Goal: Task Accomplishment & Management: Use online tool/utility

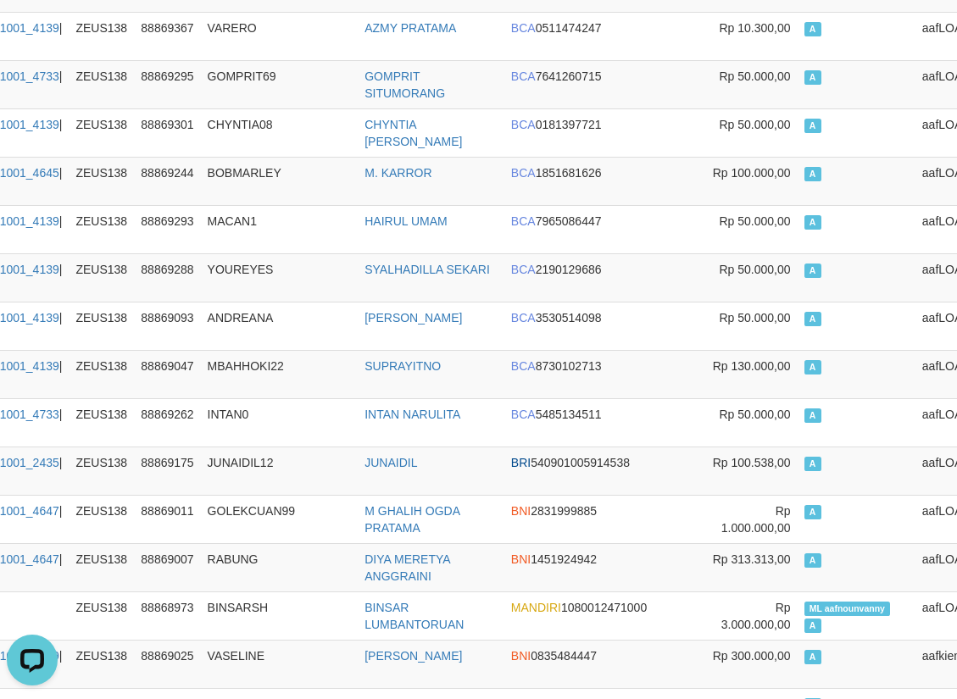
scroll to position [0, 192]
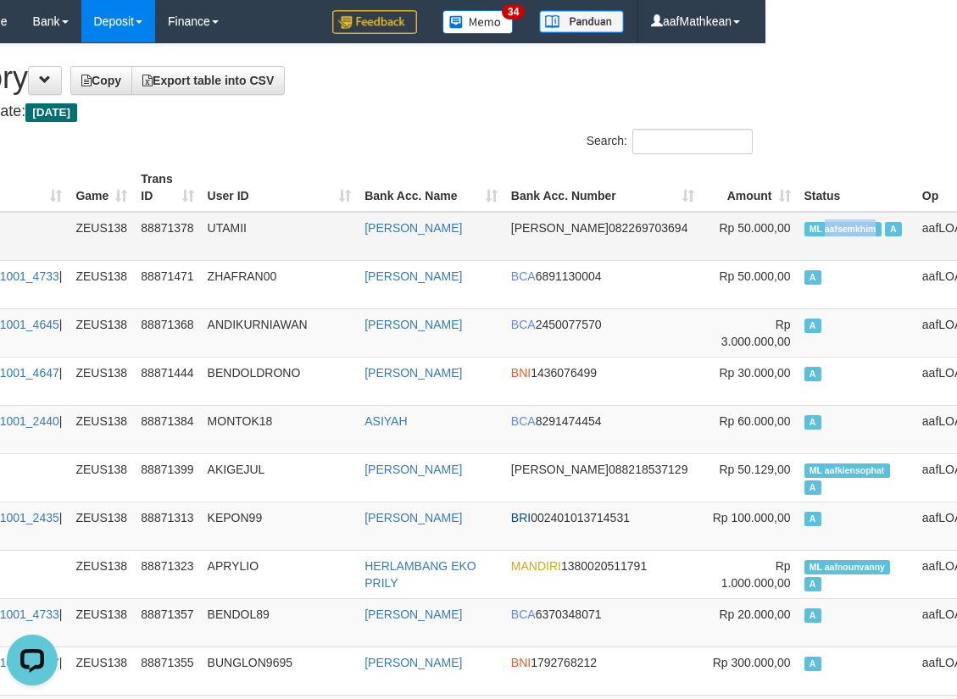
drag, startPoint x: 777, startPoint y: 230, endPoint x: 789, endPoint y: 234, distance: 12.6
click at [804, 234] on span "ML aafsemkhim" at bounding box center [842, 229] width 77 height 14
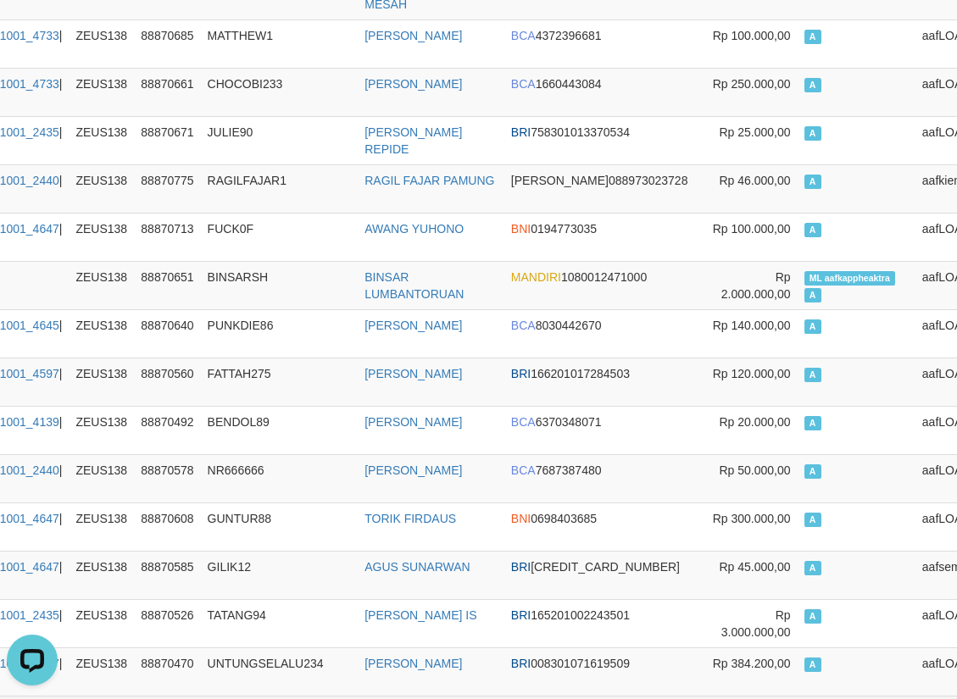
scroll to position [2598, 192]
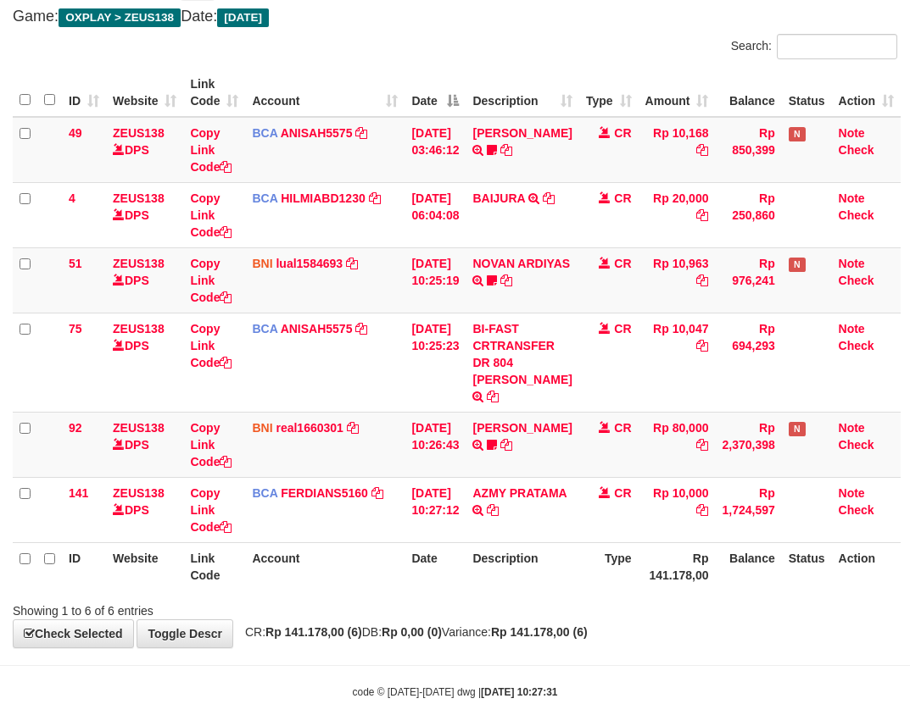
scroll to position [133, 0]
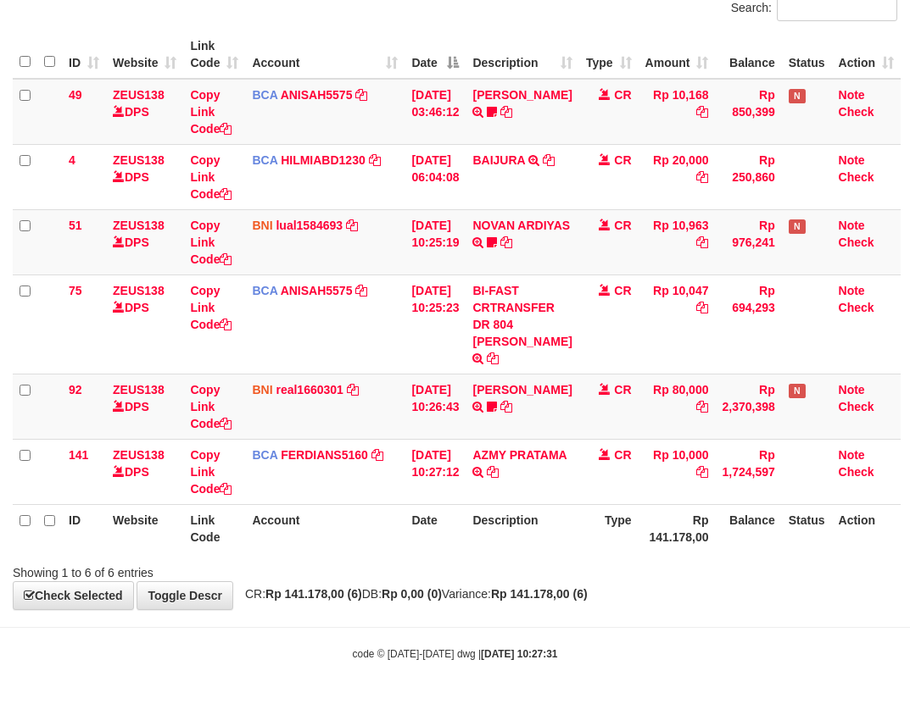
click at [195, 558] on div "Search: ID Website Link Code Account Date Description Type Amount Balance Statu…" at bounding box center [455, 289] width 884 height 586
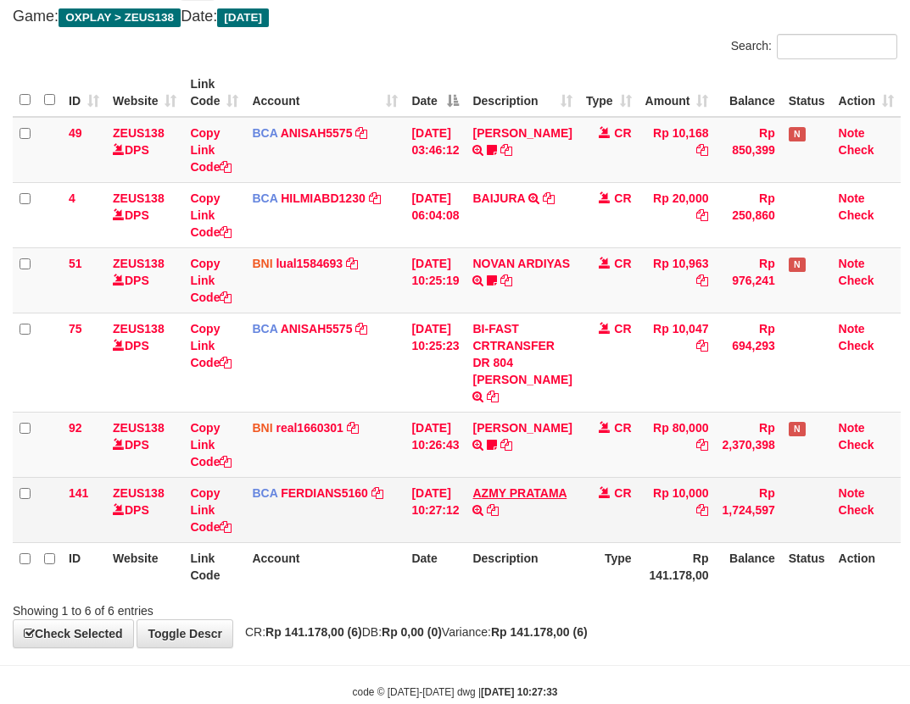
click at [509, 497] on td "AZMY PRATAMA TRSF E-BANKING CR 0110/FTSCY/WS95031 10000.00AZMY PRATAMA" at bounding box center [521, 509] width 113 height 65
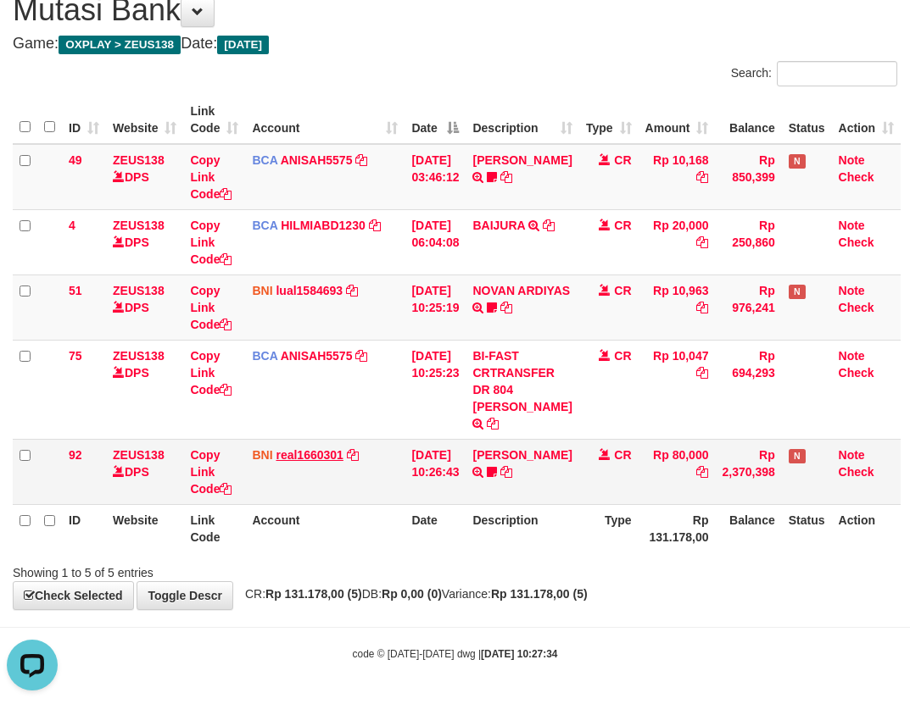
click at [314, 443] on tbody "49 ZEUS138 DPS Copy Link Code BCA ANISAH5575 DPS ANISAH mutasi_20251001_3827 | …" at bounding box center [457, 324] width 888 height 361
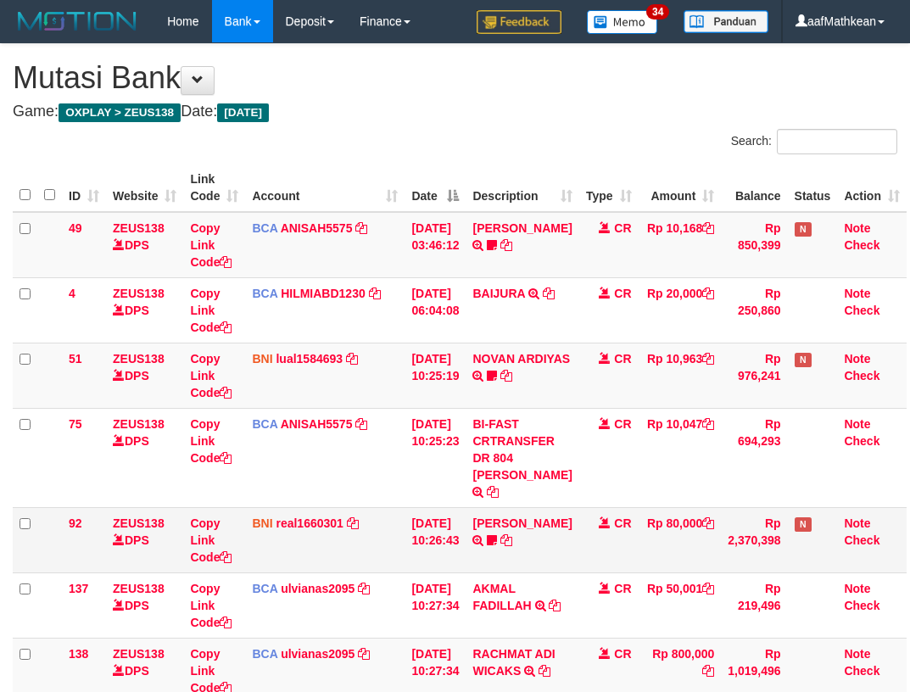
click at [393, 507] on td "BNI real1660301 DPS REYHAN ALMANSYAH mutasi_20251001_4647 | 92 mutasi_20251001_…" at bounding box center [324, 539] width 159 height 65
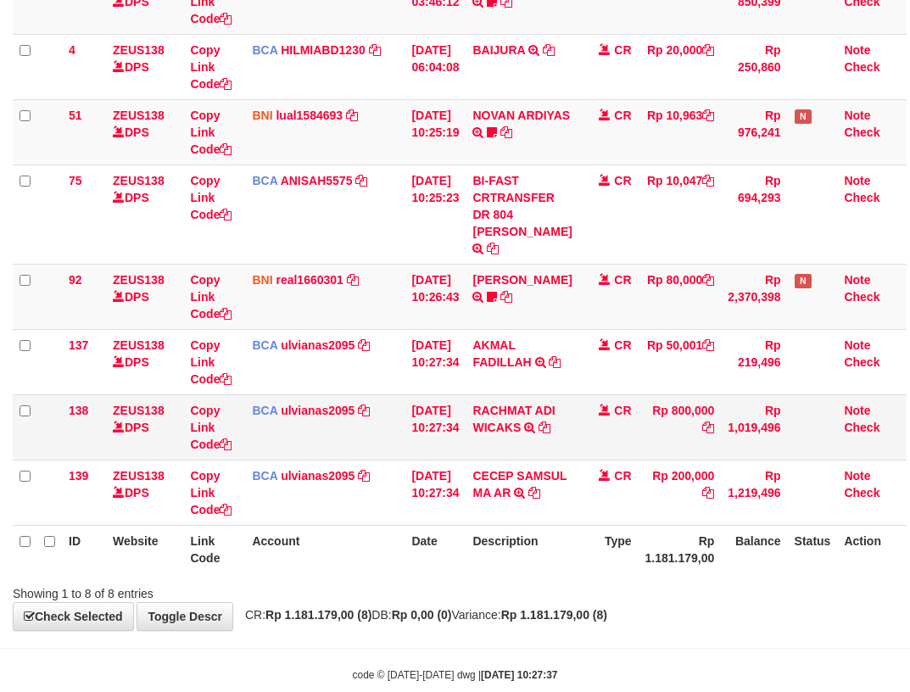
scroll to position [276, 0]
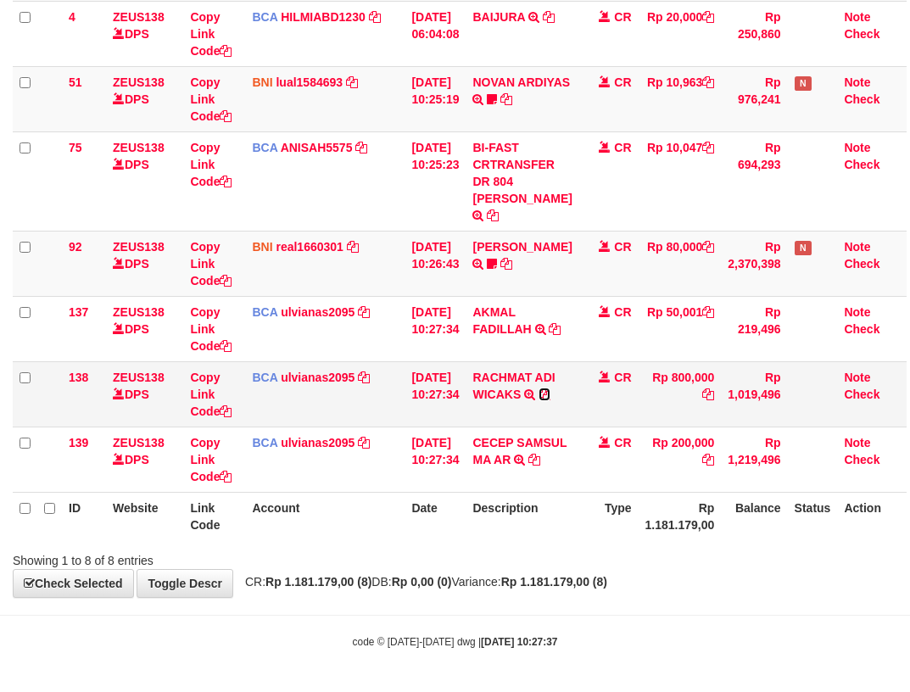
click at [550, 393] on icon at bounding box center [544, 394] width 12 height 12
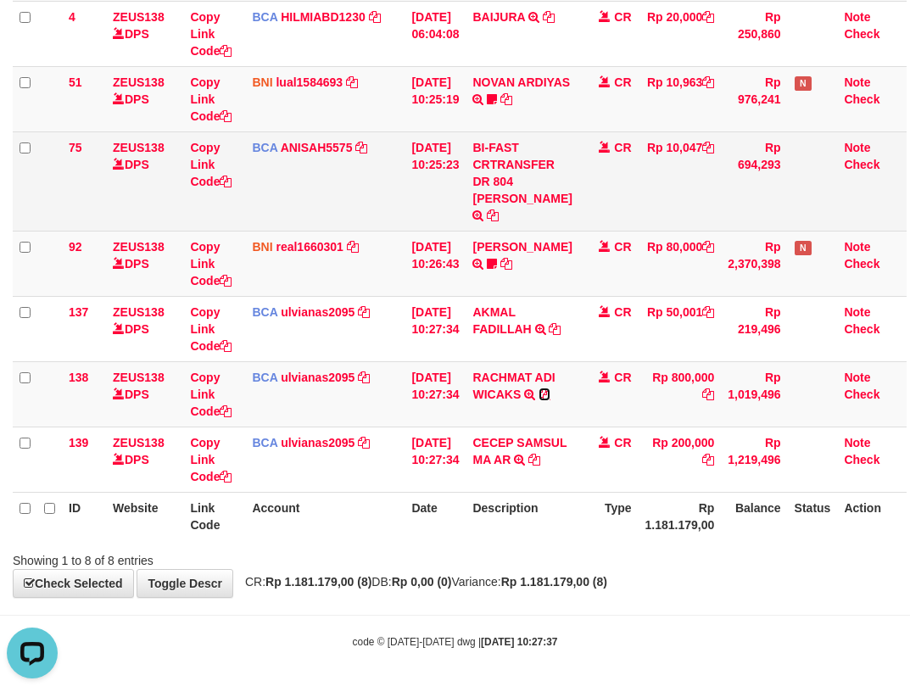
drag, startPoint x: 559, startPoint y: 393, endPoint x: 816, endPoint y: 181, distance: 333.0
click at [563, 387] on td "RACHMAT ADI WICAKS TRSF E-BANKING CR 0110/FTSCY/WS95031 800000.00RACHMAT ADI WI…" at bounding box center [521, 393] width 113 height 65
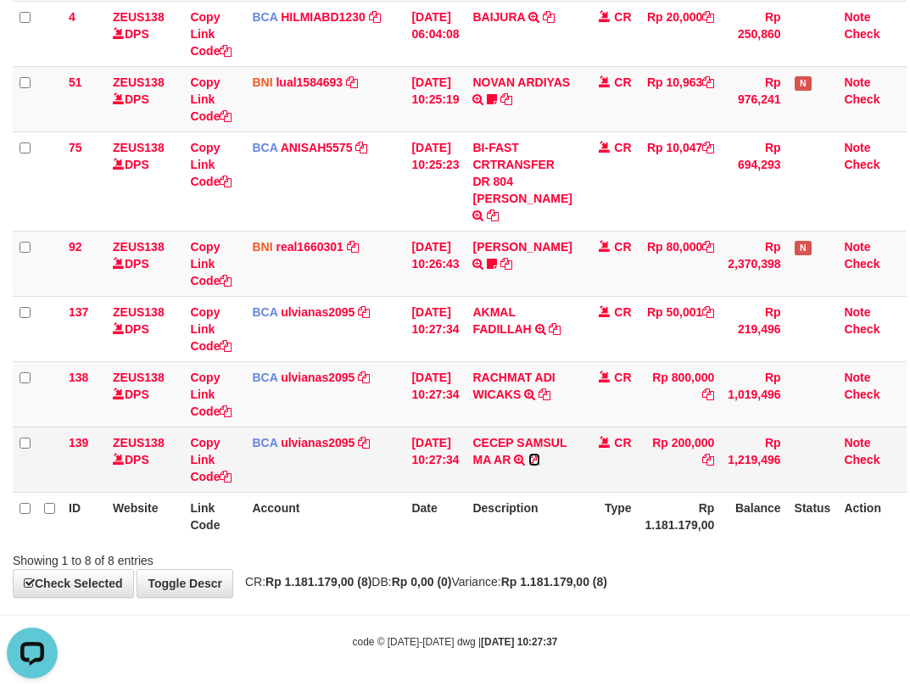
click at [528, 465] on icon at bounding box center [534, 460] width 12 height 12
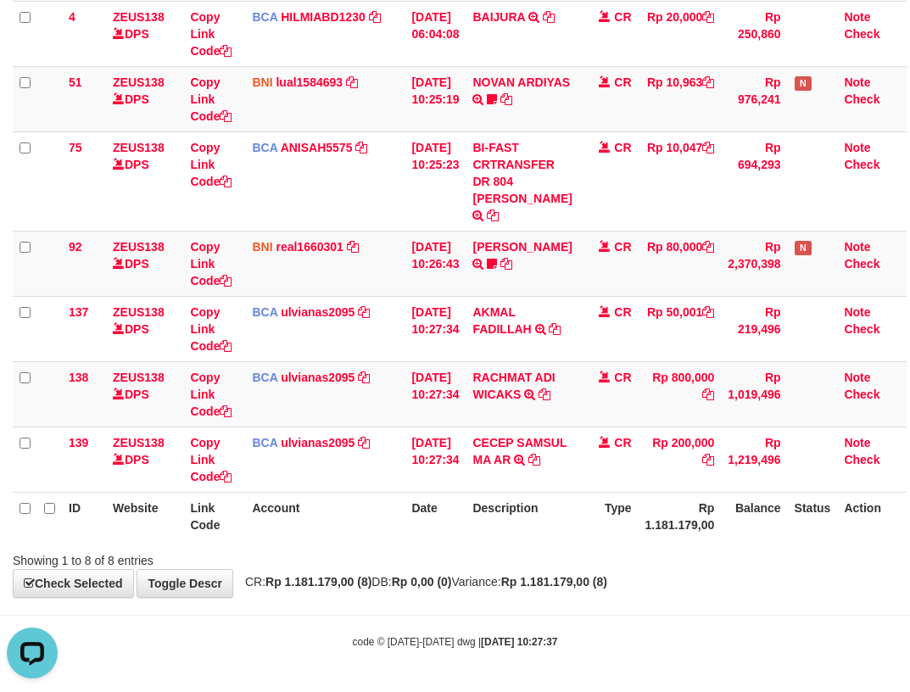
click at [265, 483] on td "BCA ulvianas2095 DPS ULVIANASARI mutasi_20251001_4139 | 139 mutasi_20251001_413…" at bounding box center [324, 458] width 159 height 65
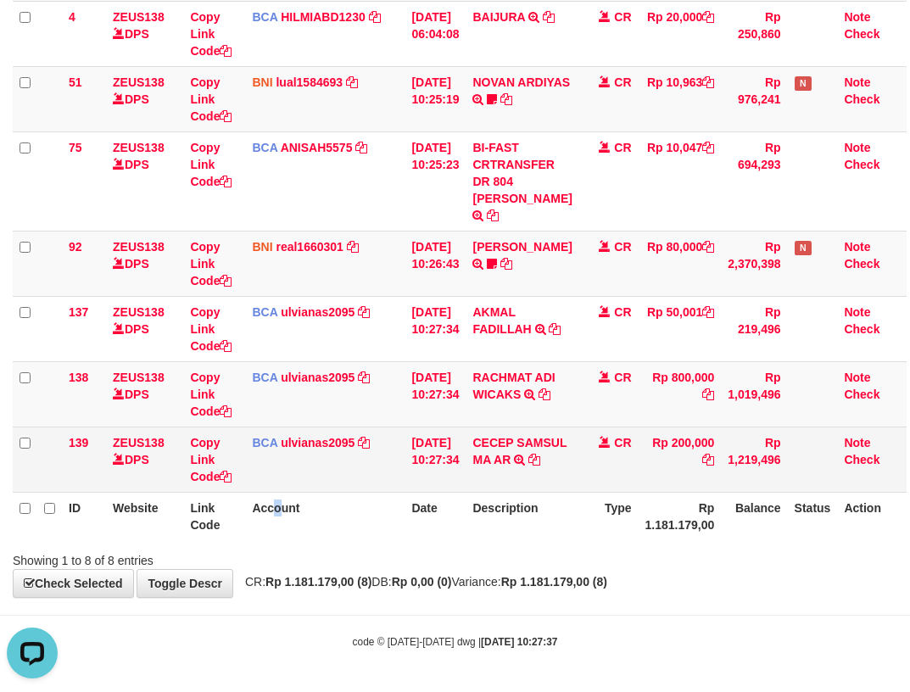
drag, startPoint x: 284, startPoint y: 509, endPoint x: 319, endPoint y: 491, distance: 39.4
click at [287, 509] on th "Account" at bounding box center [324, 516] width 159 height 48
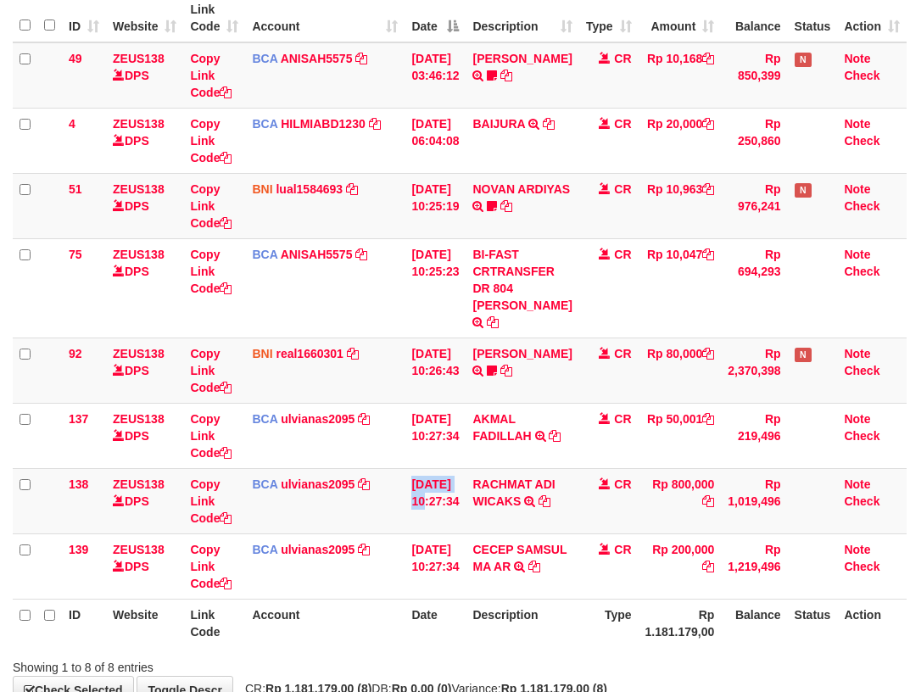
scroll to position [276, 0]
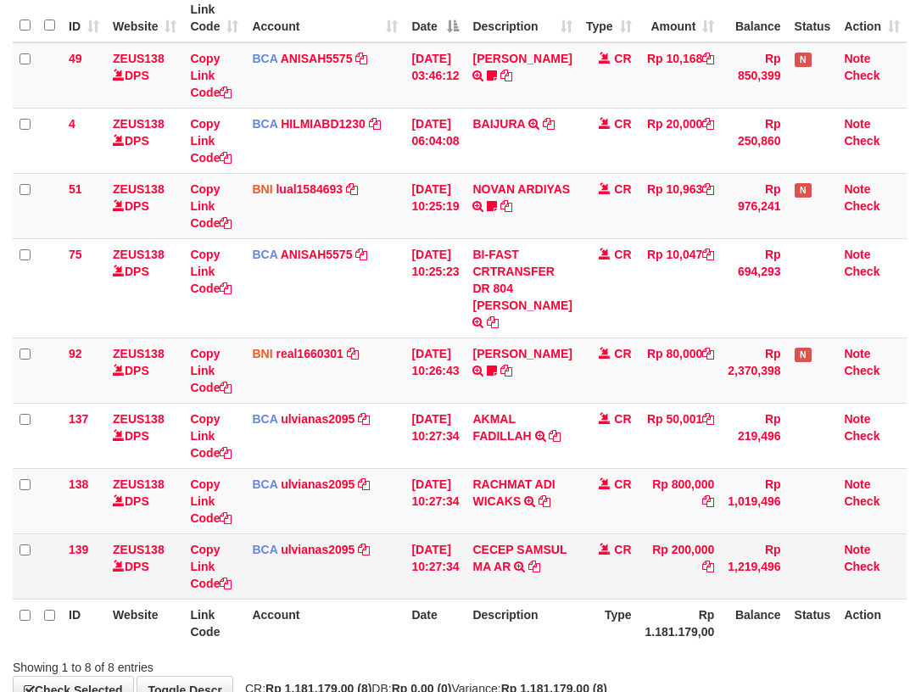
click at [259, 541] on td "BCA ulvianas2095 DPS ULVIANASARI mutasi_20251001_4139 | 139 mutasi_20251001_413…" at bounding box center [324, 565] width 159 height 65
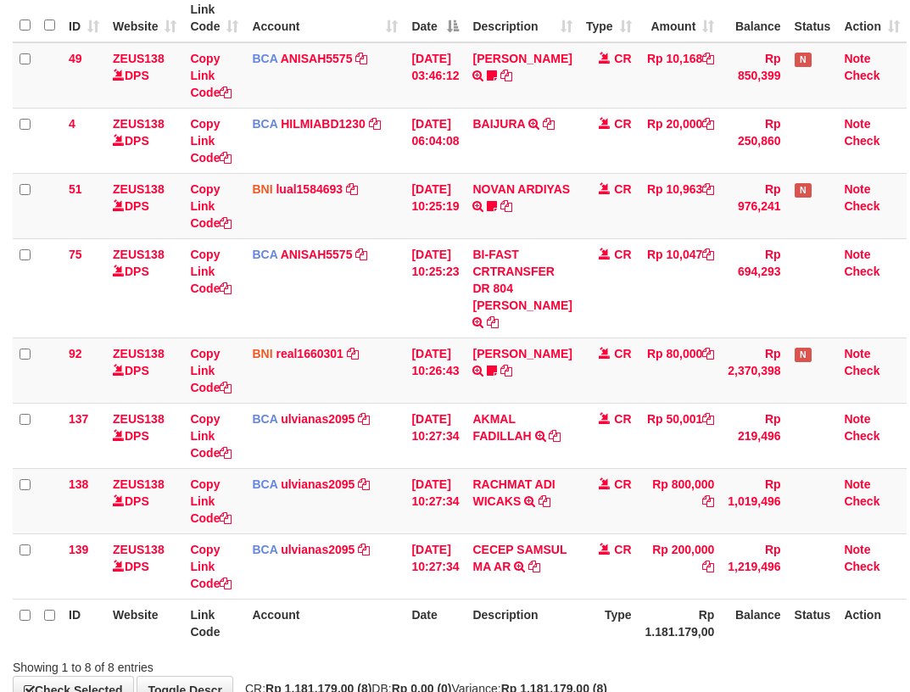
scroll to position [276, 0]
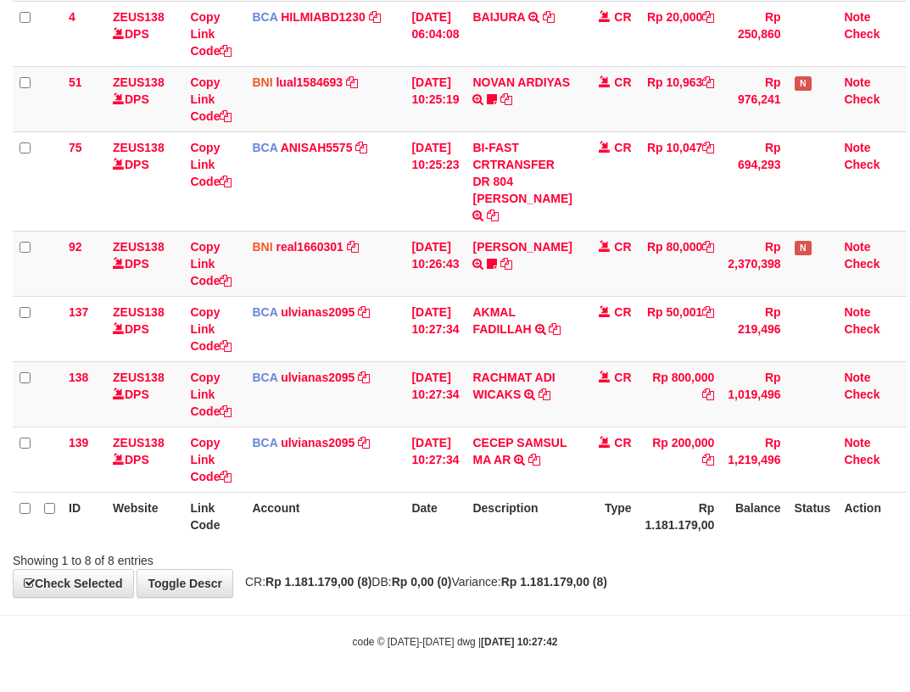
click at [483, 504] on th "Description" at bounding box center [521, 516] width 113 height 48
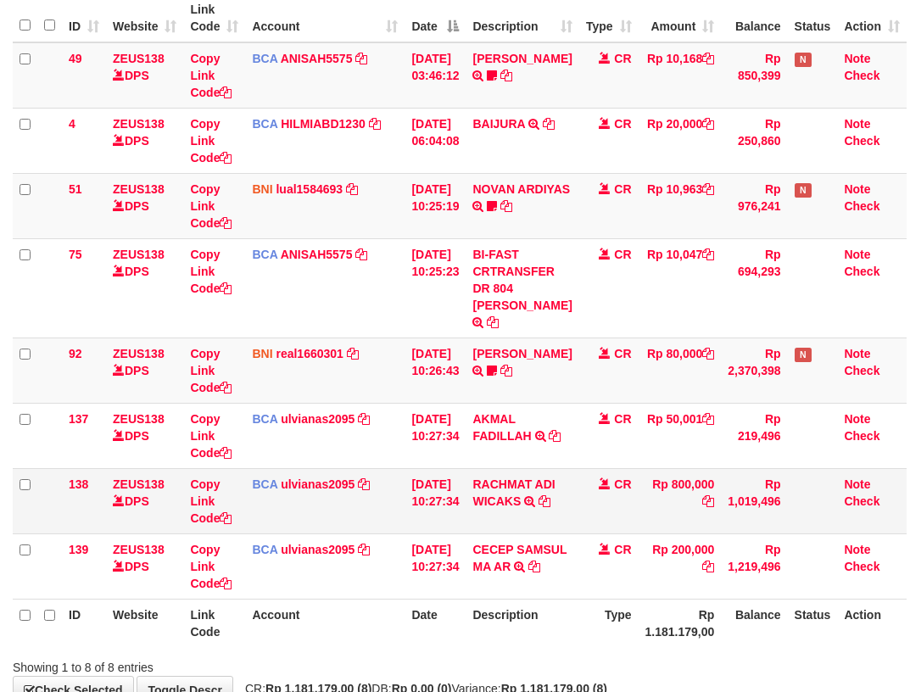
drag, startPoint x: 518, startPoint y: 472, endPoint x: 598, endPoint y: 502, distance: 85.0
click at [529, 476] on td "RACHMAT ADI WICAKS TRSF E-BANKING CR 0110/FTSCY/WS95031 800000.00RACHMAT ADI WI…" at bounding box center [521, 500] width 113 height 65
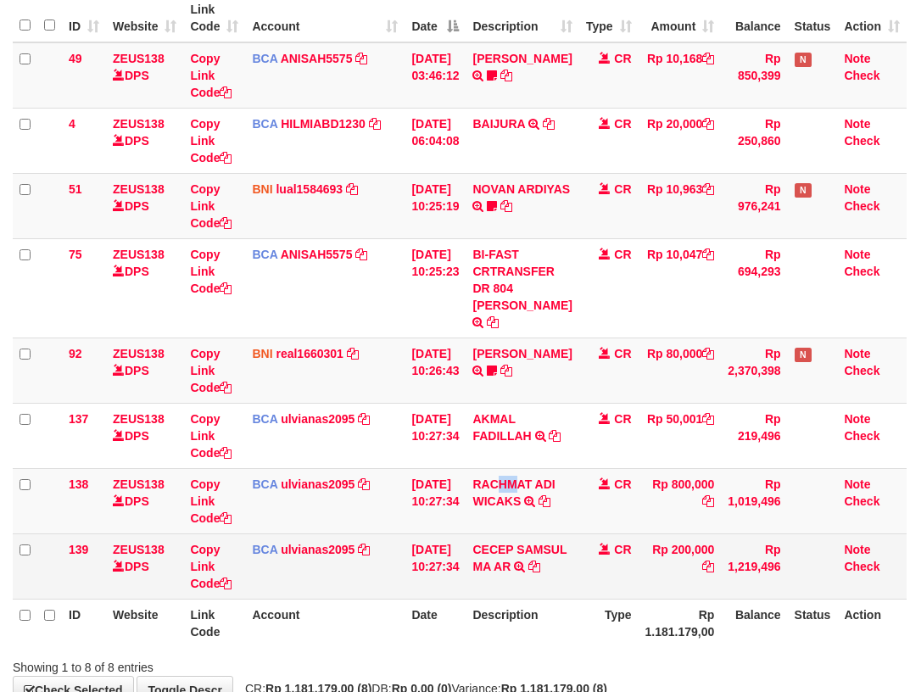
scroll to position [276, 0]
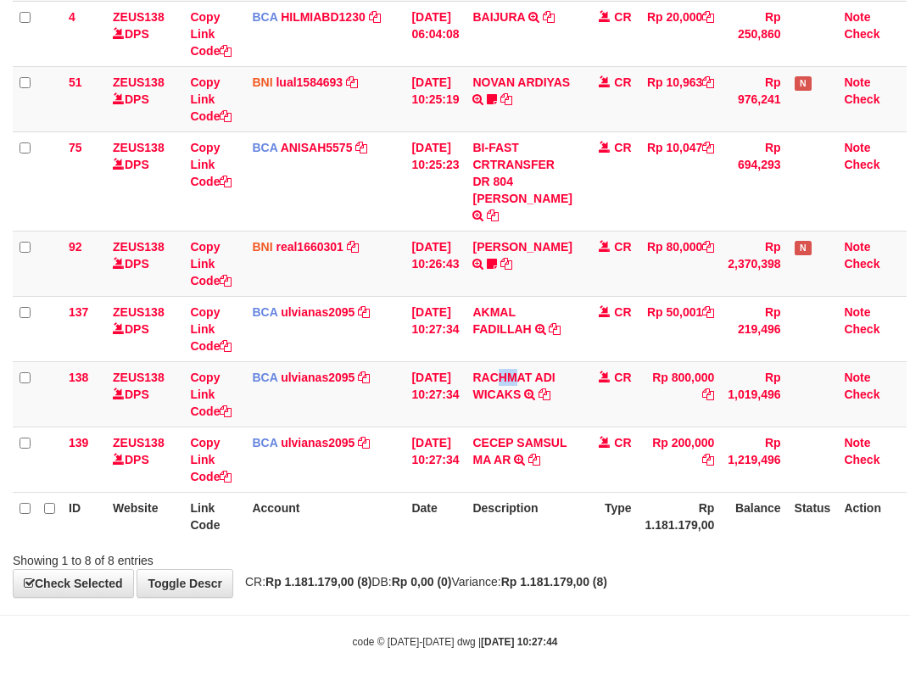
click at [606, 509] on table "ID Website Link Code Account Date Description Type Amount Balance Status Action…" at bounding box center [459, 213] width 893 height 653
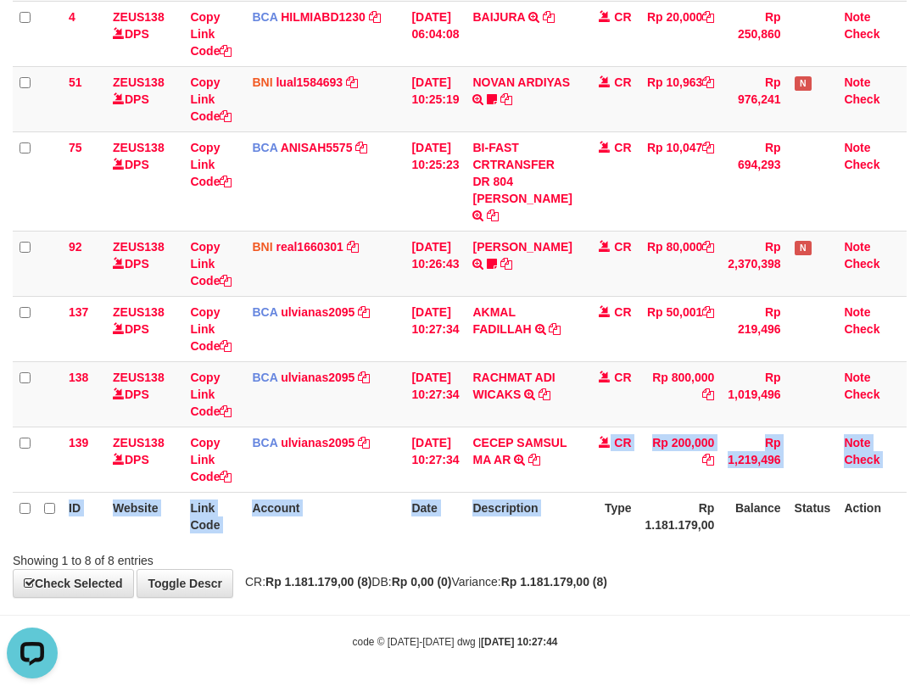
scroll to position [0, 0]
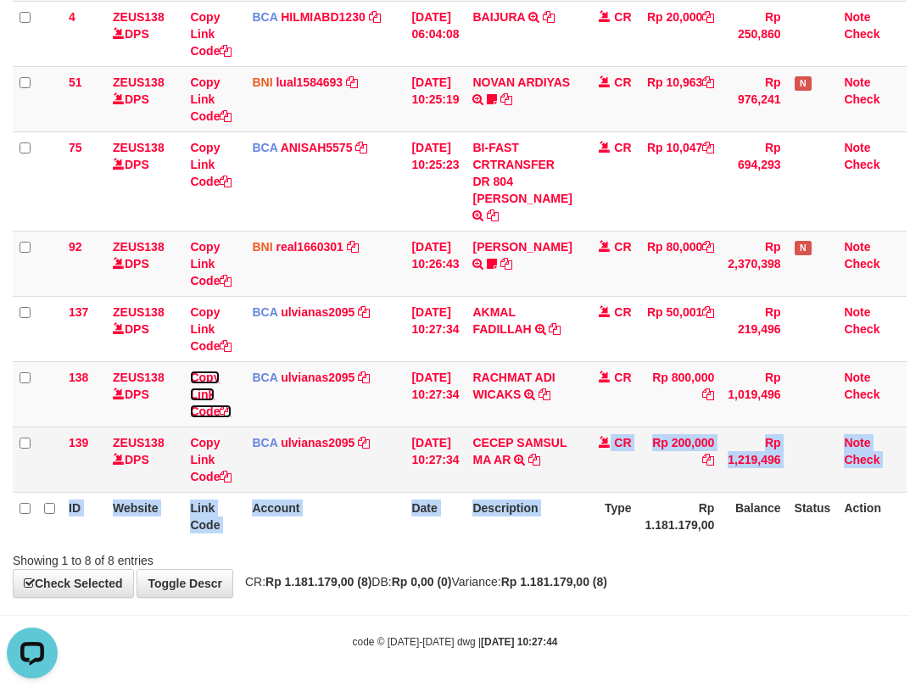
click at [190, 370] on link "Copy Link Code" at bounding box center [211, 393] width 42 height 47
drag, startPoint x: 470, startPoint y: 437, endPoint x: 426, endPoint y: 462, distance: 49.7
click at [433, 462] on td "01/10/2025 10:27:34" at bounding box center [434, 458] width 61 height 65
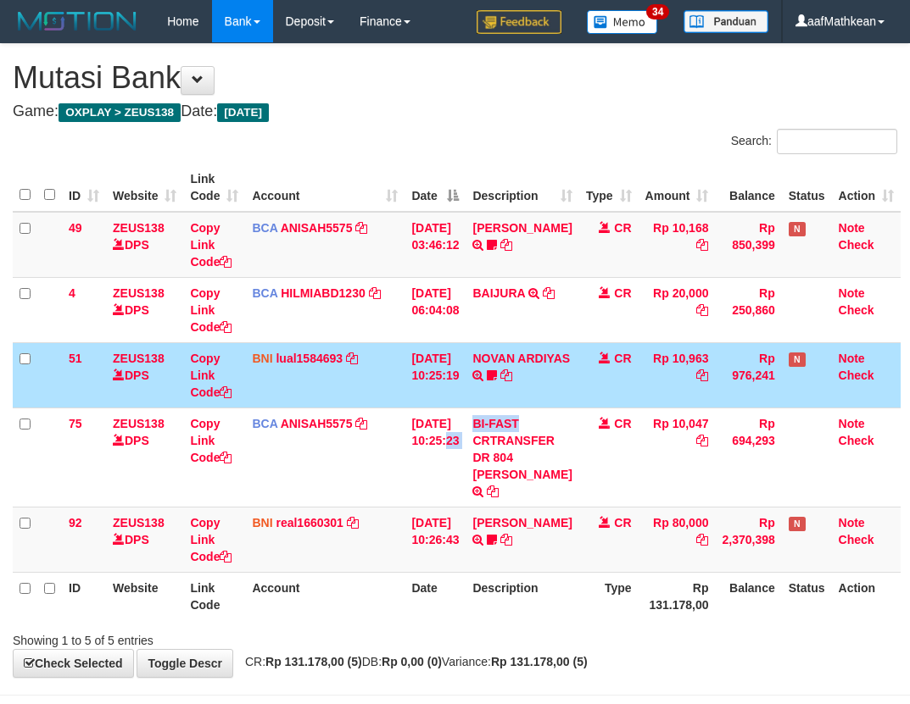
click at [510, 420] on tr "75 ZEUS138 DPS Copy Link Code BCA ANISAH5575 DPS [PERSON_NAME] mutasi_20251001_…" at bounding box center [457, 457] width 888 height 99
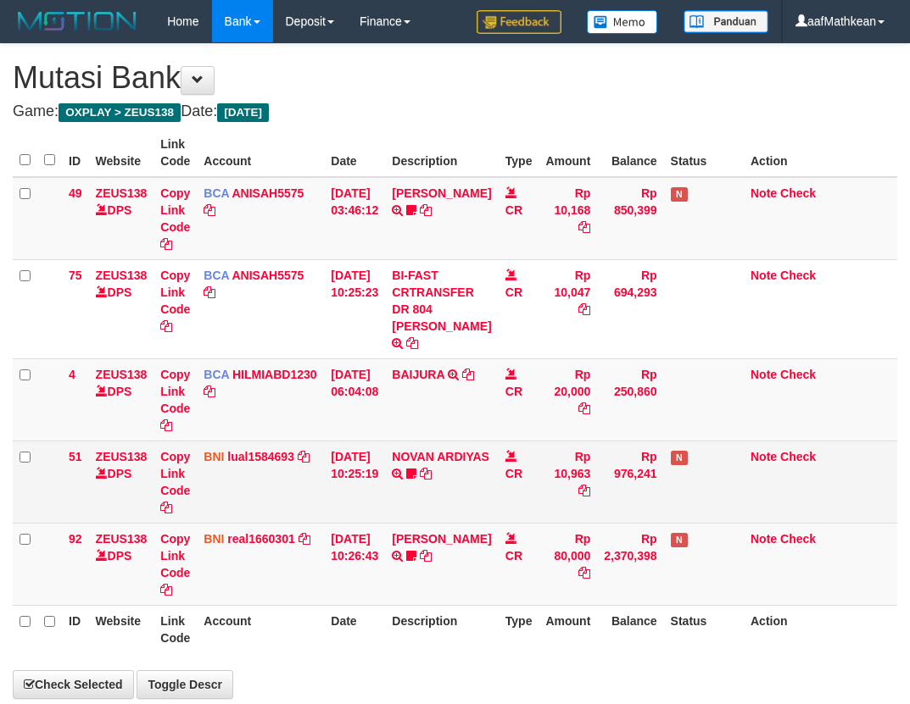
drag, startPoint x: 456, startPoint y: 488, endPoint x: 524, endPoint y: 505, distance: 69.9
click at [470, 494] on td "NOVAN ARDIYAS TRANSFER DARI SDR NOVAN ARDIYAS Bri124" at bounding box center [441, 482] width 113 height 82
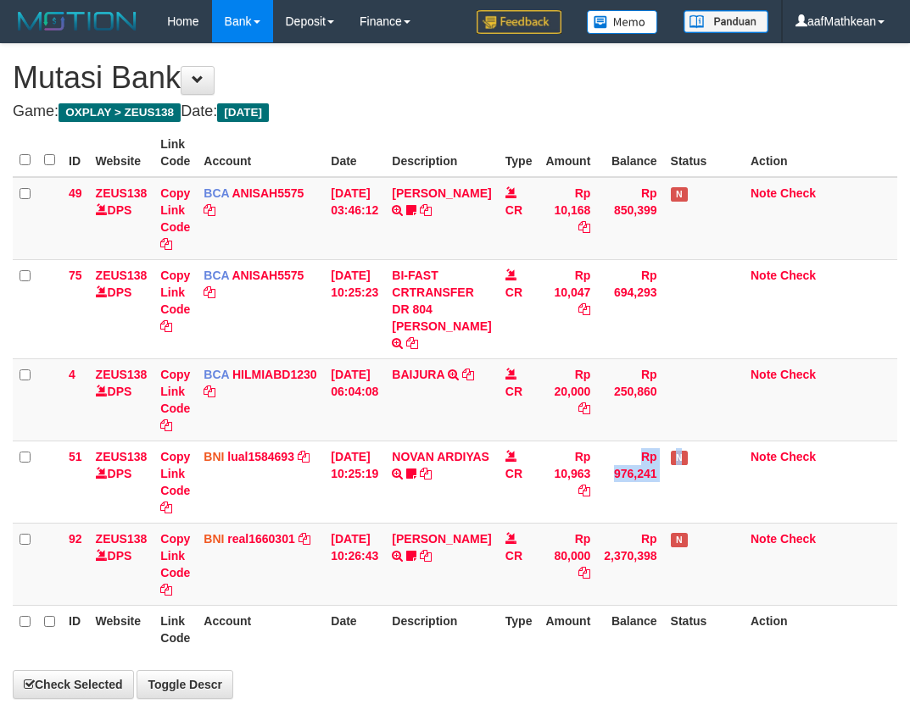
click at [764, 484] on tr "51 ZEUS138 DPS Copy Link Code BNI lual1584693 DPS LUCKY ALAMSYAH mutasi_2025100…" at bounding box center [455, 482] width 884 height 82
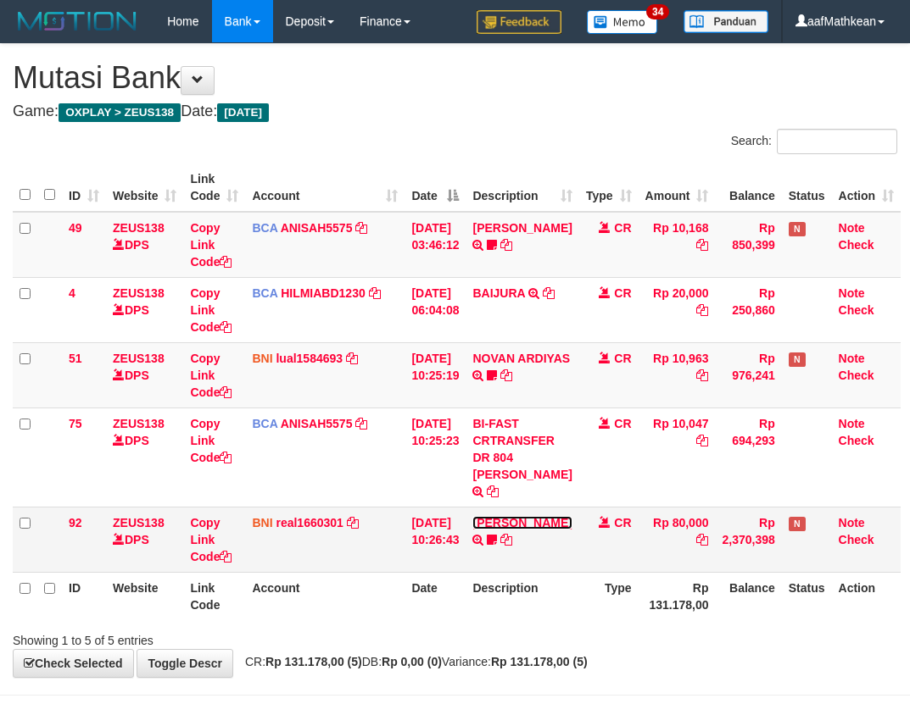
scroll to position [68, 0]
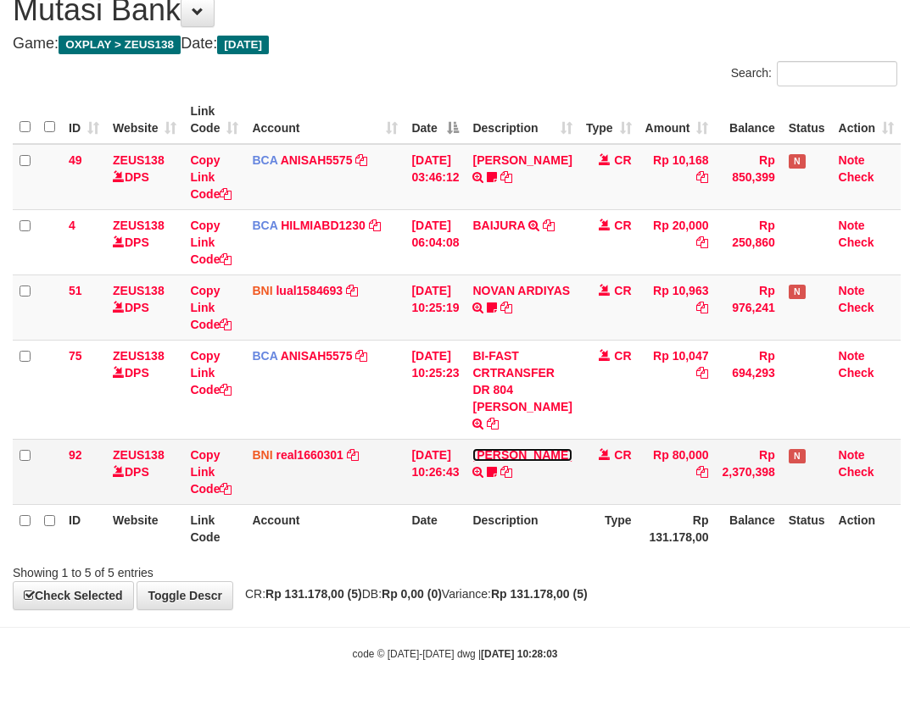
click at [472, 448] on link "[PERSON_NAME]" at bounding box center [521, 455] width 99 height 14
drag, startPoint x: 445, startPoint y: 479, endPoint x: 912, endPoint y: 531, distance: 470.0
click at [823, 532] on table "ID Website Link Code Account Date Description Type Amount Balance Status Action…" at bounding box center [457, 324] width 888 height 457
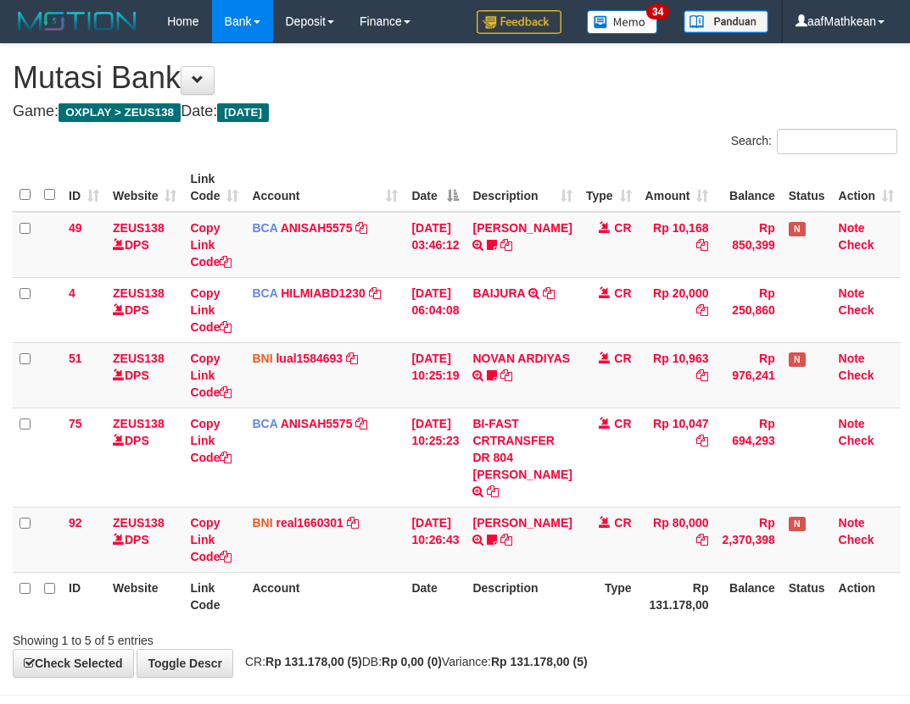
scroll to position [68, 0]
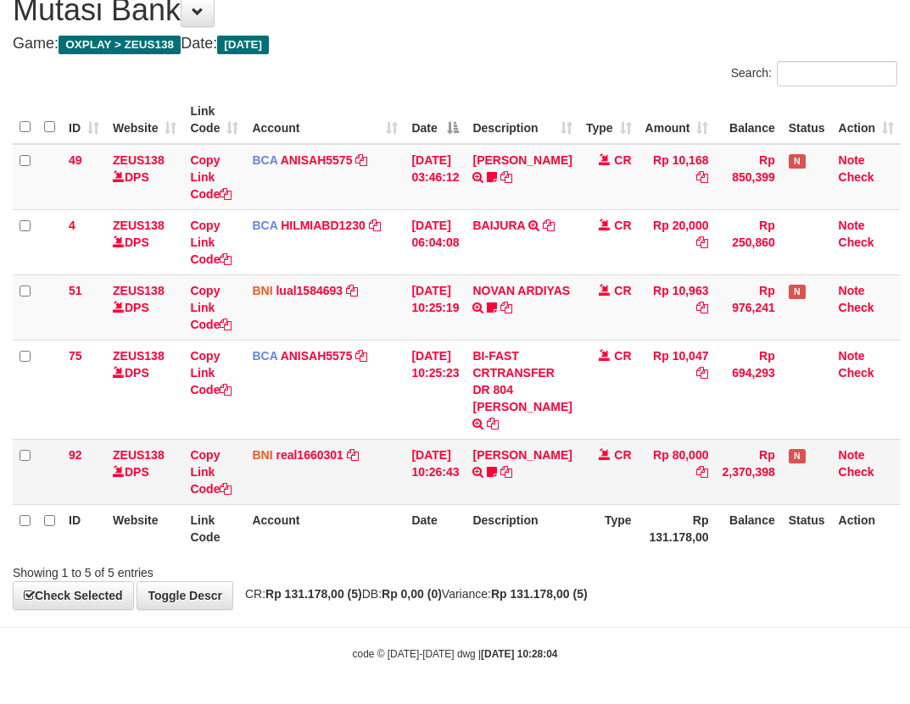
click at [311, 490] on td "BNI real1660301 DPS REYHAN ALMANSYAH mutasi_20251001_4647 | 92 mutasi_20251001_…" at bounding box center [324, 471] width 159 height 65
click at [596, 615] on body "Toggle navigation Home Bank Account List Load By Website Group [OXPLAY] ZEUS138…" at bounding box center [455, 318] width 910 height 772
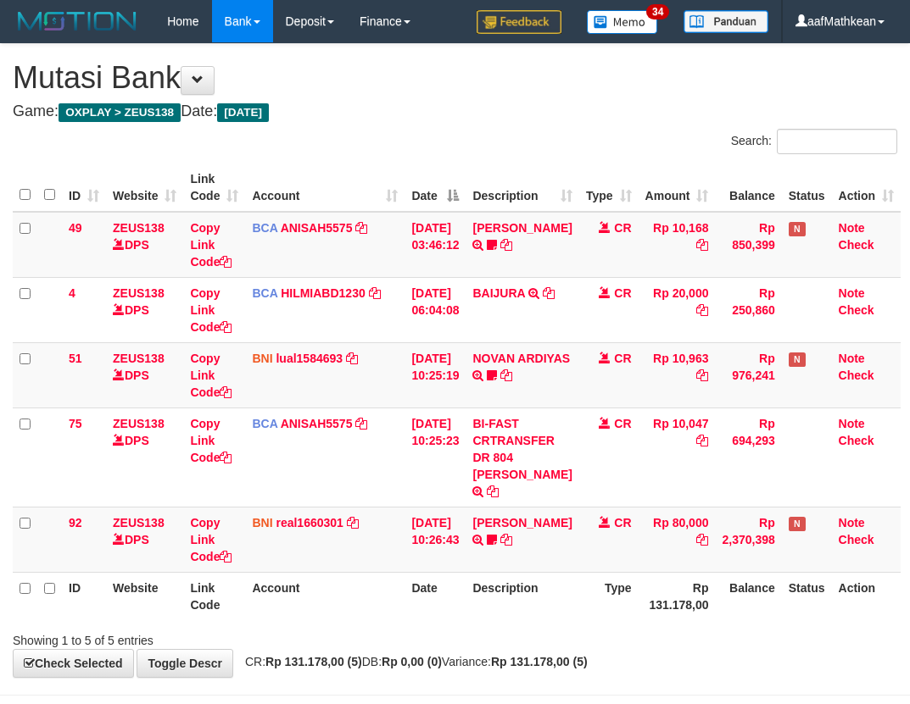
scroll to position [68, 0]
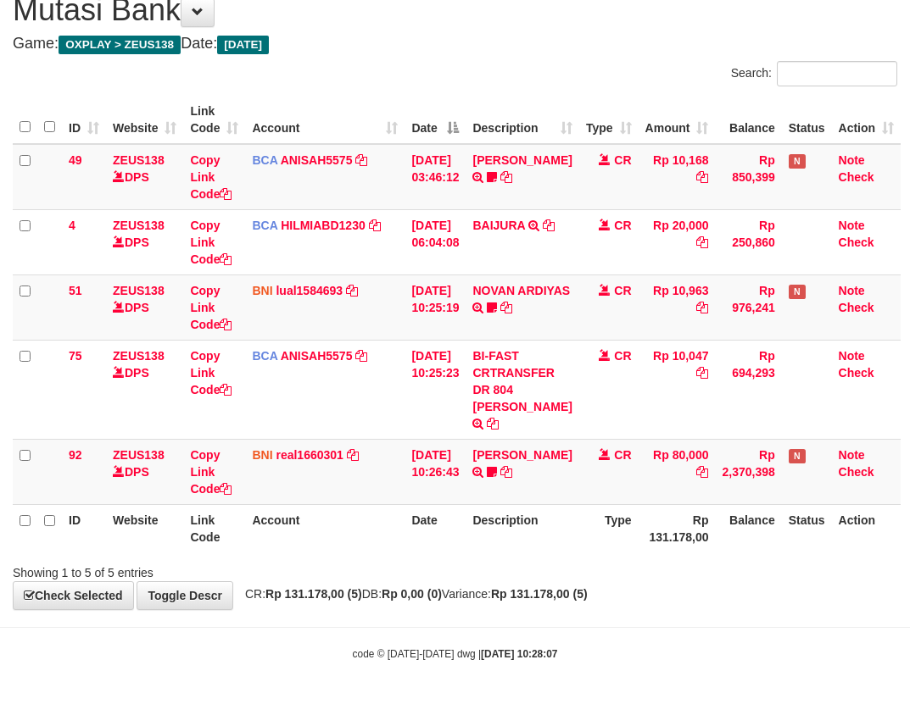
drag, startPoint x: 572, startPoint y: 442, endPoint x: 912, endPoint y: 459, distance: 340.3
click at [593, 446] on tr "92 ZEUS138 DPS Copy Link Code BNI real1660301 DPS REYHAN ALMANSYAH mutasi_20251…" at bounding box center [457, 471] width 888 height 65
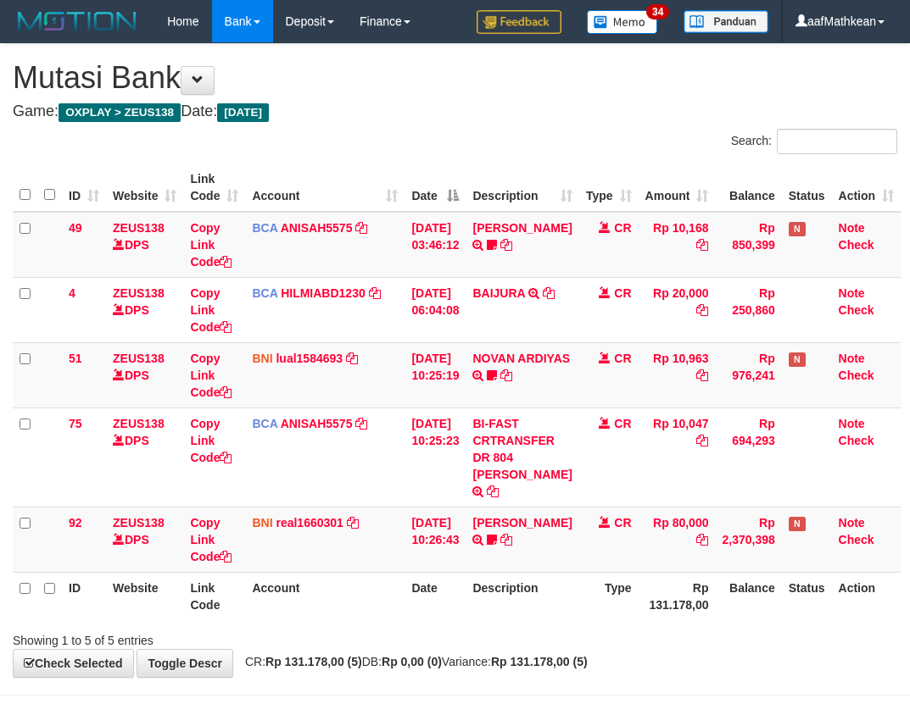
scroll to position [68, 0]
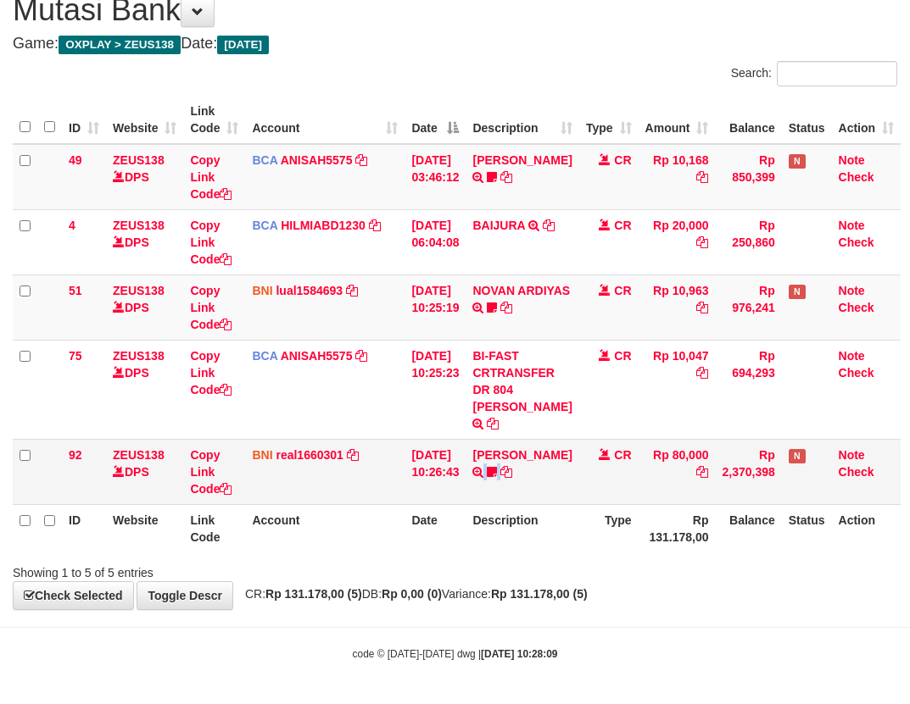
click at [566, 484] on td "AGUSTINUS KRISTIANTO M TRANSFER DARI SDR AGUSTINUS KRISTIANTO M Asoka23" at bounding box center [521, 471] width 113 height 65
click at [413, 531] on tr "ID Website Link Code Account Date Description Type Rp 131.178,00 Balance Status…" at bounding box center [457, 528] width 888 height 48
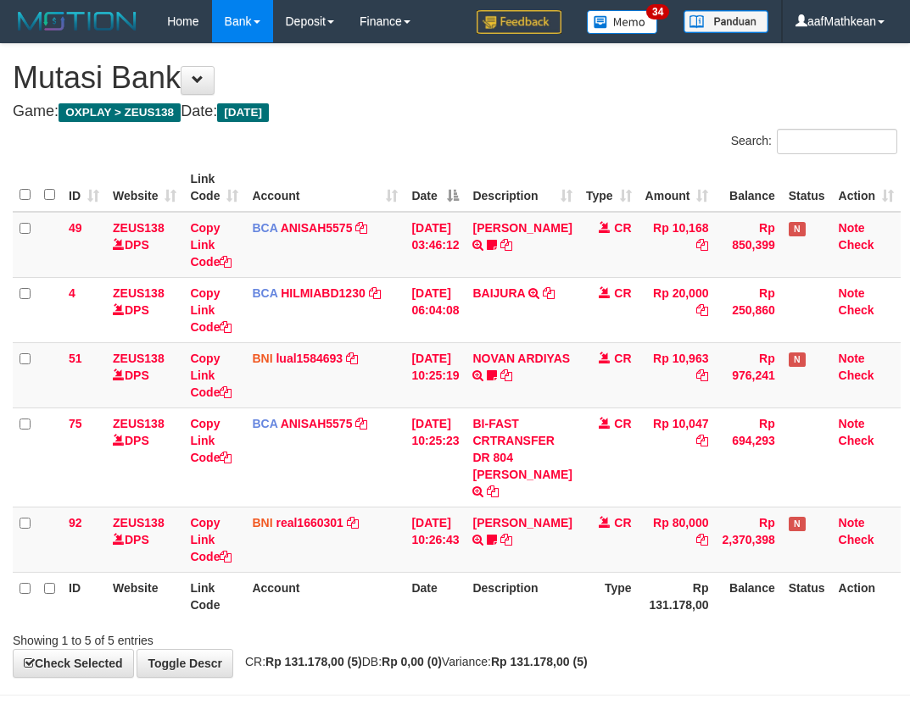
click at [465, 572] on th "Date" at bounding box center [434, 596] width 61 height 48
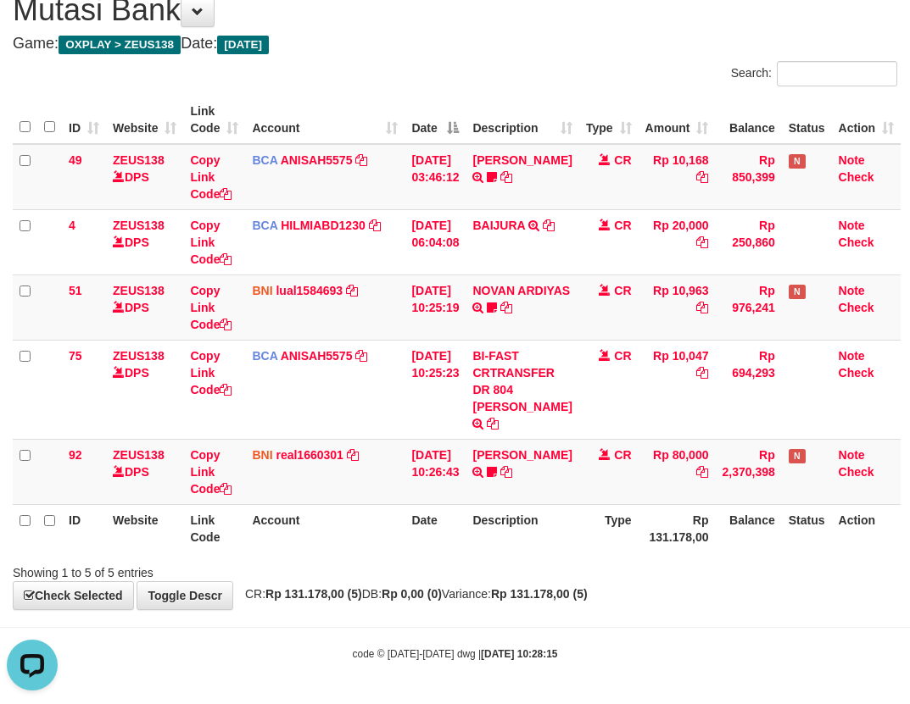
drag, startPoint x: 523, startPoint y: 404, endPoint x: 919, endPoint y: 395, distance: 396.0
click at [526, 410] on td "BI-FAST CRTRANSFER DR 804 [PERSON_NAME]" at bounding box center [521, 389] width 113 height 99
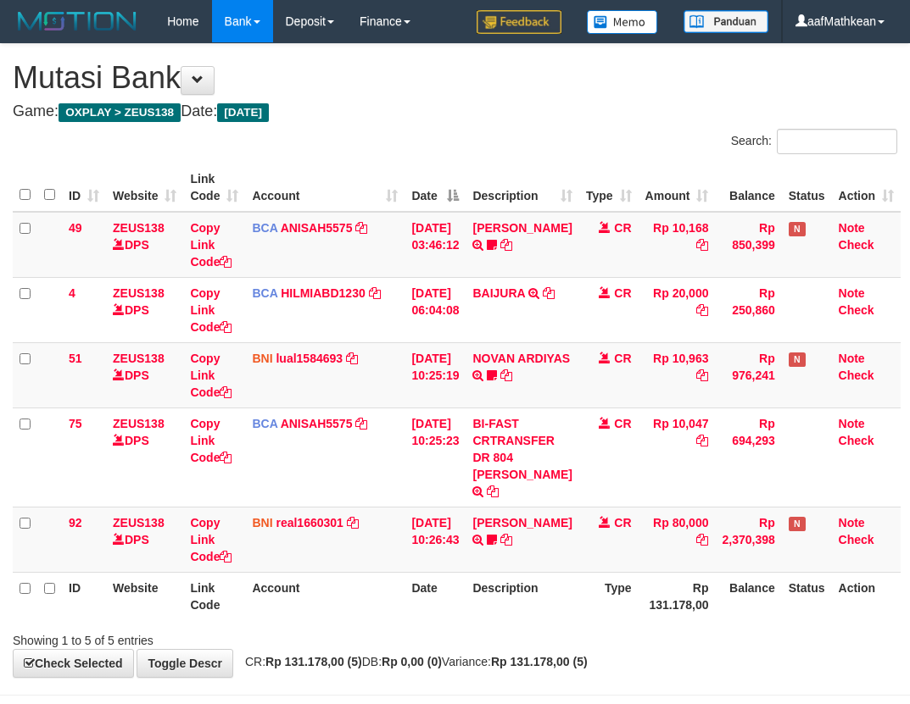
scroll to position [68, 0]
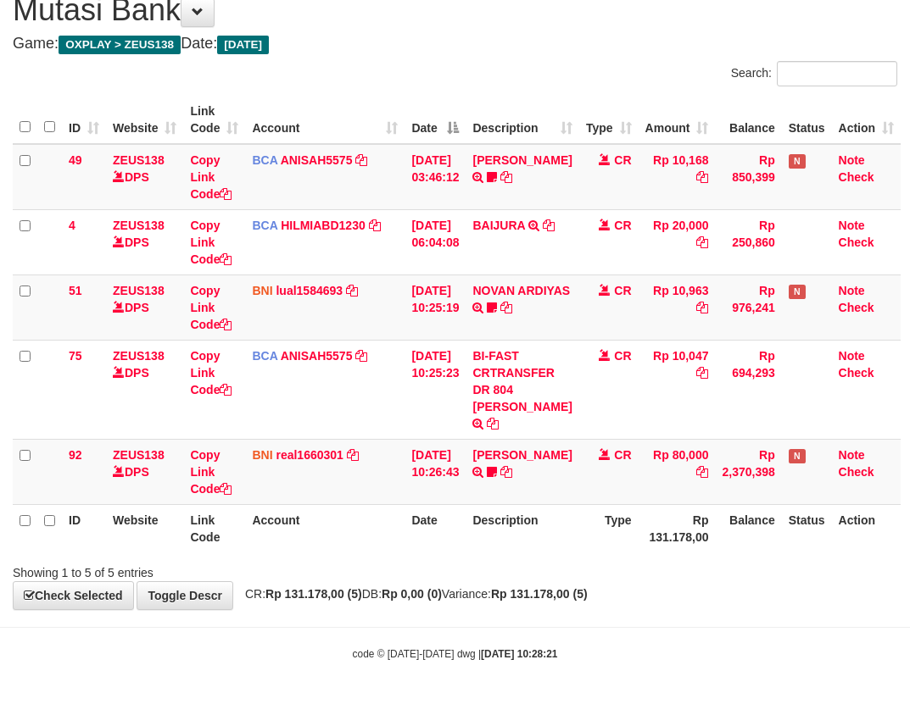
drag, startPoint x: 265, startPoint y: 522, endPoint x: 921, endPoint y: 511, distance: 656.2
click at [271, 523] on tr "ID Website Link Code Account Date Description Type Rp 131.178,00 Balance Status…" at bounding box center [457, 528] width 888 height 48
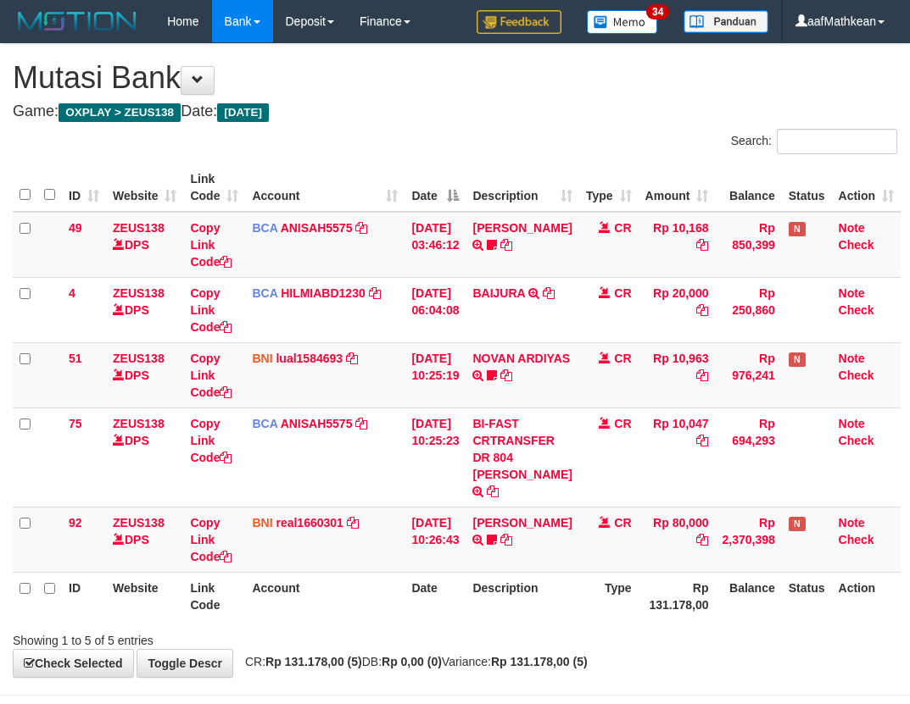
scroll to position [68, 0]
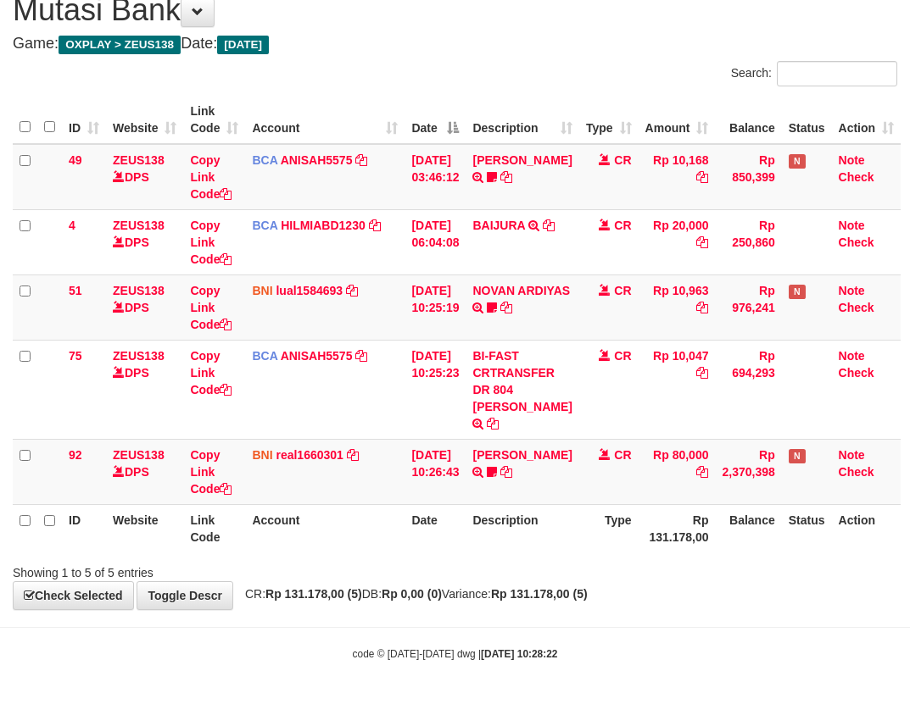
click at [298, 574] on div "Showing 1 to 5 of 5 entries" at bounding box center [189, 570] width 353 height 24
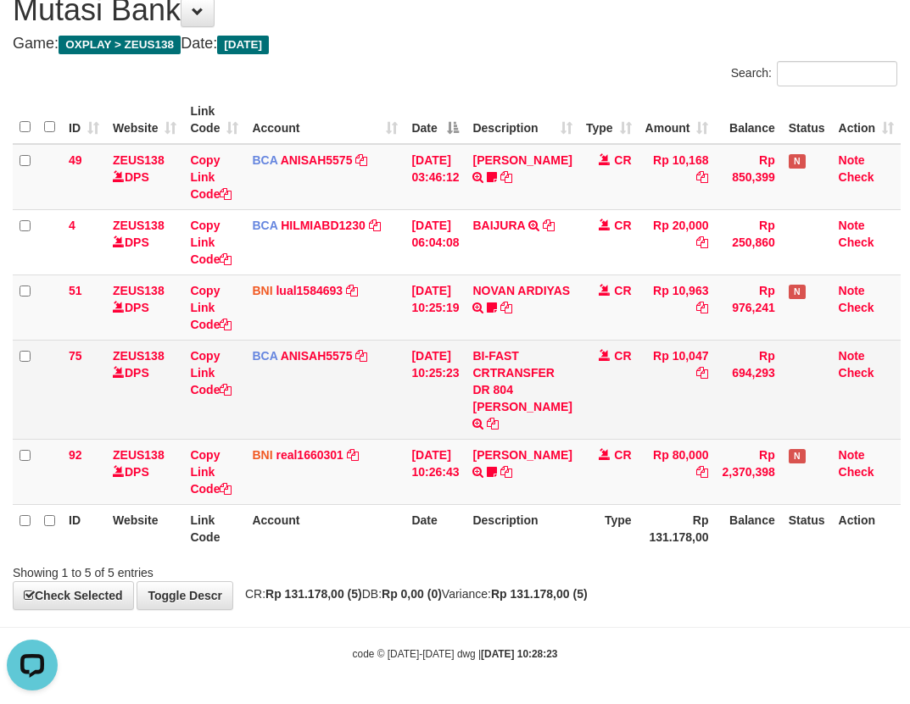
drag, startPoint x: 378, startPoint y: 392, endPoint x: 386, endPoint y: 397, distance: 9.2
click at [385, 396] on td "BCA ANISAH5575 DPS ANISAH mutasi_20251001_3827 | 75 mutasi_20251001_3827 | 75" at bounding box center [324, 389] width 159 height 99
drag, startPoint x: 531, startPoint y: 386, endPoint x: 509, endPoint y: 390, distance: 21.6
click at [532, 388] on td "BI-FAST CRTRANSFER DR 804 NIKO DWIHERIYANTO" at bounding box center [521, 389] width 113 height 99
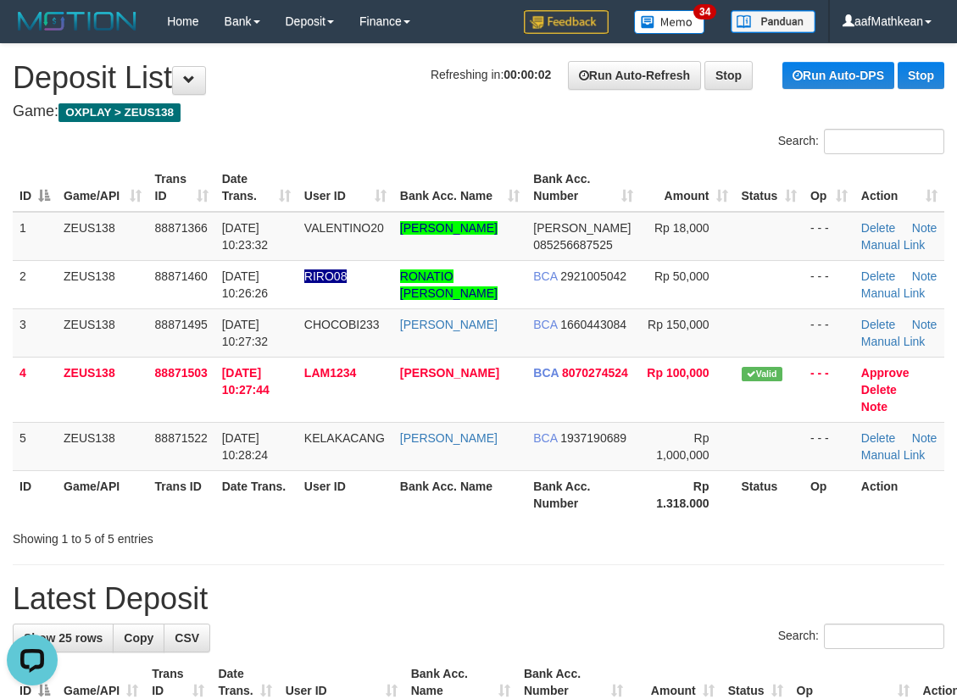
click at [189, 161] on div "ID Game/API Trans ID Date Trans. User ID Bank Acc. Name Bank Acc. Number Amount…" at bounding box center [478, 341] width 957 height 365
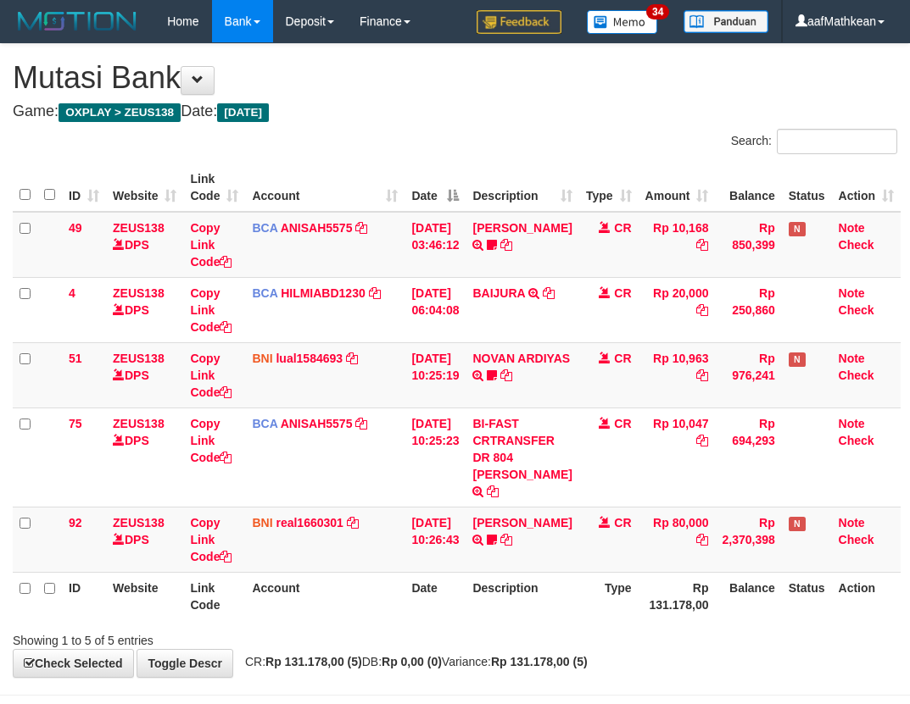
scroll to position [68, 0]
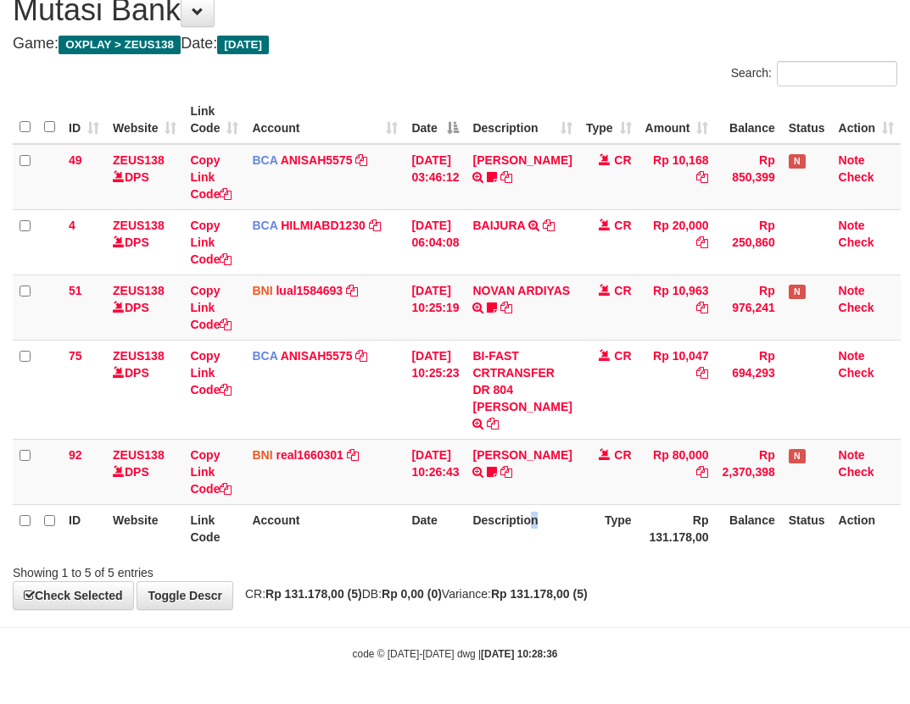
click at [543, 536] on th "Description" at bounding box center [521, 528] width 113 height 48
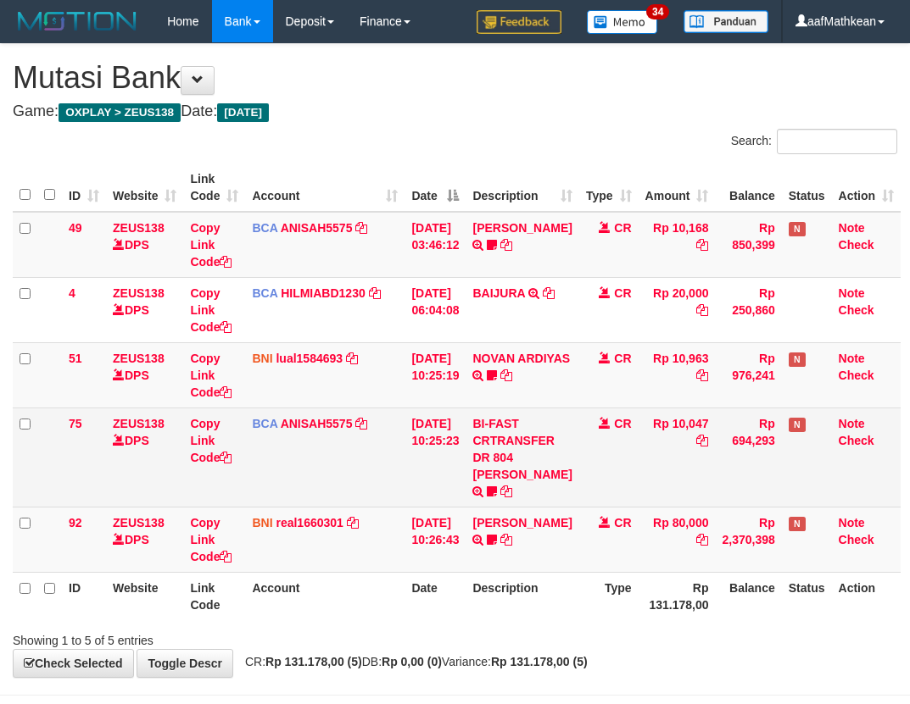
scroll to position [68, 0]
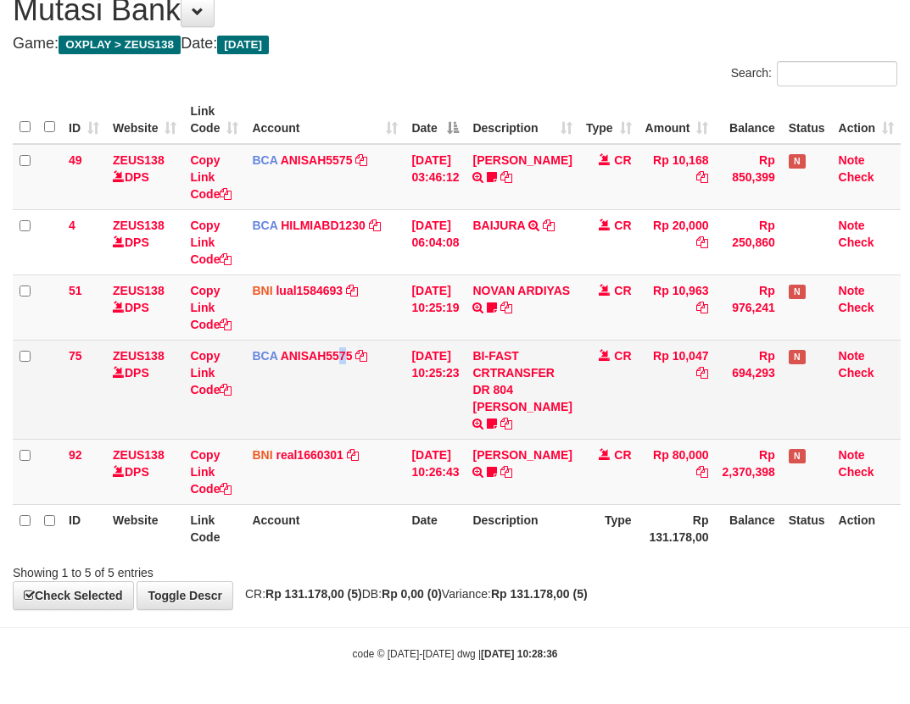
drag, startPoint x: 342, startPoint y: 403, endPoint x: 346, endPoint y: 414, distance: 11.0
click at [346, 406] on td "BCA ANISAH5575 DPS ANISAH mutasi_20251001_3827 | 75 mutasi_20251001_3827 | 75" at bounding box center [324, 389] width 159 height 99
click at [416, 389] on td "[DATE] 10:25:23" at bounding box center [434, 389] width 61 height 99
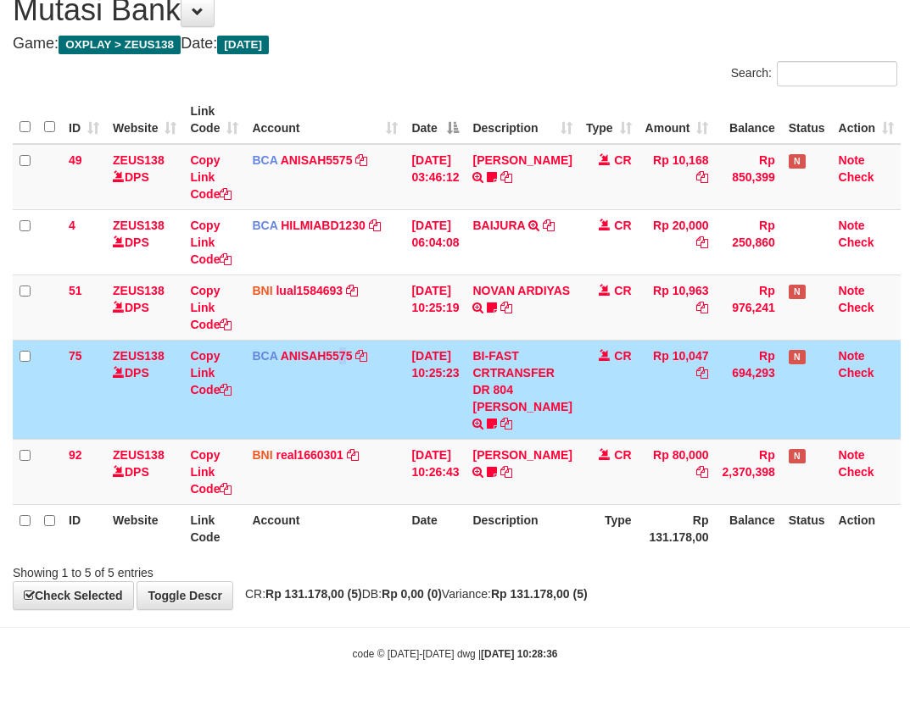
click at [418, 389] on td "[DATE] 10:25:23" at bounding box center [434, 389] width 61 height 99
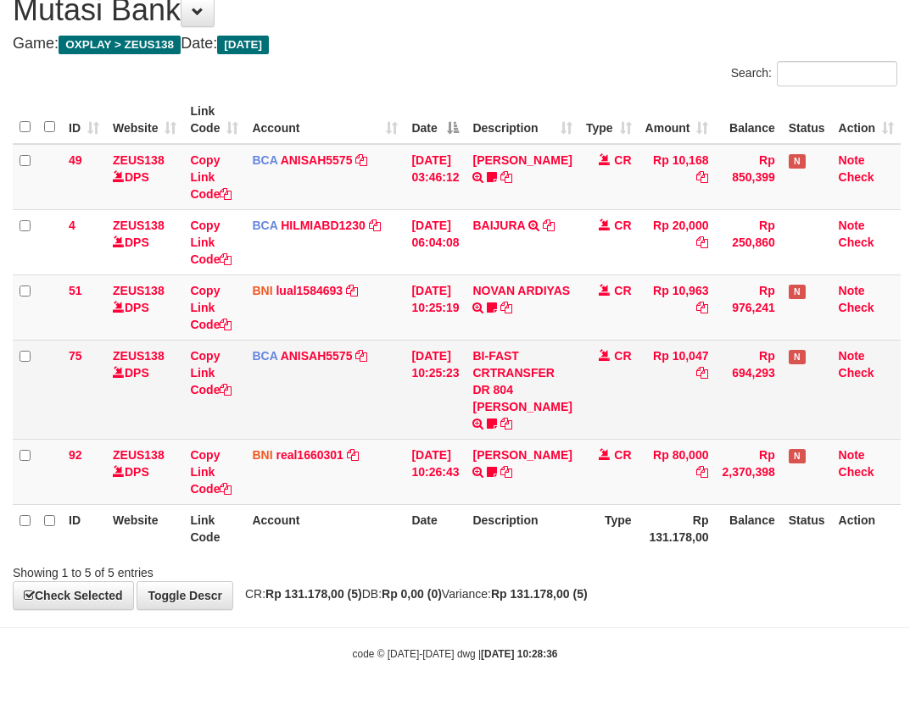
click at [421, 384] on td "[DATE] 10:25:23" at bounding box center [434, 389] width 61 height 99
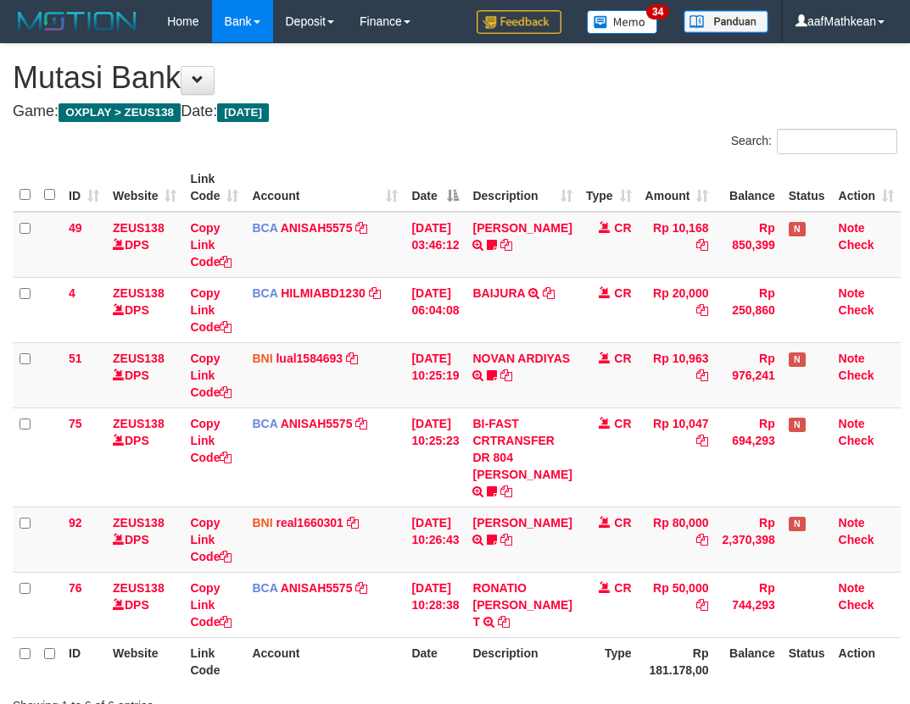
scroll to position [69, 0]
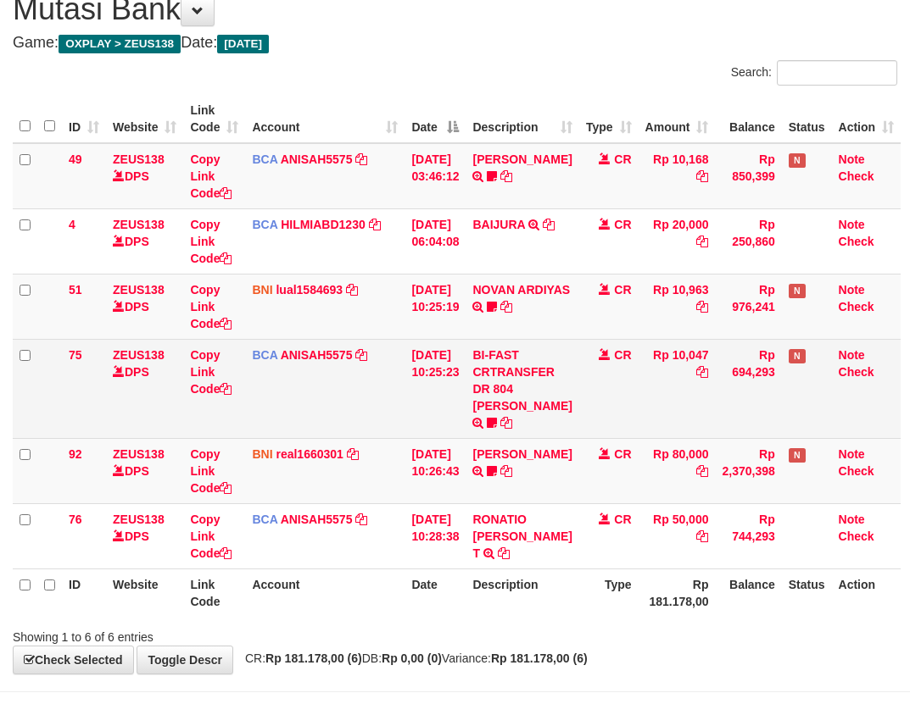
drag, startPoint x: 446, startPoint y: 403, endPoint x: 469, endPoint y: 409, distance: 23.9
click at [459, 407] on td "[DATE] 10:25:23" at bounding box center [434, 388] width 61 height 99
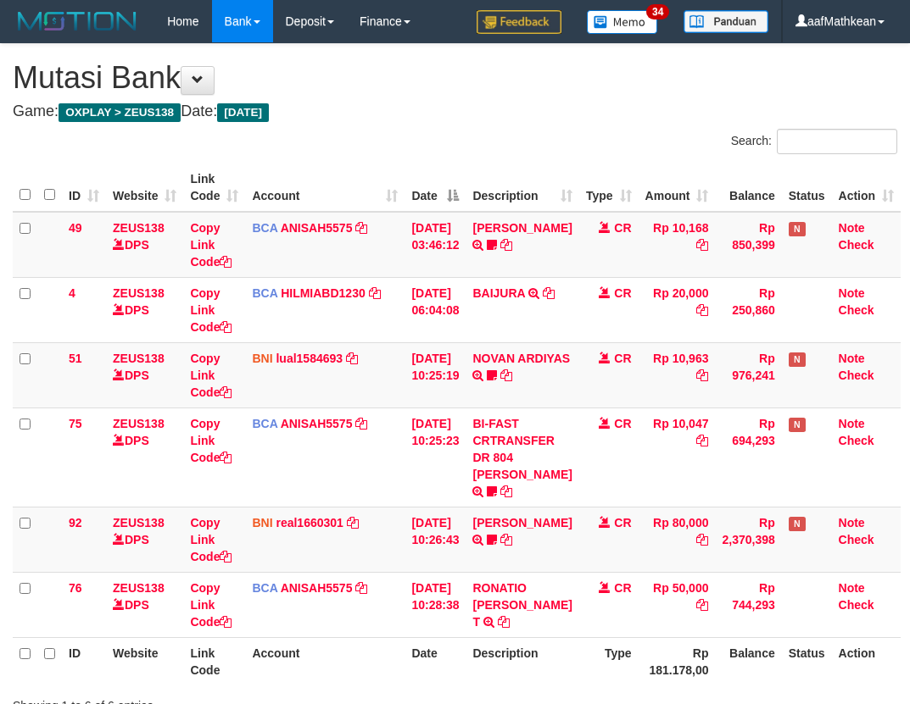
scroll to position [70, 0]
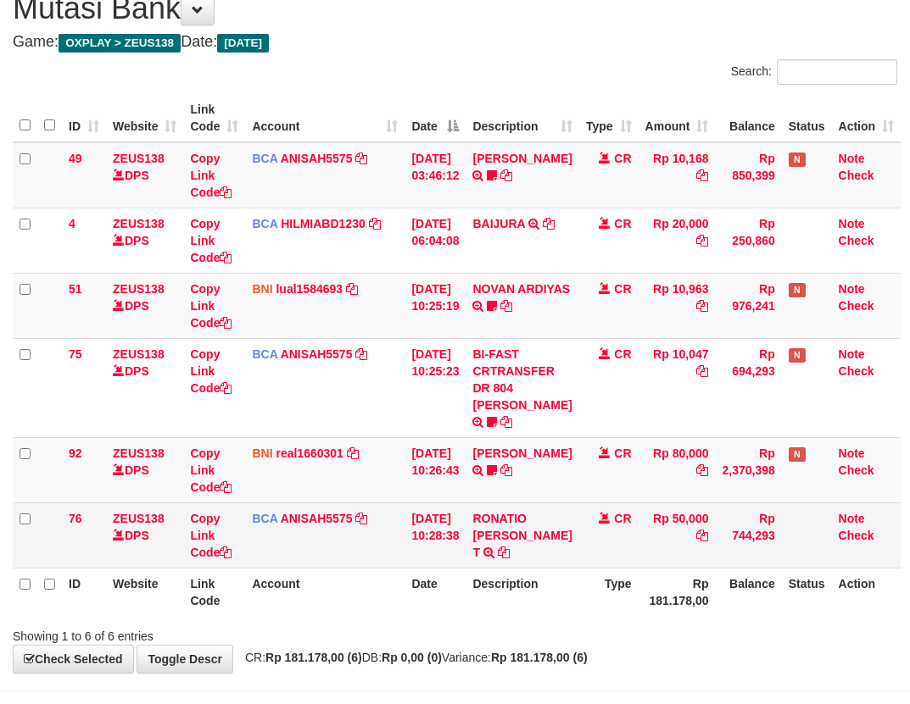
click at [481, 548] on td "RONATIO [PERSON_NAME] T TRSF E-BANKING CR 0110/FTSCY/WS95271 50000.00RONATIO [P…" at bounding box center [521, 535] width 113 height 65
click at [498, 547] on icon at bounding box center [504, 553] width 12 height 12
click at [318, 533] on td "BCA ANISAH5575 DPS ANISAH mutasi_20251001_3827 | 76 mutasi_20251001_3827 | 76" at bounding box center [324, 535] width 159 height 65
click at [339, 542] on td "BCA ANISAH5575 DPS ANISAH mutasi_20251001_3827 | 76 mutasi_20251001_3827 | 76" at bounding box center [324, 535] width 159 height 65
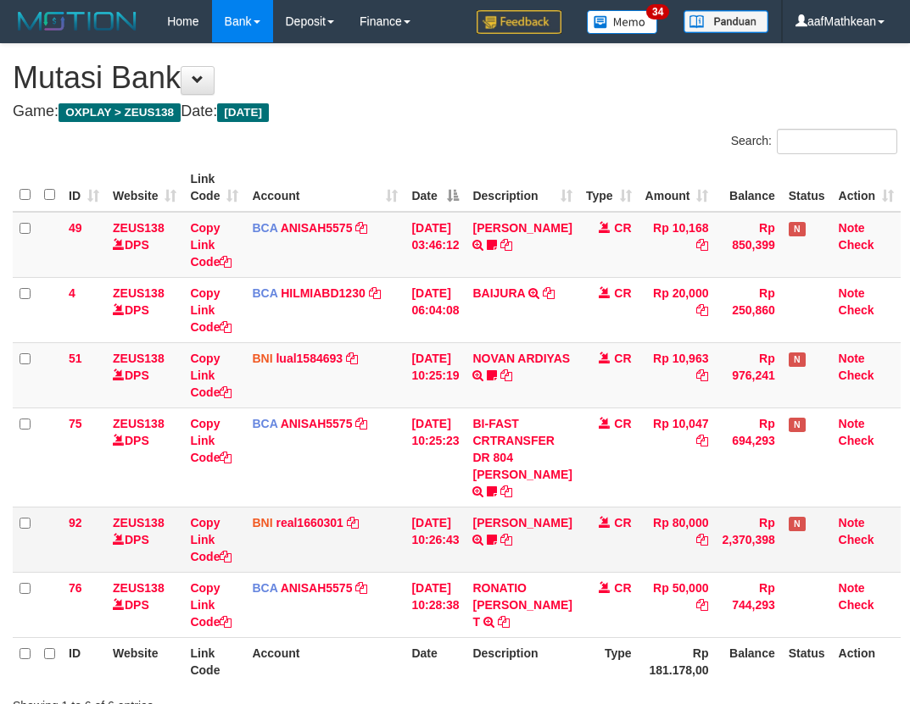
scroll to position [70, 0]
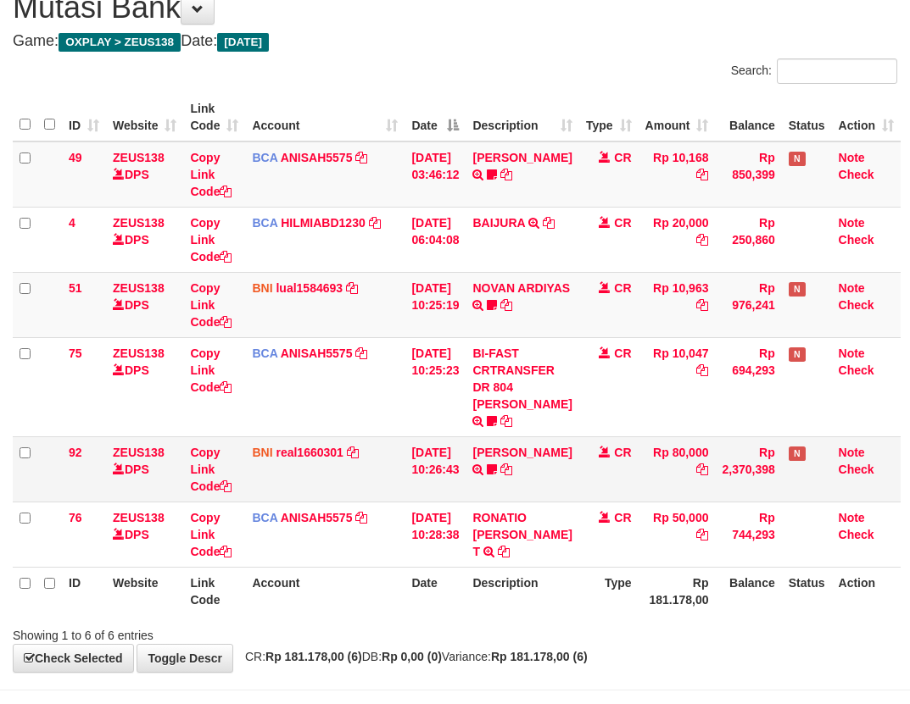
click at [424, 473] on td "[DATE] 10:26:43" at bounding box center [434, 469] width 61 height 65
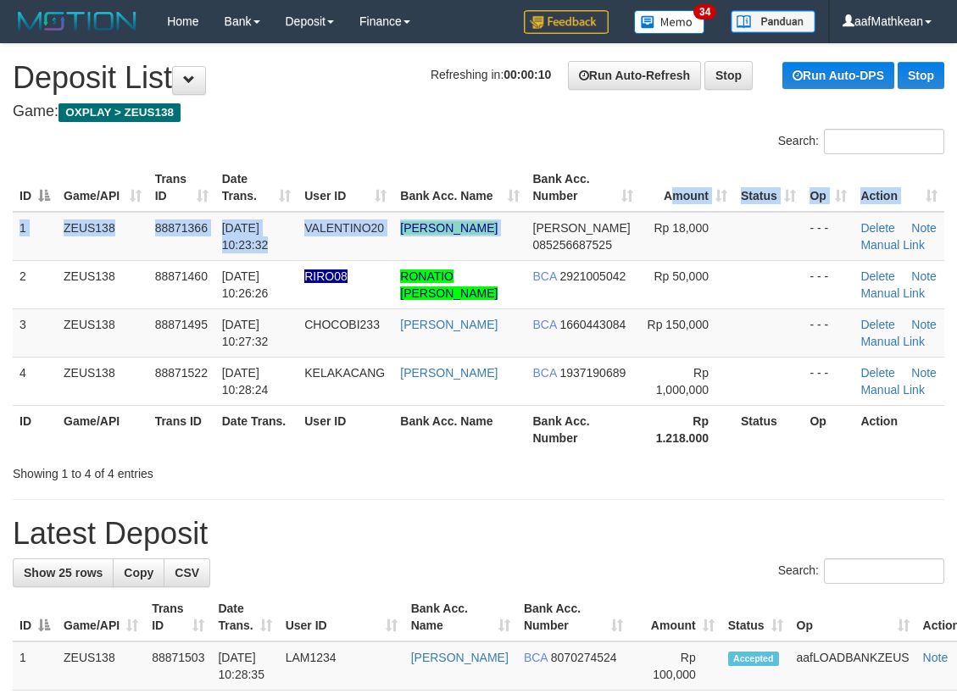
click at [640, 199] on table "ID Game/API Trans ID Date Trans. User ID Bank Acc. Name Bank Acc. Number Amount…" at bounding box center [479, 309] width 932 height 290
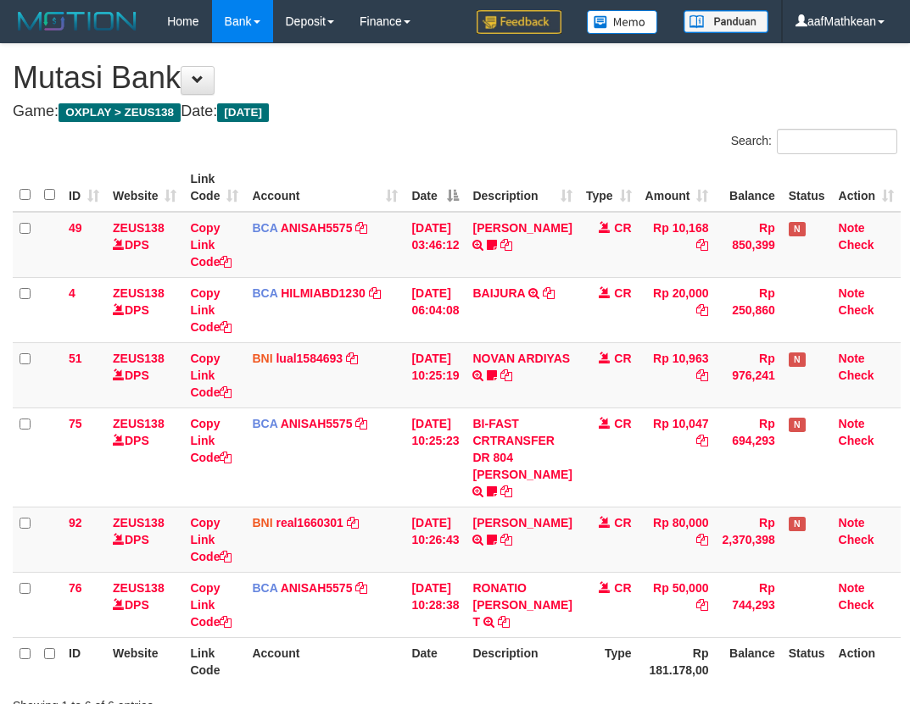
scroll to position [70, 0]
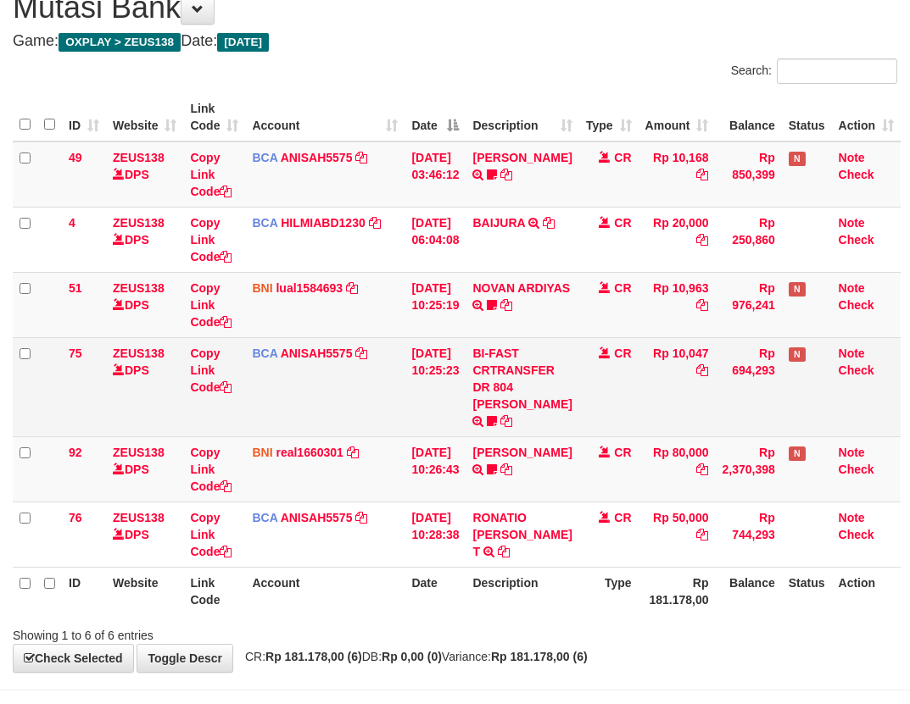
click at [330, 414] on td "BCA ANISAH5575 DPS ANISAH mutasi_20251001_3827 | 75 mutasi_20251001_3827 | 75" at bounding box center [324, 386] width 159 height 99
click at [331, 414] on td "BCA ANISAH5575 DPS ANISAH mutasi_20251001_3827 | 75 mutasi_20251001_3827 | 75" at bounding box center [324, 386] width 159 height 99
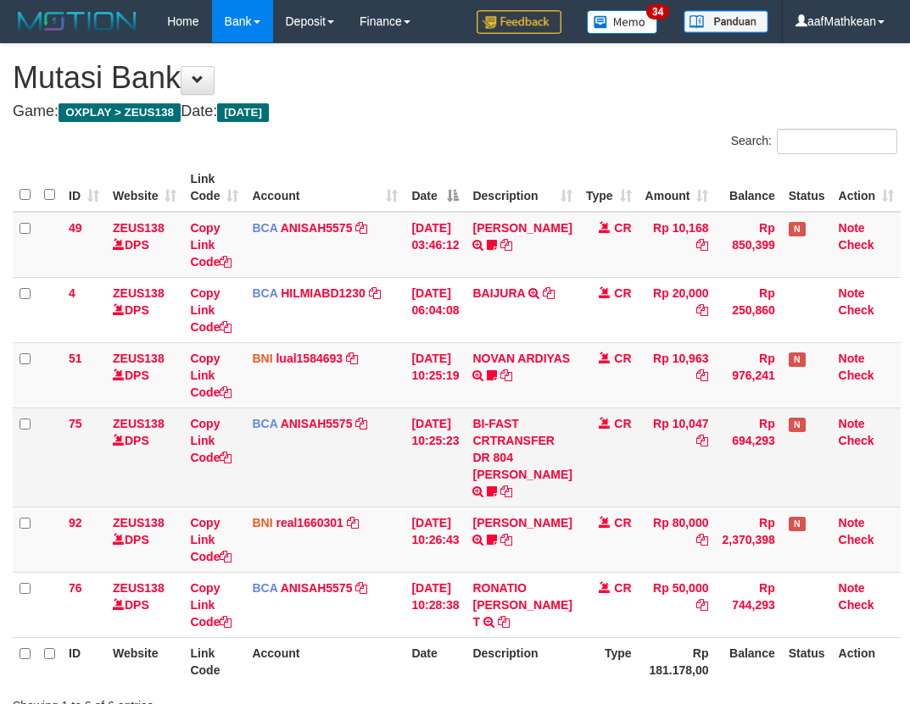
scroll to position [71, 0]
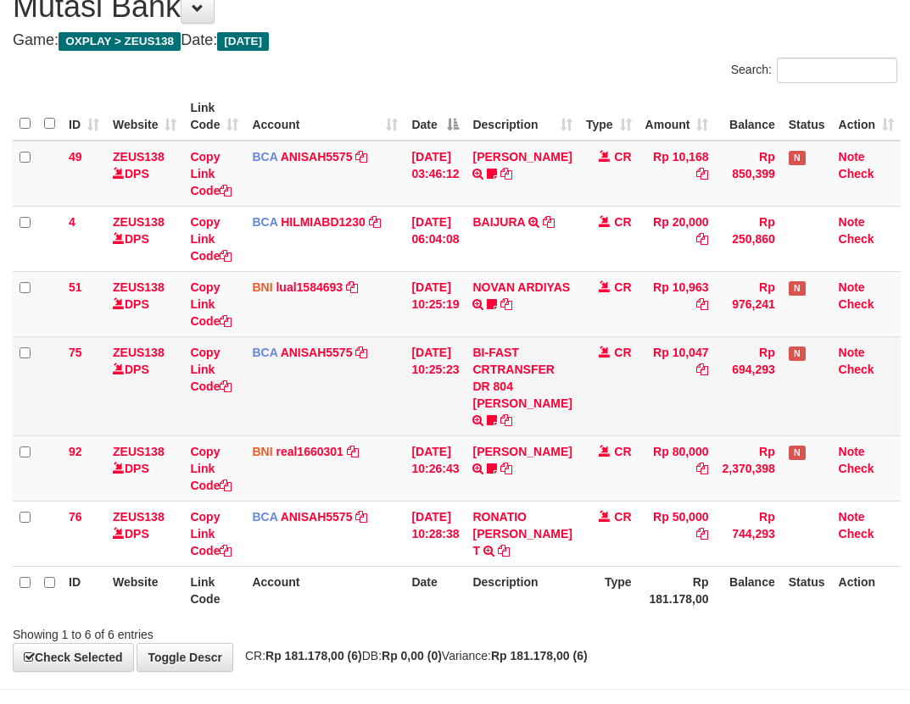
drag, startPoint x: 337, startPoint y: 412, endPoint x: 348, endPoint y: 411, distance: 10.2
click at [341, 412] on td "BCA ANISAH5575 DPS ANISAH mutasi_20251001_3827 | 75 mutasi_20251001_3827 | 75" at bounding box center [324, 386] width 159 height 99
click at [350, 398] on td "BCA ANISAH5575 DPS ANISAH mutasi_20251001_3827 | 75 mutasi_20251001_3827 | 75" at bounding box center [324, 386] width 159 height 99
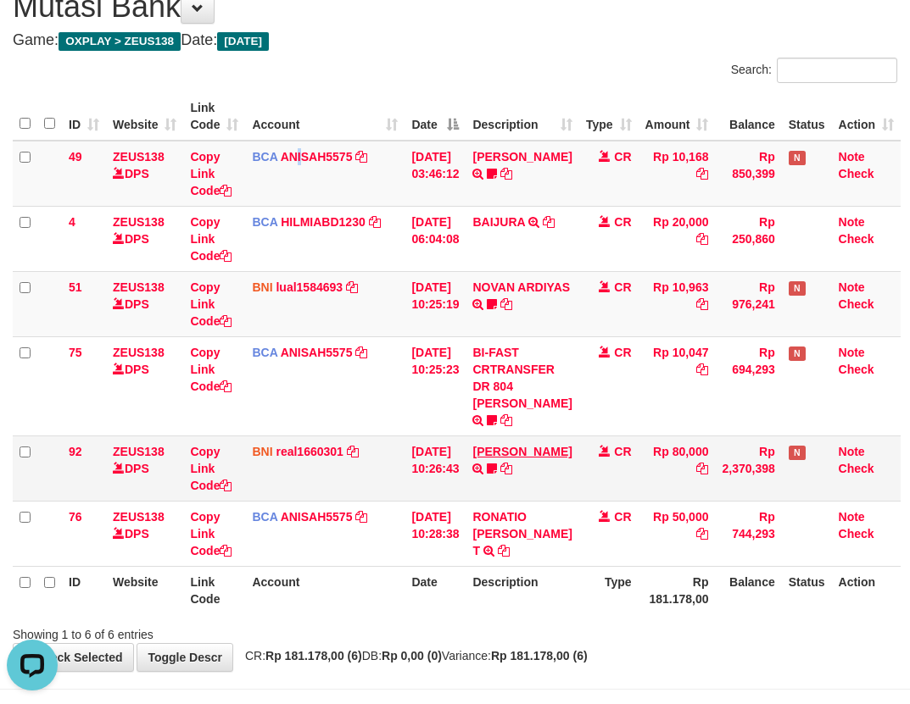
click at [528, 437] on tbody "49 ZEUS138 DPS Copy Link Code BCA ANISAH5575 DPS ANISAH mutasi_20251001_3827 | …" at bounding box center [457, 354] width 888 height 426
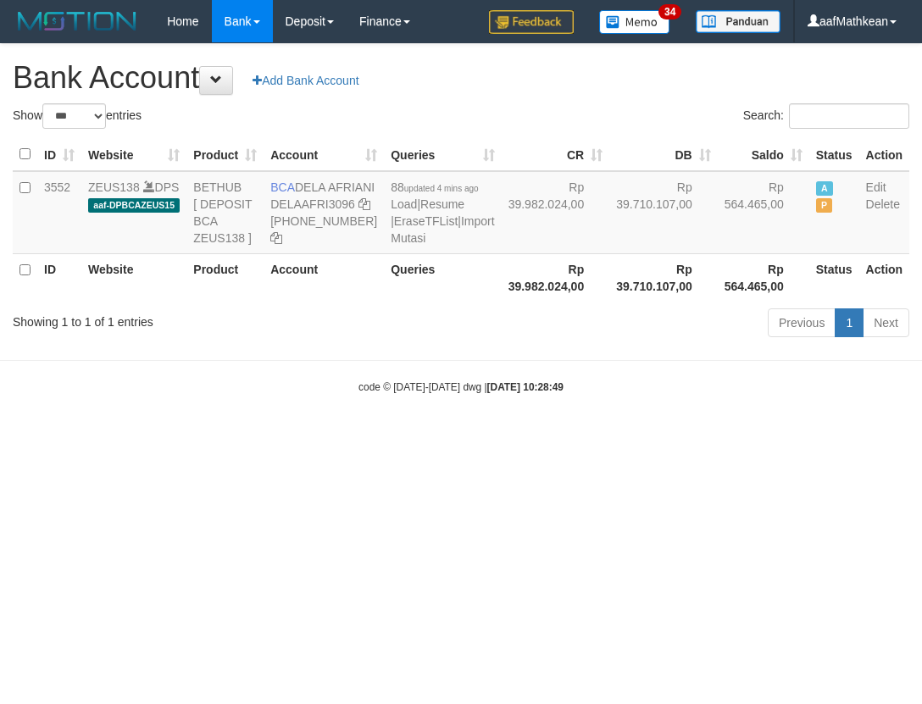
select select "***"
click at [609, 302] on th "Rp 39.710.107,00" at bounding box center [663, 277] width 109 height 48
select select "***"
drag, startPoint x: 539, startPoint y: 342, endPoint x: 381, endPoint y: 185, distance: 222.4
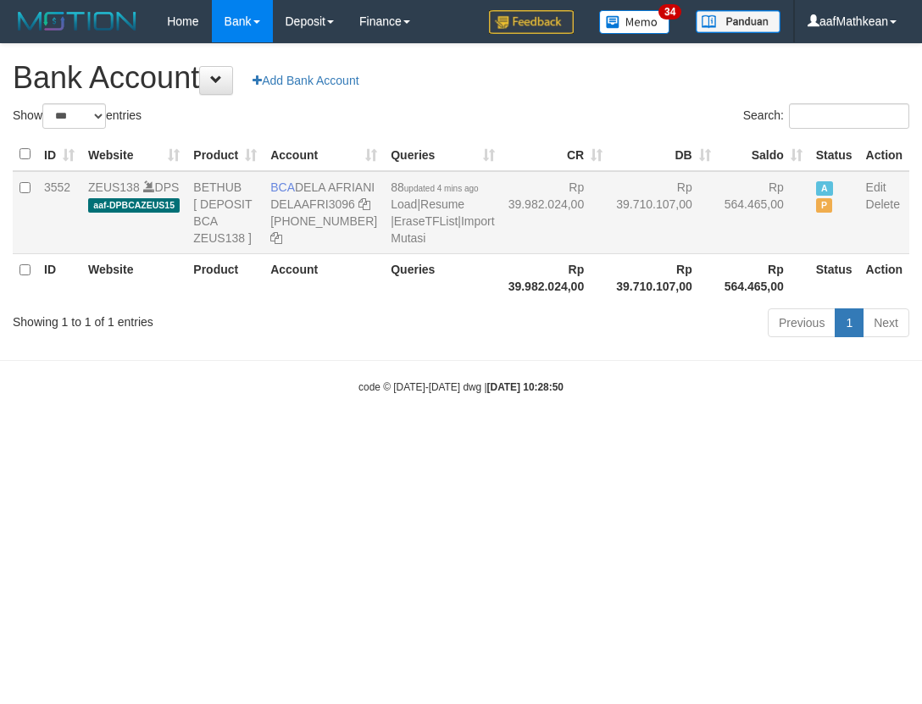
click at [491, 272] on table "ID Website Product Account Queries CR [PERSON_NAME] Status Action 3552 ZEUS138 …" at bounding box center [461, 220] width 897 height 164
select select "***"
drag, startPoint x: 0, startPoint y: 0, endPoint x: 312, endPoint y: 207, distance: 374.3
click at [322, 206] on td "BCA DELA AFRIANI DELAAFRI3096 [PHONE_NUMBER]" at bounding box center [324, 212] width 120 height 83
copy td "DELA AFRIANI"
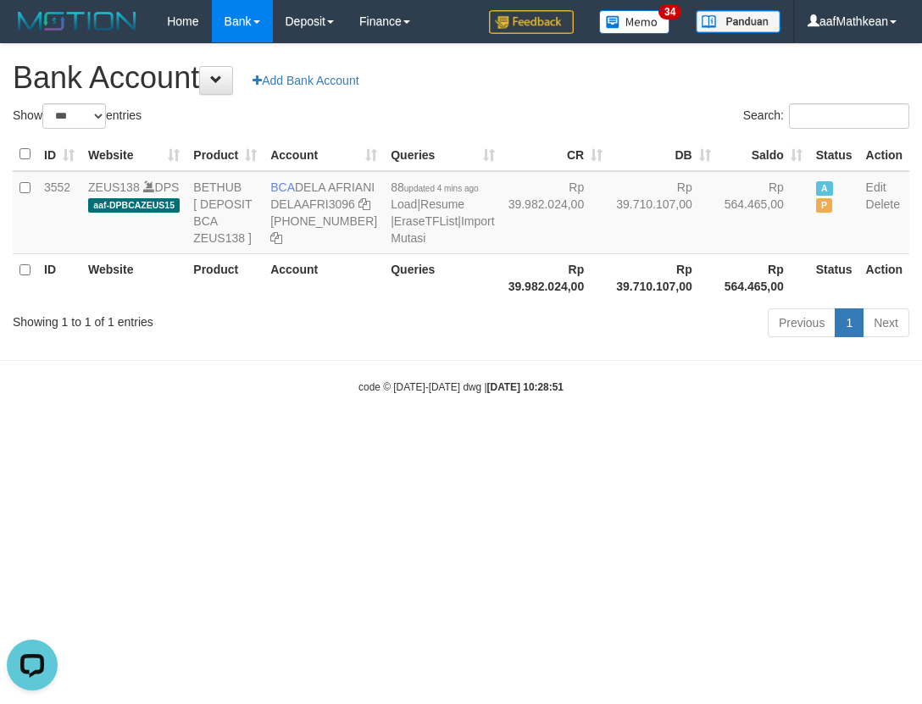
drag, startPoint x: 581, startPoint y: 381, endPoint x: 153, endPoint y: 0, distance: 573.4
click at [446, 182] on div "Show ** ** ** *** *** entries Search: ID Website Product Account Queries CR [PE…" at bounding box center [461, 223] width 897 height 240
select select "***"
drag, startPoint x: 487, startPoint y: 398, endPoint x: 499, endPoint y: 442, distance: 45.6
click at [498, 437] on body "Toggle navigation Home Bank Account List Load By Website Group [OXPLAY] ZEUS138…" at bounding box center [461, 218] width 922 height 437
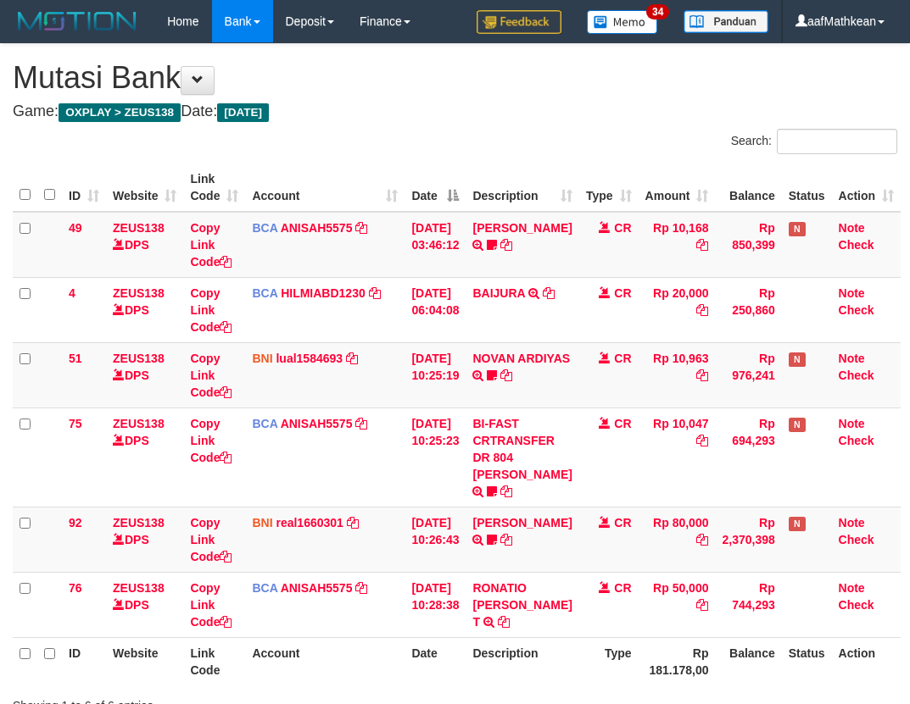
click at [546, 417] on td "BI-FAST CRTRANSFER DR 804 [PERSON_NAME] Halohayanas [URL][DOMAIN_NAME]" at bounding box center [521, 457] width 113 height 99
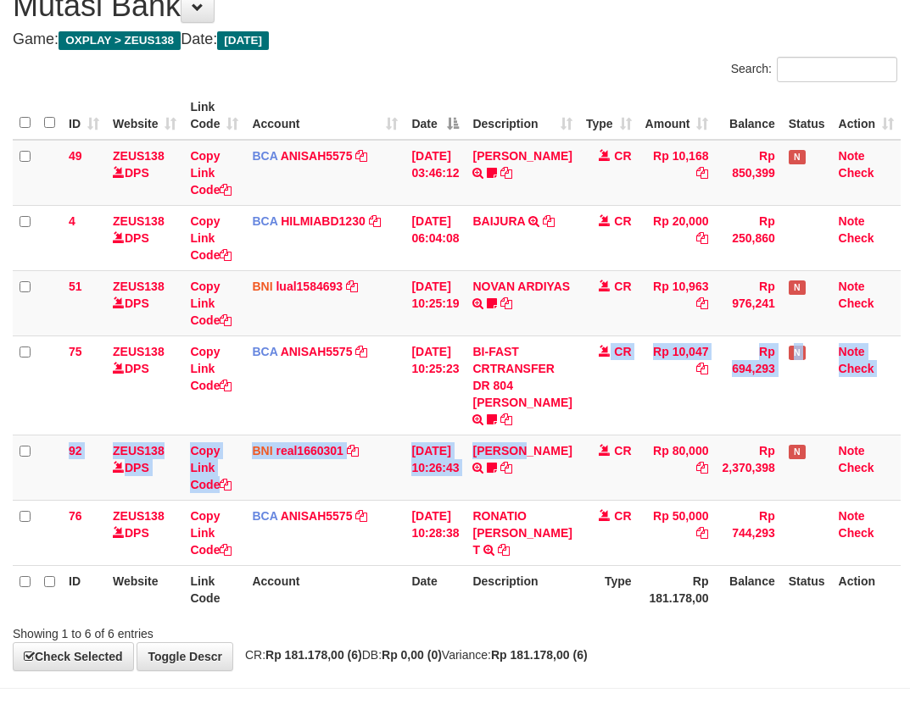
drag, startPoint x: 538, startPoint y: 439, endPoint x: 915, endPoint y: 495, distance: 380.5
click at [564, 447] on tbody "49 ZEUS138 DPS Copy Link Code BCA ANISAH5575 DPS [PERSON_NAME] mutasi_20251001_…" at bounding box center [457, 353] width 888 height 426
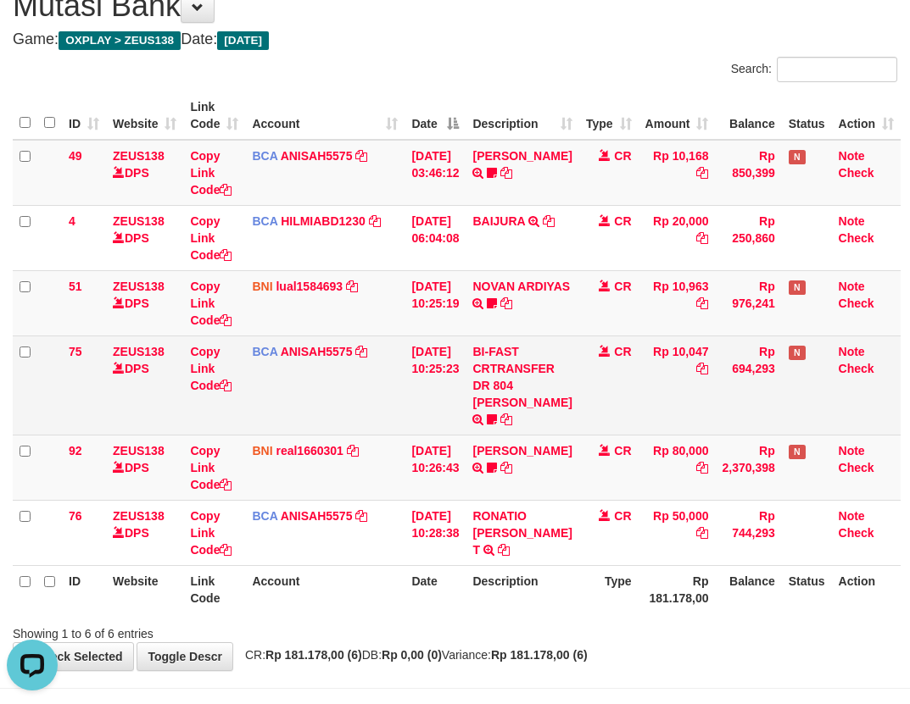
drag, startPoint x: 308, startPoint y: 424, endPoint x: 318, endPoint y: 424, distance: 10.2
click at [309, 424] on td "BCA ANISAH5575 DPS ANISAH mutasi_20251001_3827 | 75 mutasi_20251001_3827 | 75" at bounding box center [324, 385] width 159 height 99
click at [396, 423] on td "BCA ANISAH5575 DPS ANISAH mutasi_20251001_3827 | 75 mutasi_20251001_3827 | 75" at bounding box center [324, 385] width 159 height 99
drag, startPoint x: 389, startPoint y: 426, endPoint x: 403, endPoint y: 428, distance: 13.7
click at [392, 428] on td "BCA ANISAH5575 DPS ANISAH mutasi_20251001_3827 | 75 mutasi_20251001_3827 | 75" at bounding box center [324, 385] width 159 height 99
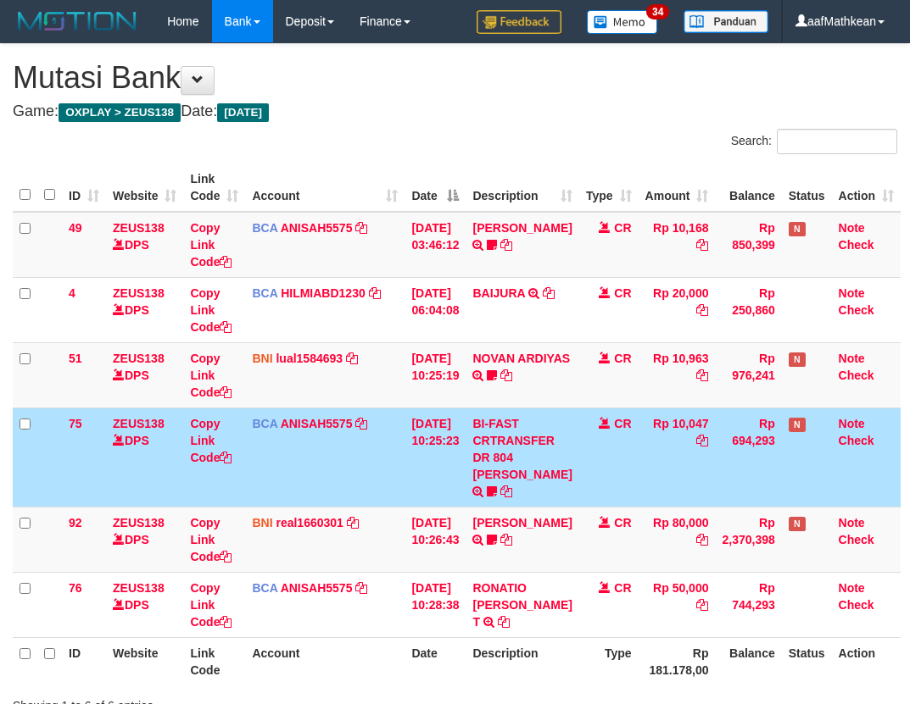
scroll to position [73, 0]
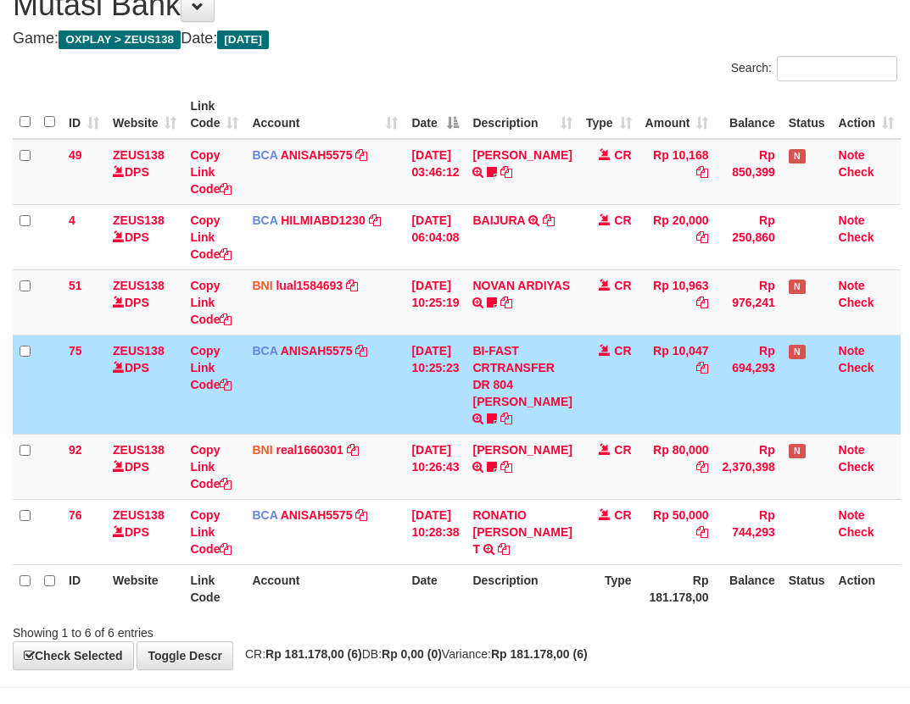
drag, startPoint x: 429, startPoint y: 428, endPoint x: 701, endPoint y: 411, distance: 272.6
click at [639, 418] on tr "75 ZEUS138 DPS Copy Link Code BCA ANISAH5575 DPS ANISAH mutasi_20251001_3827 | …" at bounding box center [457, 384] width 888 height 99
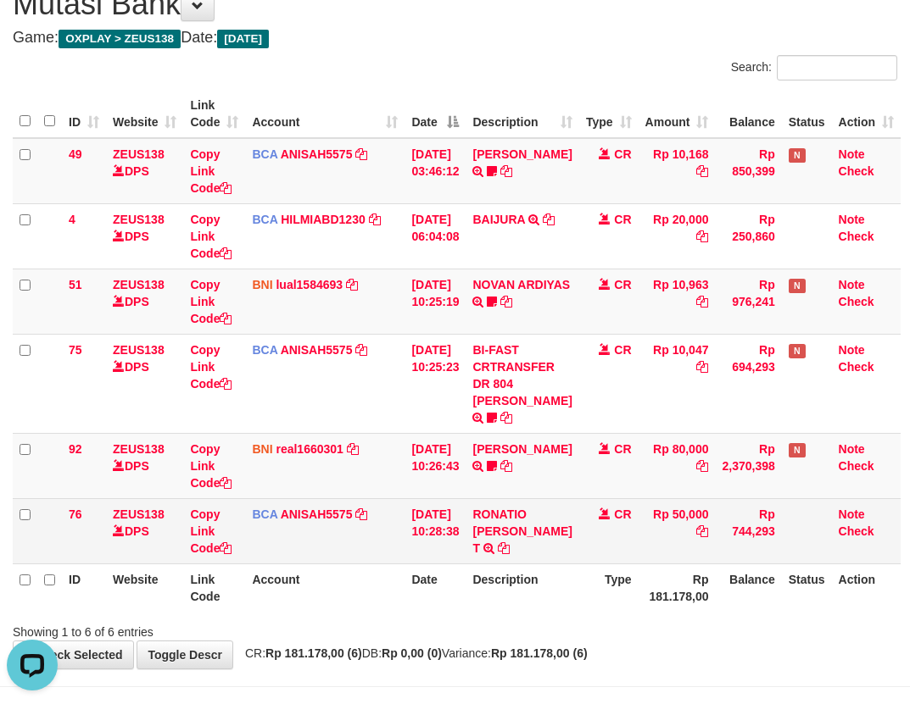
click at [570, 523] on td "RONATIO [PERSON_NAME] T TRSF E-BANKING CR 0110/FTSCY/WS95271 50000.00RONATIO [P…" at bounding box center [521, 530] width 113 height 65
click at [565, 528] on td "RONATIO [PERSON_NAME] T TRSF E-BANKING CR 0110/FTSCY/WS95271 50000.00RONATIO [P…" at bounding box center [521, 530] width 113 height 65
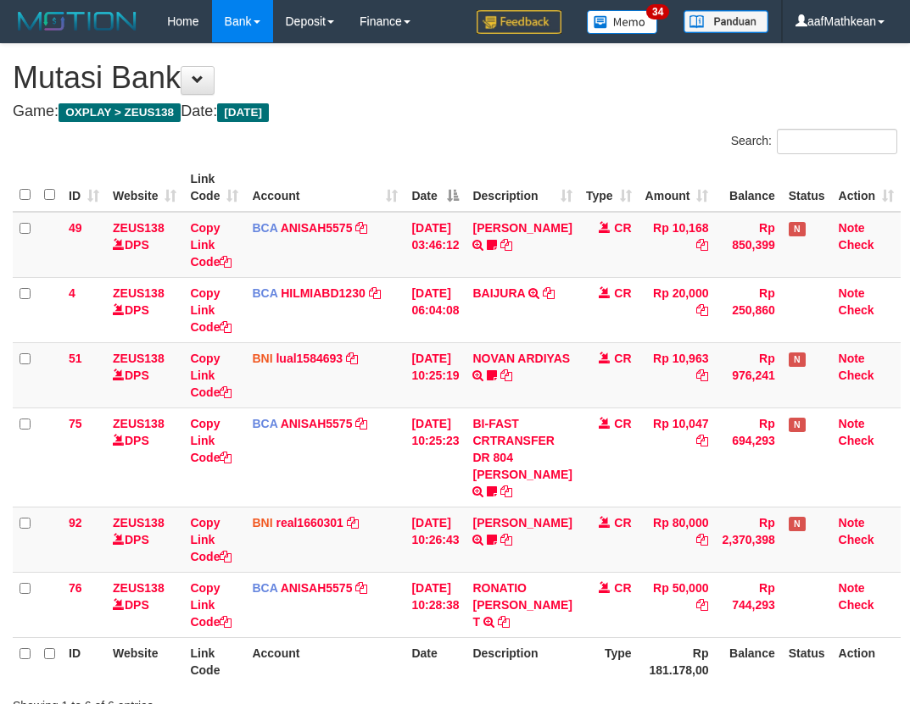
scroll to position [76, 0]
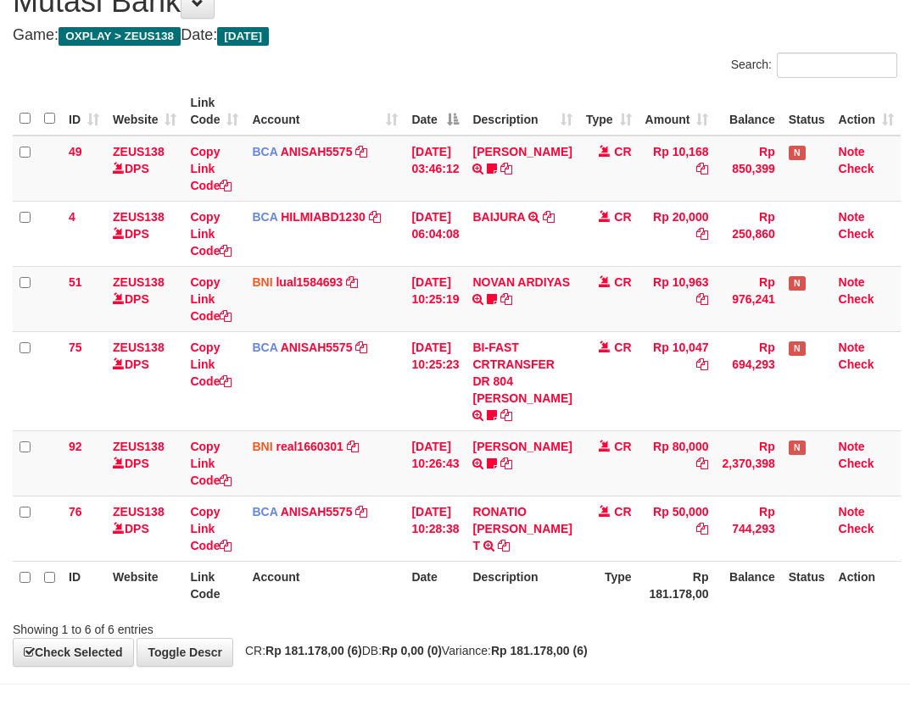
click at [563, 512] on td "RONATIO [PERSON_NAME] T TRSF E-BANKING CR 0110/FTSCY/WS95271 50000.00RONATIO [P…" at bounding box center [521, 528] width 113 height 65
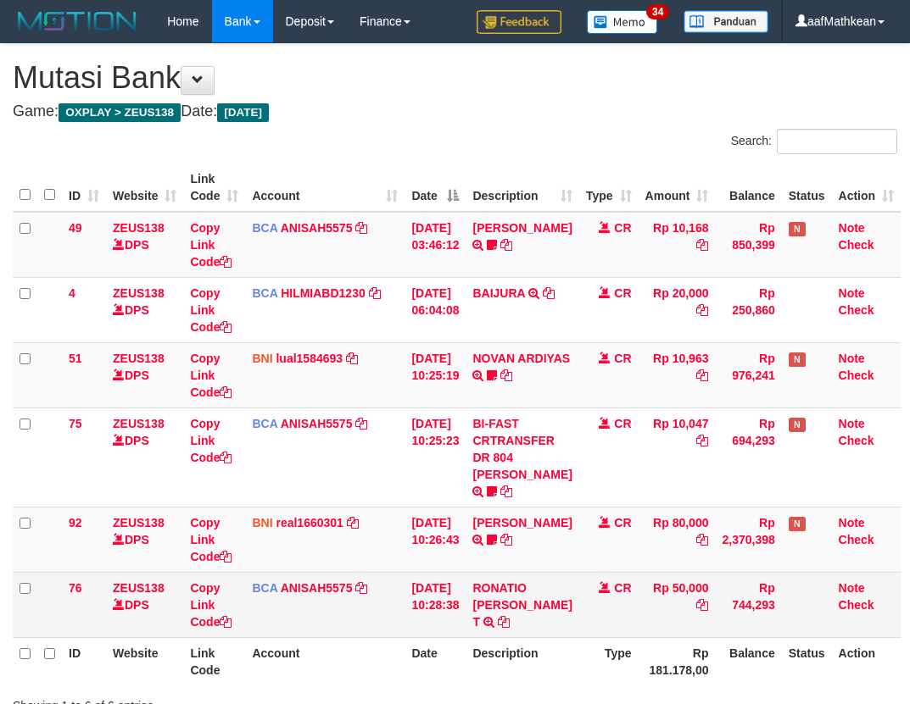
scroll to position [76, 0]
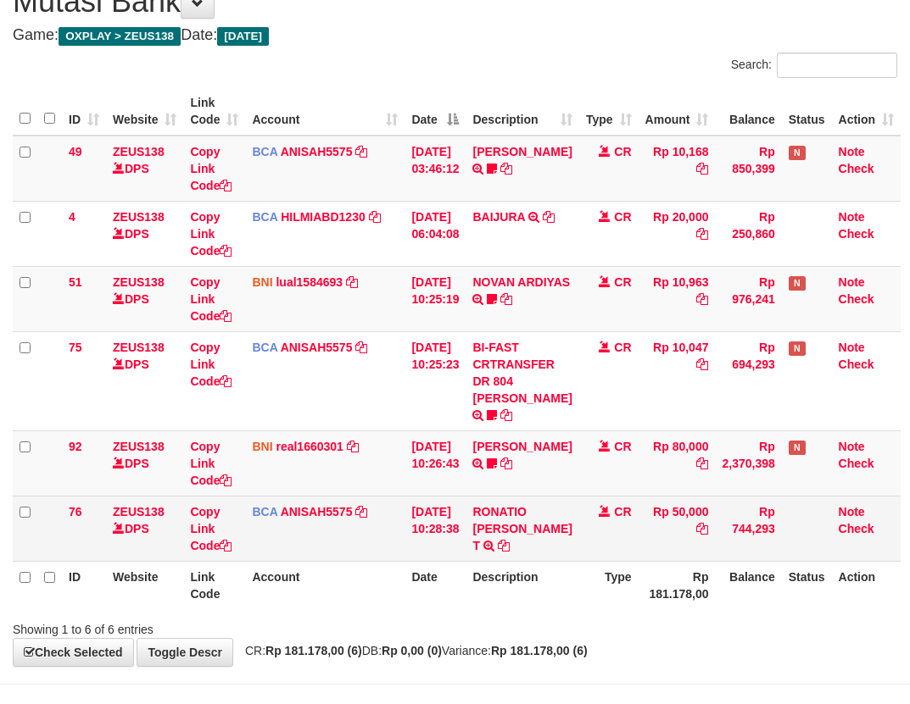
click at [565, 508] on td "RONATIO MARIA L. T TRSF E-BANKING CR 0110/FTSCY/WS95271 50000.00RONATIO MARIA L…" at bounding box center [521, 528] width 113 height 65
click at [570, 509] on td "RONATIO MARIA L. T TRSF E-BANKING CR 0110/FTSCY/WS95271 50000.00RONATIO MARIA L…" at bounding box center [521, 528] width 113 height 65
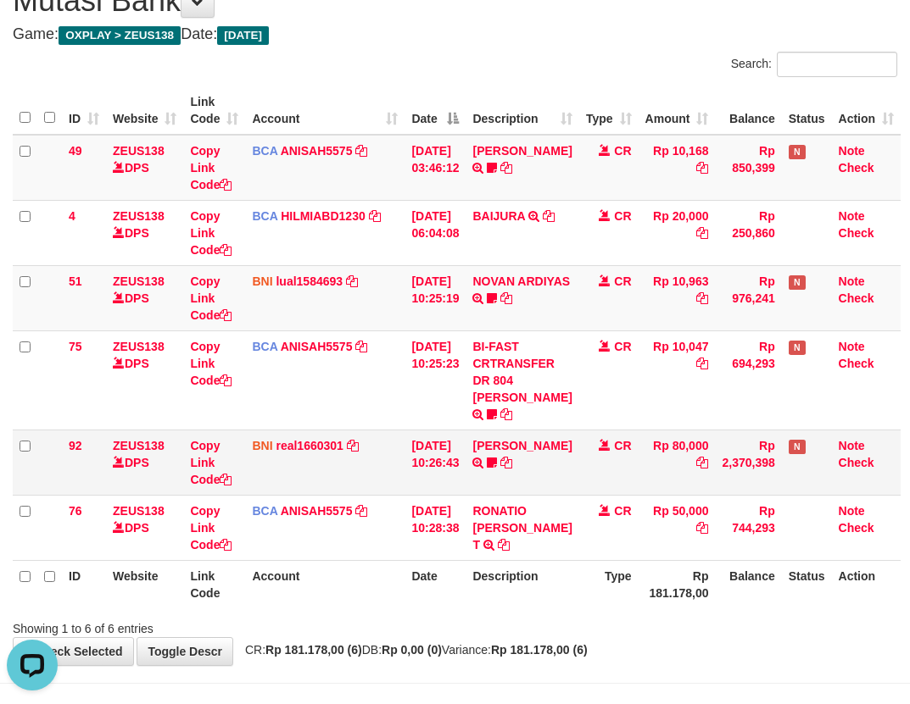
drag, startPoint x: 476, startPoint y: 446, endPoint x: 510, endPoint y: 435, distance: 35.7
click at [484, 445] on tr "92 ZEUS138 DPS Copy Link Code BNI real1660301 DPS REYHAN ALMANSYAH mutasi_20251…" at bounding box center [457, 462] width 888 height 65
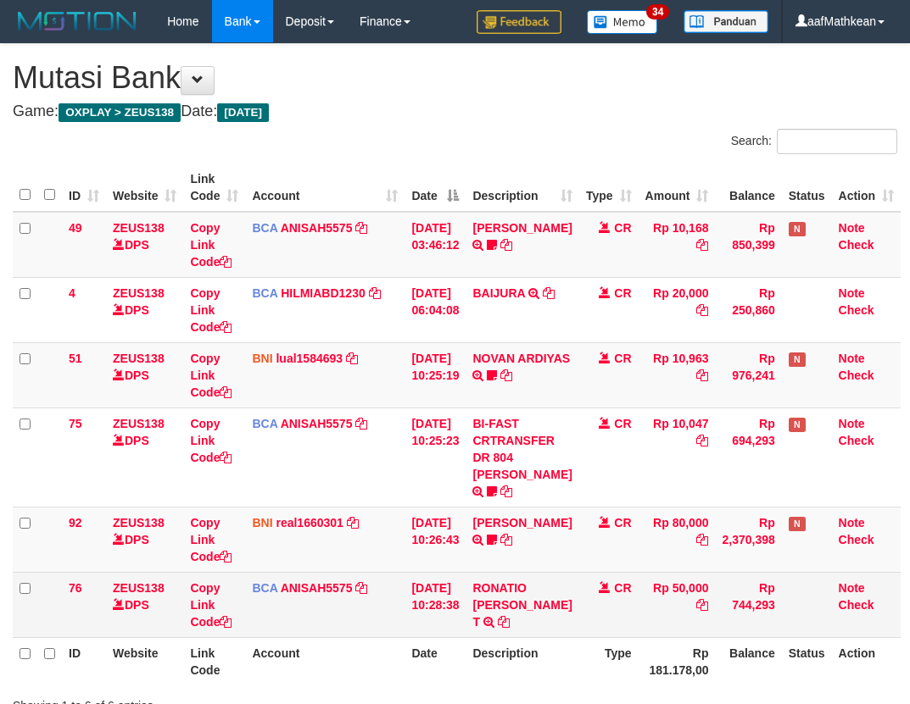
scroll to position [78, 0]
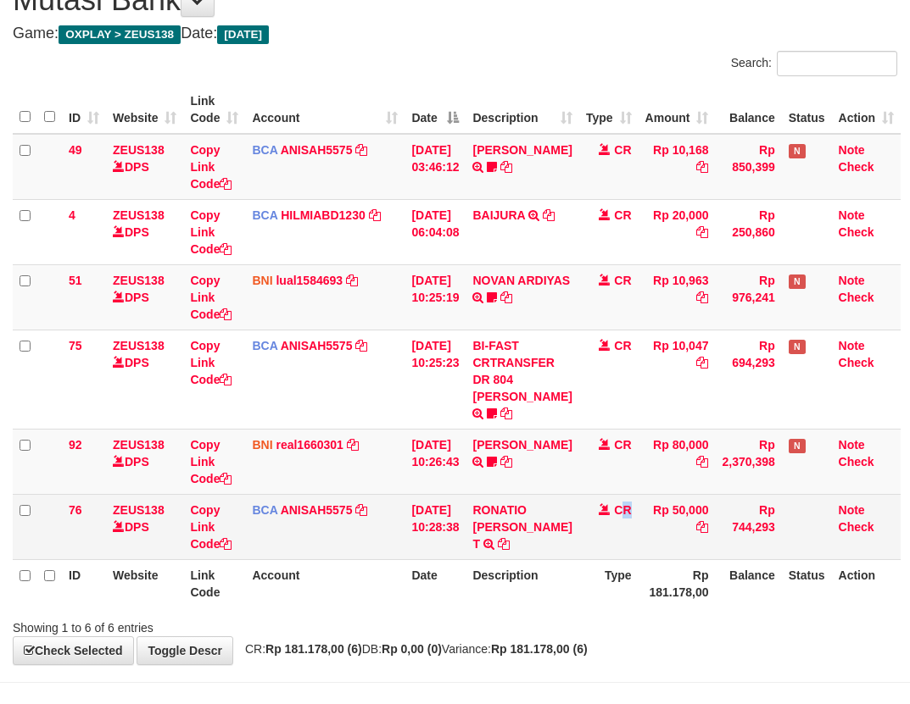
click at [623, 503] on td "CR" at bounding box center [608, 526] width 59 height 65
click at [622, 510] on span "CR" at bounding box center [622, 511] width 17 height 14
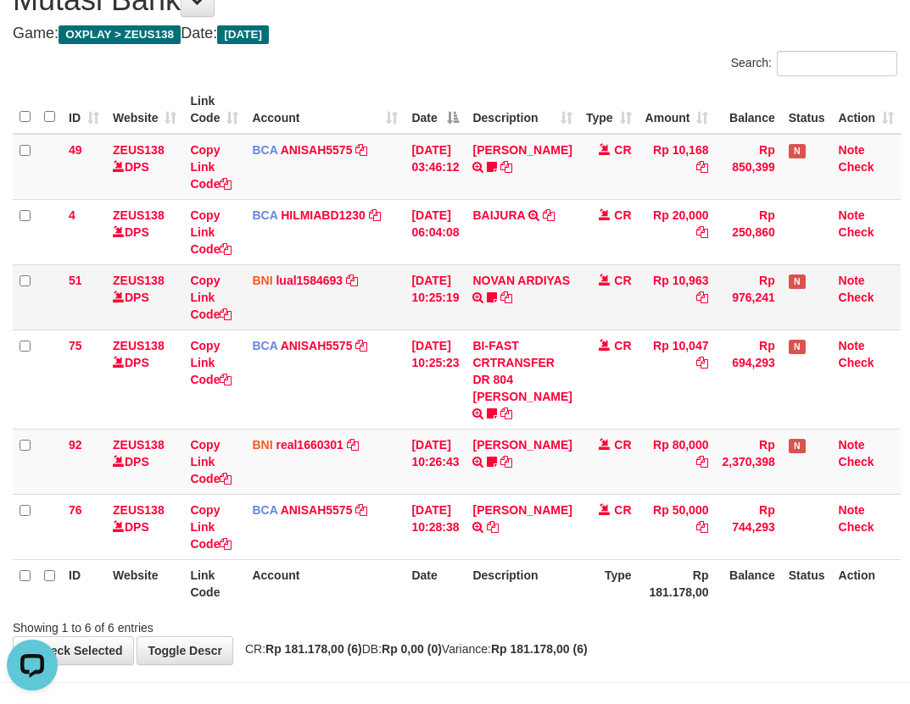
drag, startPoint x: 398, startPoint y: 239, endPoint x: 412, endPoint y: 281, distance: 44.5
click at [404, 271] on tbody "49 ZEUS138 DPS Copy Link Code BCA ANISAH5575 DPS ANISAH mutasi_20251001_3827 | …" at bounding box center [457, 347] width 888 height 426
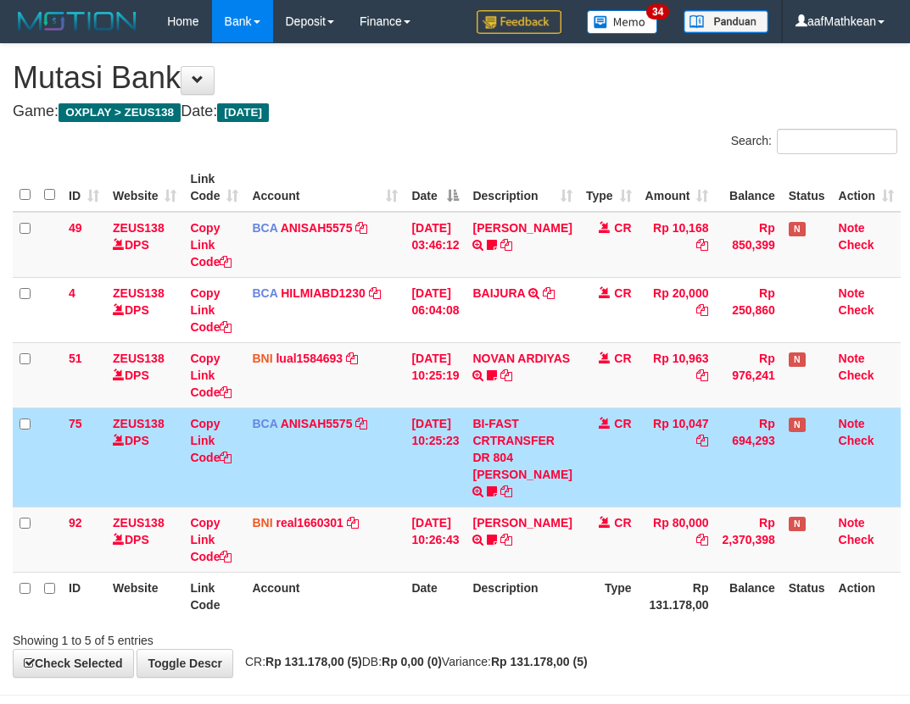
scroll to position [68, 0]
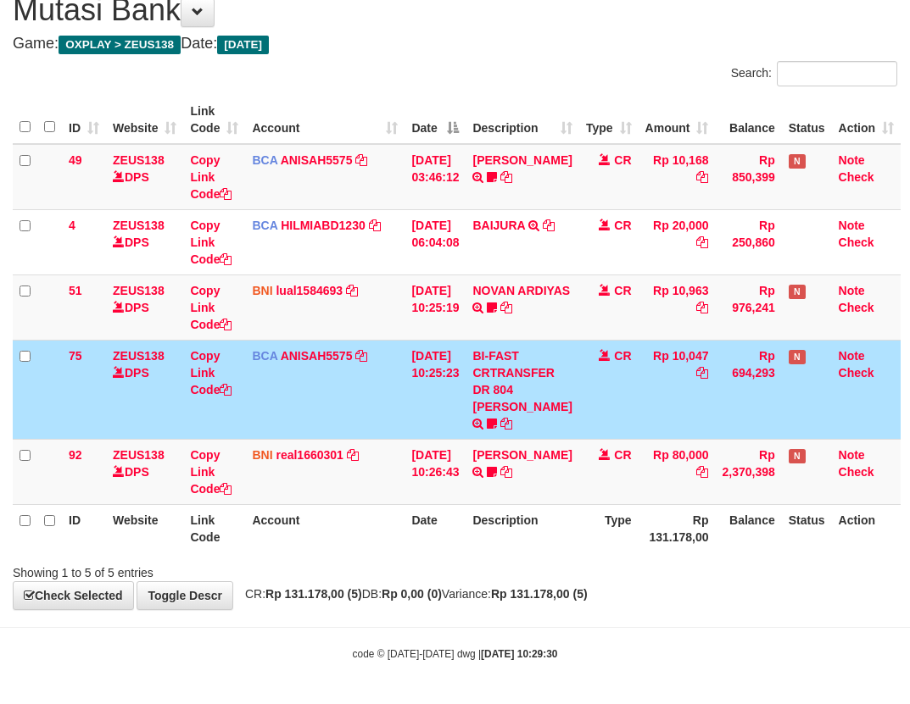
click at [419, 427] on td "[DATE] 10:25:23" at bounding box center [434, 389] width 61 height 99
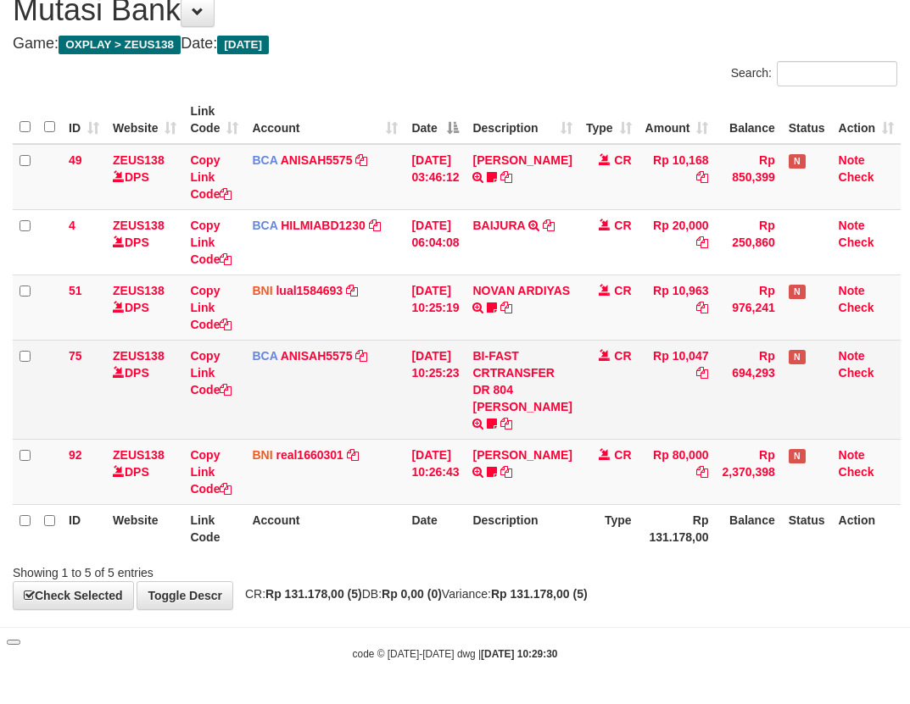
drag, startPoint x: 420, startPoint y: 401, endPoint x: 0, endPoint y: 334, distance: 424.9
click at [406, 389] on td "[DATE] 10:25:23" at bounding box center [434, 389] width 61 height 99
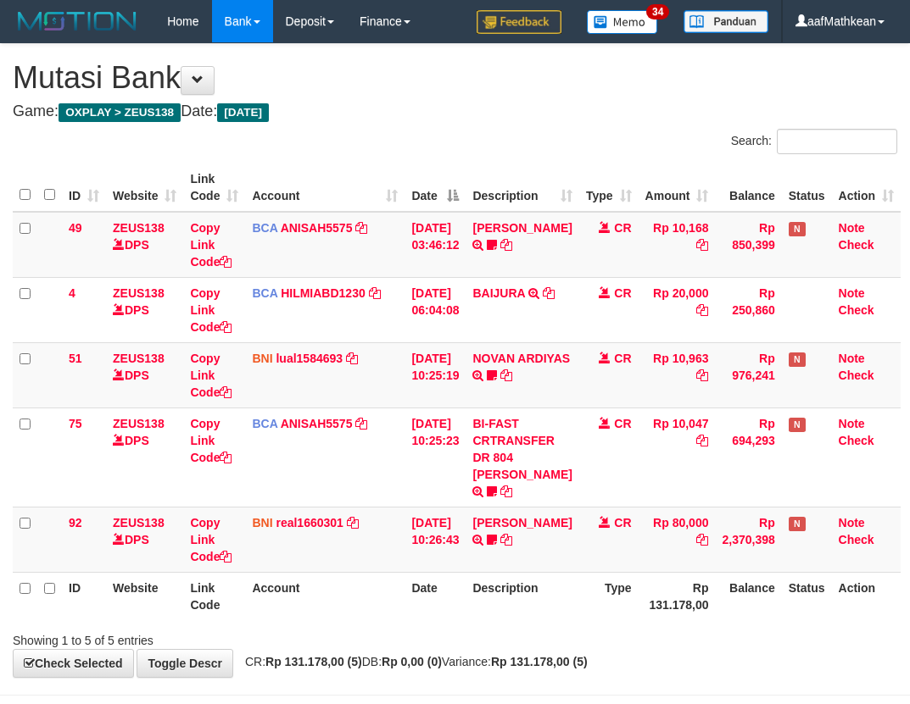
scroll to position [68, 0]
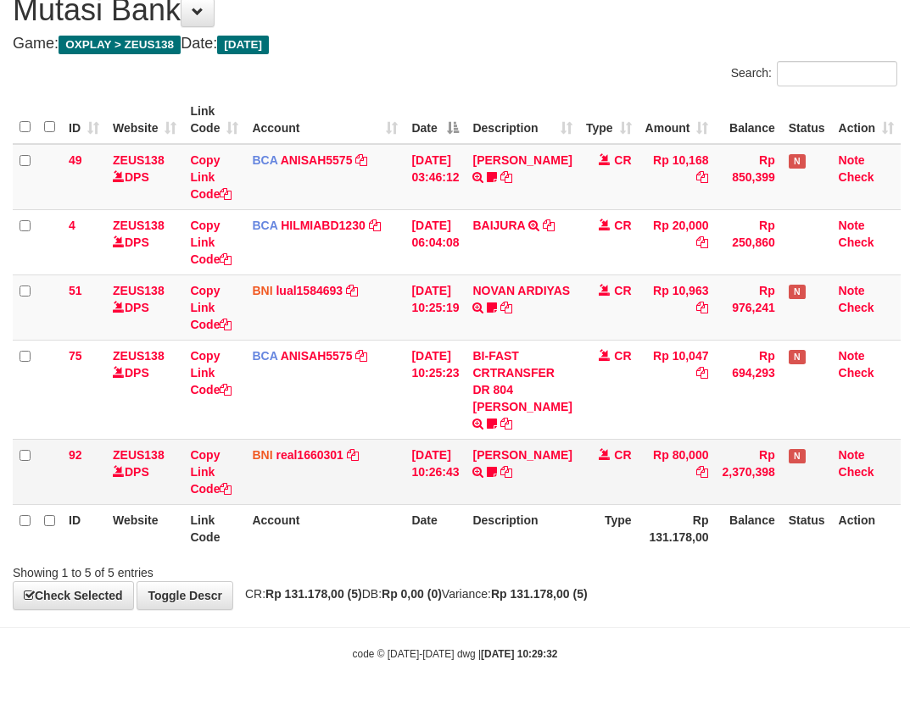
click at [576, 460] on td "[PERSON_NAME] M TRANSFER DARI SDR [PERSON_NAME] M Asoka23" at bounding box center [521, 471] width 113 height 65
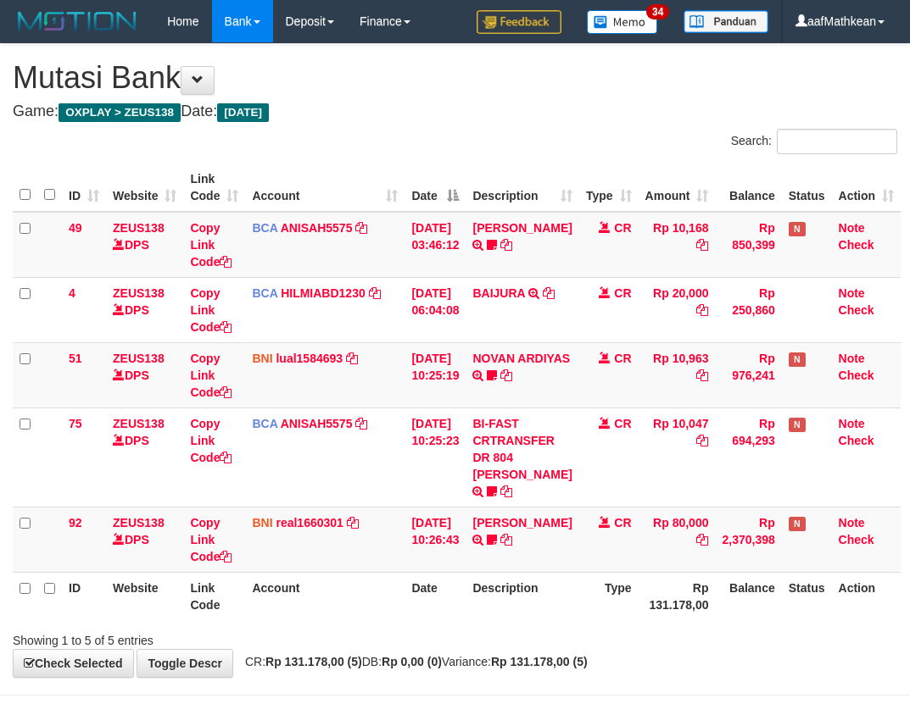
scroll to position [68, 0]
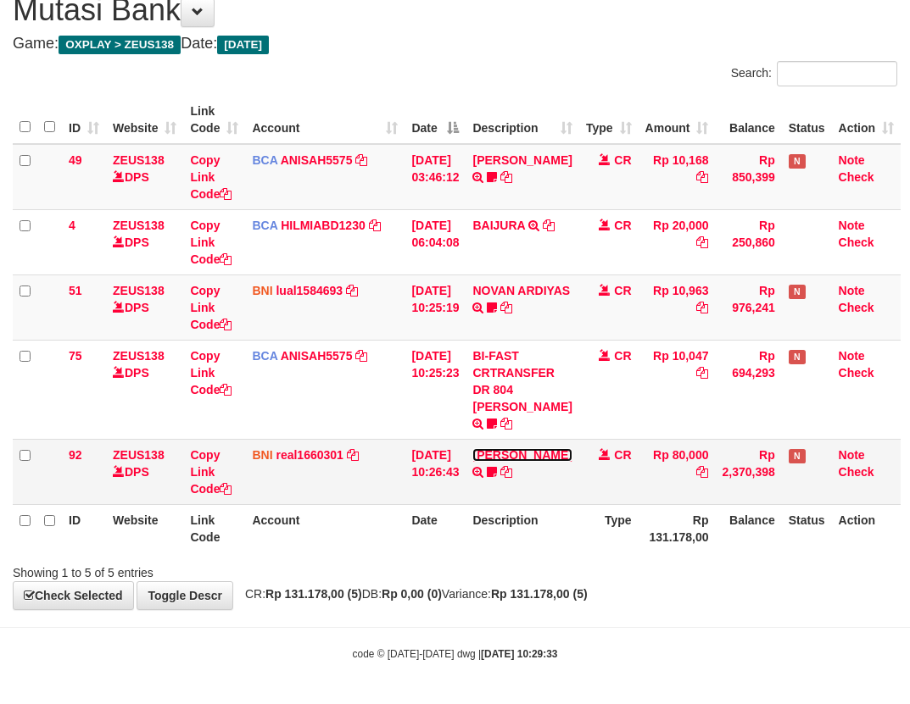
click at [472, 448] on link "[PERSON_NAME]" at bounding box center [521, 455] width 99 height 14
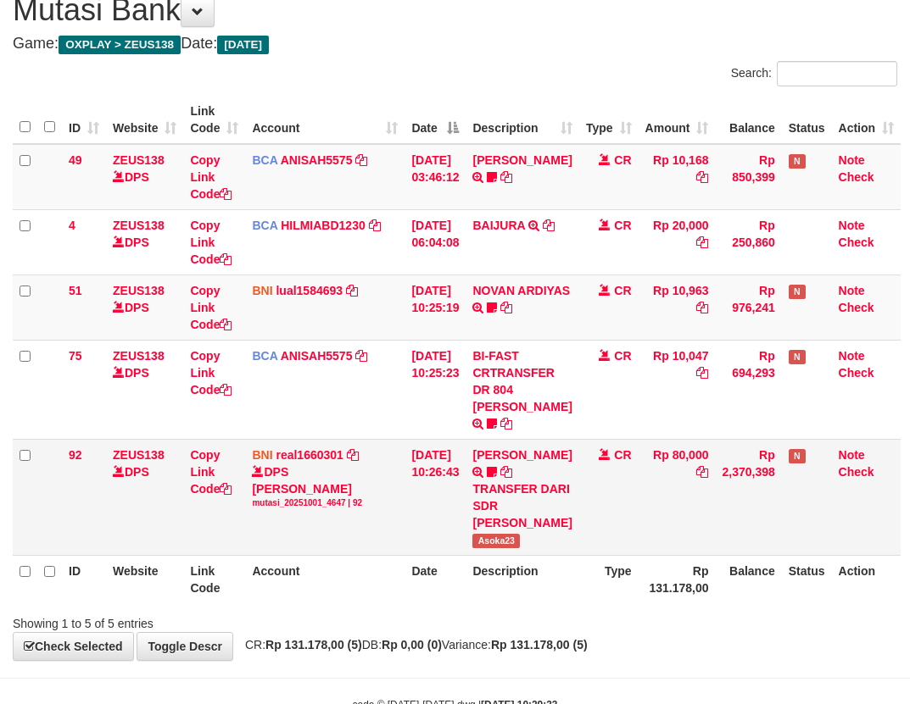
click at [578, 451] on td "[PERSON_NAME] M TRANSFER DARI SDR [PERSON_NAME] M Asoka23" at bounding box center [521, 497] width 113 height 116
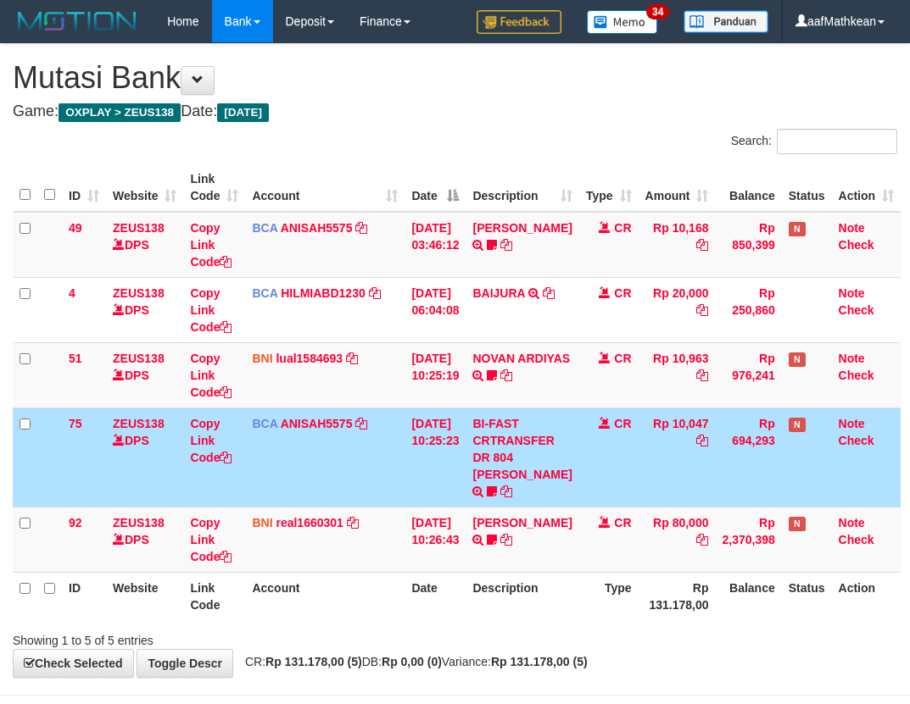
scroll to position [68, 0]
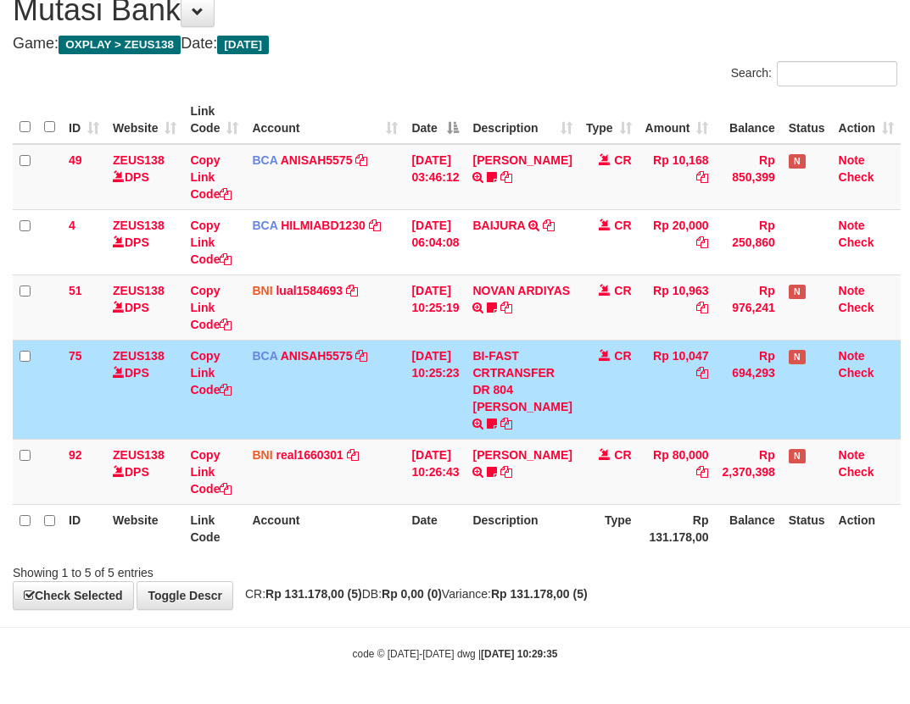
click at [608, 435] on td "CR" at bounding box center [608, 389] width 59 height 99
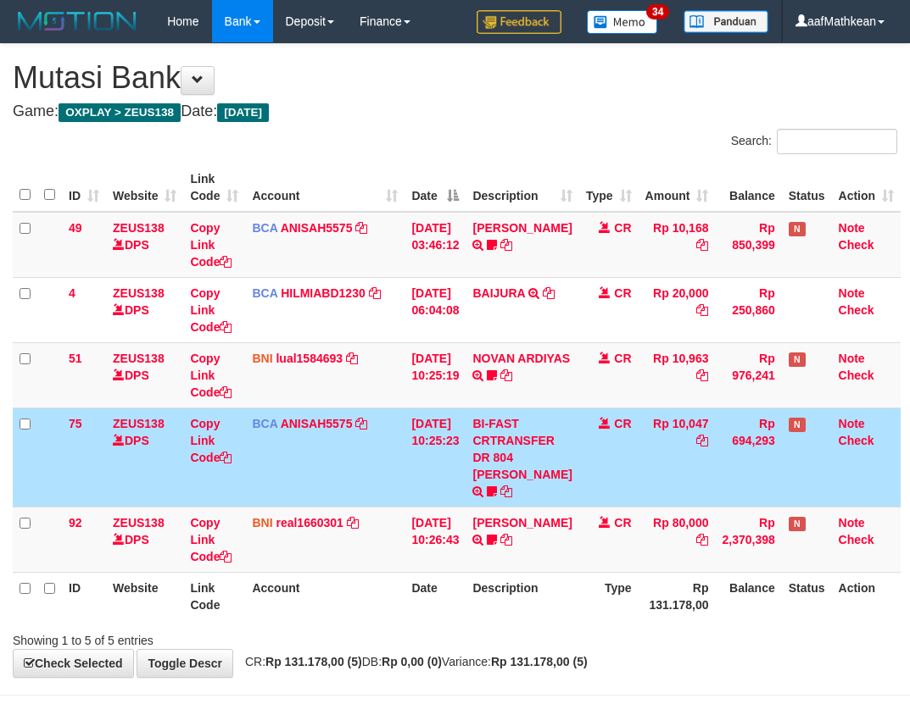
scroll to position [68, 0]
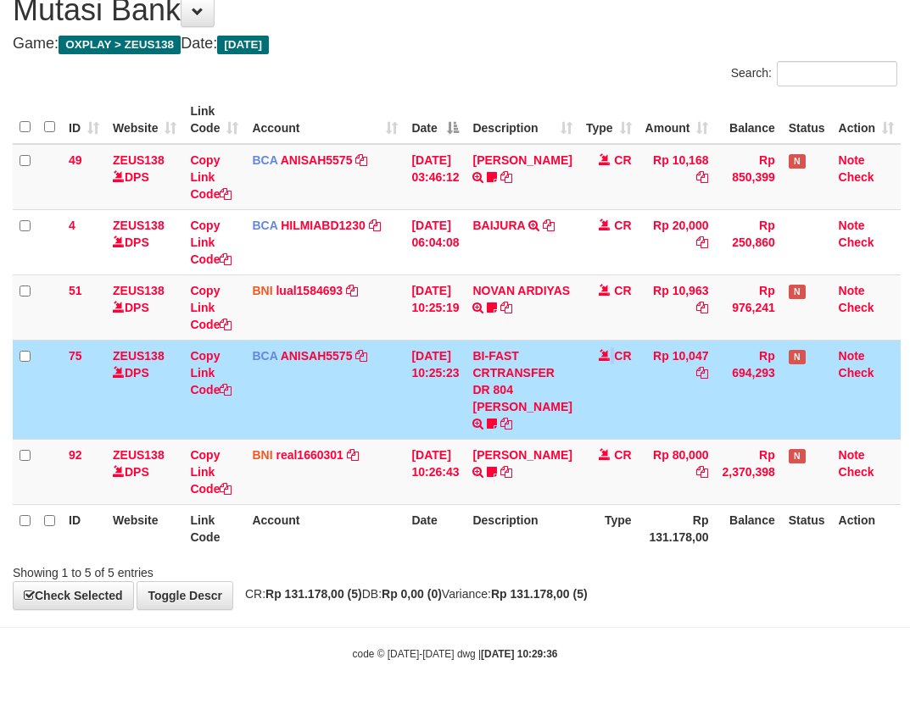
click at [603, 422] on td "CR" at bounding box center [608, 389] width 59 height 99
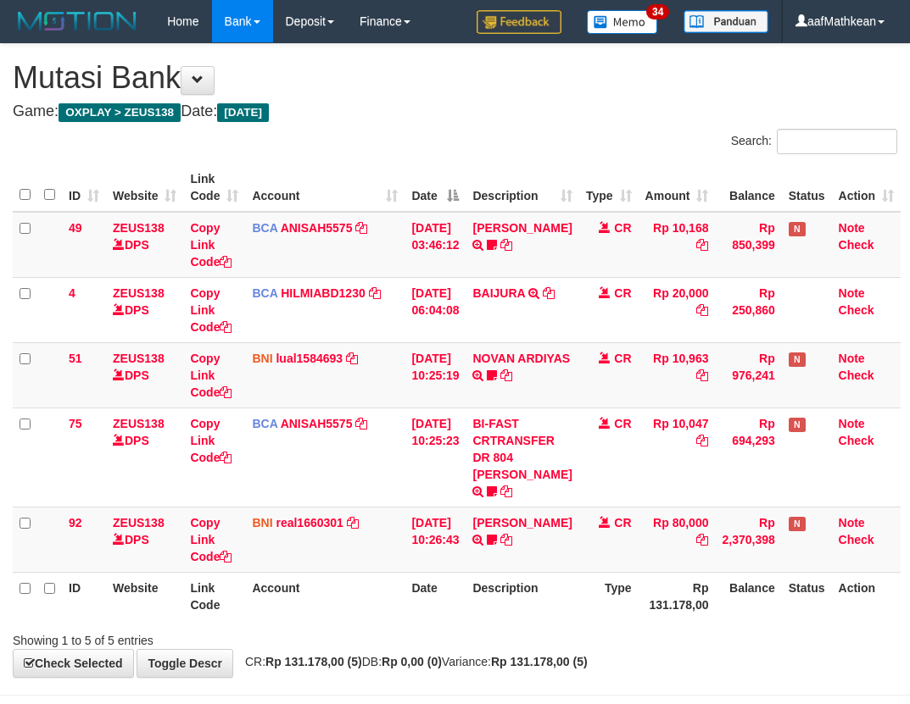
scroll to position [68, 0]
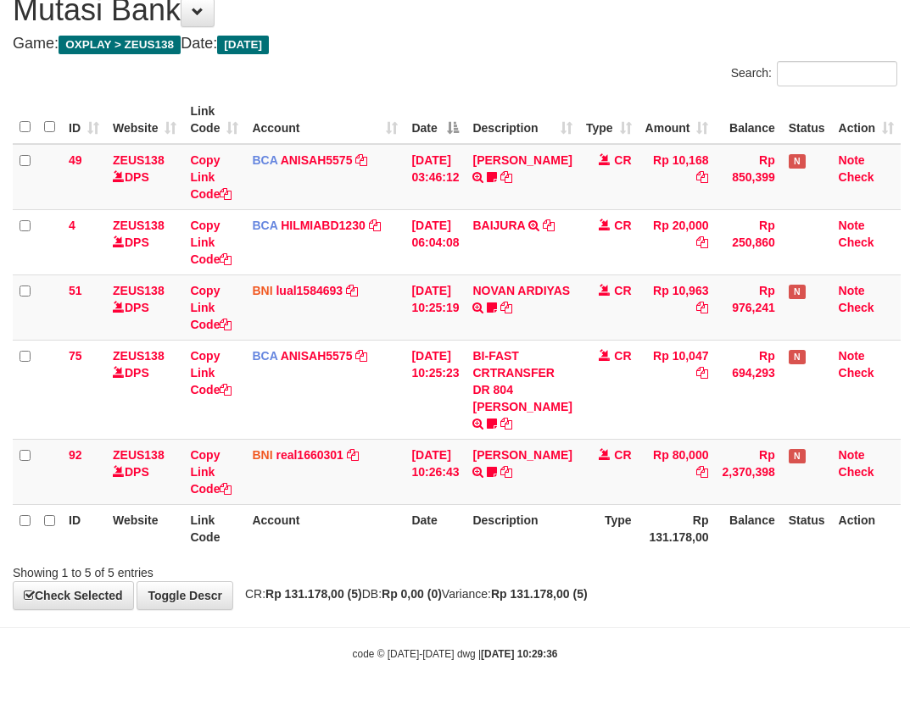
click at [599, 417] on td "CR" at bounding box center [608, 389] width 59 height 99
click at [472, 448] on link "[PERSON_NAME]" at bounding box center [521, 455] width 99 height 14
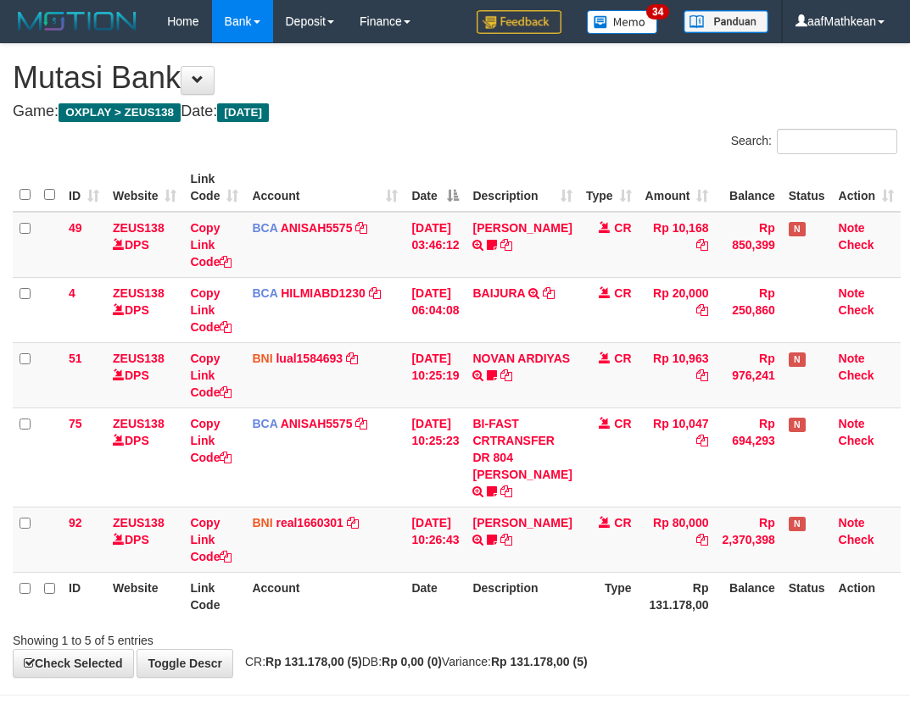
scroll to position [68, 0]
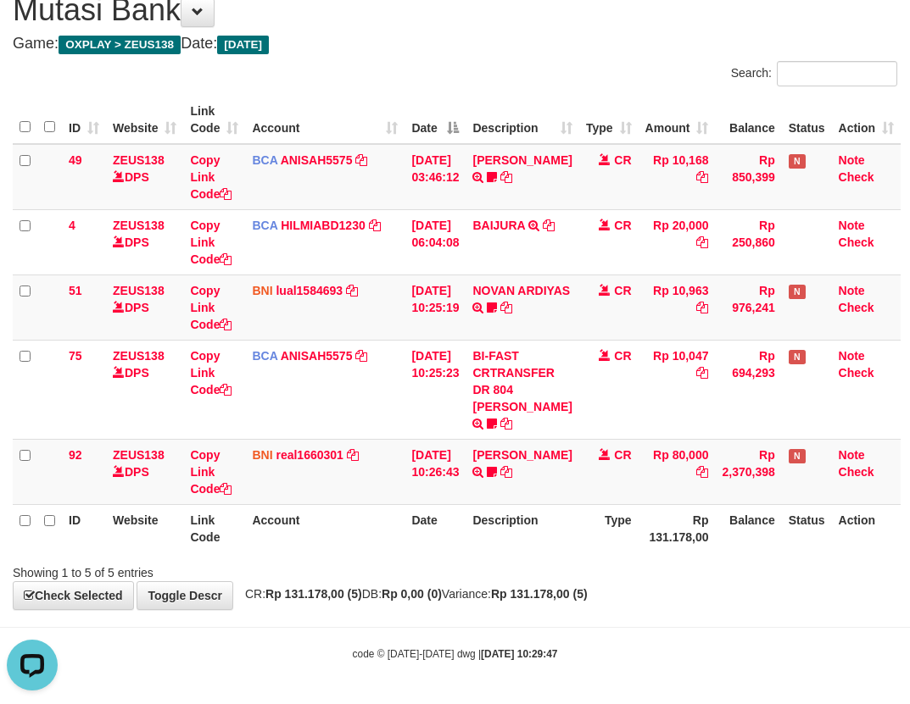
scroll to position [68, 0]
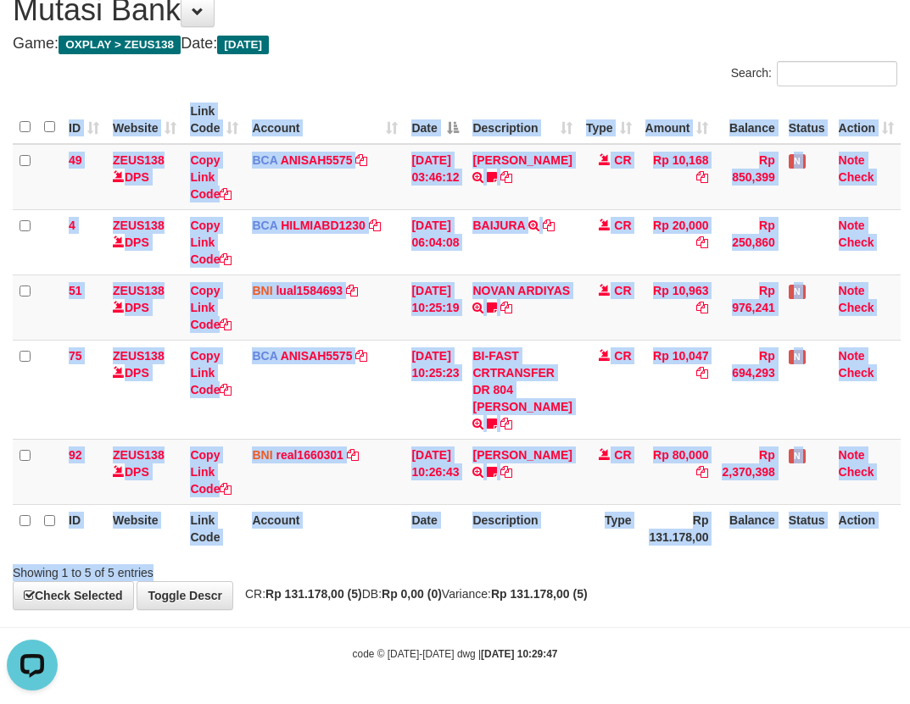
click at [646, 557] on div "Search: ID Website Link Code Account Date Description Type Amount Balance Statu…" at bounding box center [455, 321] width 884 height 520
click at [645, 556] on div "ID Website Link Code Account Date Description Type Amount Balance Status Action…" at bounding box center [455, 324] width 910 height 467
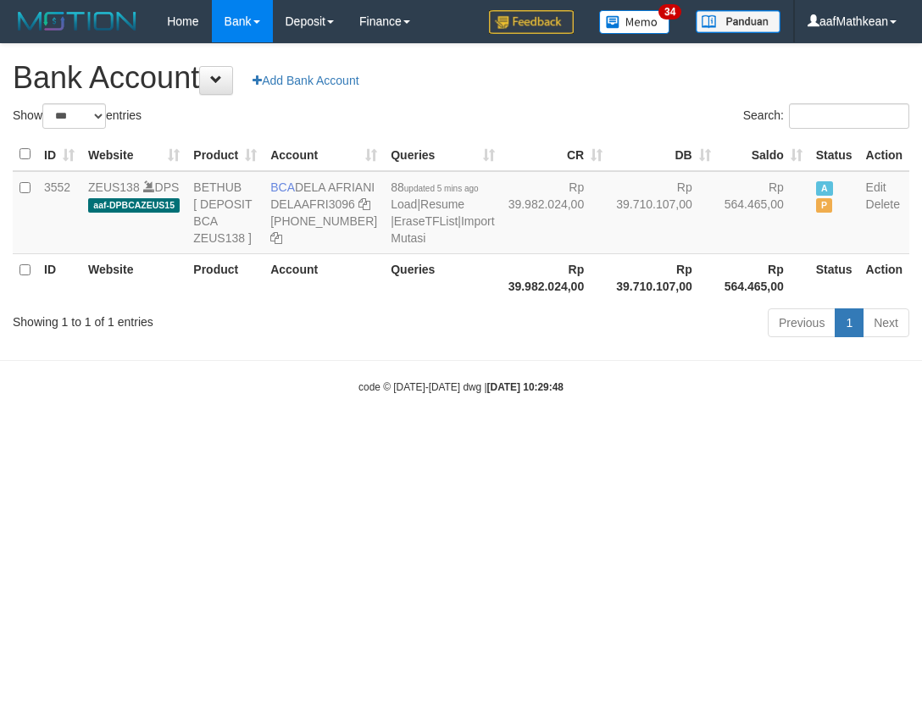
select select "***"
click at [555, 437] on html "Toggle navigation Home Bank Account List Load By Website Group [OXPLAY] ZEUS138…" at bounding box center [461, 218] width 922 height 437
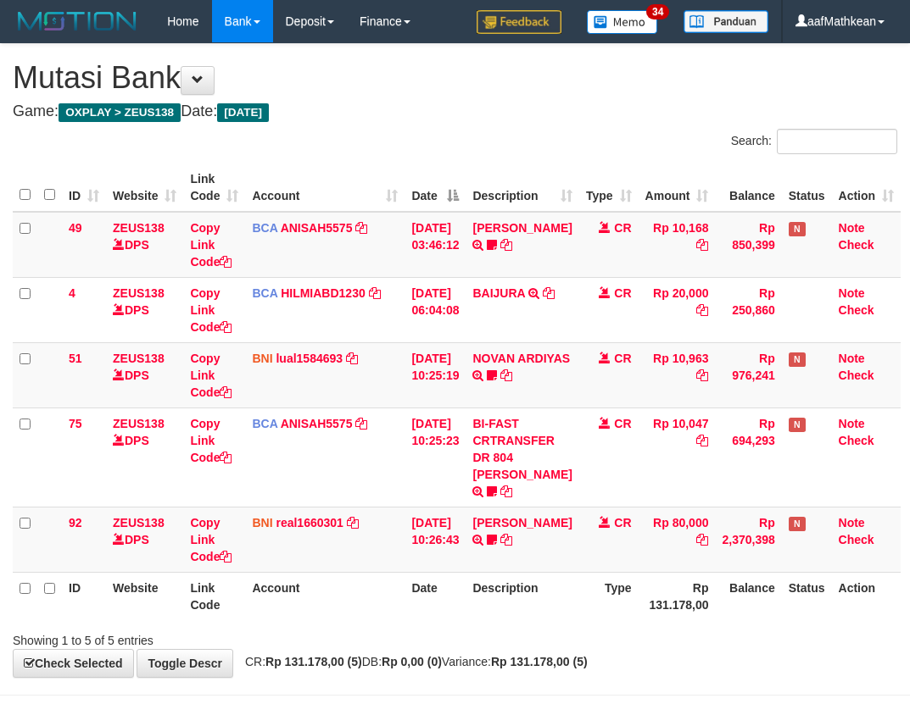
scroll to position [68, 0]
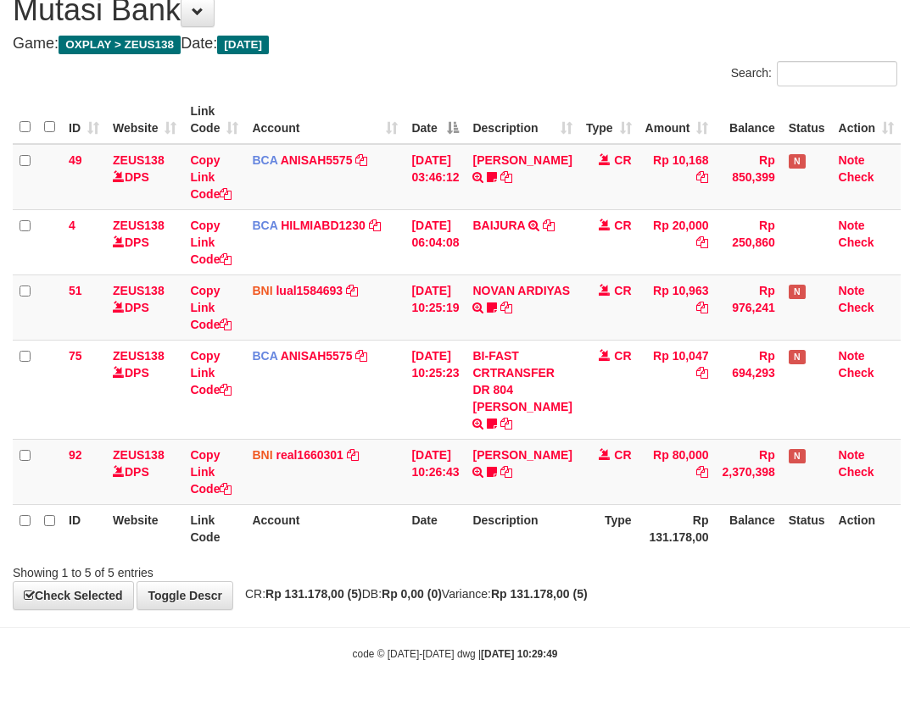
click at [636, 540] on th "Type" at bounding box center [608, 528] width 59 height 48
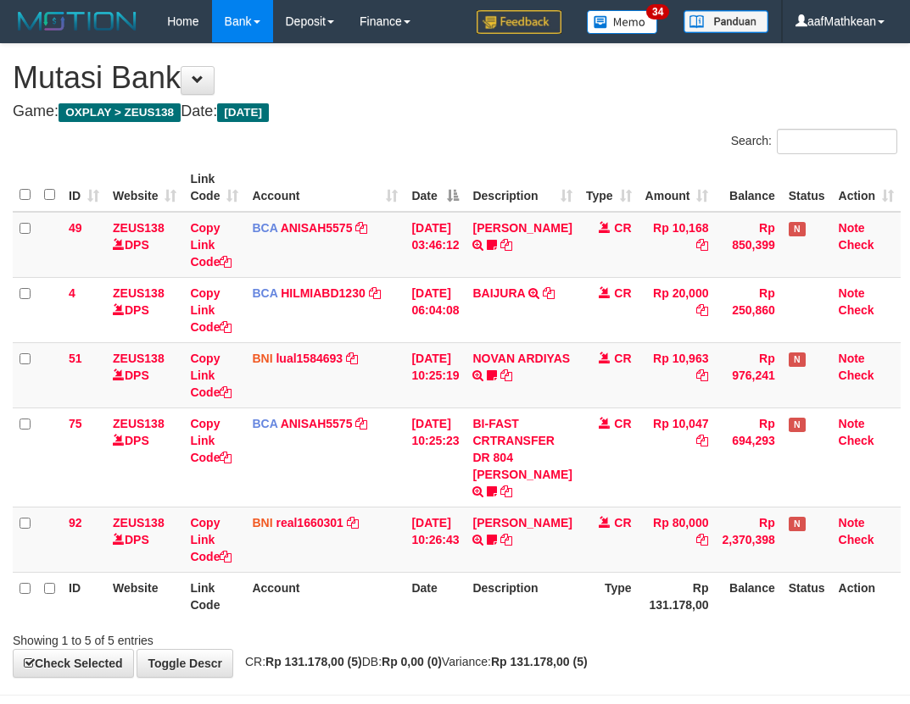
scroll to position [68, 0]
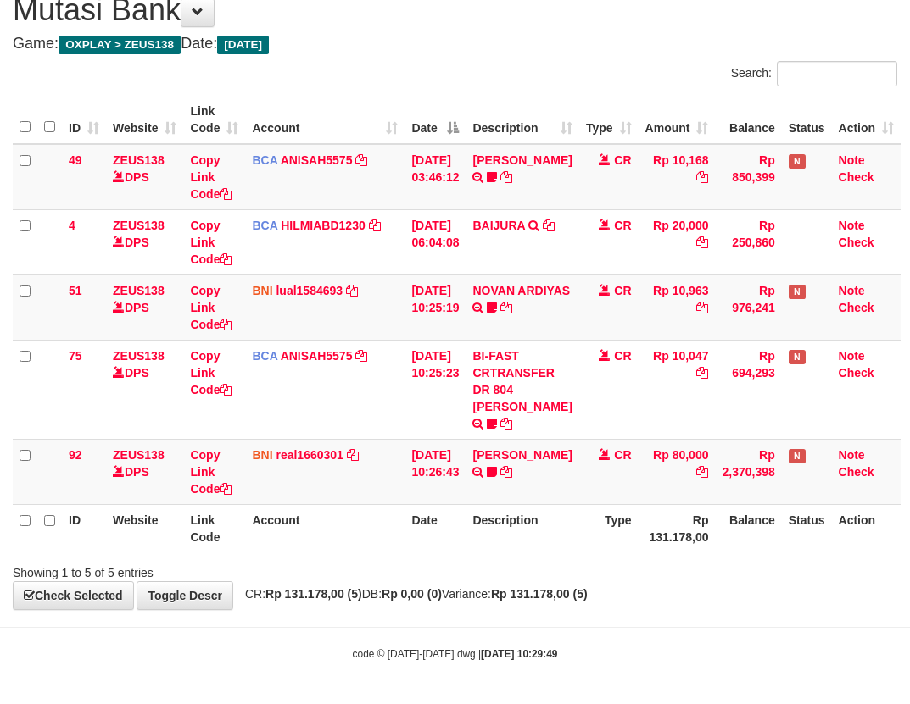
drag, startPoint x: 0, startPoint y: 0, endPoint x: 636, endPoint y: 537, distance: 832.5
click at [636, 537] on th "Type" at bounding box center [608, 528] width 59 height 48
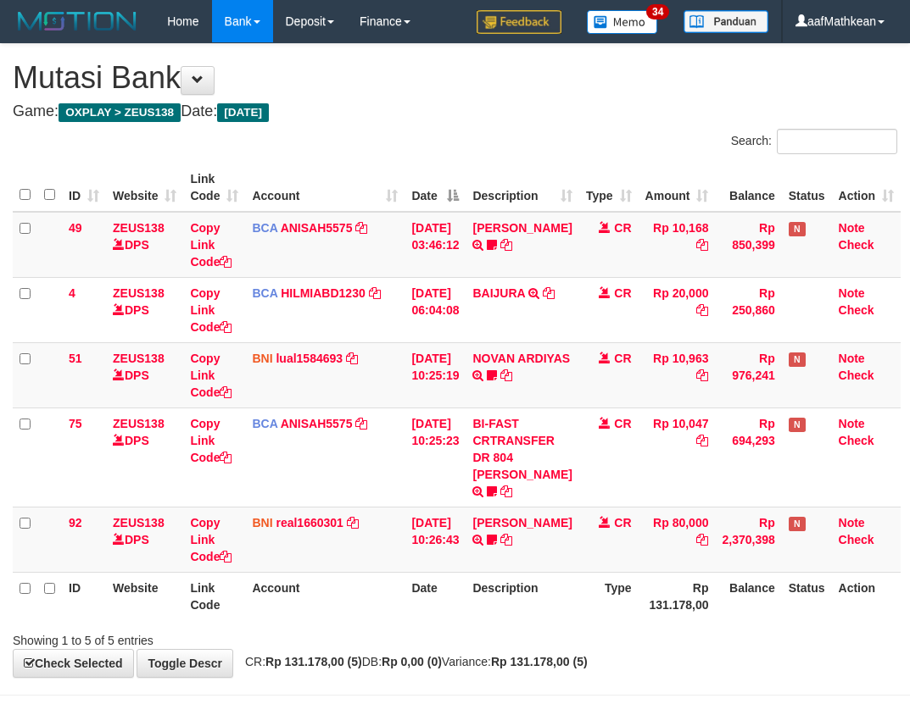
scroll to position [68, 0]
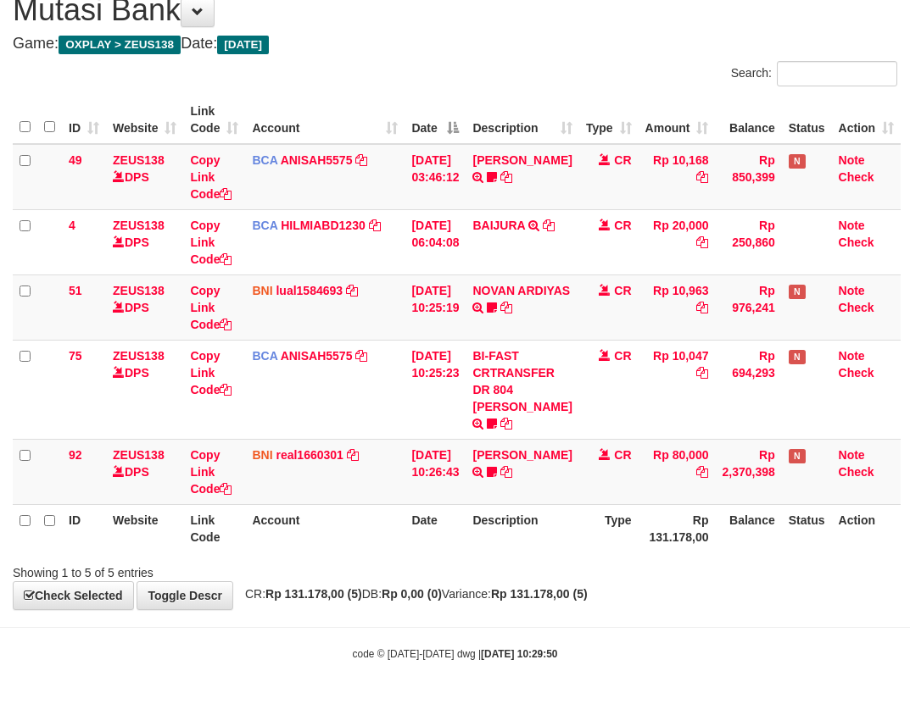
click at [634, 536] on th "Type" at bounding box center [608, 528] width 59 height 48
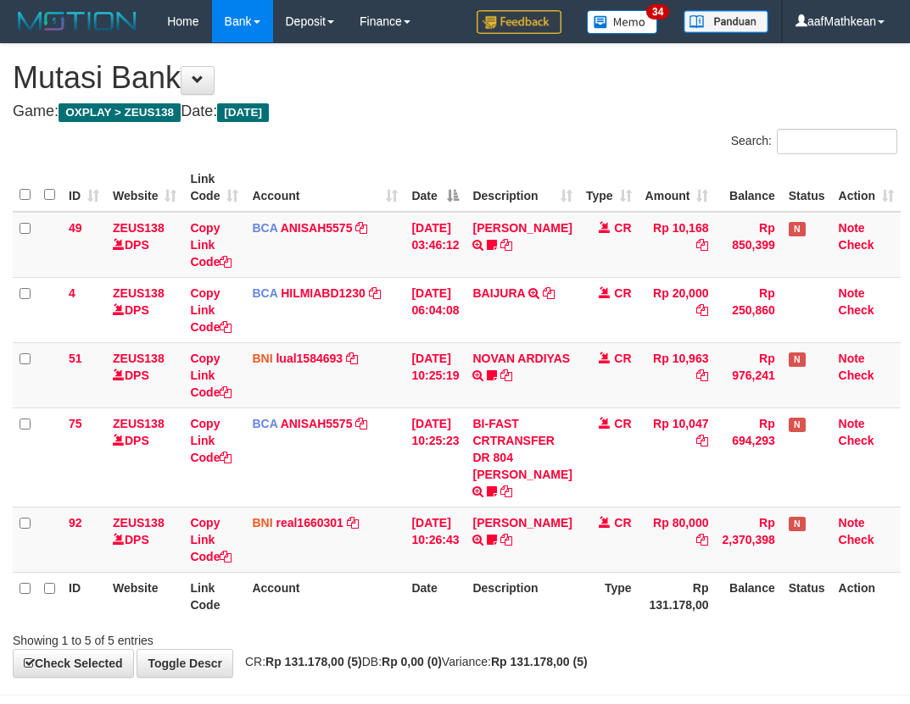
click at [632, 572] on th "Type" at bounding box center [608, 596] width 59 height 48
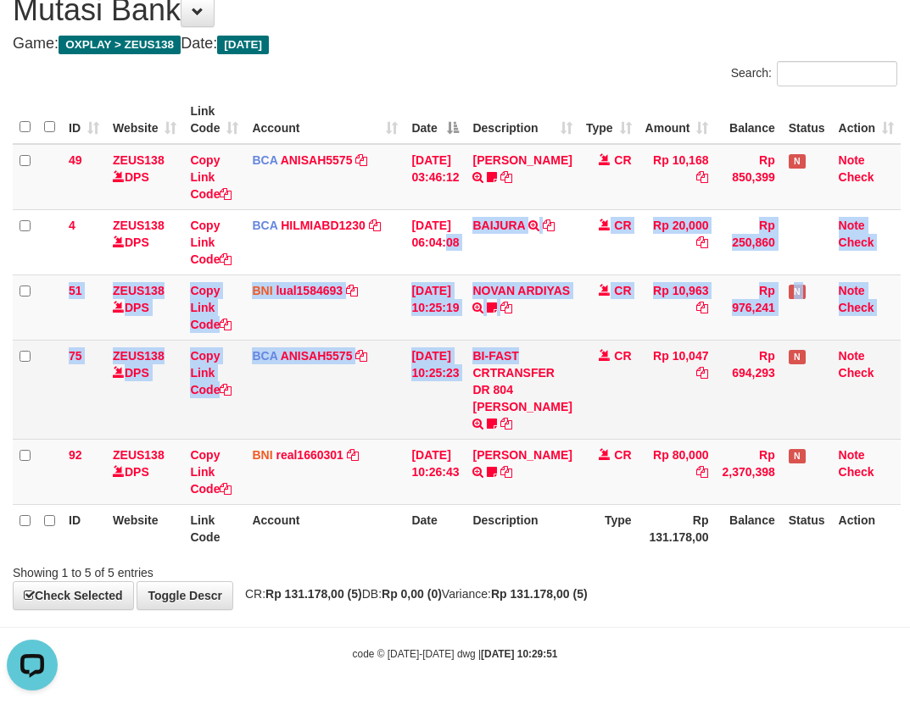
drag, startPoint x: 478, startPoint y: 311, endPoint x: 654, endPoint y: 426, distance: 210.7
click at [523, 400] on tbody "49 ZEUS138 DPS Copy Link Code BCA ANISAH5575 DPS [PERSON_NAME] mutasi_20251001_…" at bounding box center [457, 324] width 888 height 361
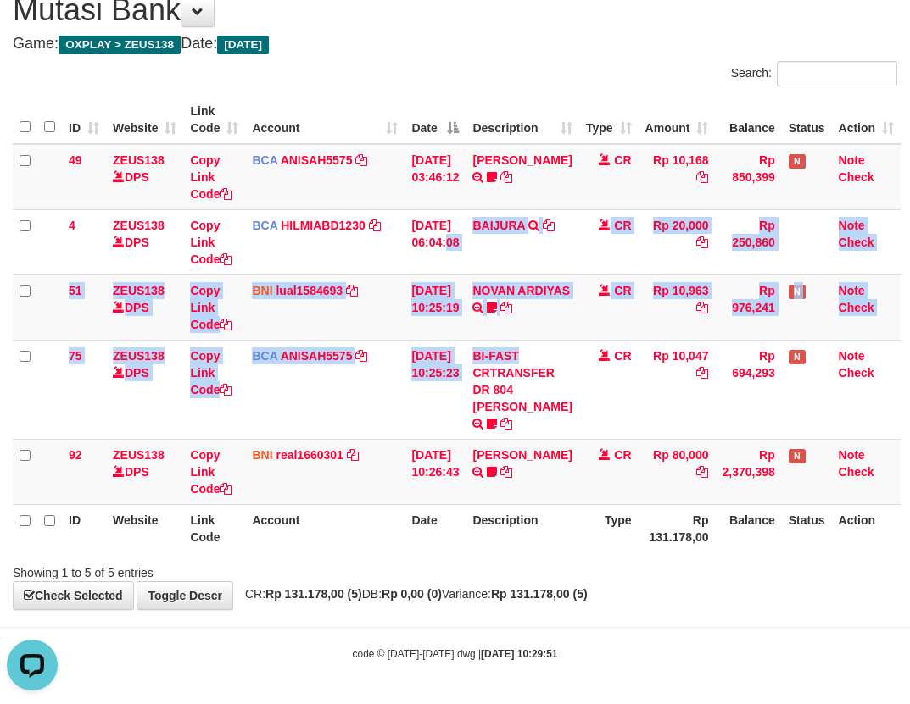
click at [494, 620] on body "Toggle navigation Home Bank Account List Load By Website Group [OXPLAY] ZEUS138…" at bounding box center [455, 318] width 910 height 772
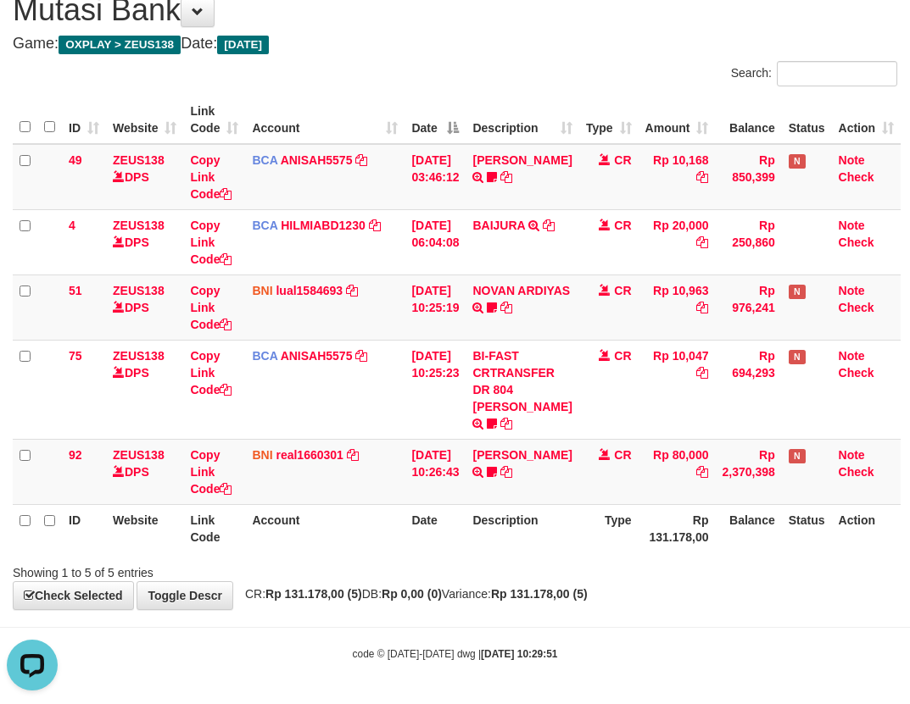
drag, startPoint x: 484, startPoint y: 626, endPoint x: 537, endPoint y: 583, distance: 68.1
click at [535, 587] on body "Toggle navigation Home Bank Account List Load By Website Group [OXPLAY] ZEUS138…" at bounding box center [455, 318] width 910 height 772
drag, startPoint x: 555, startPoint y: 545, endPoint x: 565, endPoint y: 546, distance: 9.4
click at [565, 546] on th "Description" at bounding box center [521, 528] width 113 height 48
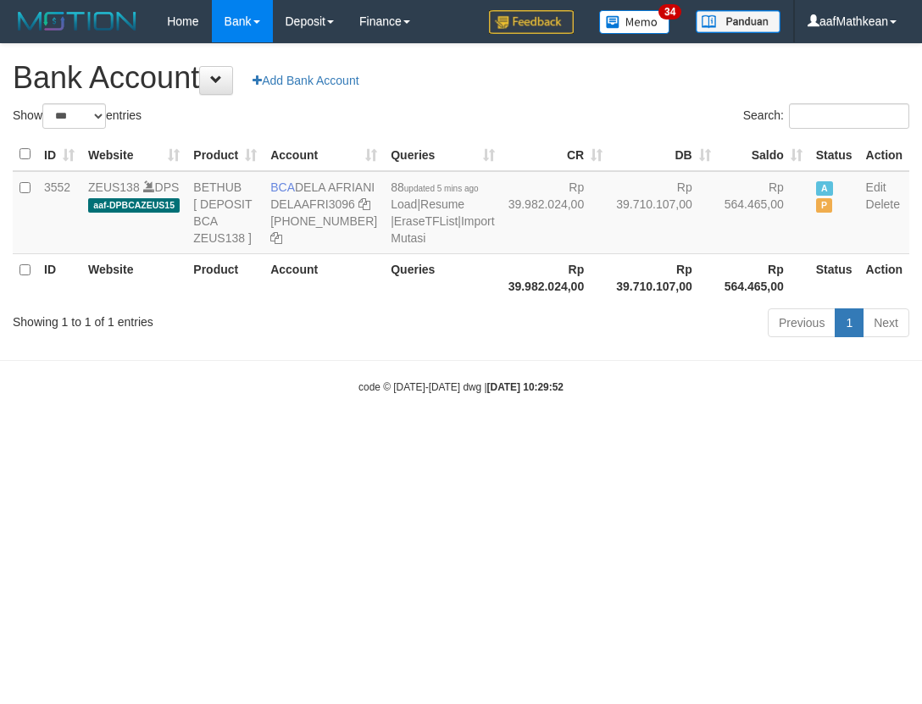
select select "***"
drag, startPoint x: 298, startPoint y: 186, endPoint x: 325, endPoint y: 211, distance: 36.6
click at [325, 211] on td "BCA DELA AFRIANI DELAAFRI3096 [PHONE_NUMBER]" at bounding box center [324, 212] width 120 height 83
copy td "DELA AFRIANI"
click at [657, 343] on div "Previous 1 Next" at bounding box center [653, 325] width 513 height 36
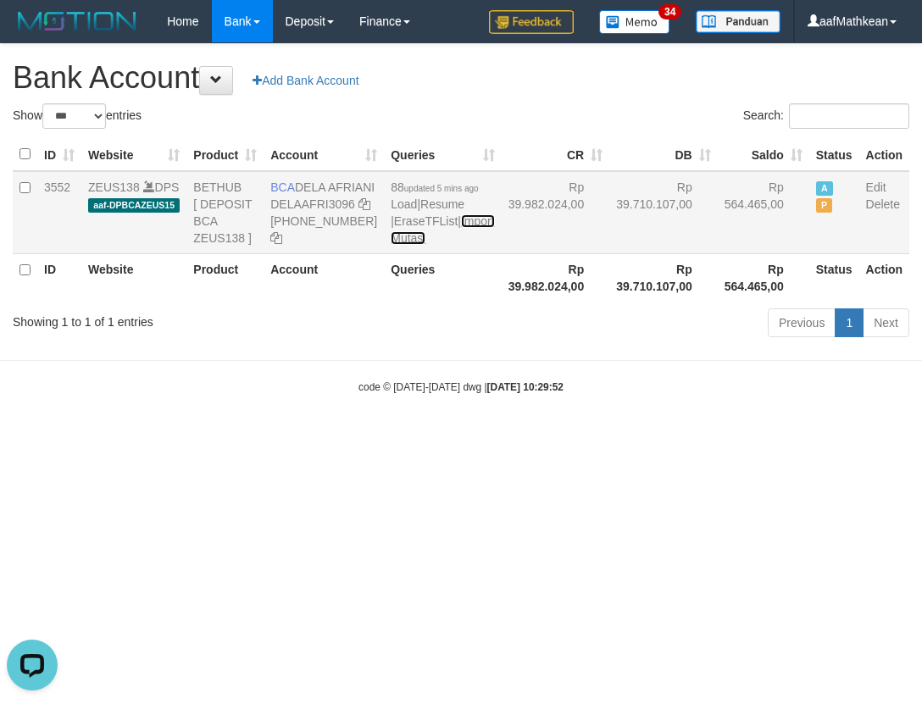
click at [391, 245] on link "Import Mutasi" at bounding box center [442, 229] width 103 height 31
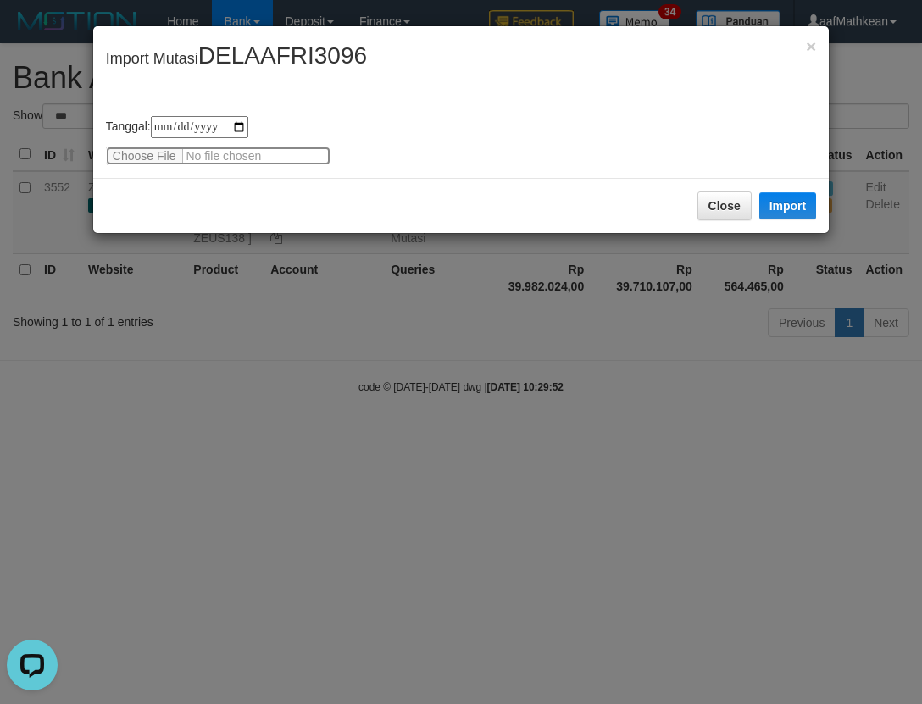
click at [142, 160] on input "file" at bounding box center [218, 156] width 225 height 19
type input "**********"
click at [787, 201] on button "Import" at bounding box center [789, 205] width 58 height 27
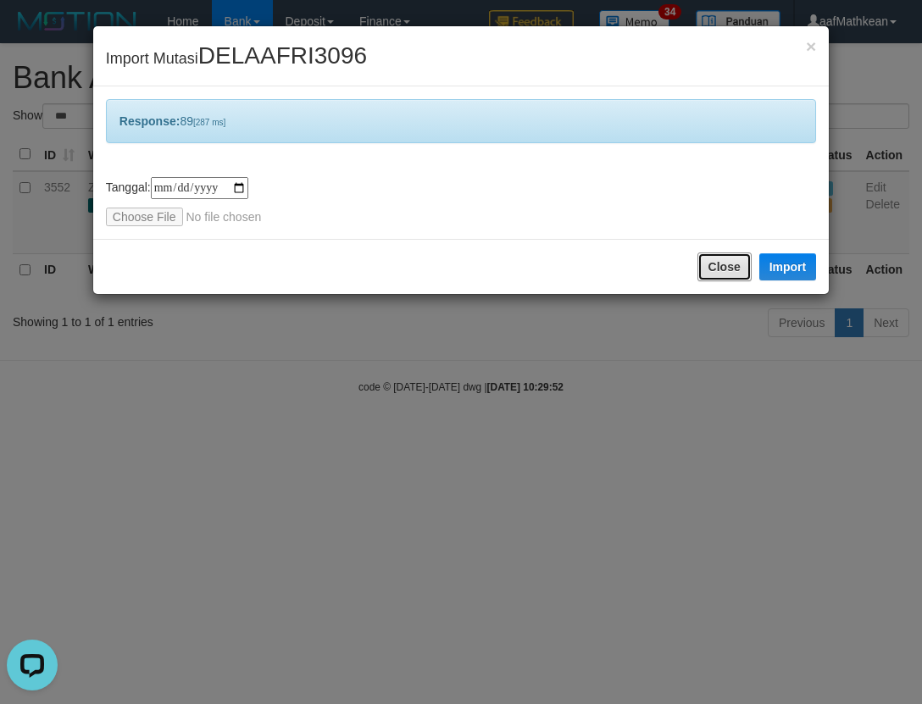
click at [686, 264] on div "Close Import" at bounding box center [461, 266] width 736 height 55
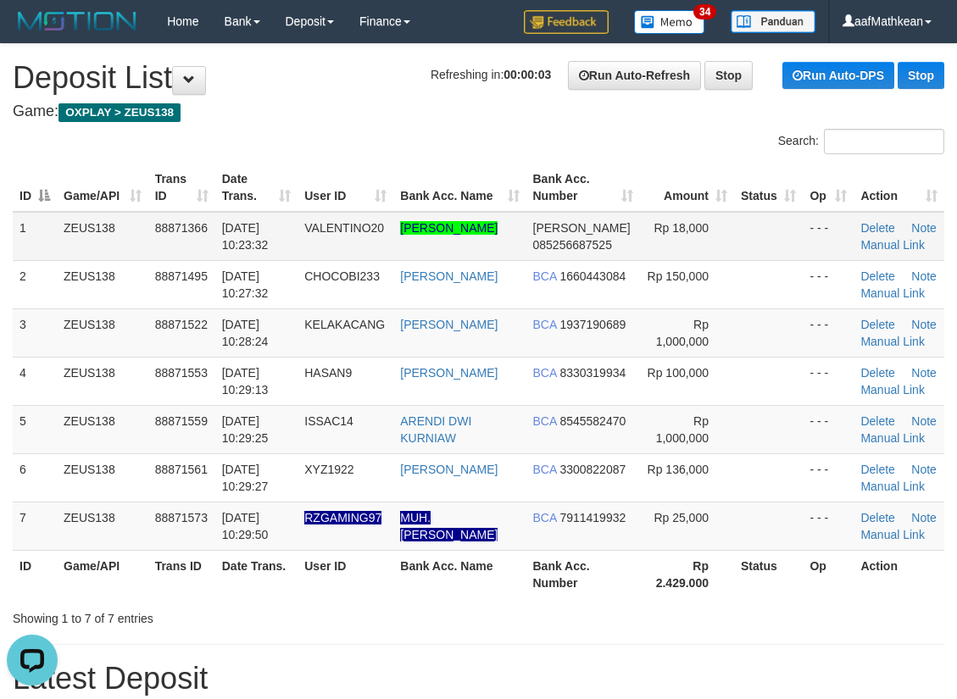
click at [100, 238] on td "ZEUS138" at bounding box center [103, 236] width 92 height 49
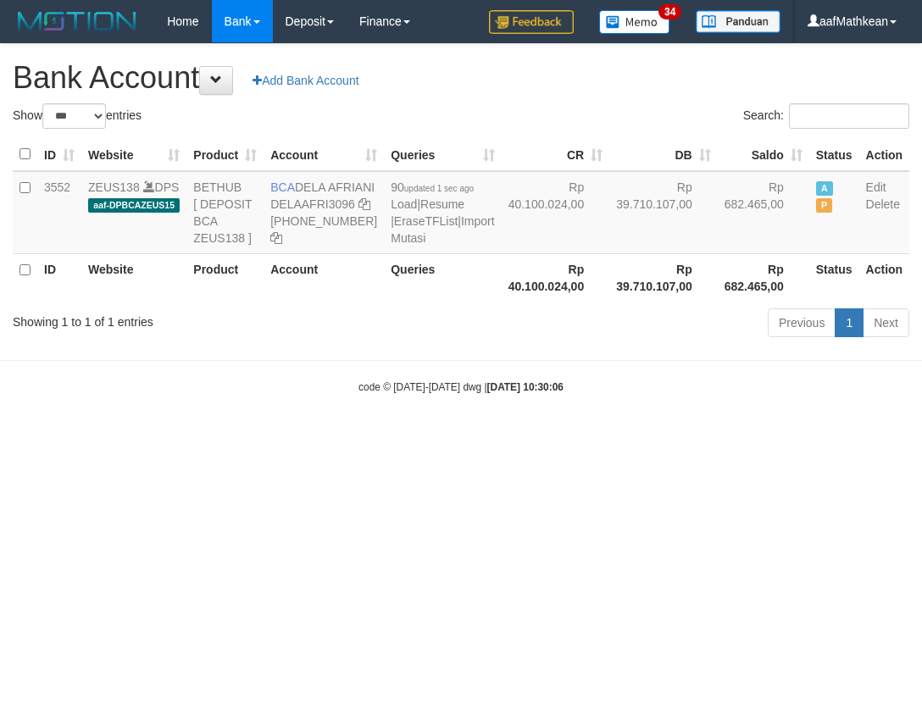
select select "***"
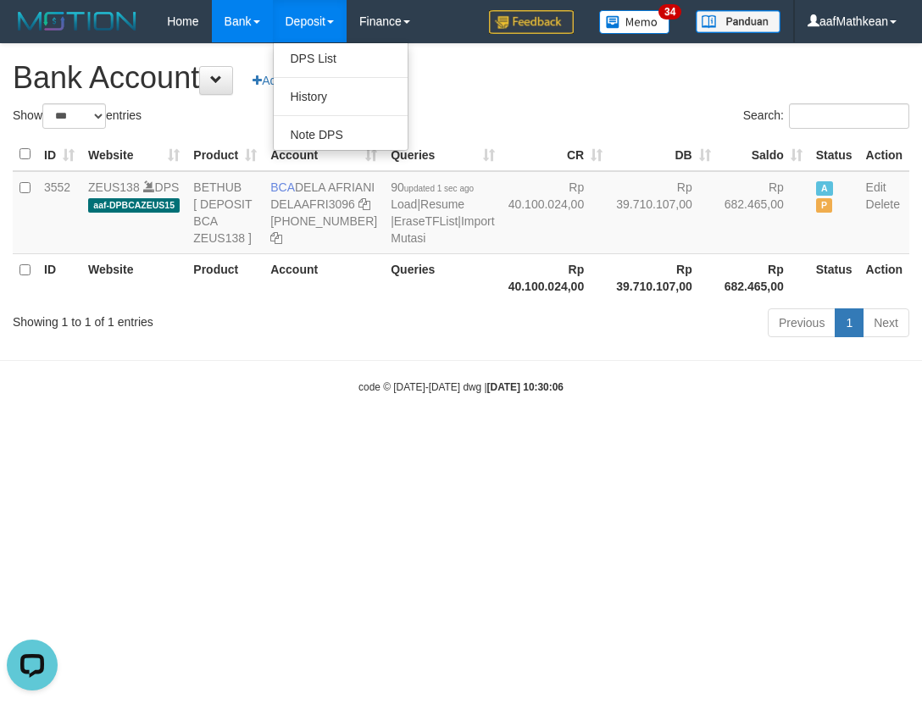
click at [536, 426] on body "Toggle navigation Home Bank Account List Load By Website Group [OXPLAY] ZEUS138…" at bounding box center [461, 218] width 922 height 437
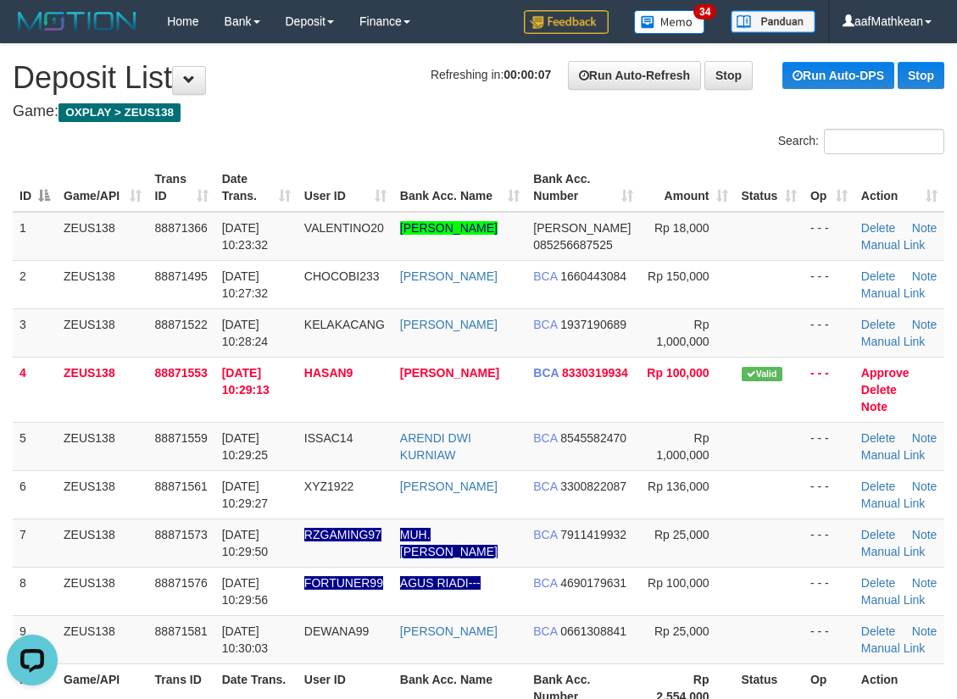
drag, startPoint x: 345, startPoint y: 177, endPoint x: 346, endPoint y: 190, distance: 12.7
click at [386, 180] on th "User ID" at bounding box center [346, 188] width 96 height 48
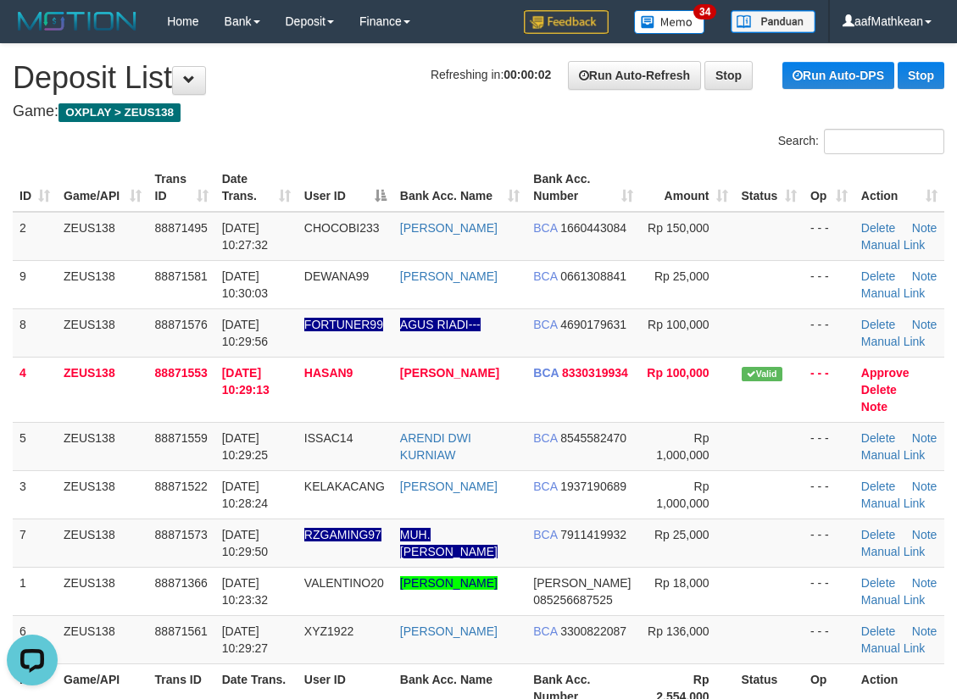
drag, startPoint x: 439, startPoint y: 165, endPoint x: 292, endPoint y: 172, distance: 147.6
click at [423, 165] on tr "ID Game/API Trans ID Date Trans. User ID Bank Acc. Name Bank Acc. Number Amount…" at bounding box center [479, 188] width 932 height 48
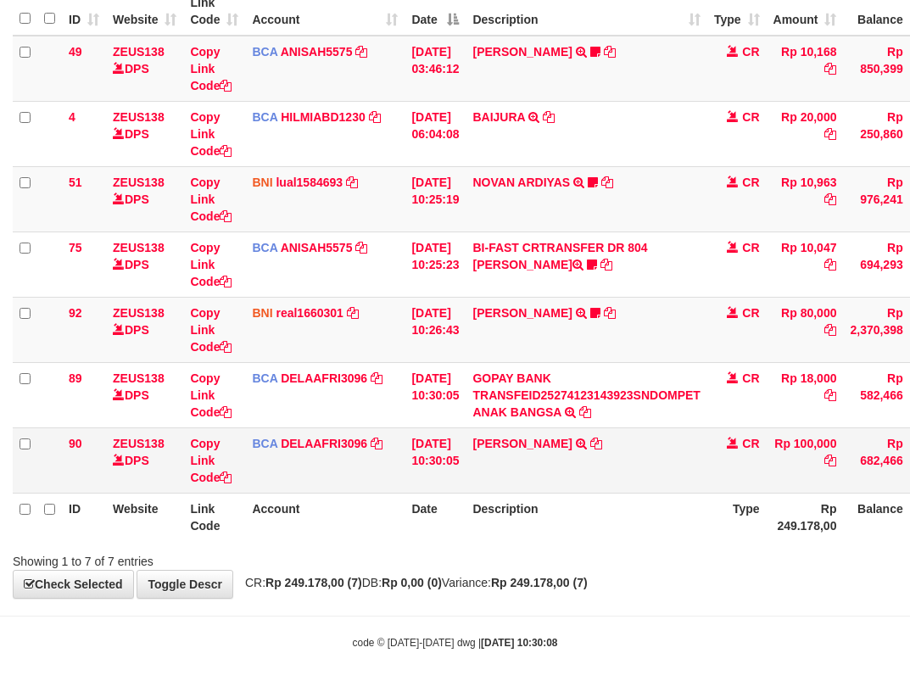
scroll to position [177, 0]
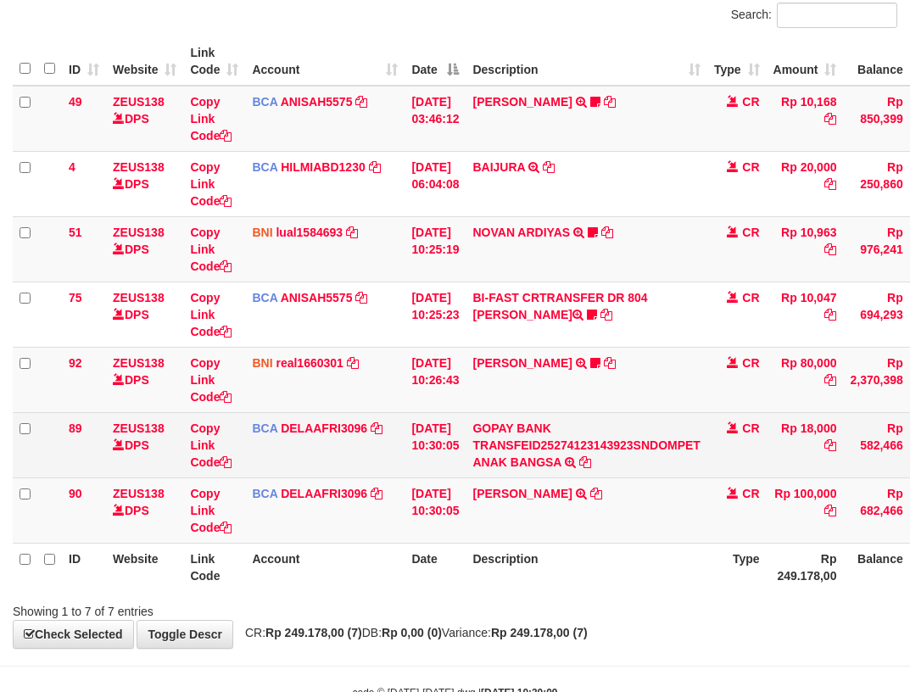
scroll to position [177, 0]
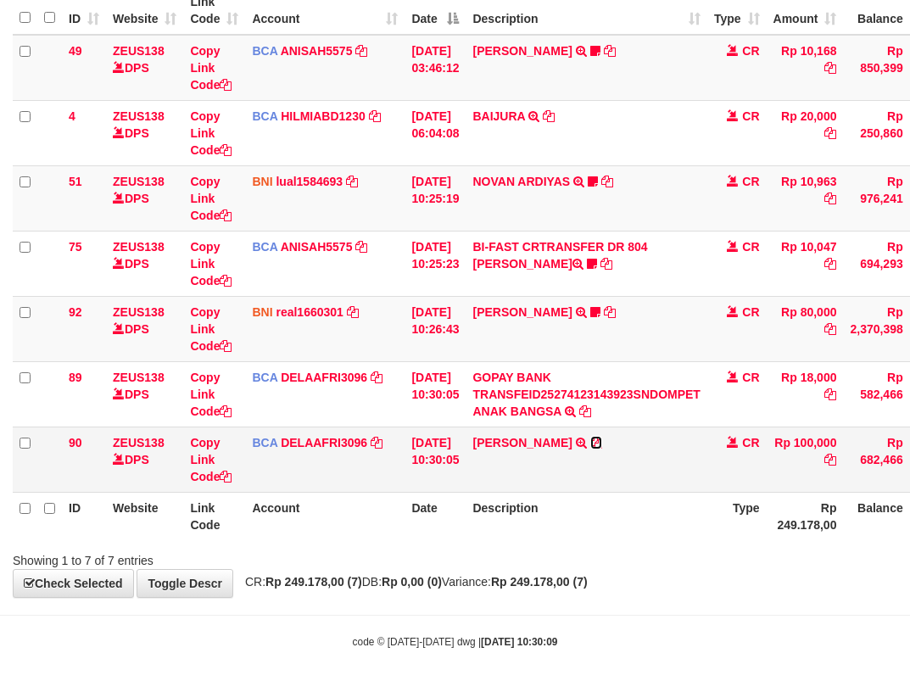
click at [590, 448] on icon at bounding box center [596, 443] width 12 height 12
click at [590, 446] on icon at bounding box center [596, 443] width 12 height 12
click at [416, 470] on td "[DATE] 10:30:05" at bounding box center [434, 458] width 61 height 65
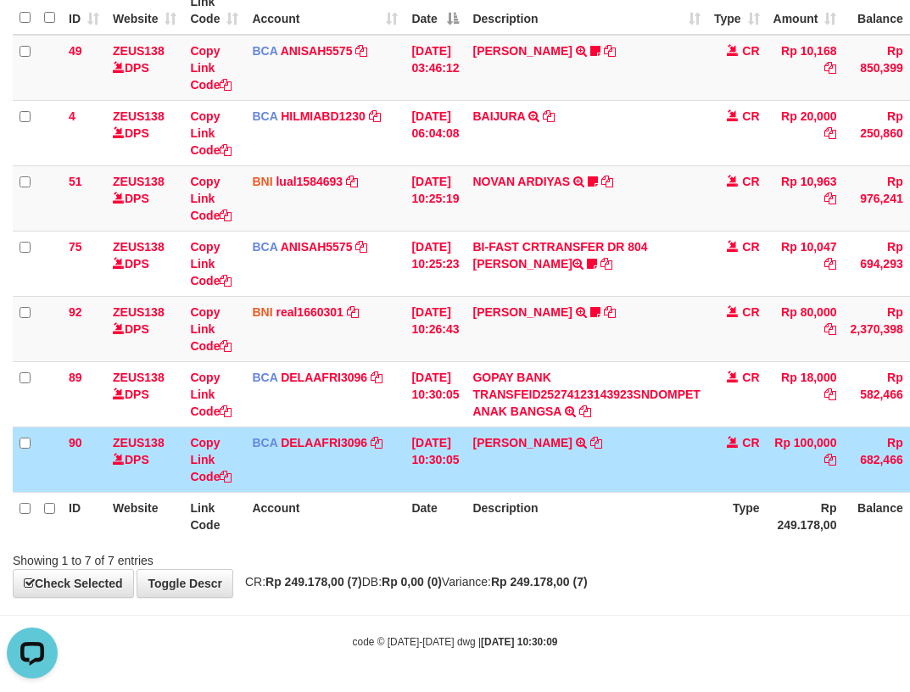
drag, startPoint x: 448, startPoint y: 475, endPoint x: 398, endPoint y: 442, distance: 59.2
click at [437, 459] on td "[DATE] 10:30:05" at bounding box center [434, 458] width 61 height 65
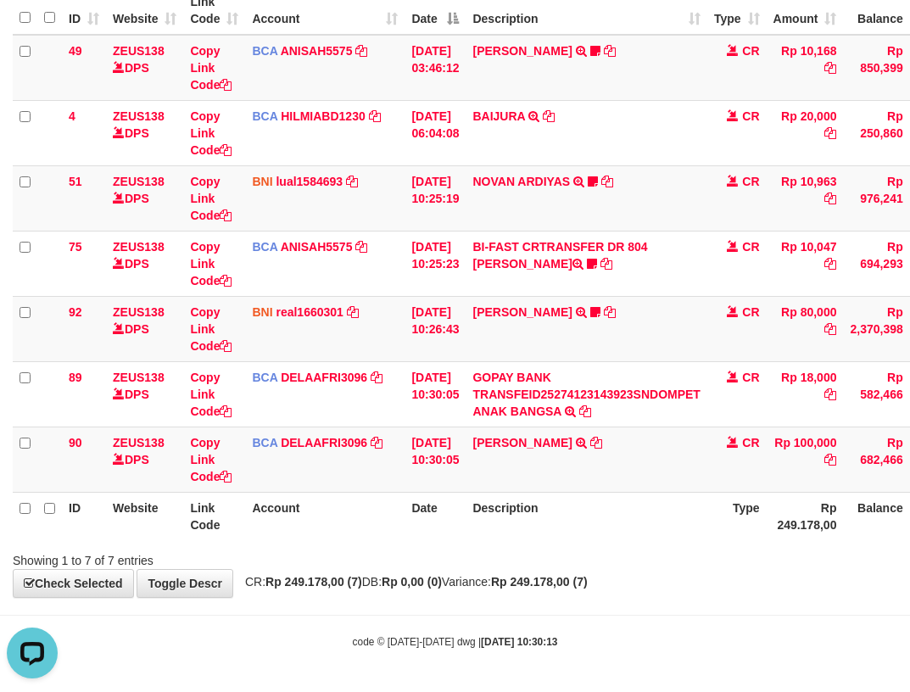
drag, startPoint x: 687, startPoint y: 532, endPoint x: 688, endPoint y: 522, distance: 10.3
click at [688, 522] on th "Description" at bounding box center [585, 516] width 241 height 48
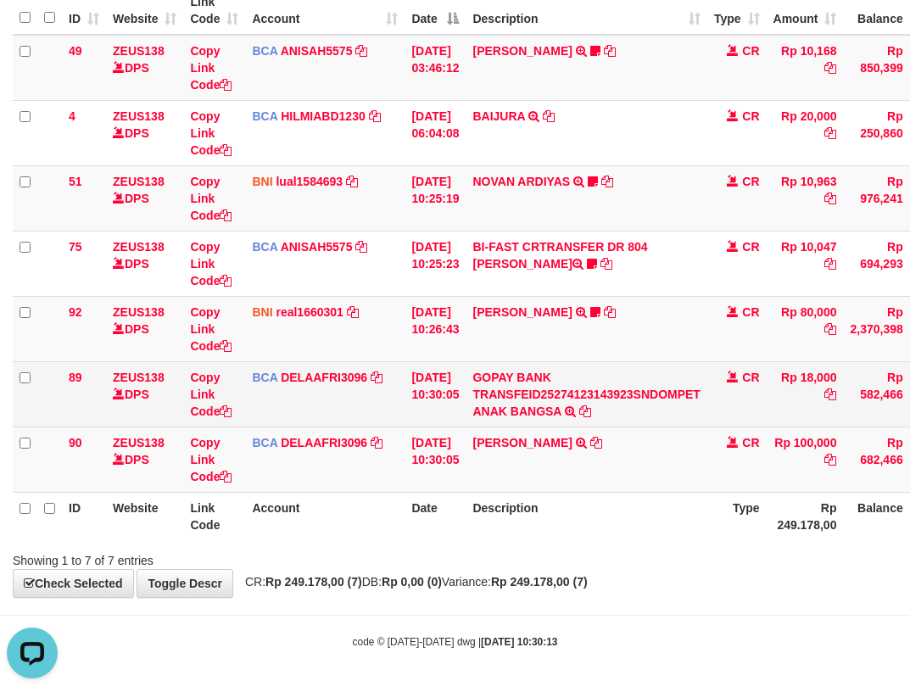
drag, startPoint x: 694, startPoint y: 487, endPoint x: 815, endPoint y: 419, distance: 138.6
click at [742, 457] on tr "90 ZEUS138 DPS Copy Link Code BCA DELAAFRI3096 DPS DELA AFRIANI mutasi_20251001…" at bounding box center [521, 458] width 1016 height 65
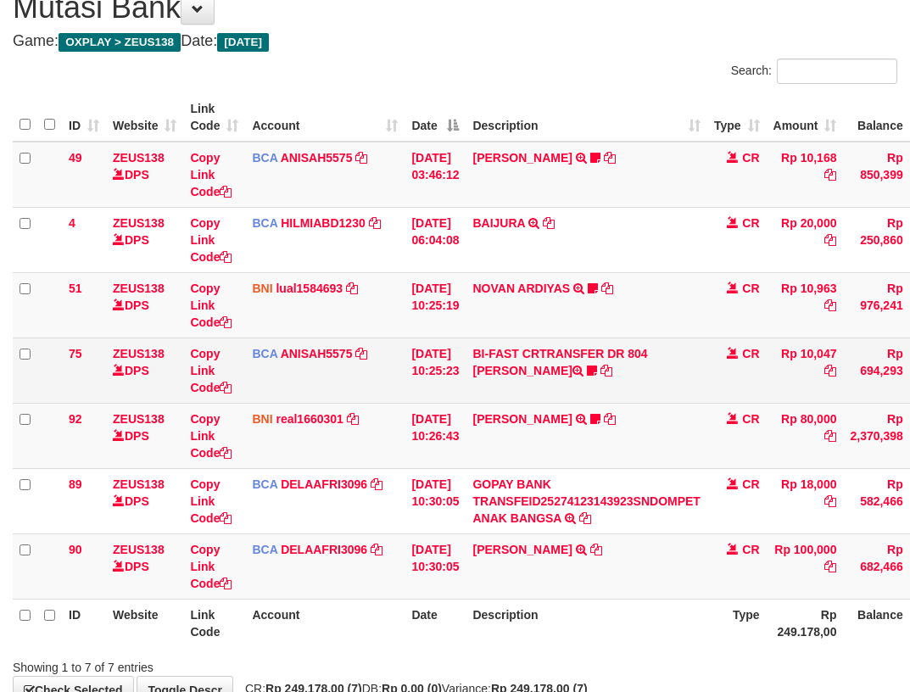
drag, startPoint x: 0, startPoint y: 0, endPoint x: 826, endPoint y: 376, distance: 907.0
click at [815, 381] on td "Rp 10,047" at bounding box center [804, 369] width 77 height 65
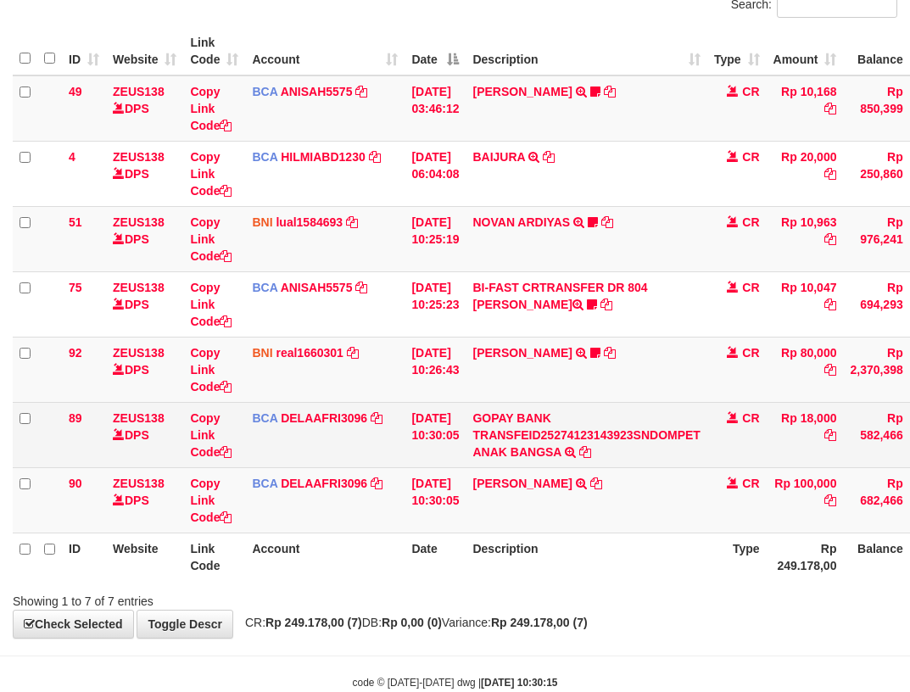
scroll to position [177, 0]
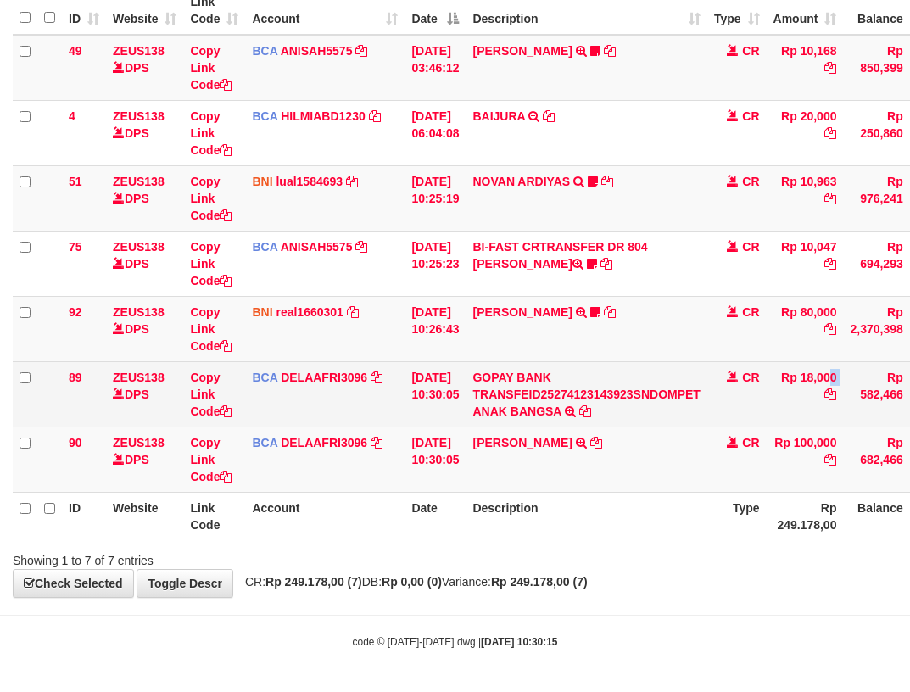
drag, startPoint x: 810, startPoint y: 379, endPoint x: 881, endPoint y: 365, distance: 72.5
click at [865, 378] on tr "89 ZEUS138 DPS Copy Link Code BCA DELAAFRI3096 DPS DELA AFRIANI mutasi_20251001…" at bounding box center [521, 393] width 1016 height 65
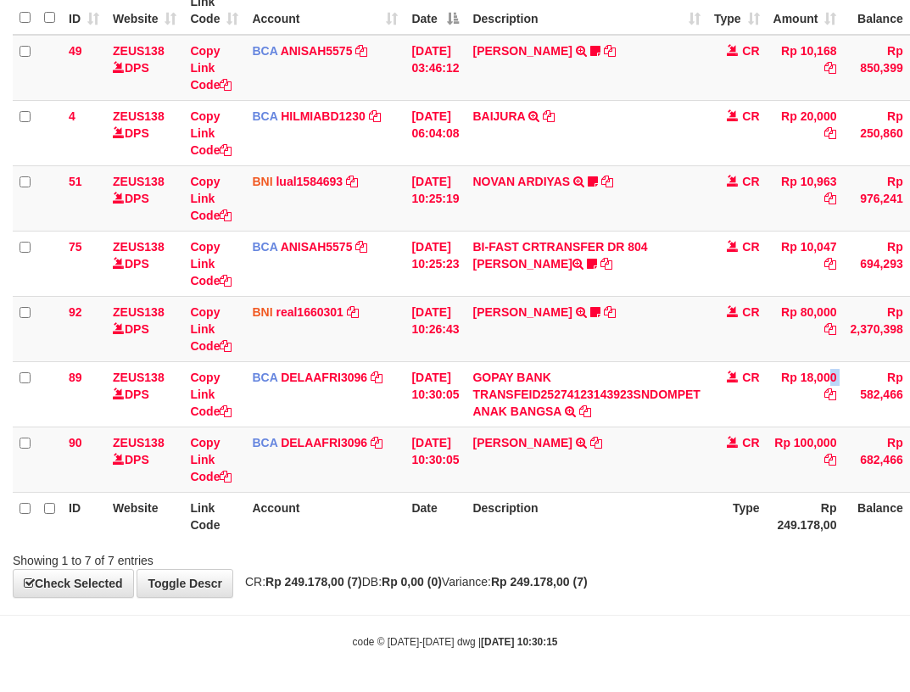
copy tr "18,000"
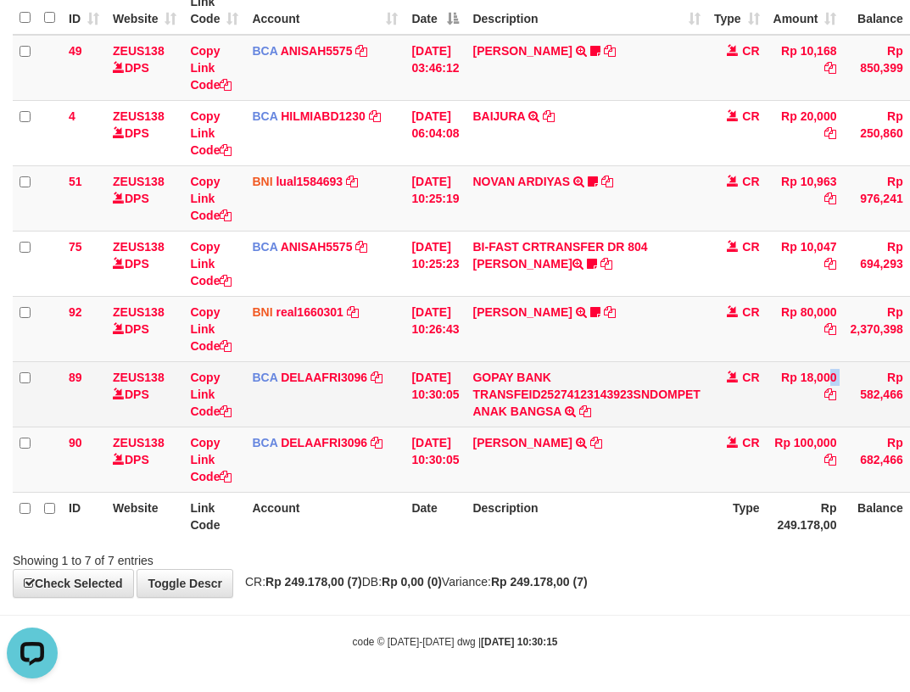
click at [638, 412] on td "GOPAY BANK TRANSFEID25274123143923SNDOMPET ANAK BANGSA TRSF E-BANKING CR 0110/F…" at bounding box center [585, 393] width 241 height 65
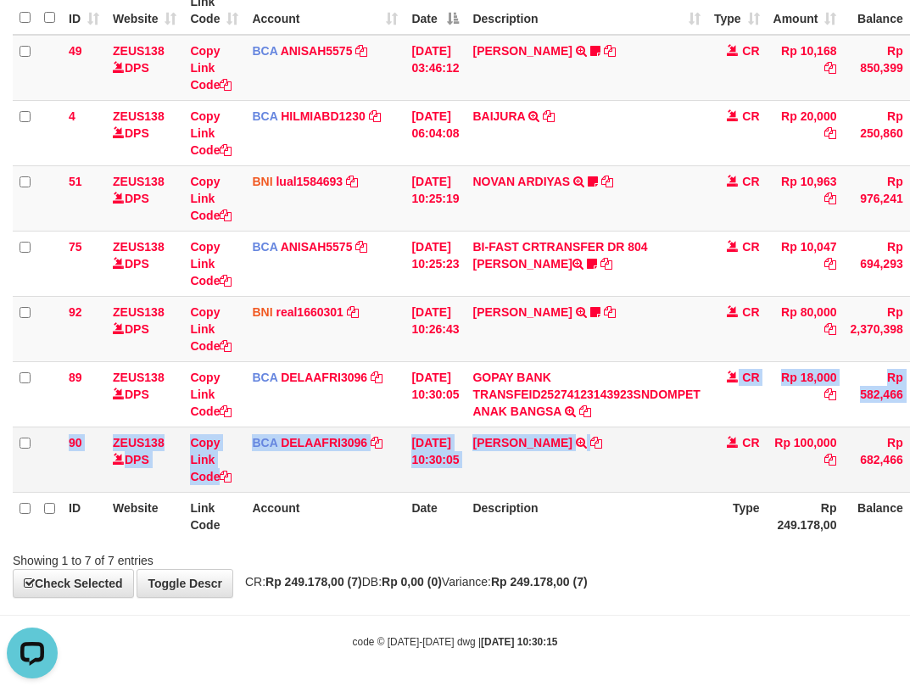
drag, startPoint x: 657, startPoint y: 433, endPoint x: 664, endPoint y: 443, distance: 12.2
click at [668, 448] on tbody "49 ZEUS138 DPS Copy Link Code BCA ANISAH5575 DPS [PERSON_NAME] mutasi_20251001_…" at bounding box center [521, 264] width 1016 height 458
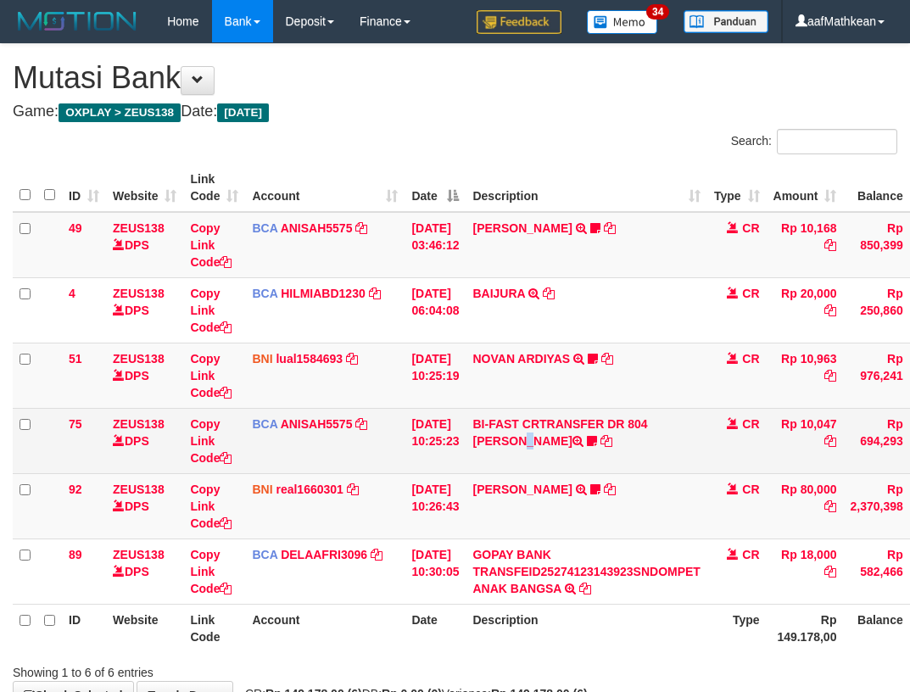
click at [676, 418] on td "BI-FAST CRTRANSFER DR 804 [PERSON_NAME] Halohayanas [URL][DOMAIN_NAME]" at bounding box center [585, 440] width 241 height 65
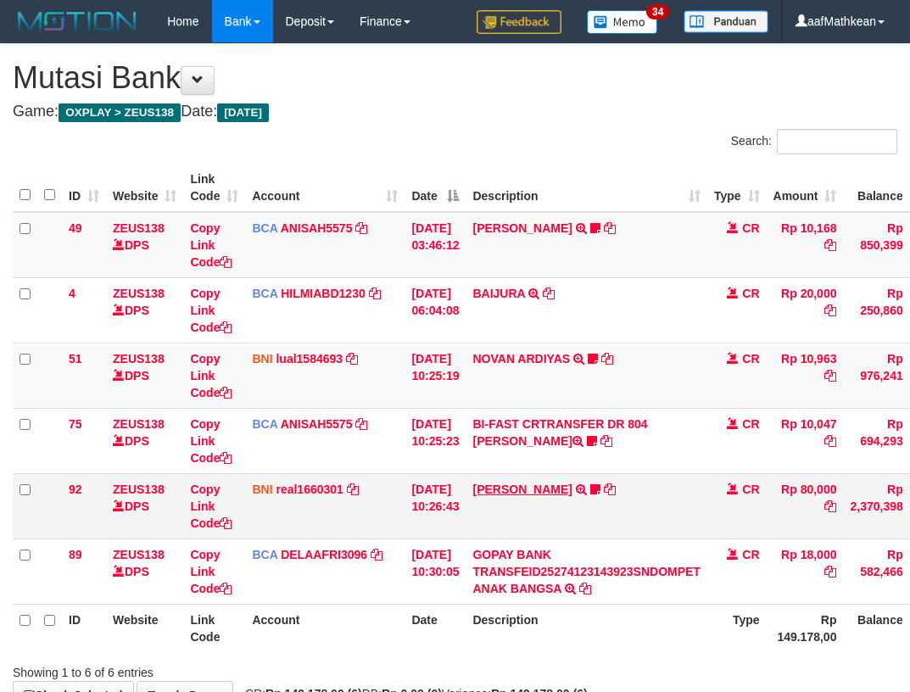
scroll to position [112, 0]
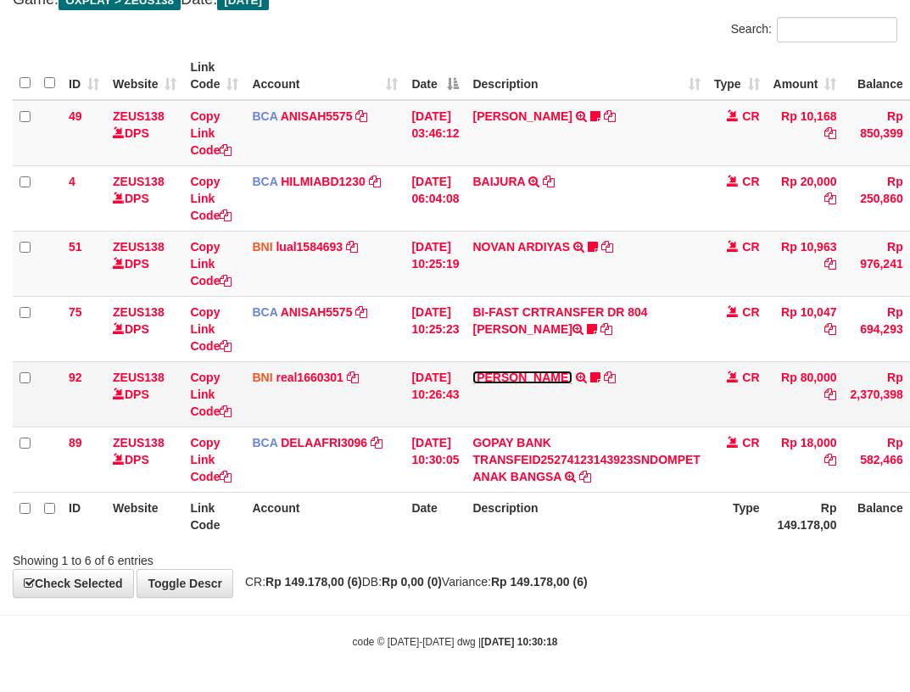
click at [571, 376] on link "[PERSON_NAME]" at bounding box center [521, 377] width 99 height 14
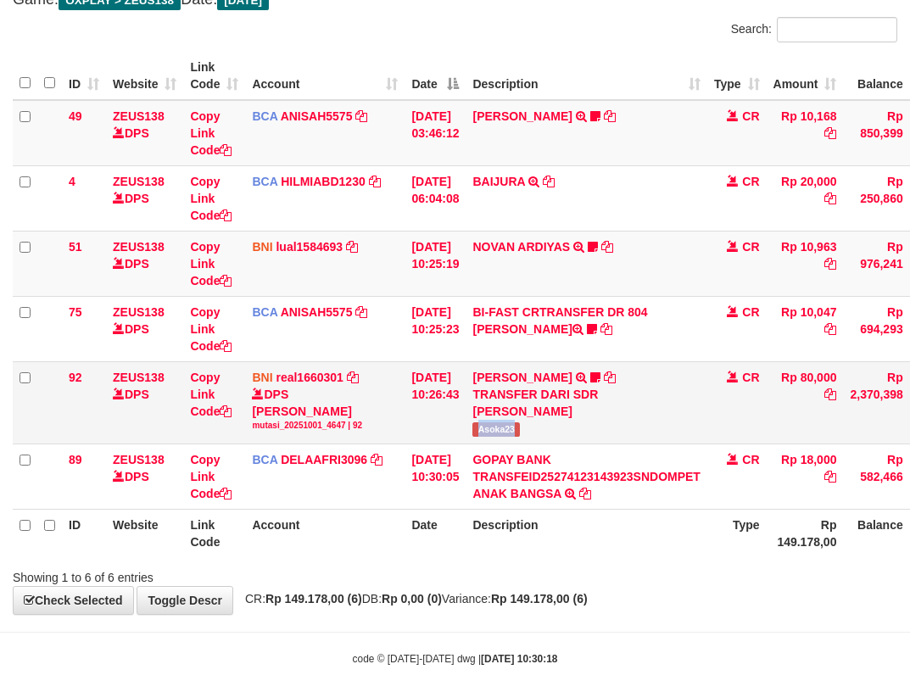
drag, startPoint x: 492, startPoint y: 426, endPoint x: 917, endPoint y: 308, distance: 441.5
click at [559, 428] on td "AGUSTINUS KRISTIANTO M TRANSFER DARI SDR AGUSTINUS KRISTIANTO M Asoka23" at bounding box center [585, 402] width 241 height 82
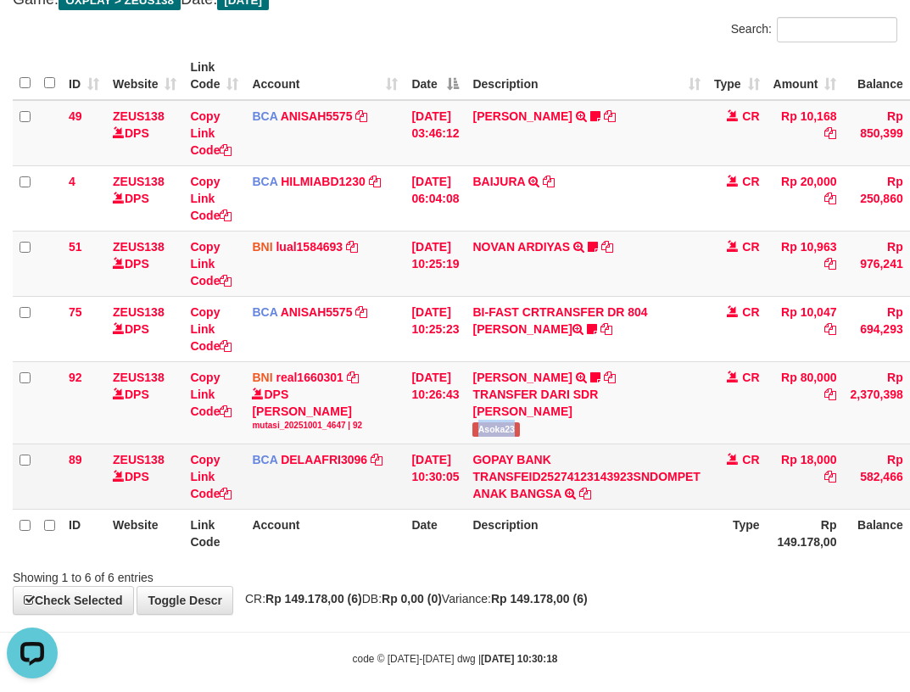
click at [377, 444] on tbody "49 ZEUS138 DPS Copy Link Code BCA ANISAH5575 DPS ANISAH mutasi_20251001_3827 | …" at bounding box center [521, 304] width 1016 height 409
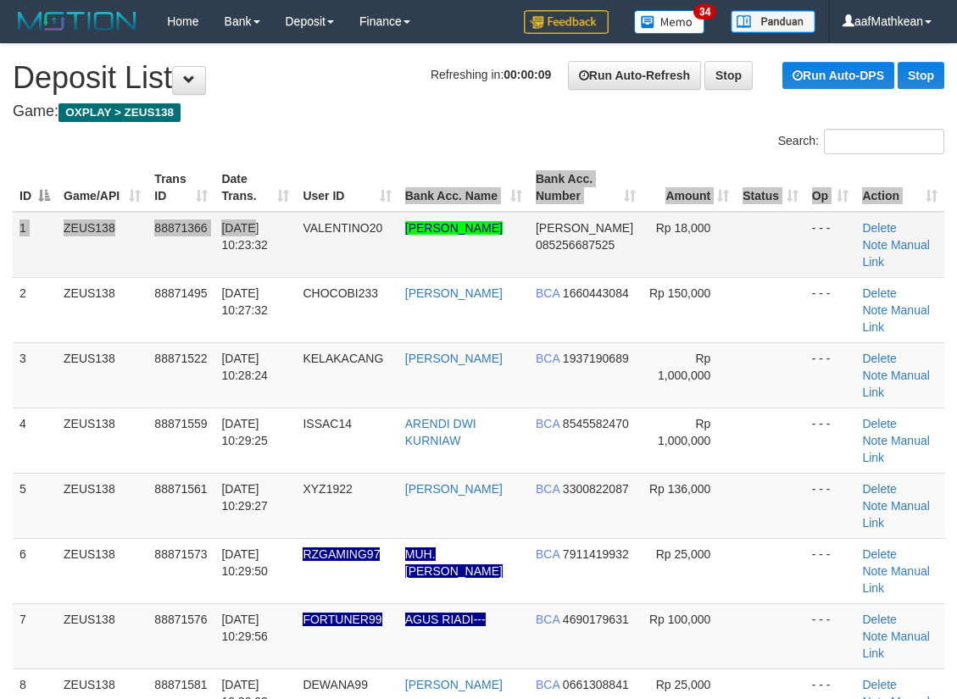
click at [290, 229] on td "[DATE] 10:23:32" at bounding box center [254, 245] width 81 height 66
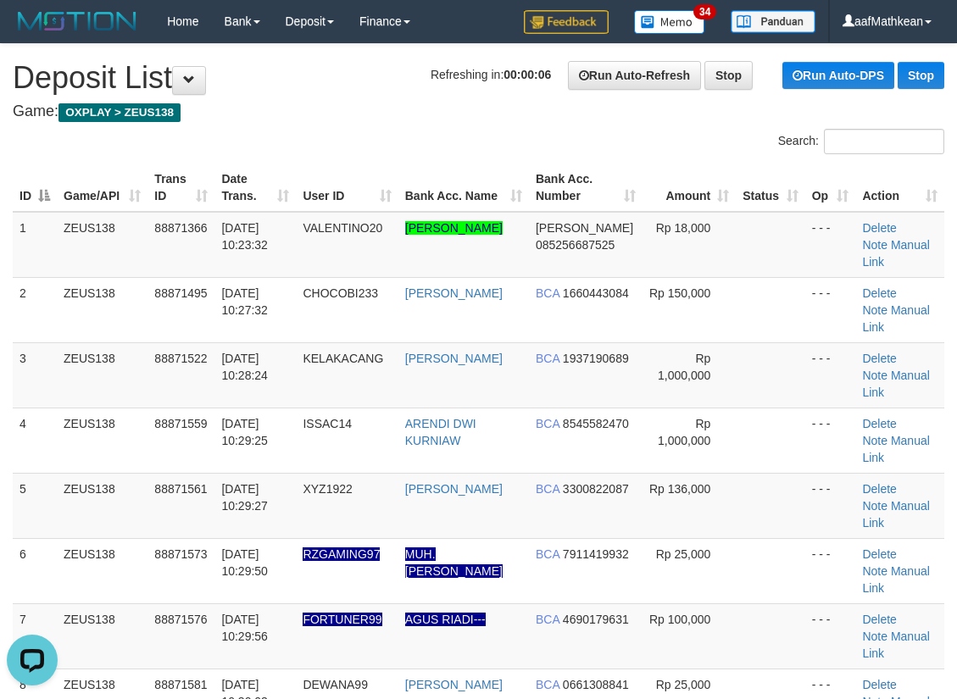
click at [277, 78] on h1 "Refreshing in: 00:00:06 Run Auto-Refresh Stop Run Auto-DPS Stop Deposit List" at bounding box center [479, 78] width 932 height 34
drag, startPoint x: 379, startPoint y: 92, endPoint x: 307, endPoint y: 129, distance: 80.7
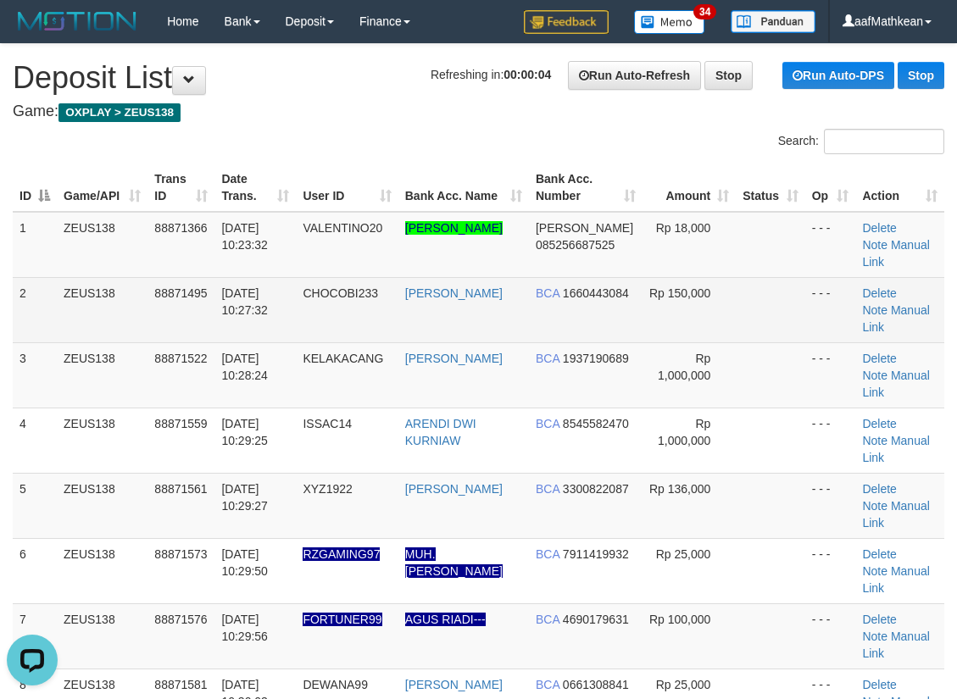
drag, startPoint x: 381, startPoint y: 159, endPoint x: 159, endPoint y: 224, distance: 231.2
click at [348, 172] on th "User ID" at bounding box center [347, 188] width 102 height 48
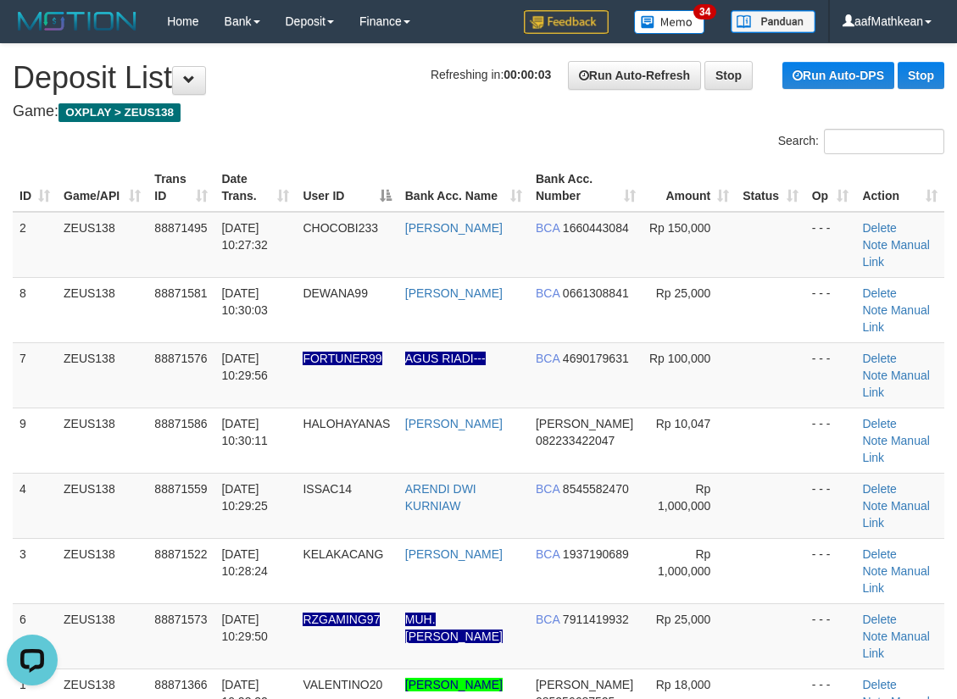
click at [419, 139] on div "Search:" at bounding box center [478, 144] width 957 height 30
click at [893, 369] on link "Manual Link" at bounding box center [895, 384] width 67 height 31
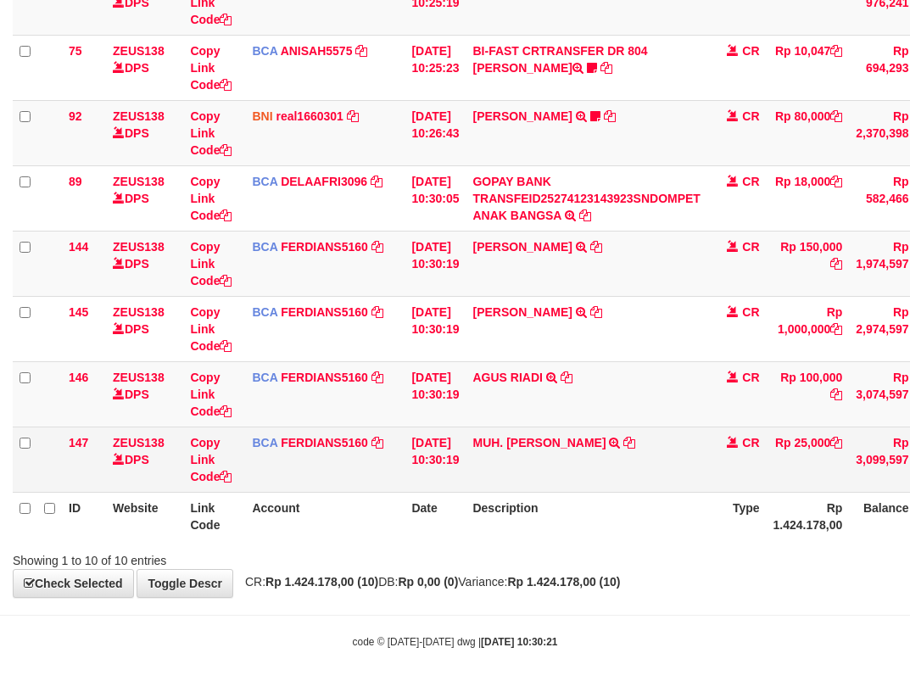
scroll to position [373, 0]
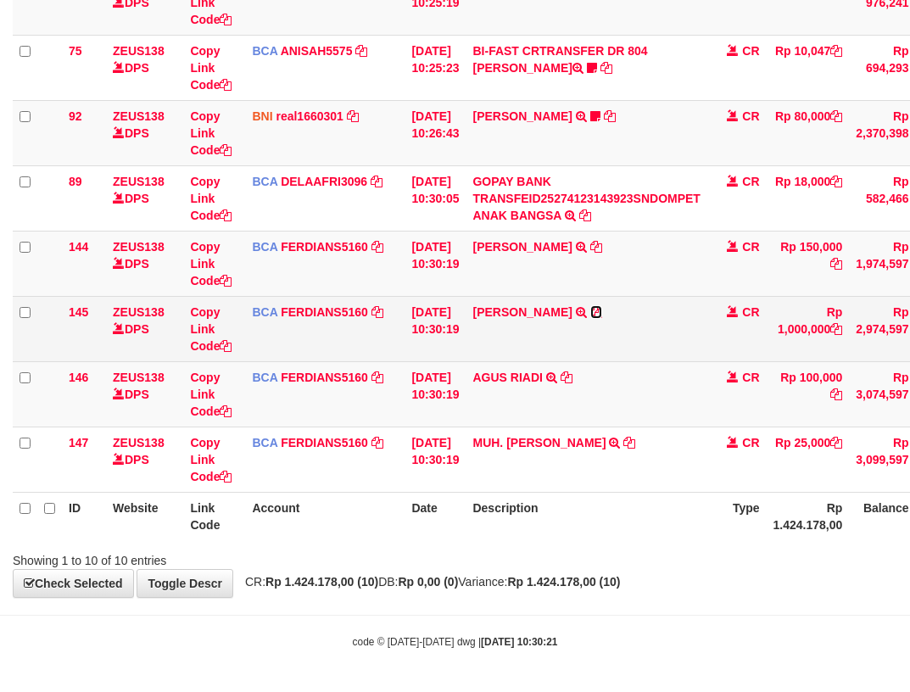
click at [602, 314] on icon at bounding box center [596, 312] width 12 height 12
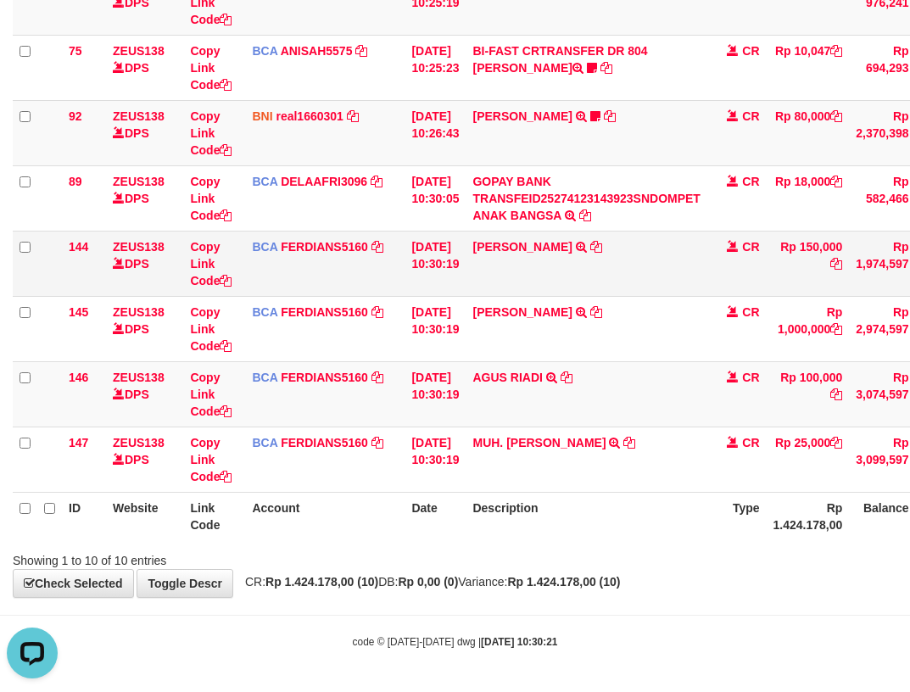
scroll to position [0, 0]
click at [602, 244] on icon at bounding box center [596, 247] width 12 height 12
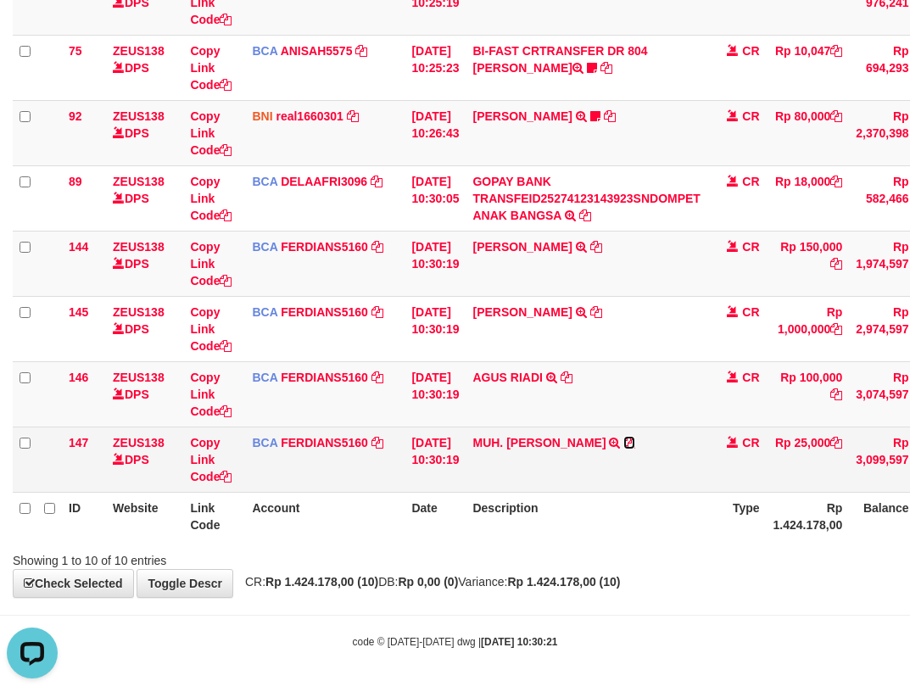
click at [635, 442] on icon at bounding box center [629, 443] width 12 height 12
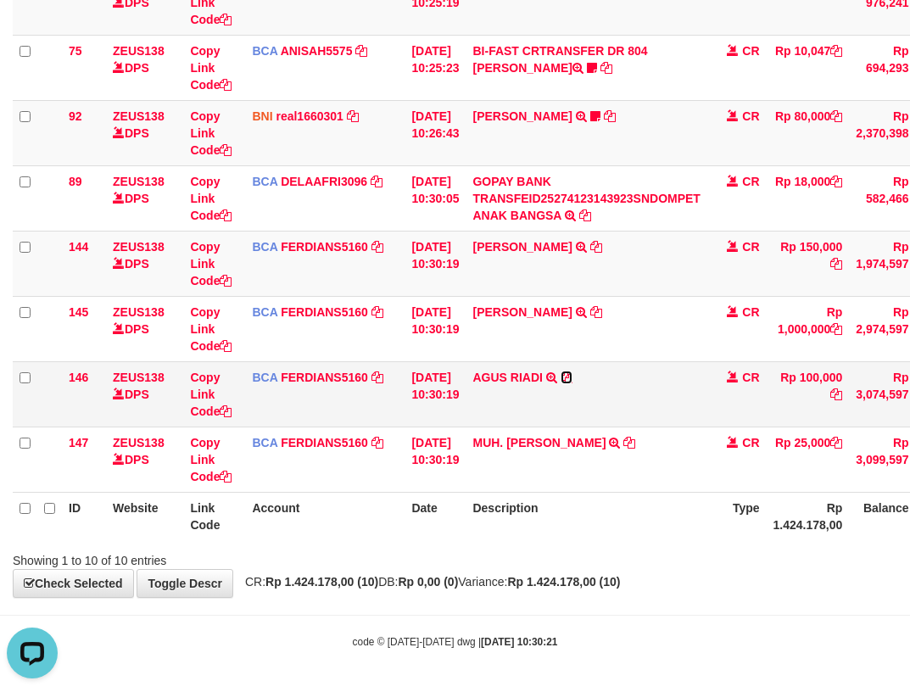
click at [572, 381] on icon at bounding box center [566, 377] width 12 height 12
drag, startPoint x: 582, startPoint y: 381, endPoint x: 915, endPoint y: 280, distance: 348.1
click at [593, 376] on td "AGUS RIADI TRSF E-BANKING CR 0110/FTSCY/WS95031 100000.00AGUS RIADI" at bounding box center [585, 393] width 241 height 65
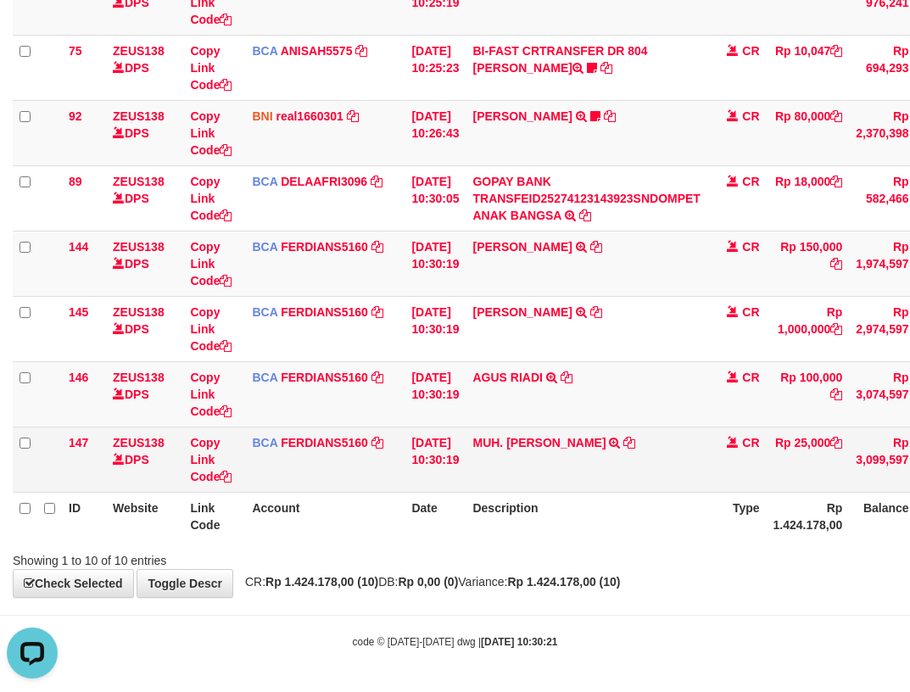
click at [324, 429] on tbody "49 ZEUS138 DPS Copy Link Code BCA ANISAH5575 DPS ANISAH mutasi_20251001_3827 | …" at bounding box center [523, 166] width 1021 height 654
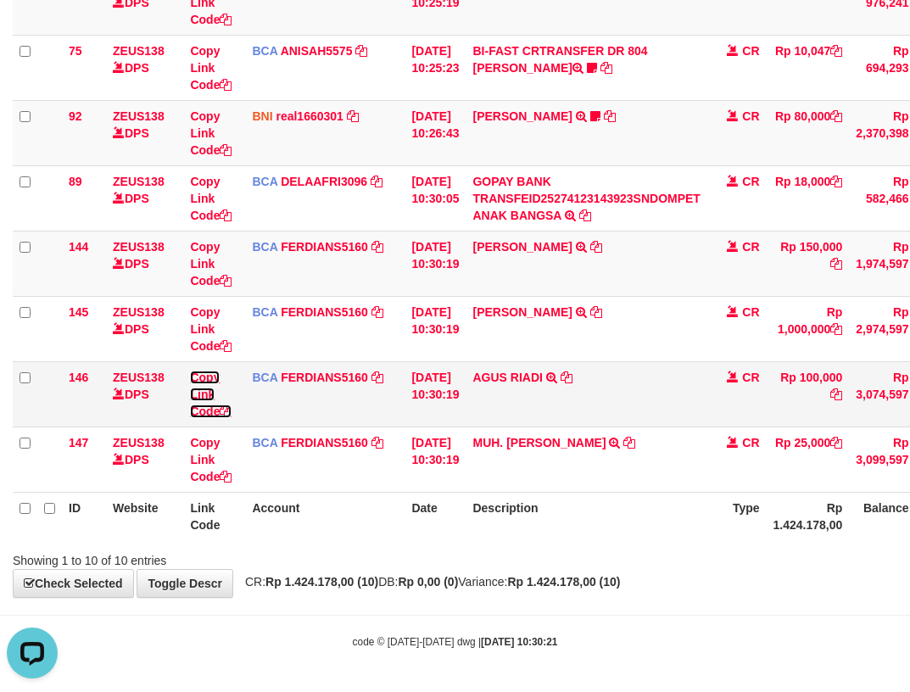
click at [210, 409] on link "Copy Link Code" at bounding box center [211, 393] width 42 height 47
drag, startPoint x: 210, startPoint y: 409, endPoint x: 921, endPoint y: 365, distance: 712.5
click at [244, 412] on td "Copy Link Code" at bounding box center [214, 393] width 62 height 65
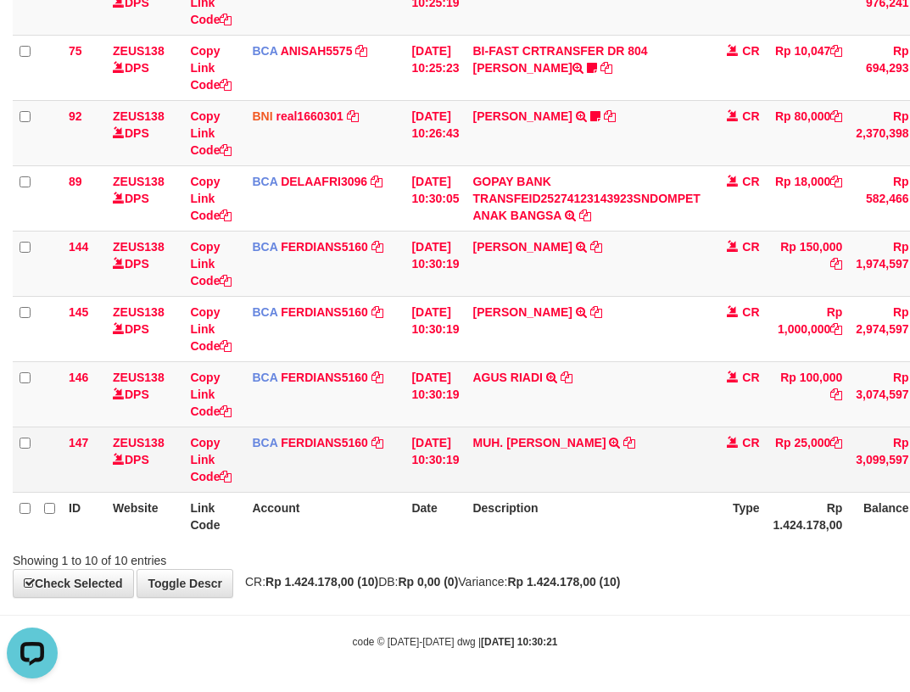
drag, startPoint x: 322, startPoint y: 486, endPoint x: 535, endPoint y: 465, distance: 213.7
click at [348, 487] on td "BCA FERDIANS5160 DPS FERDIANSYAH mutasi_20251001_4733 | 147 mutasi_20251001_473…" at bounding box center [324, 458] width 159 height 65
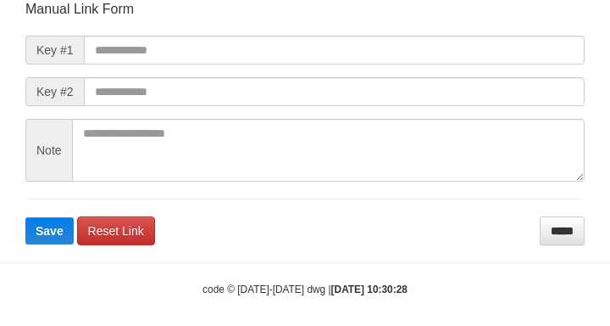
scroll to position [198, 0]
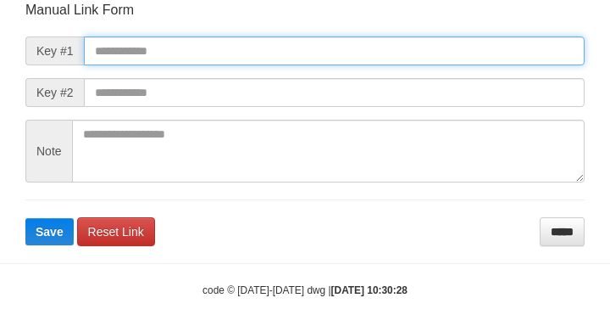
click at [247, 51] on input "text" at bounding box center [334, 50] width 501 height 29
paste input "**********"
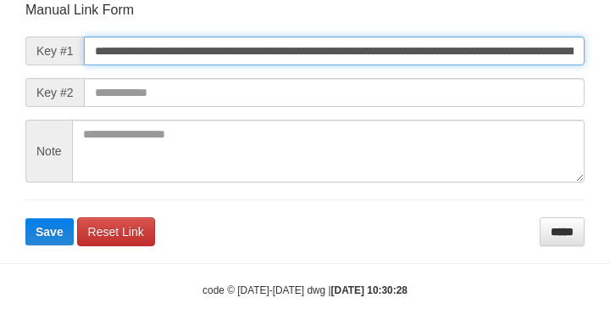
scroll to position [0, 0]
type input "**********"
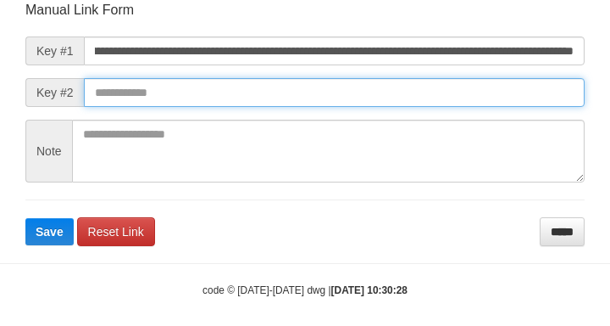
click at [371, 92] on input "text" at bounding box center [334, 92] width 501 height 29
click at [25, 218] on button "Save" at bounding box center [49, 231] width 48 height 27
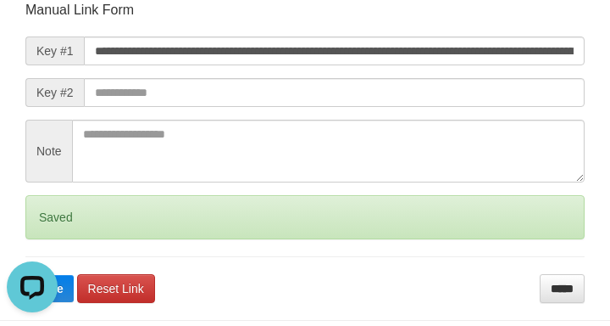
click at [39, 118] on div "**********" at bounding box center [305, 67] width 585 height 471
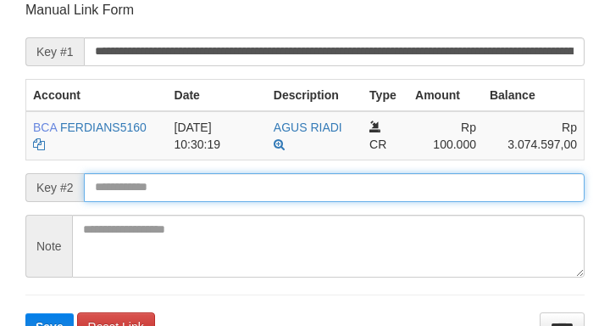
click at [465, 177] on input "text" at bounding box center [334, 187] width 501 height 29
click at [25, 313] on button "Save" at bounding box center [49, 326] width 48 height 27
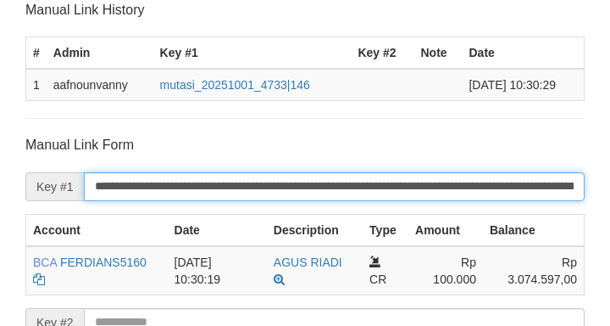
click at [455, 174] on input "**********" at bounding box center [334, 186] width 501 height 29
click at [445, 179] on input "**********" at bounding box center [334, 186] width 501 height 29
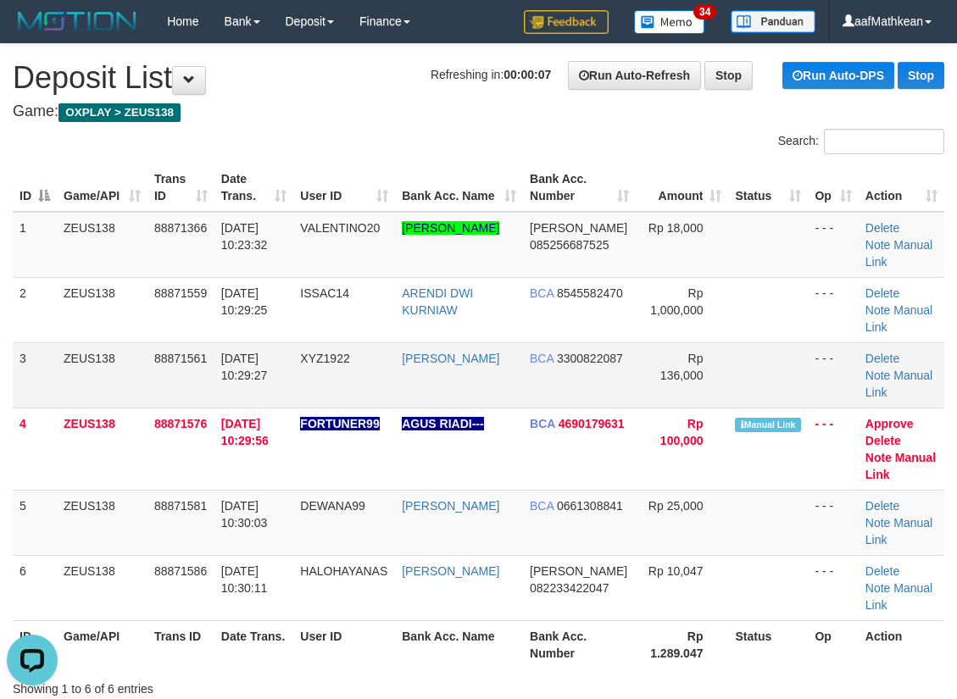
click at [49, 355] on td "3" at bounding box center [35, 374] width 44 height 65
click at [49, 356] on td "3" at bounding box center [35, 374] width 44 height 65
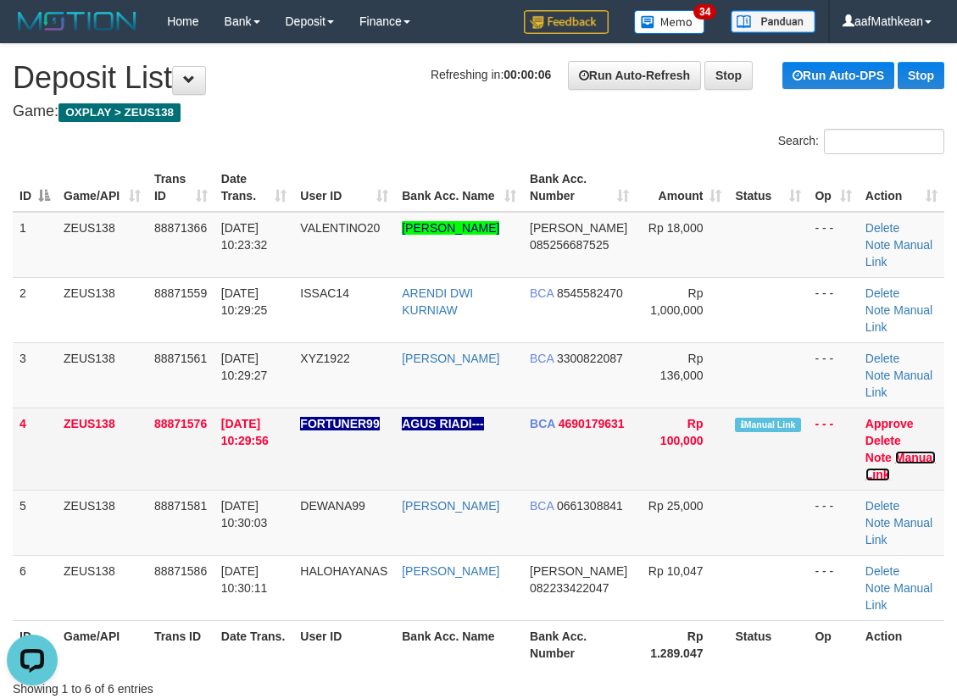
click at [865, 451] on link "Manual Link" at bounding box center [900, 466] width 70 height 31
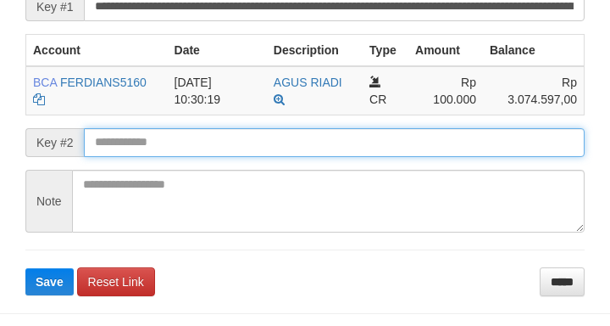
click at [168, 86] on form "**********" at bounding box center [304, 125] width 559 height 339
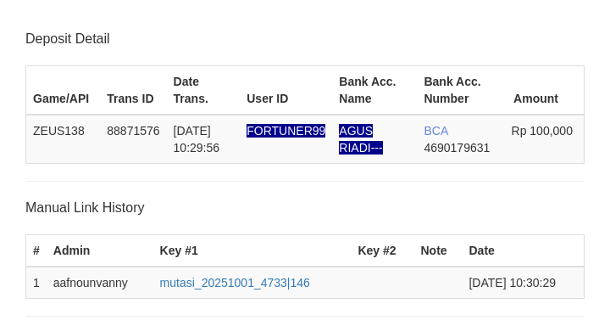
scroll to position [442, 0]
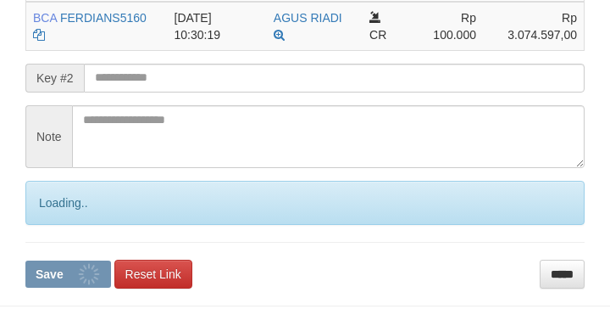
click at [159, 87] on input "text" at bounding box center [334, 78] width 501 height 29
click at [155, 87] on input "text" at bounding box center [334, 78] width 501 height 29
click at [160, 90] on input "text" at bounding box center [334, 78] width 501 height 29
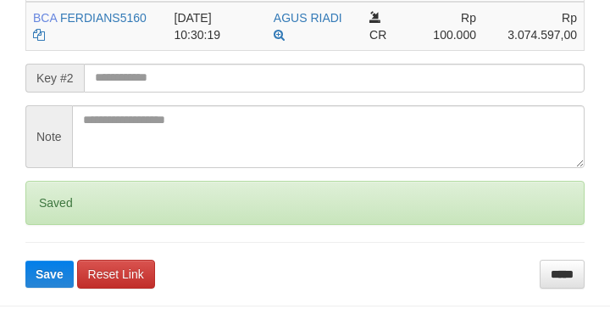
click at [158, 89] on input "text" at bounding box center [334, 78] width 501 height 29
click at [25, 260] on button "Save" at bounding box center [49, 273] width 48 height 27
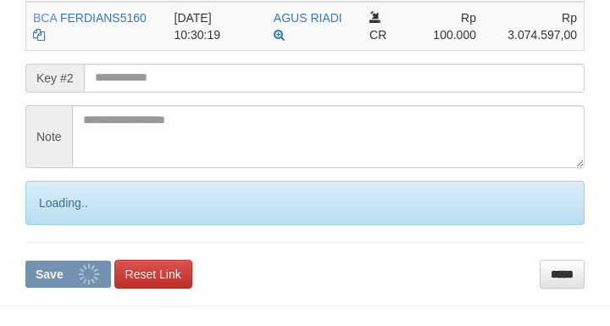
click at [159, 88] on input "text" at bounding box center [334, 78] width 501 height 29
click at [161, 86] on input "text" at bounding box center [334, 78] width 501 height 29
click at [25, 260] on button "Save" at bounding box center [68, 273] width 86 height 27
click at [160, 84] on input "text" at bounding box center [334, 78] width 501 height 29
click at [25, 260] on button "Save" at bounding box center [68, 273] width 86 height 27
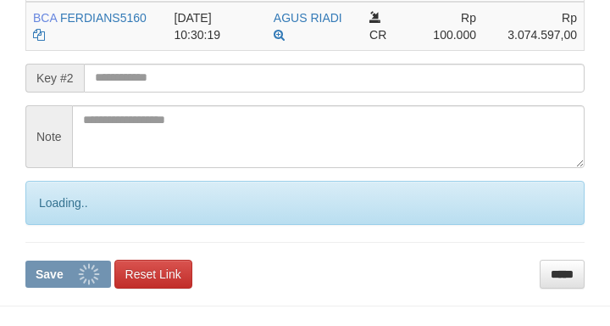
click at [161, 83] on input "text" at bounding box center [334, 78] width 501 height 29
click at [25, 260] on button "Save" at bounding box center [68, 273] width 86 height 27
click at [162, 83] on input "text" at bounding box center [334, 78] width 501 height 29
click at [25, 260] on button "Save" at bounding box center [68, 273] width 86 height 27
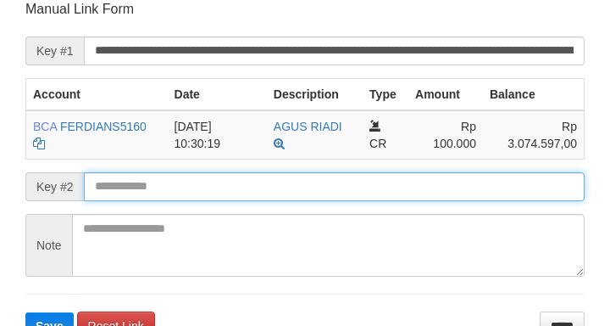
click at [25, 312] on button "Save" at bounding box center [49, 325] width 48 height 27
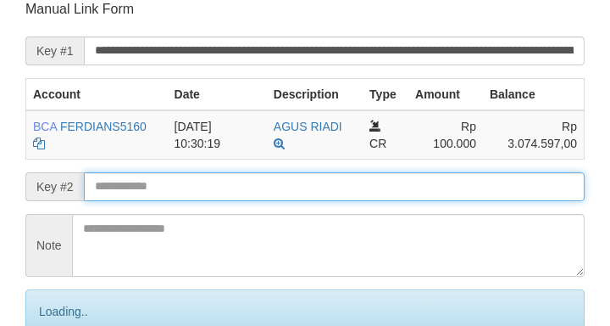
click at [290, 181] on input "text" at bounding box center [334, 186] width 501 height 29
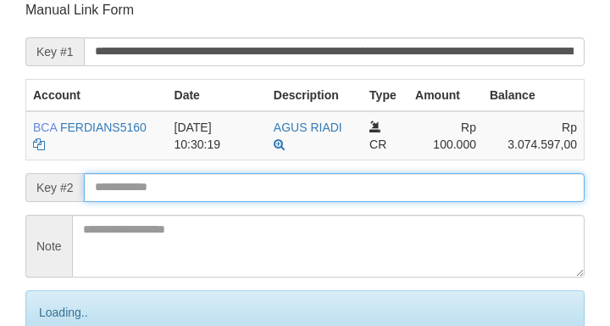
click at [287, 179] on input "text" at bounding box center [334, 187] width 501 height 29
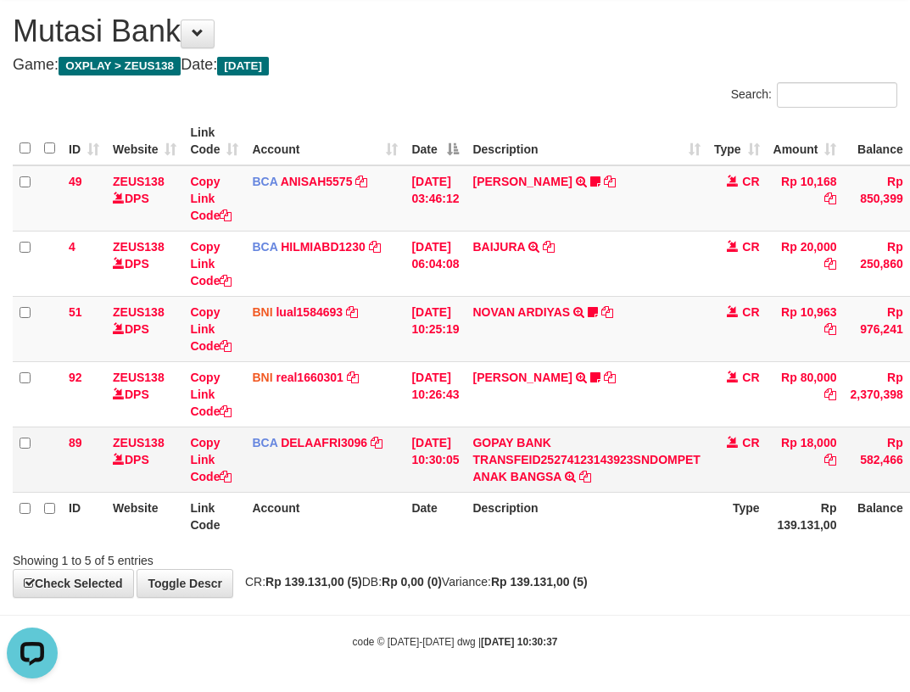
click at [444, 432] on tbody "49 ZEUS138 DPS Copy Link Code BCA ANISAH5575 DPS [PERSON_NAME] mutasi_20251001_…" at bounding box center [521, 328] width 1016 height 327
click at [542, 483] on td "GOPAY BANK TRANSFEID25274123143923SNDOMPET ANAK BANGSA TRSF E-BANKING CR 0110/F…" at bounding box center [585, 458] width 241 height 65
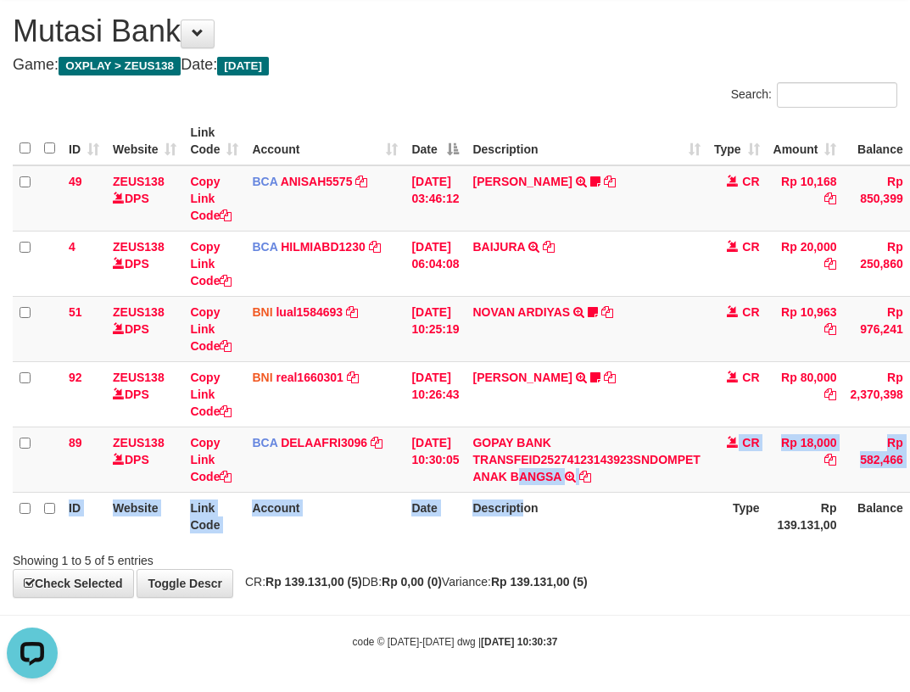
click at [534, 492] on table "ID Website Link Code Account Date Description Type Amount Balance Status Action…" at bounding box center [521, 328] width 1016 height 423
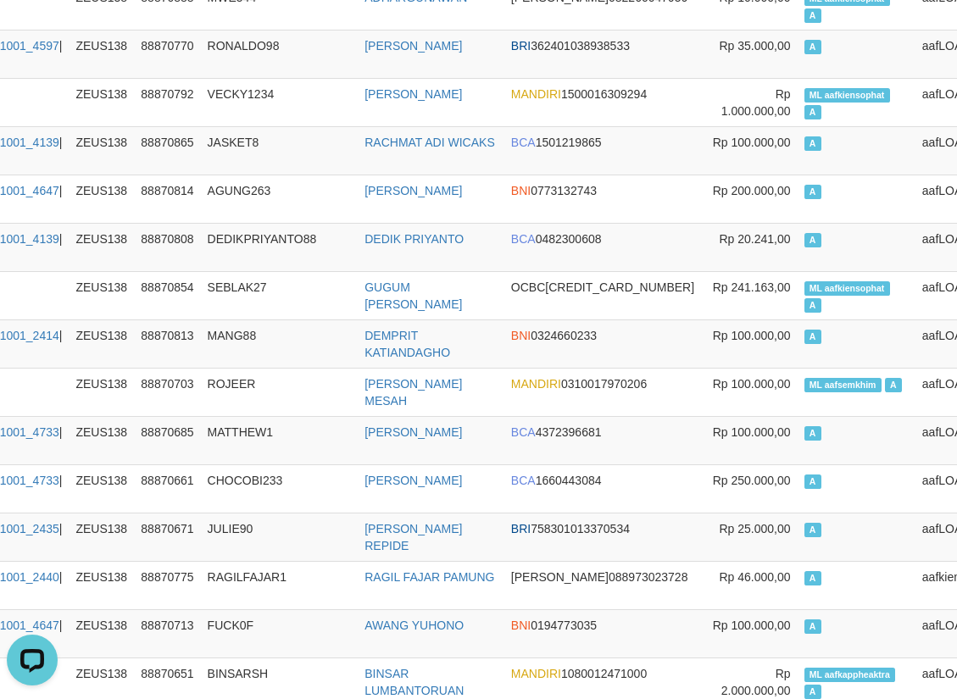
scroll to position [0, 192]
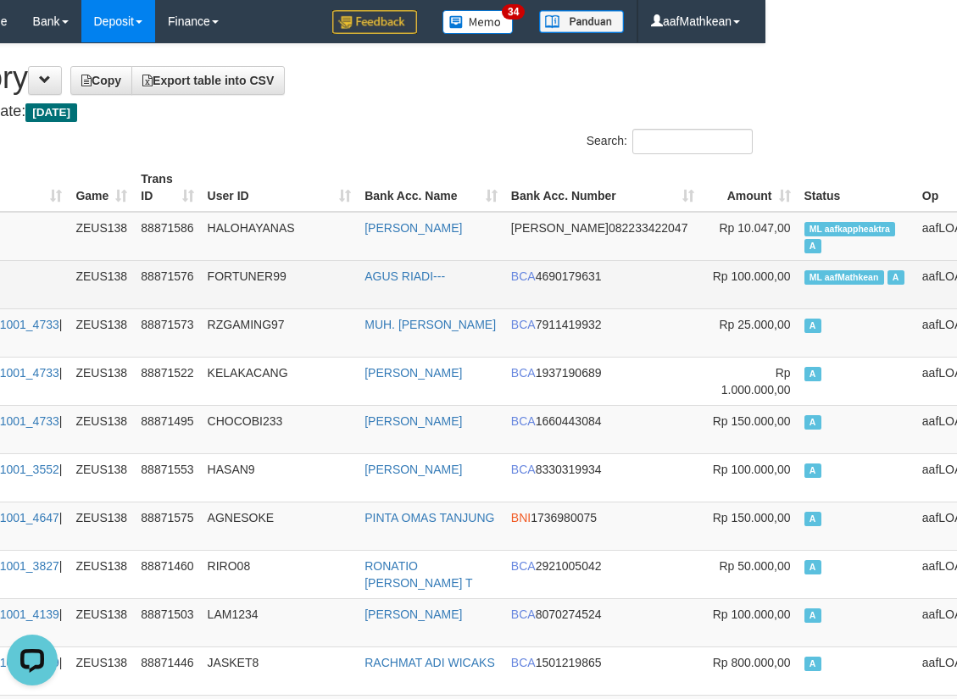
click at [804, 275] on span "ML aafMathkean" at bounding box center [844, 277] width 80 height 14
click at [804, 274] on span "ML aafMathkean" at bounding box center [844, 277] width 80 height 14
click at [798, 270] on td "ML aafMathkean A" at bounding box center [857, 284] width 118 height 48
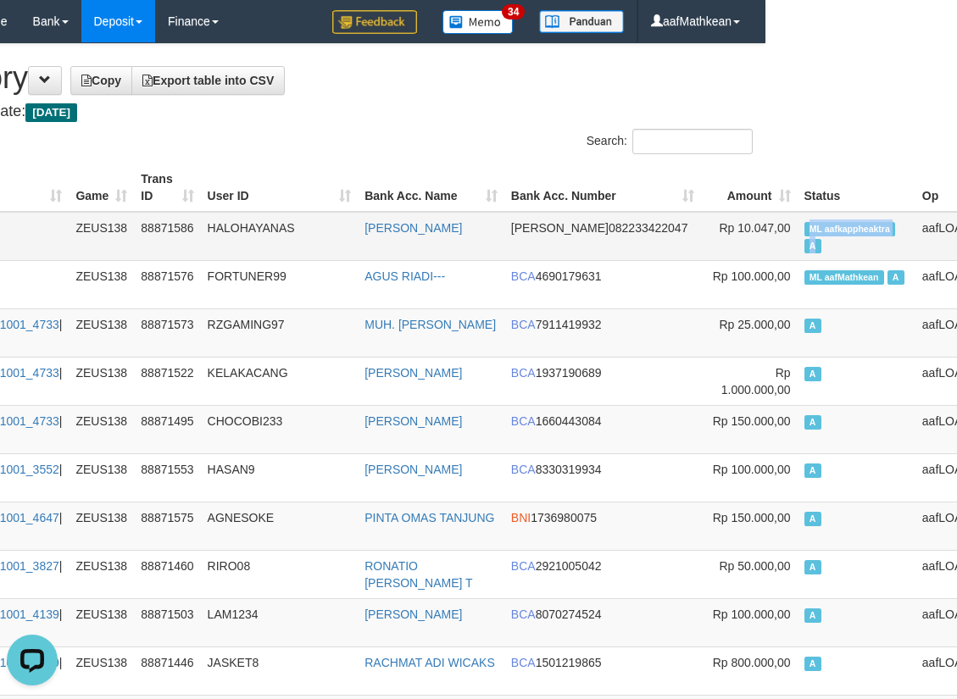
drag, startPoint x: 783, startPoint y: 235, endPoint x: 802, endPoint y: 236, distance: 18.7
click at [802, 236] on td "ML aafkappheaktra A" at bounding box center [857, 236] width 118 height 49
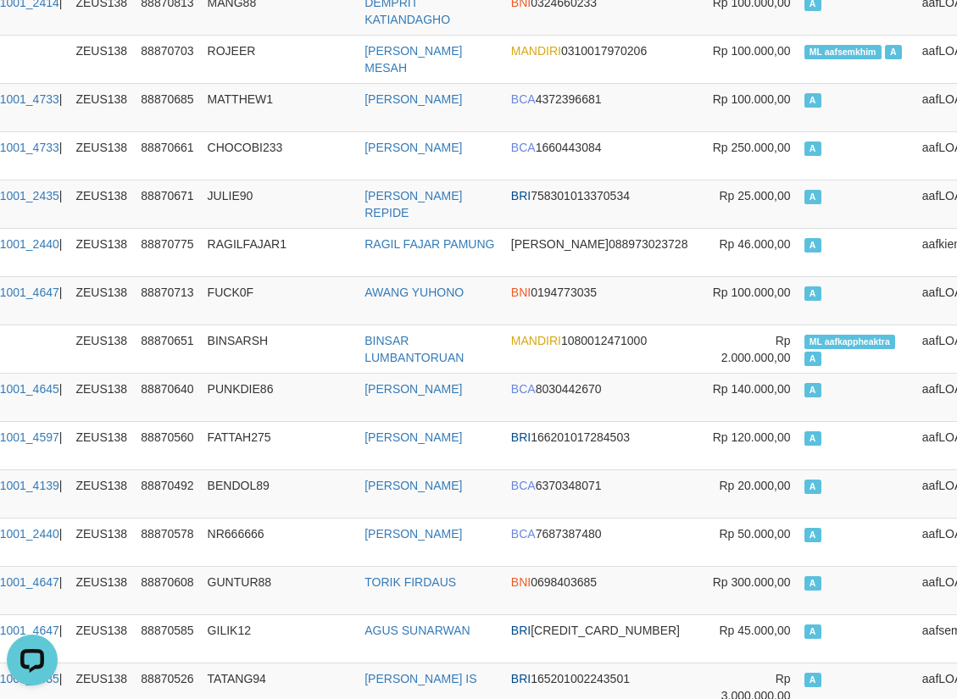
scroll to position [3704, 192]
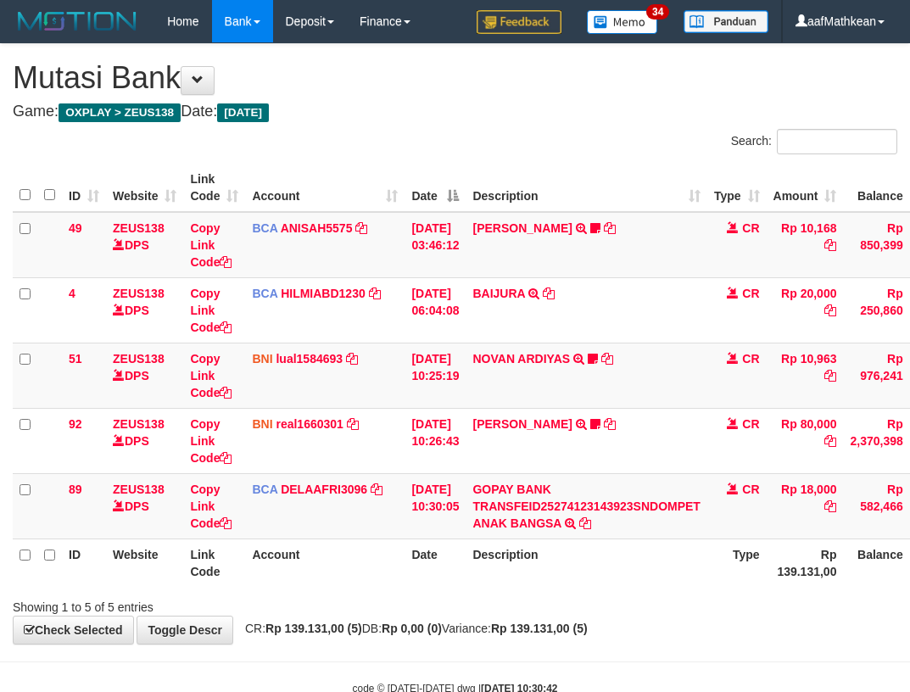
scroll to position [47, 0]
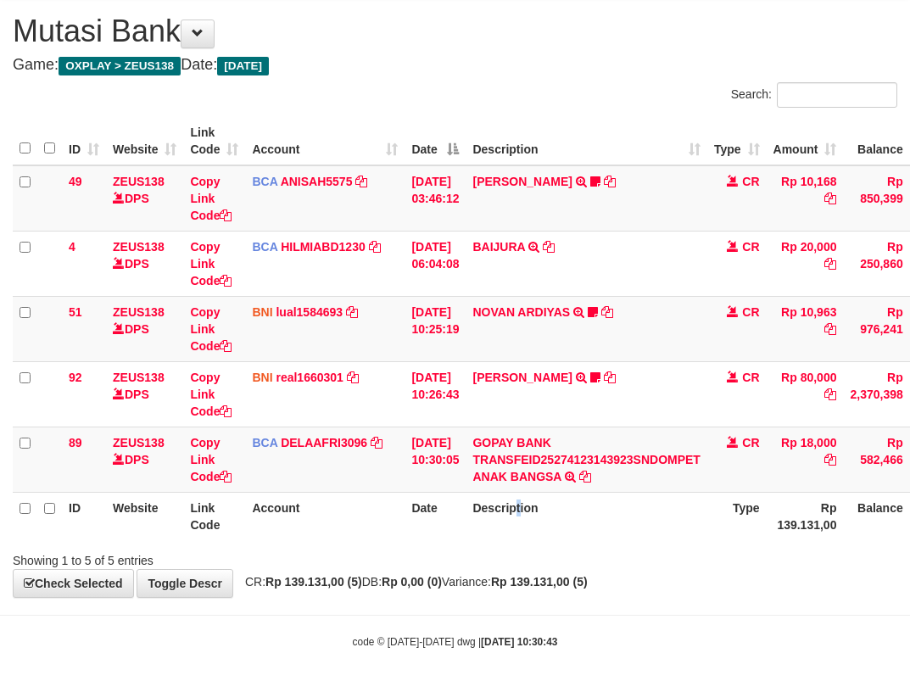
click at [531, 520] on th "Description" at bounding box center [585, 516] width 241 height 48
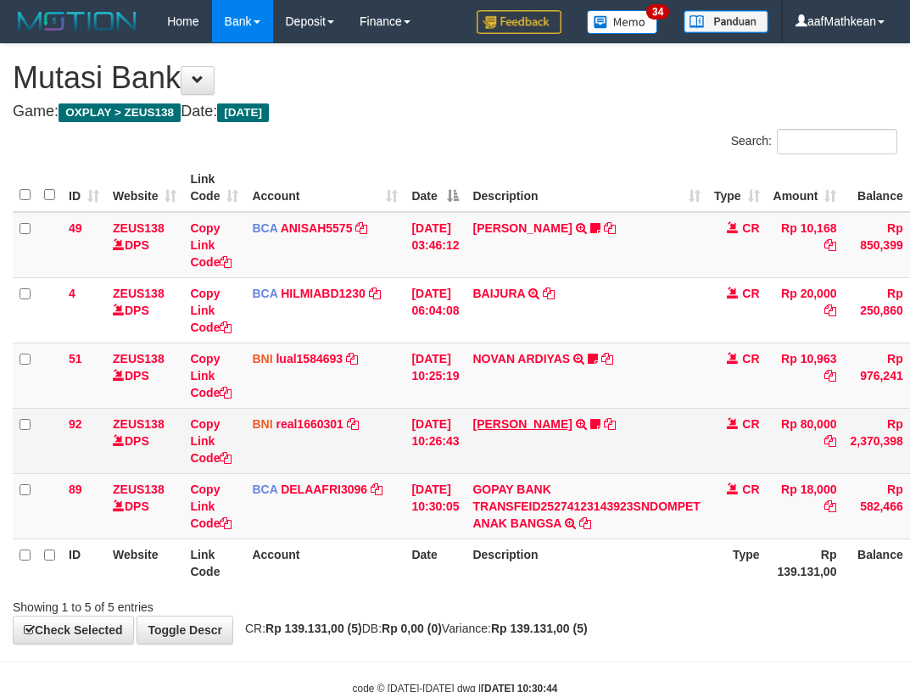
scroll to position [47, 0]
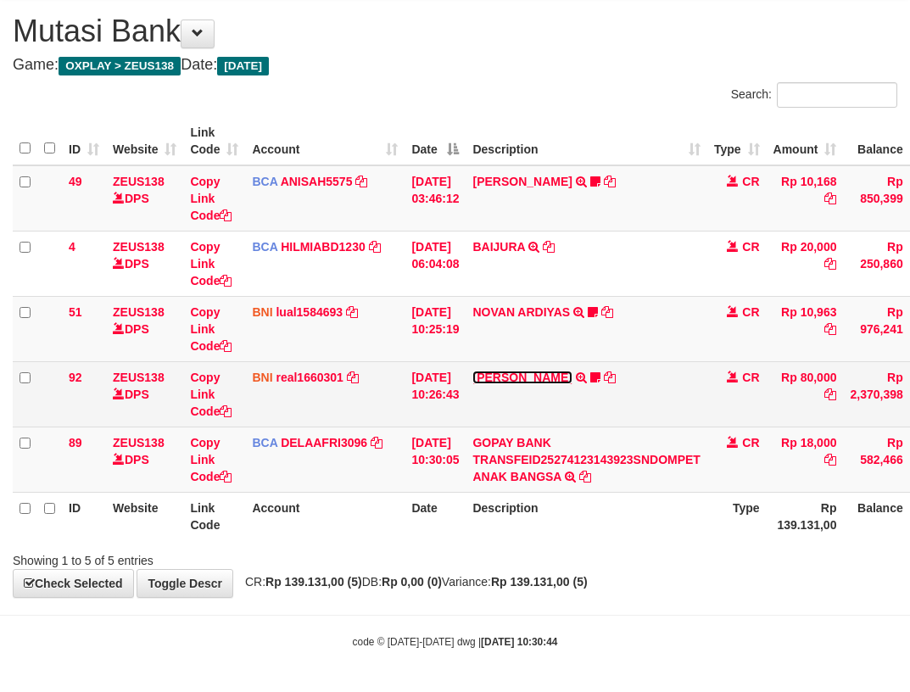
click at [544, 376] on link "[PERSON_NAME]" at bounding box center [521, 377] width 99 height 14
click at [528, 384] on td "[PERSON_NAME] M TRANSFER DARI SDR [PERSON_NAME] M Asoka23" at bounding box center [585, 393] width 241 height 65
click at [537, 381] on link "[PERSON_NAME]" at bounding box center [521, 377] width 99 height 14
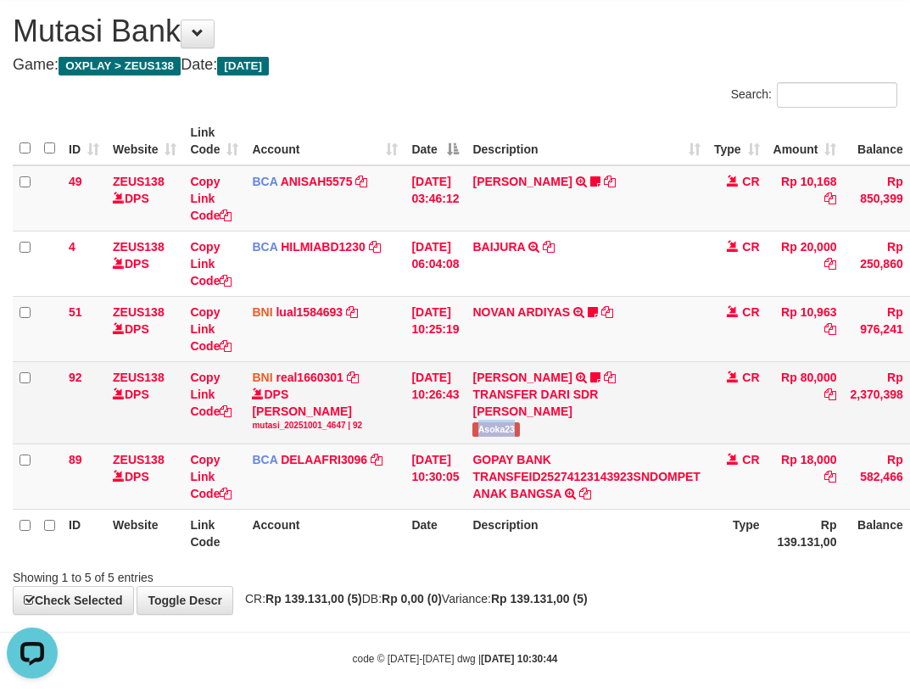
drag, startPoint x: 492, startPoint y: 435, endPoint x: 909, endPoint y: 261, distance: 451.0
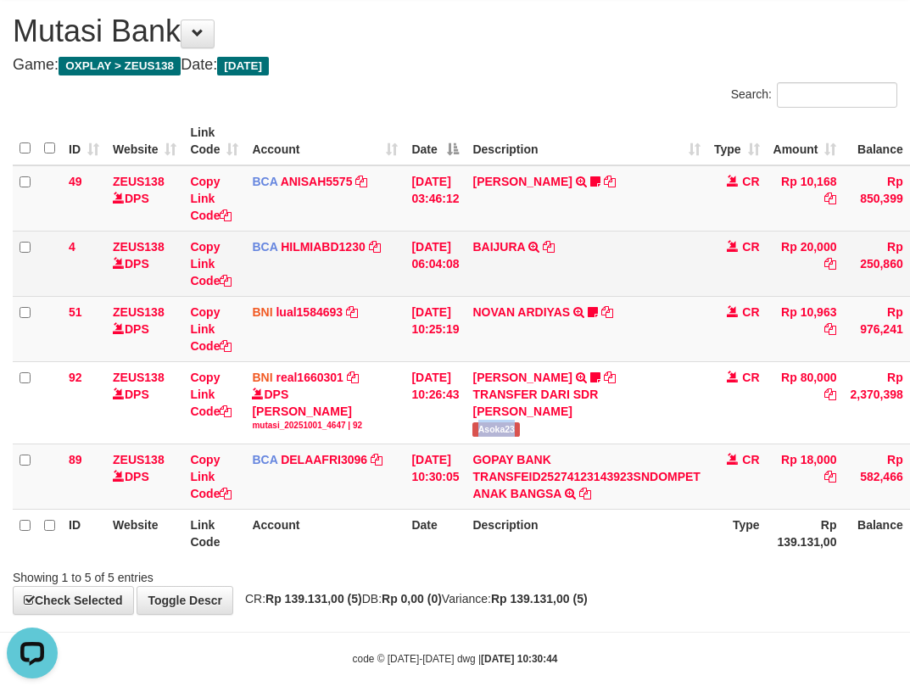
click at [574, 428] on td "AGUSTINUS KRISTIANTO M TRANSFER DARI SDR AGUSTINUS KRISTIANTO M Asoka23" at bounding box center [585, 402] width 241 height 82
copy span "Asoka23"
click at [718, 271] on tr "4 ZEUS138 DPS Copy Link Code BCA HILMIABD1230 DPS HILMI ABDILLAH mutasi_2025100…" at bounding box center [521, 263] width 1016 height 65
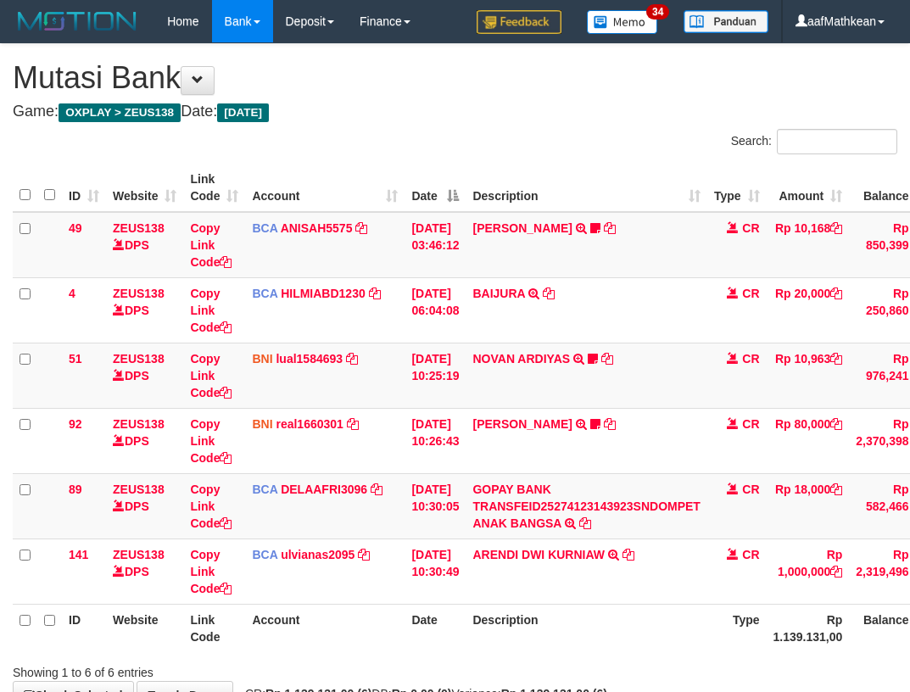
scroll to position [47, 0]
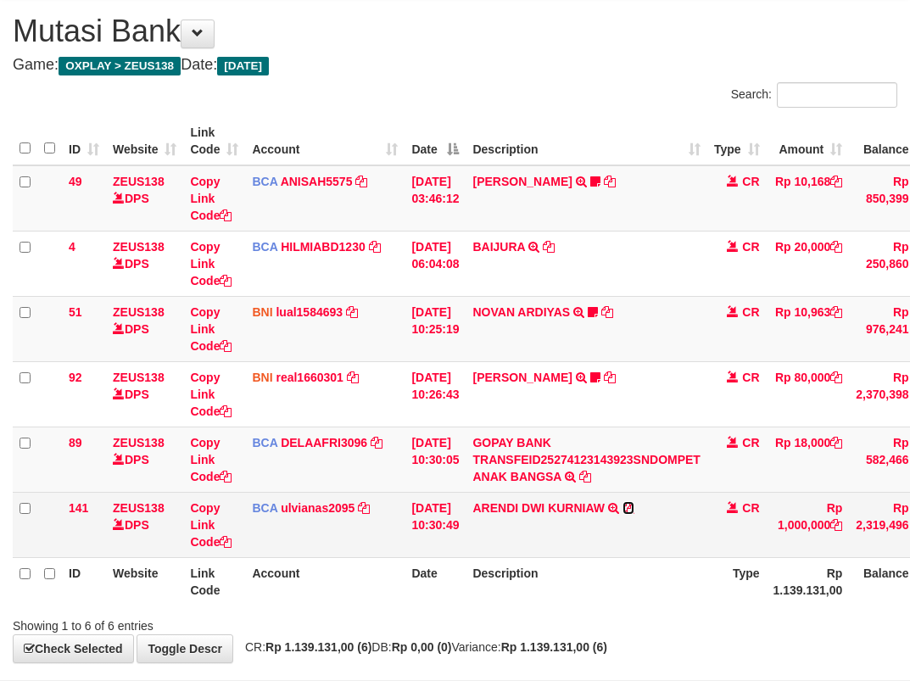
click at [634, 508] on icon at bounding box center [628, 508] width 12 height 12
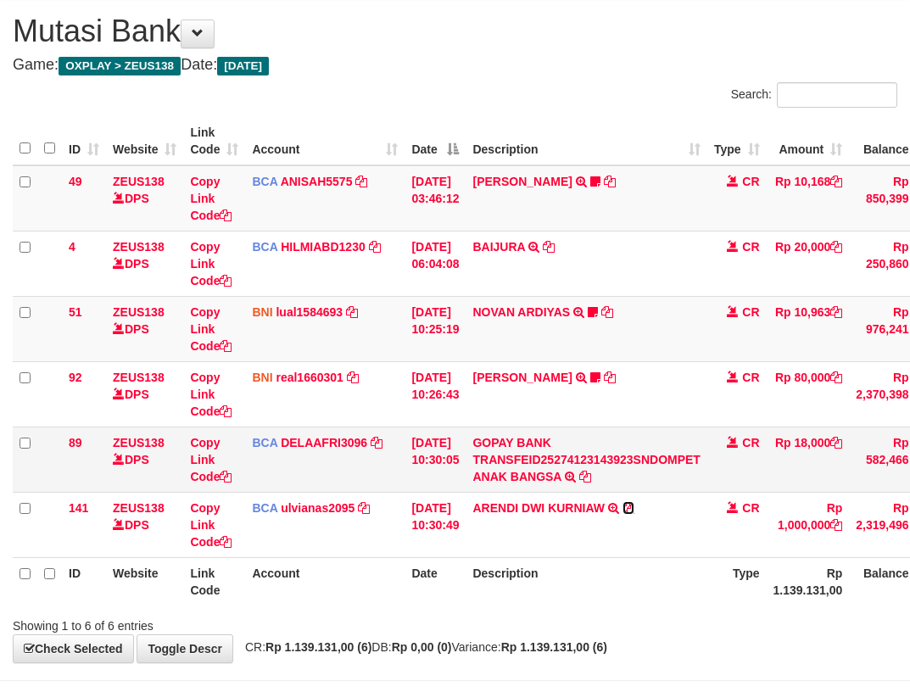
drag, startPoint x: 640, startPoint y: 508, endPoint x: 710, endPoint y: 478, distance: 76.4
click at [634, 507] on icon at bounding box center [628, 508] width 12 height 12
click at [520, 469] on tr "89 ZEUS138 DPS Copy Link Code BCA DELAAFRI3096 DPS DELA AFRIANI mutasi_20251001…" at bounding box center [523, 458] width 1021 height 65
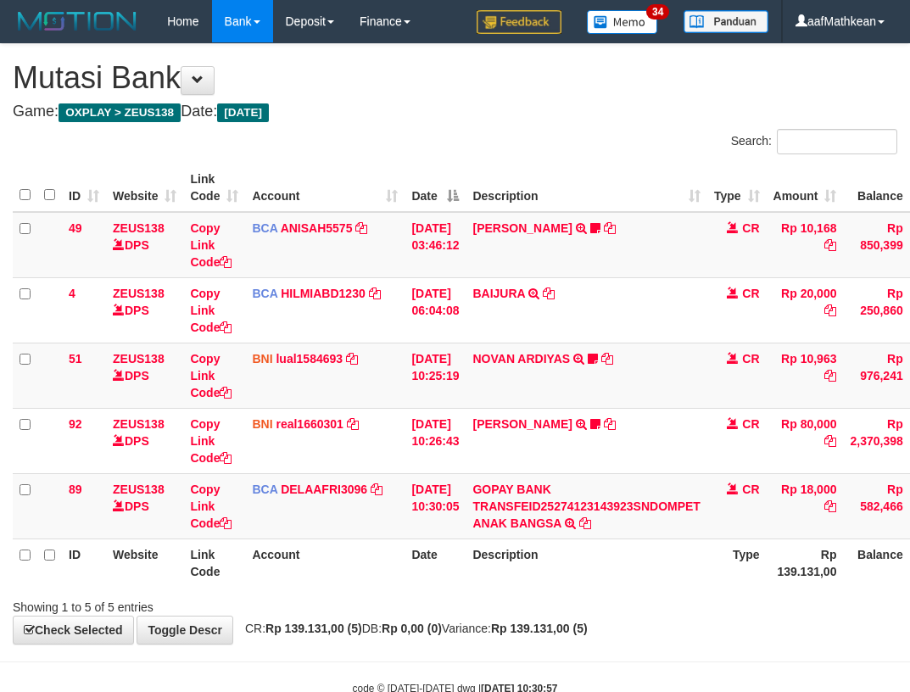
scroll to position [47, 0]
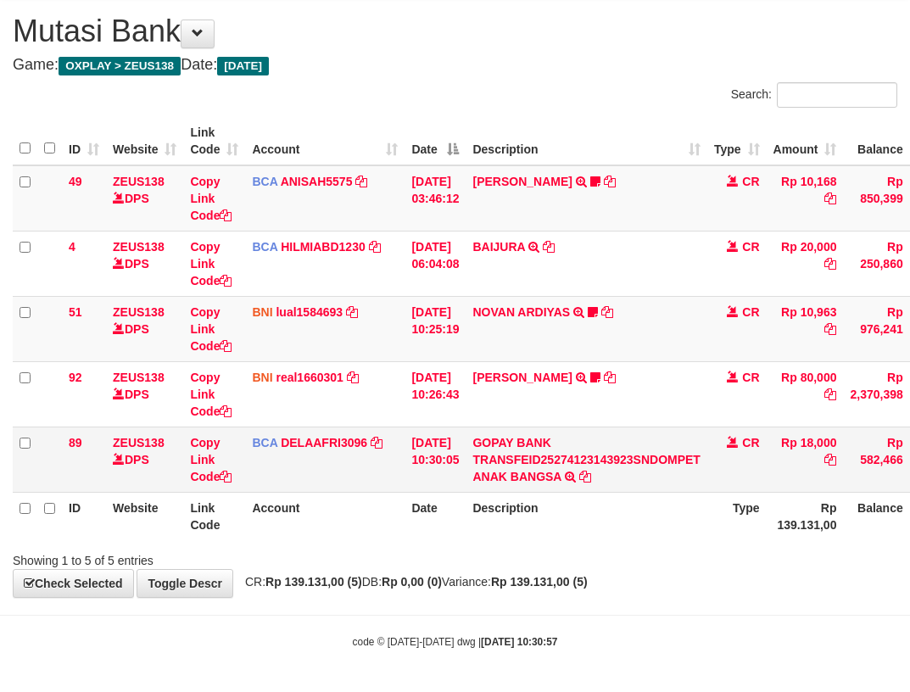
click at [431, 459] on td "[DATE] 10:30:05" at bounding box center [434, 458] width 61 height 65
click at [847, 492] on table "ID Website Link Code Account Date Description Type Amount Balance Status Action…" at bounding box center [521, 328] width 1016 height 423
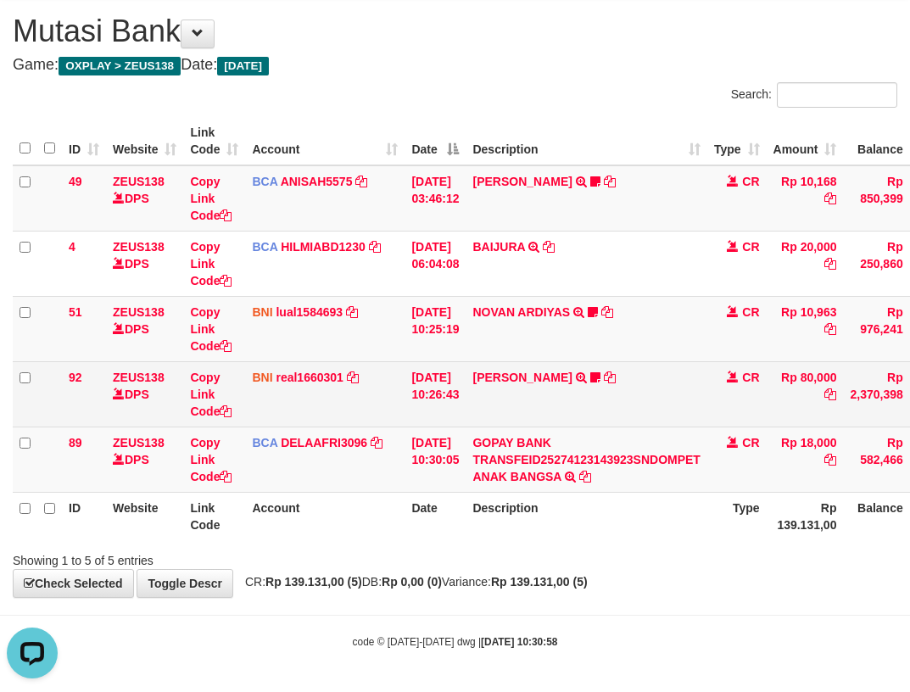
click at [526, 367] on table "ID Website Link Code Account Date Description Type Amount Balance Status Action…" at bounding box center [521, 328] width 1016 height 423
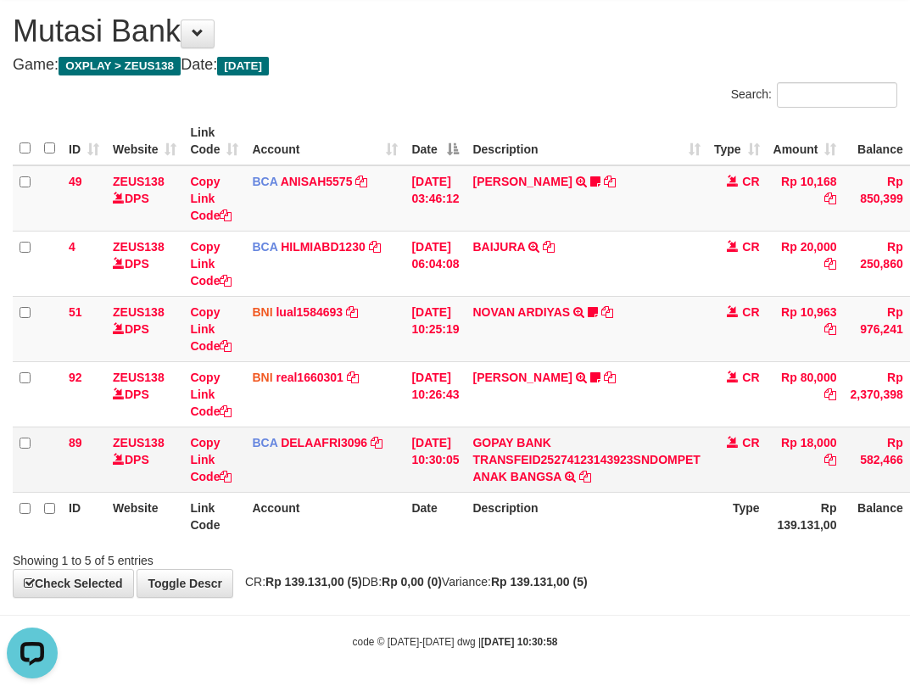
drag, startPoint x: 618, startPoint y: 428, endPoint x: 659, endPoint y: 446, distance: 45.2
click at [651, 446] on tbody "49 ZEUS138 DPS Copy Link Code BCA ANISAH5575 DPS ANISAH mutasi_20251001_3827 | …" at bounding box center [521, 328] width 1016 height 327
click at [682, 442] on td "GOPAY BANK TRANSFEID25274123143923SNDOMPET ANAK BANGSA TRSF E-BANKING CR 0110/F…" at bounding box center [585, 458] width 241 height 65
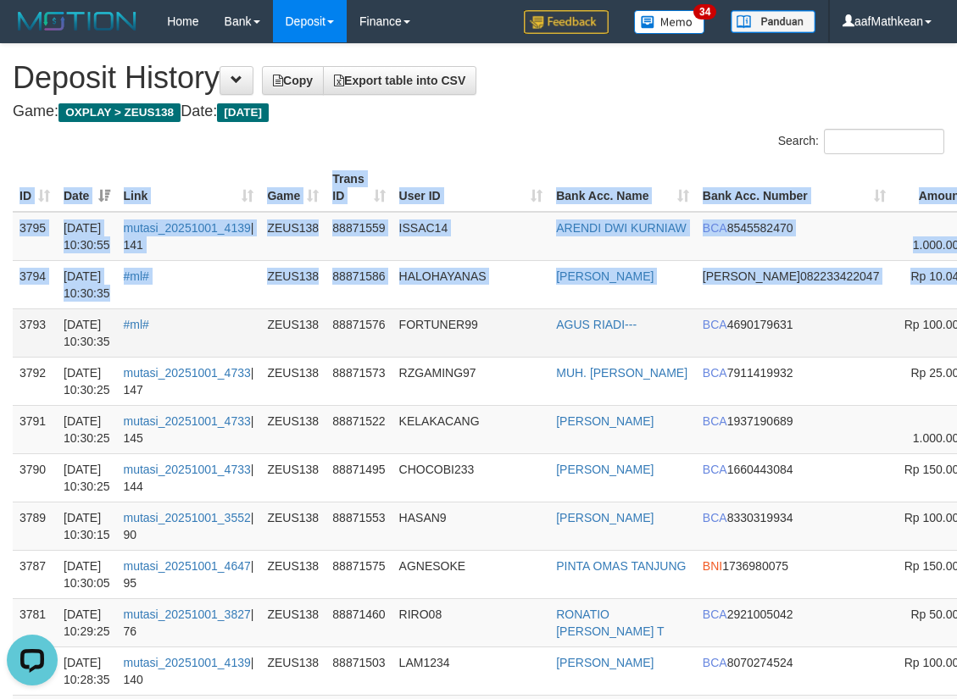
scroll to position [0, 192]
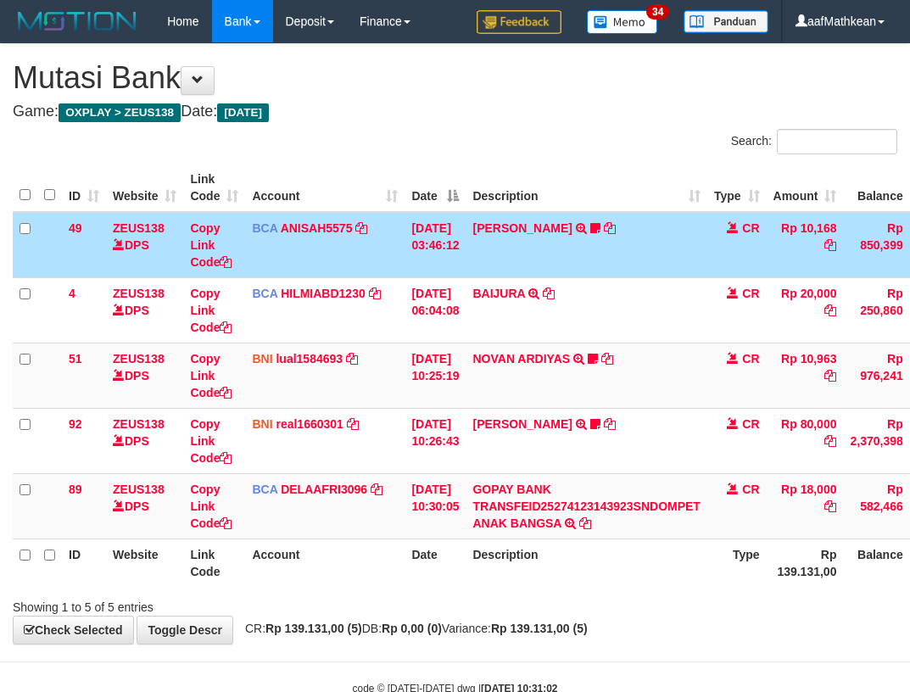
scroll to position [47, 0]
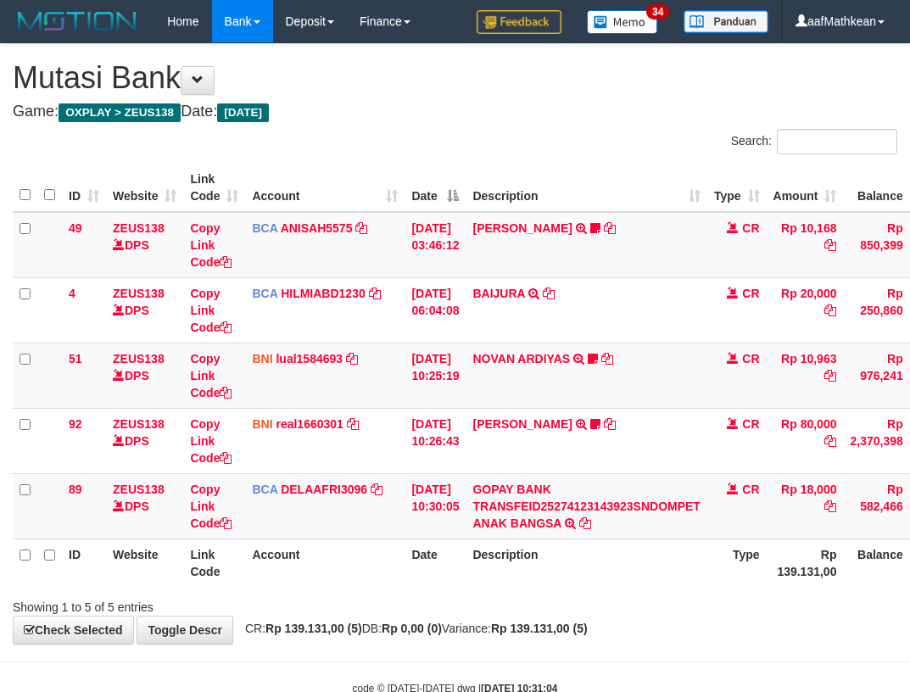
scroll to position [47, 0]
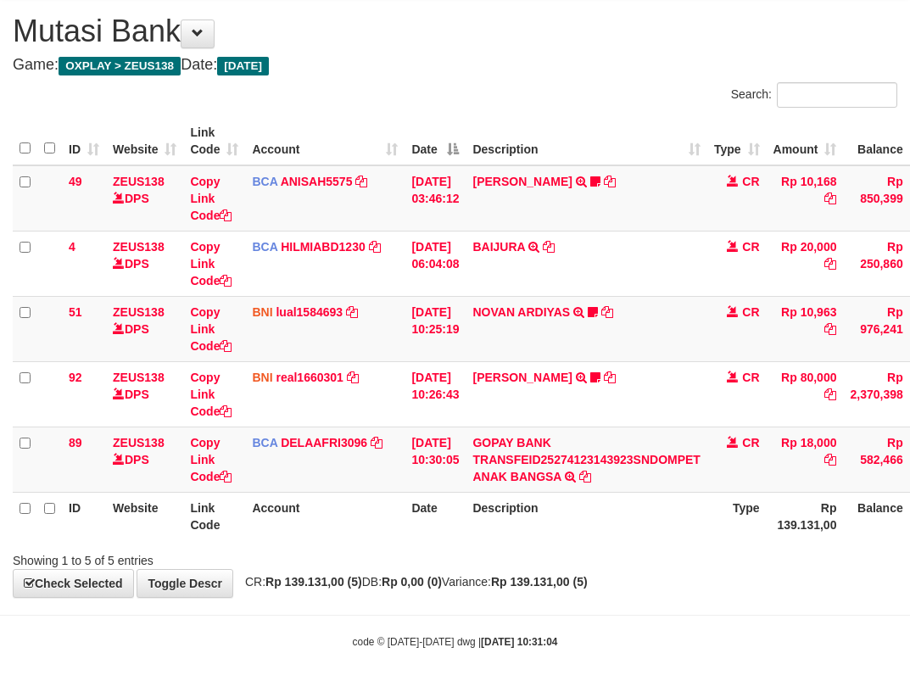
drag, startPoint x: 422, startPoint y: 378, endPoint x: 562, endPoint y: 540, distance: 214.0
click at [415, 462] on tbody "49 ZEUS138 DPS Copy Link Code BCA ANISAH5575 DPS [PERSON_NAME] mutasi_20251001_…" at bounding box center [521, 328] width 1016 height 327
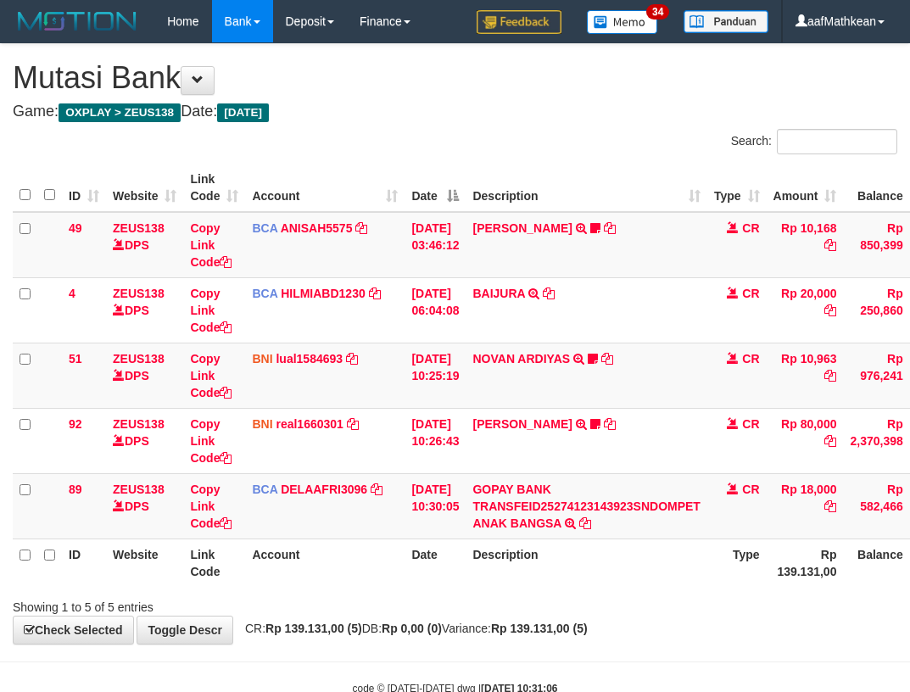
scroll to position [47, 0]
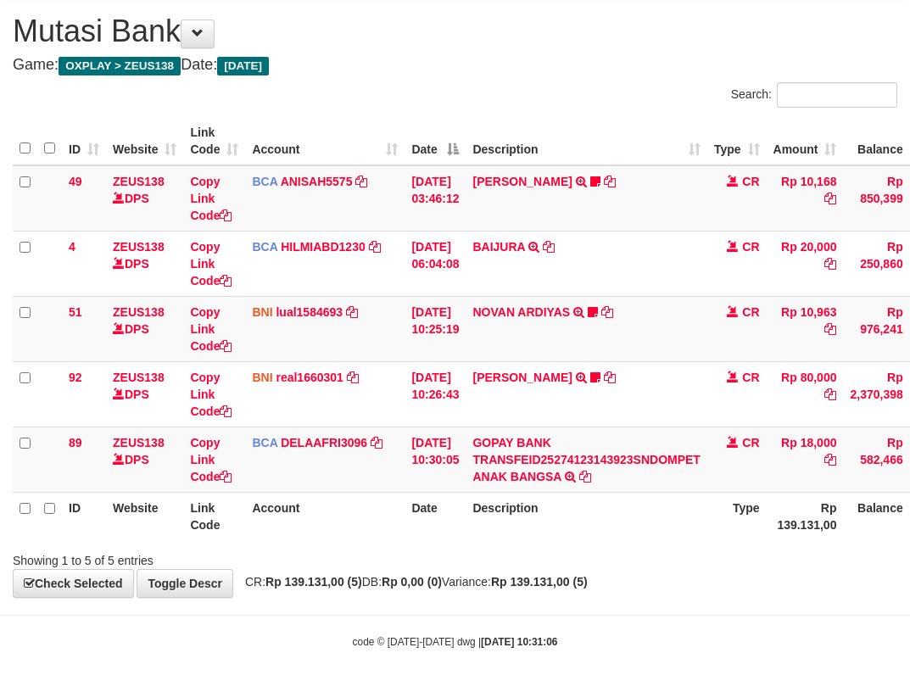
click at [398, 545] on div at bounding box center [644, 545] width 531 height 1
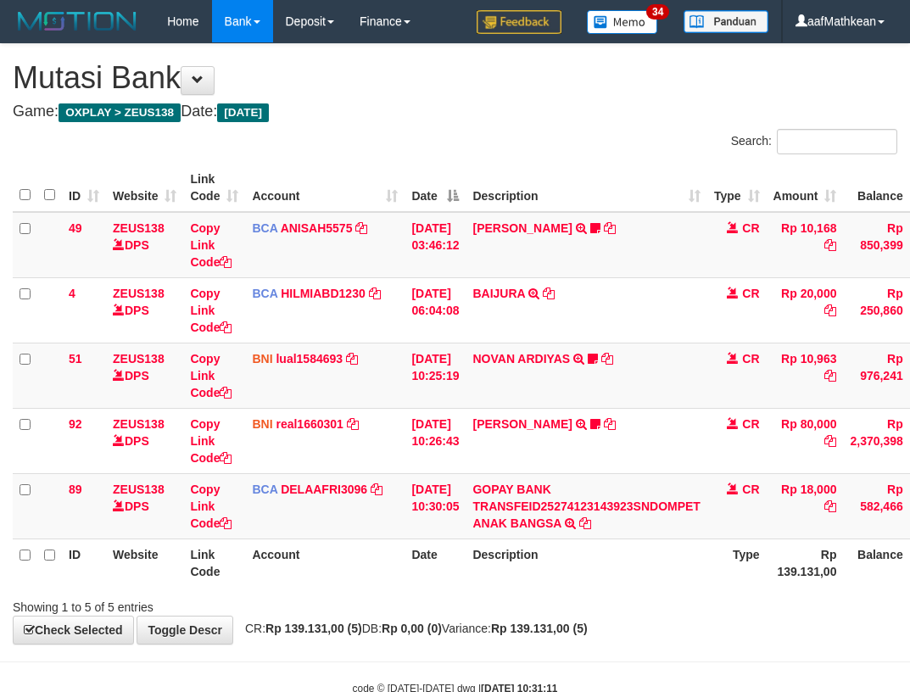
scroll to position [47, 0]
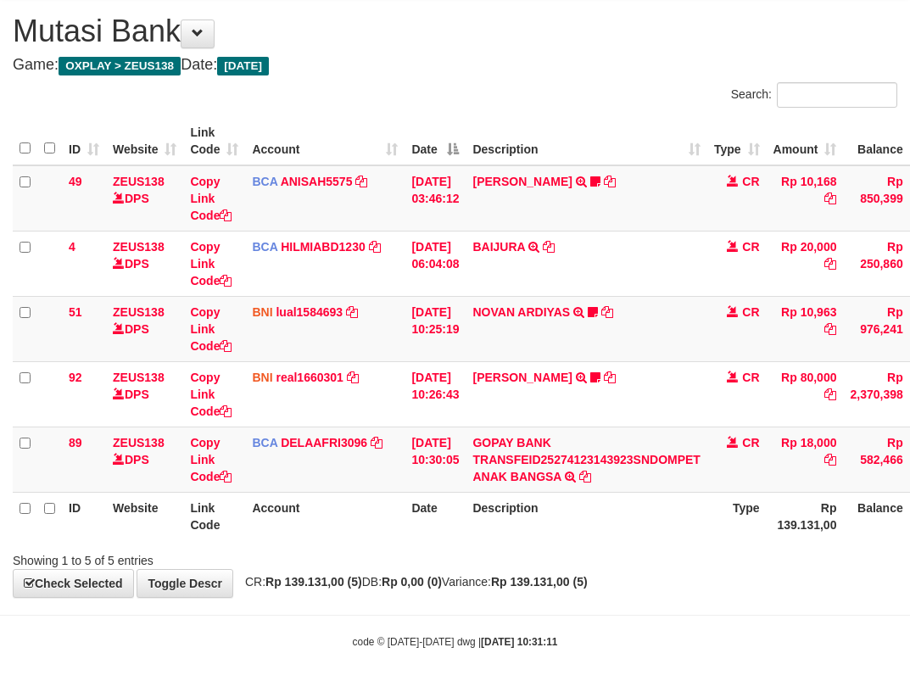
click at [516, 569] on div "**********" at bounding box center [455, 296] width 910 height 599
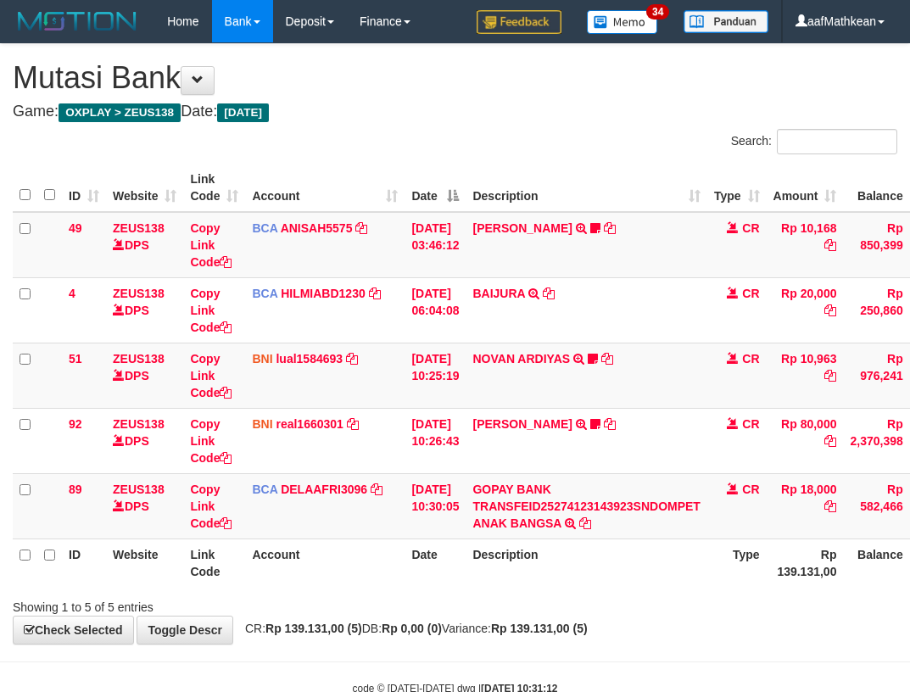
scroll to position [47, 0]
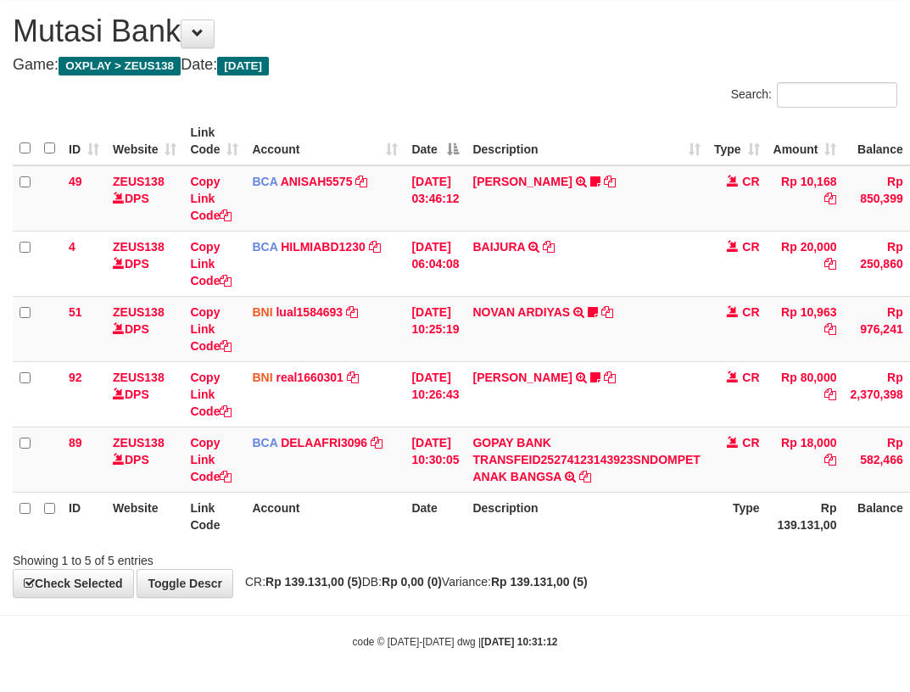
click at [513, 514] on th "Description" at bounding box center [585, 516] width 241 height 48
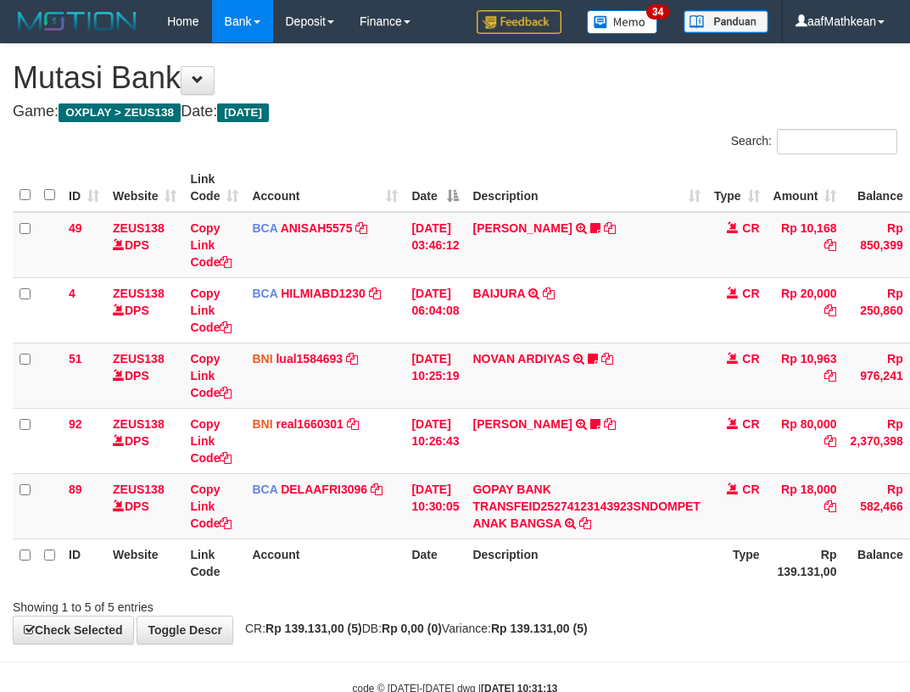
scroll to position [47, 0]
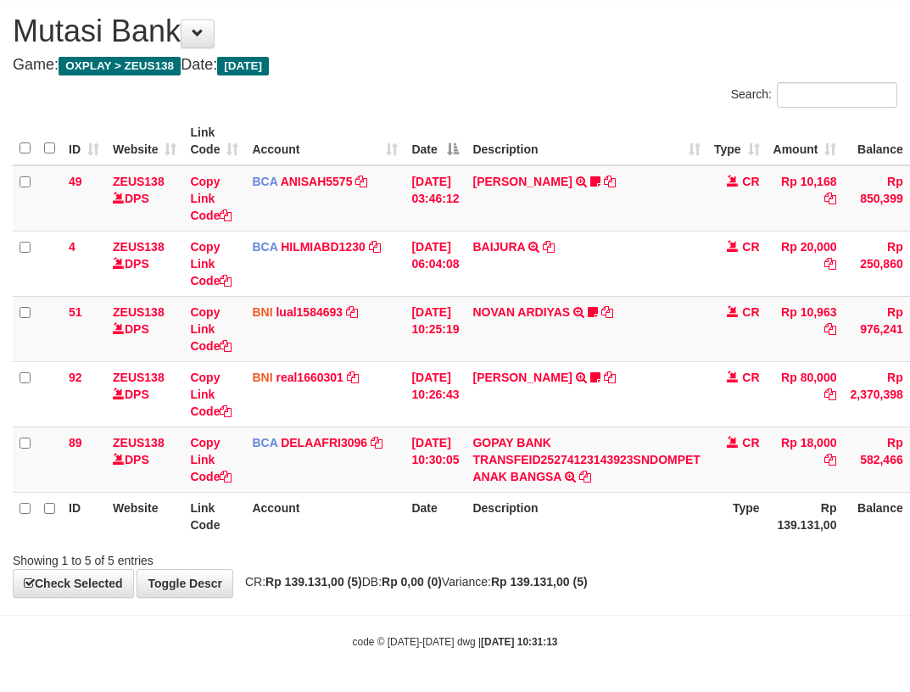
drag, startPoint x: 0, startPoint y: 0, endPoint x: 309, endPoint y: 567, distance: 645.6
click at [289, 559] on div "Showing 1 to 5 of 5 entries" at bounding box center [189, 557] width 353 height 24
click at [575, 516] on th "Description" at bounding box center [585, 516] width 241 height 48
click at [643, 524] on th "Description" at bounding box center [585, 516] width 241 height 48
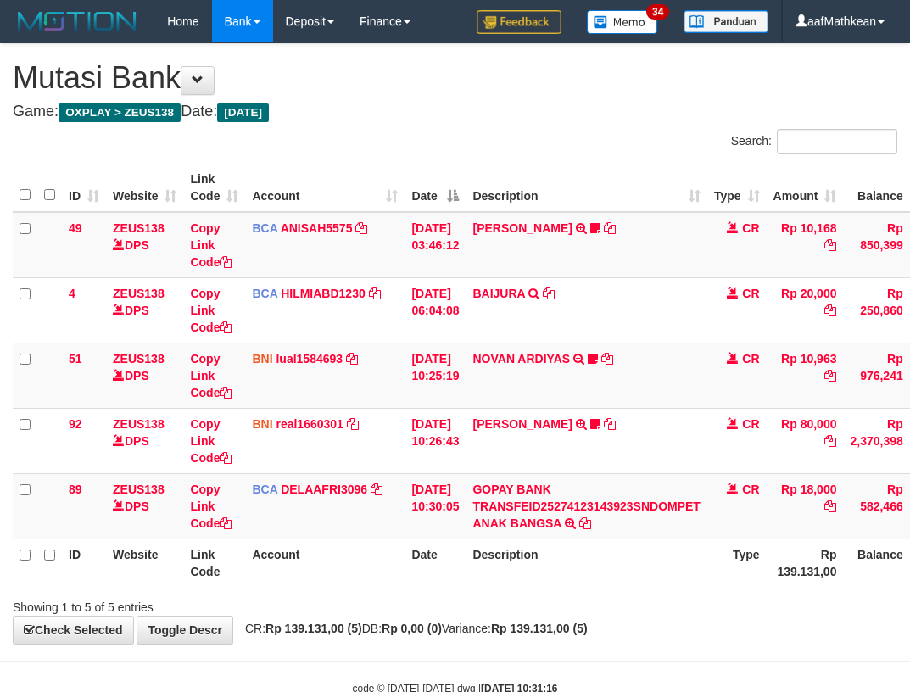
scroll to position [47, 0]
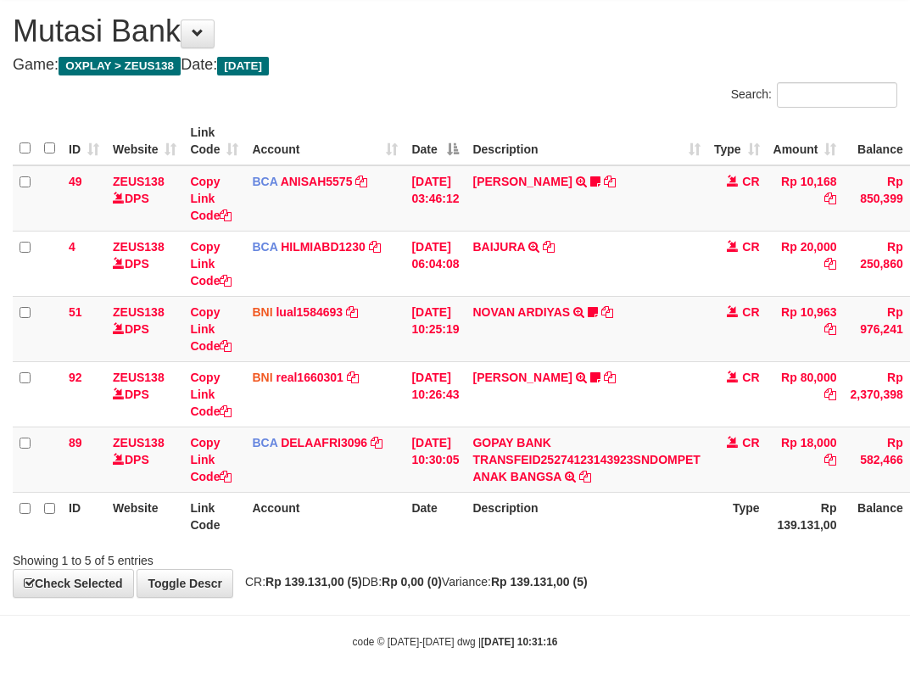
drag, startPoint x: 459, startPoint y: 479, endPoint x: 481, endPoint y: 499, distance: 30.6
click at [475, 498] on table "ID Website Link Code Account Date Description Type Amount Balance Status Action…" at bounding box center [521, 328] width 1016 height 423
drag, startPoint x: 531, startPoint y: 507, endPoint x: 531, endPoint y: 517, distance: 10.2
click at [535, 515] on th "Description" at bounding box center [585, 516] width 241 height 48
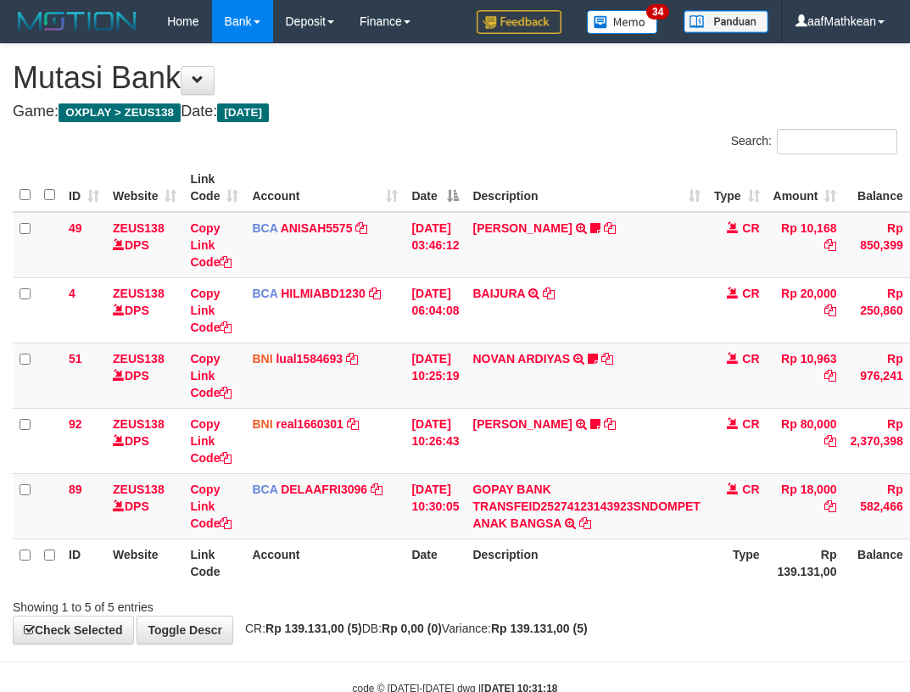
scroll to position [47, 0]
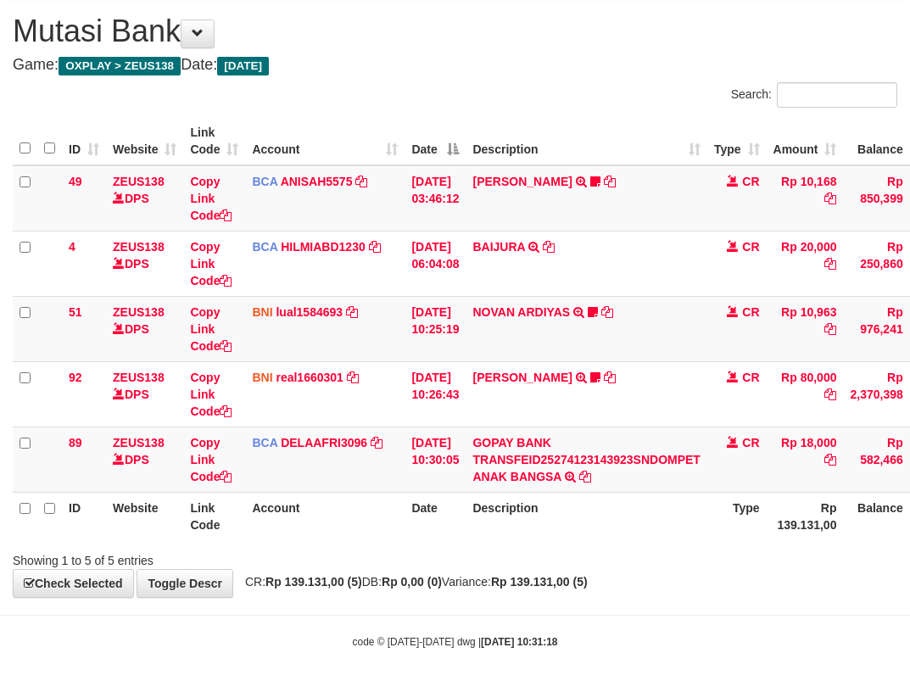
drag, startPoint x: 579, startPoint y: 533, endPoint x: 565, endPoint y: 537, distance: 15.0
click at [579, 535] on th "Description" at bounding box center [585, 516] width 241 height 48
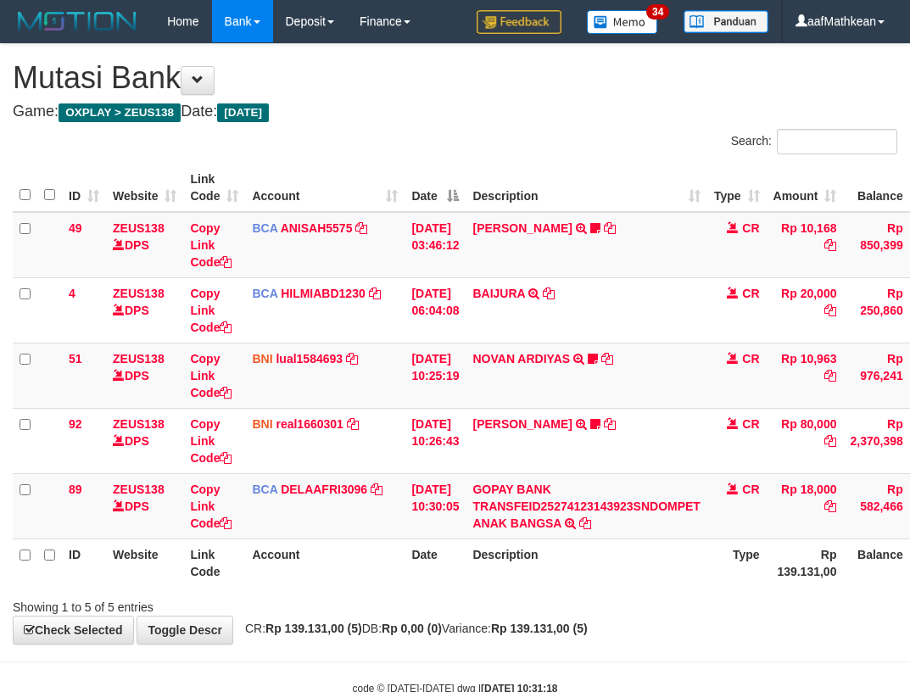
scroll to position [47, 0]
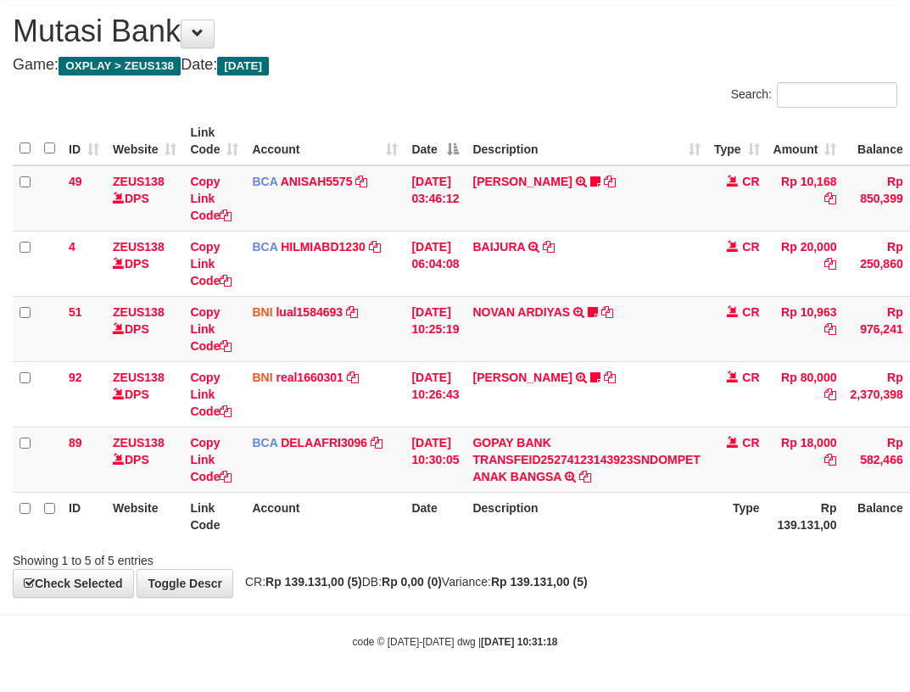
drag, startPoint x: 473, startPoint y: 607, endPoint x: 509, endPoint y: 618, distance: 37.3
click at [477, 610] on body "Toggle navigation Home Bank Account List Load By Website Group [OXPLAY] ZEUS138…" at bounding box center [455, 322] width 910 height 738
drag, startPoint x: 587, startPoint y: 629, endPoint x: 915, endPoint y: 617, distance: 328.3
click at [757, 627] on body "Toggle navigation Home Bank Account List Load By Website Group [OXPLAY] ZEUS138…" at bounding box center [455, 322] width 910 height 738
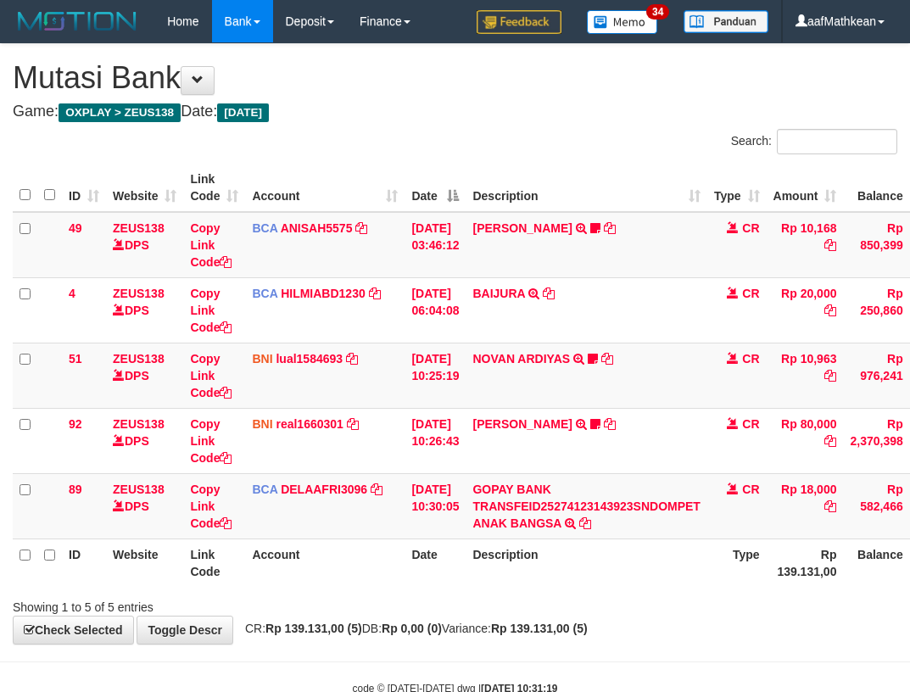
scroll to position [47, 0]
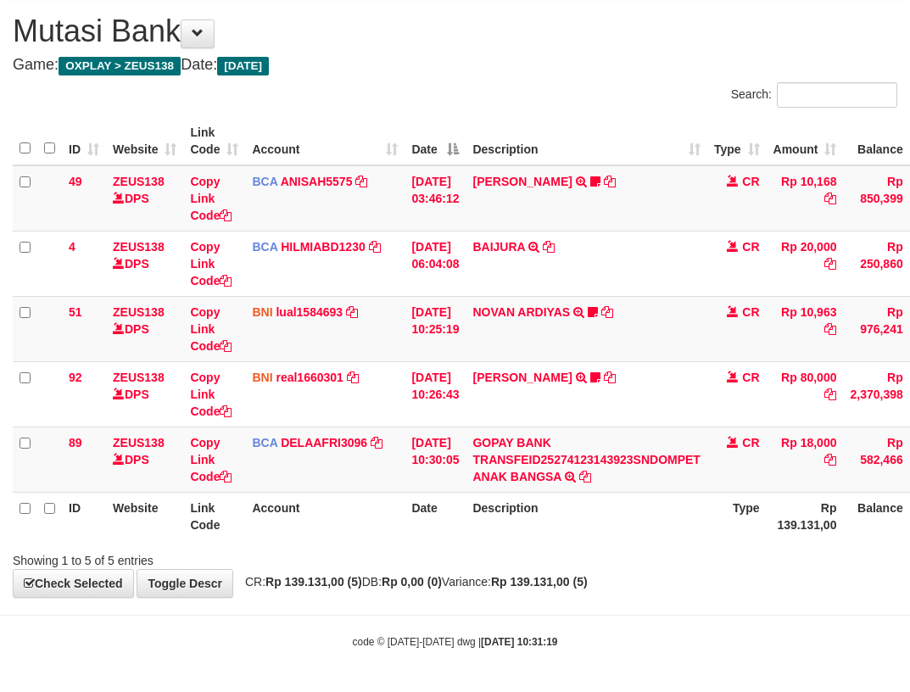
click at [397, 582] on span "CR: Rp 139.131,00 (5) DB: Rp 0,00 (0) Variance: Rp 139.131,00 (5)" at bounding box center [411, 582] width 351 height 14
drag, startPoint x: 494, startPoint y: 578, endPoint x: 686, endPoint y: 555, distance: 192.9
click at [620, 565] on div "**********" at bounding box center [455, 296] width 910 height 599
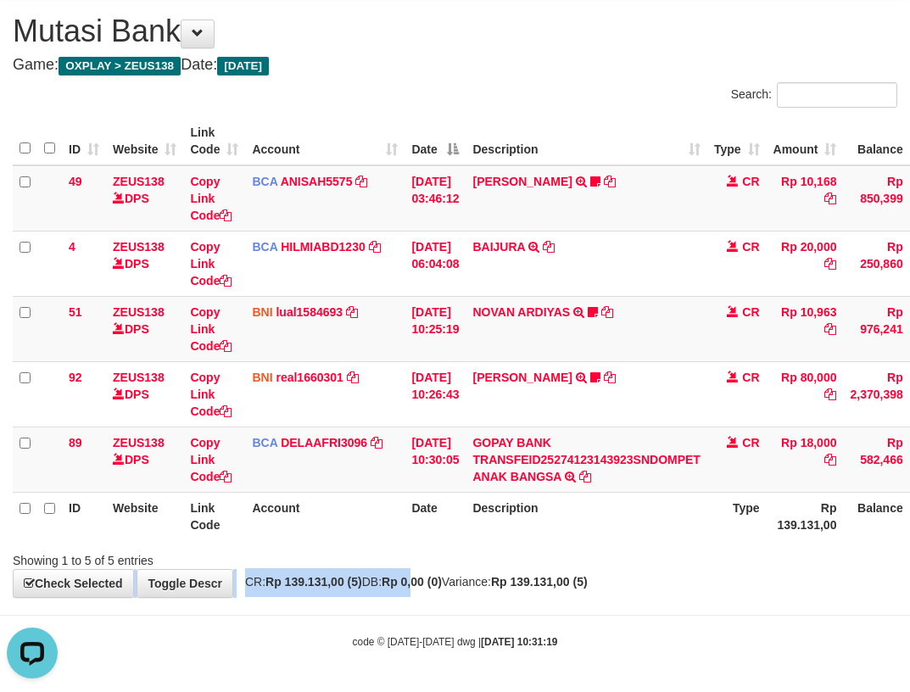
scroll to position [0, 0]
click at [504, 526] on tr "ID Website Link Code Account Date Description Type Rp 139.131,00 Balance Status…" at bounding box center [521, 516] width 1016 height 48
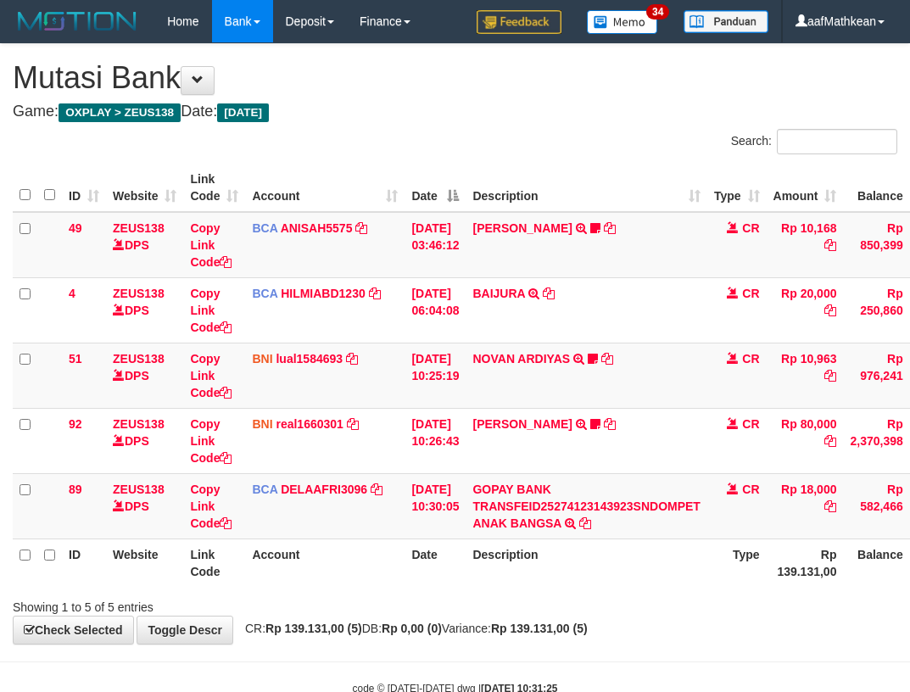
scroll to position [47, 0]
click at [497, 538] on tr "ID Website Link Code Account Date Description Type Rp 139.131,00 Balance Status…" at bounding box center [521, 562] width 1016 height 48
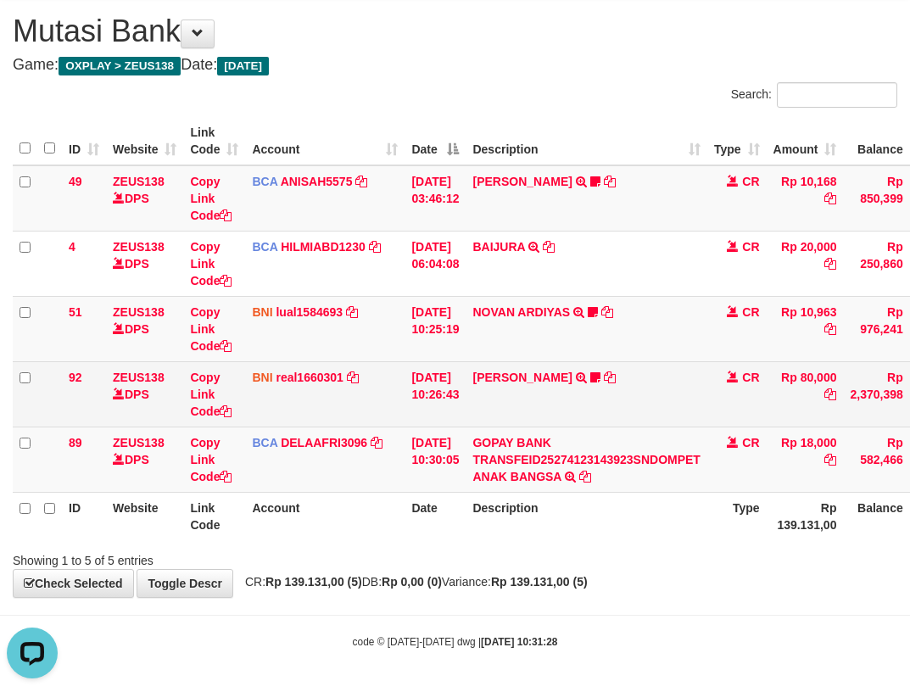
click at [425, 392] on td "[DATE] 10:26:43" at bounding box center [434, 393] width 61 height 65
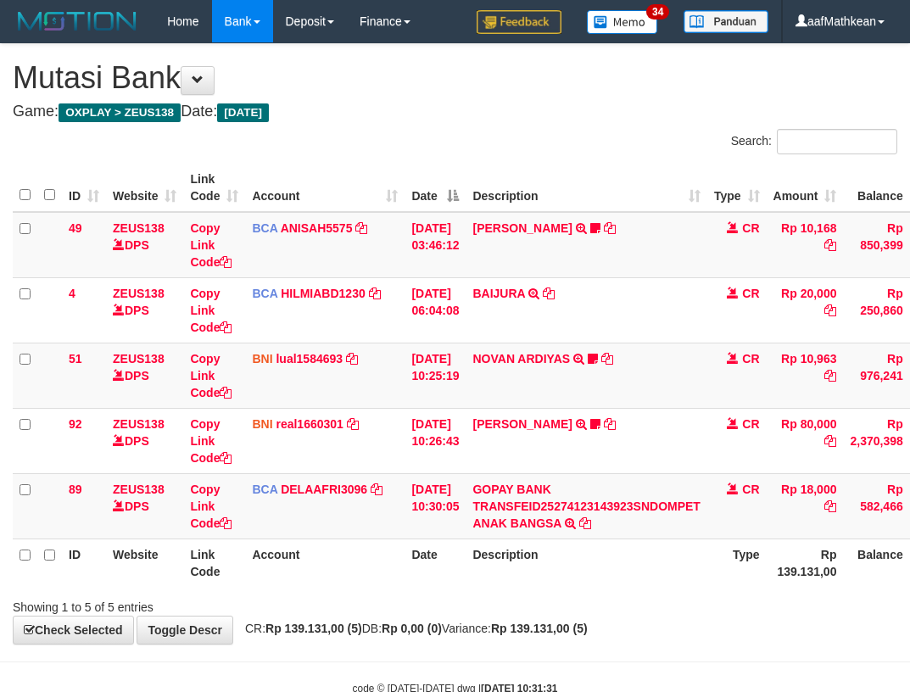
click at [444, 473] on tr "89 ZEUS138 DPS Copy Link Code BCA DELAAFRI3096 DPS DELA AFRIANI mutasi_20251001…" at bounding box center [521, 505] width 1016 height 65
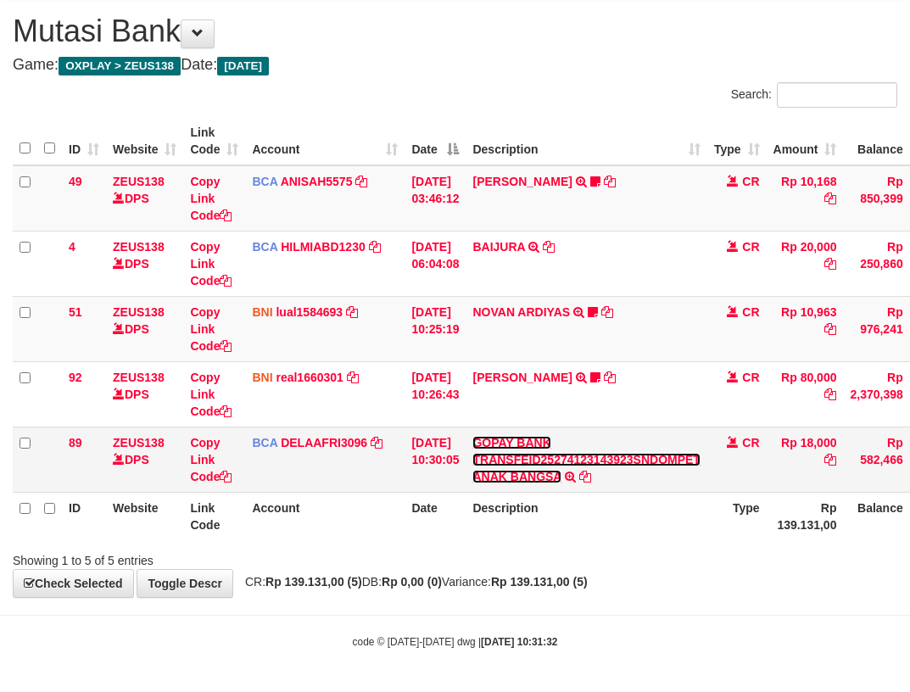
drag, startPoint x: 563, startPoint y: 473, endPoint x: 917, endPoint y: 503, distance: 355.6
click at [562, 473] on link "GOPAY BANK TRANSFEID25274123143923SNDOMPET ANAK BANGSA" at bounding box center [585, 459] width 227 height 47
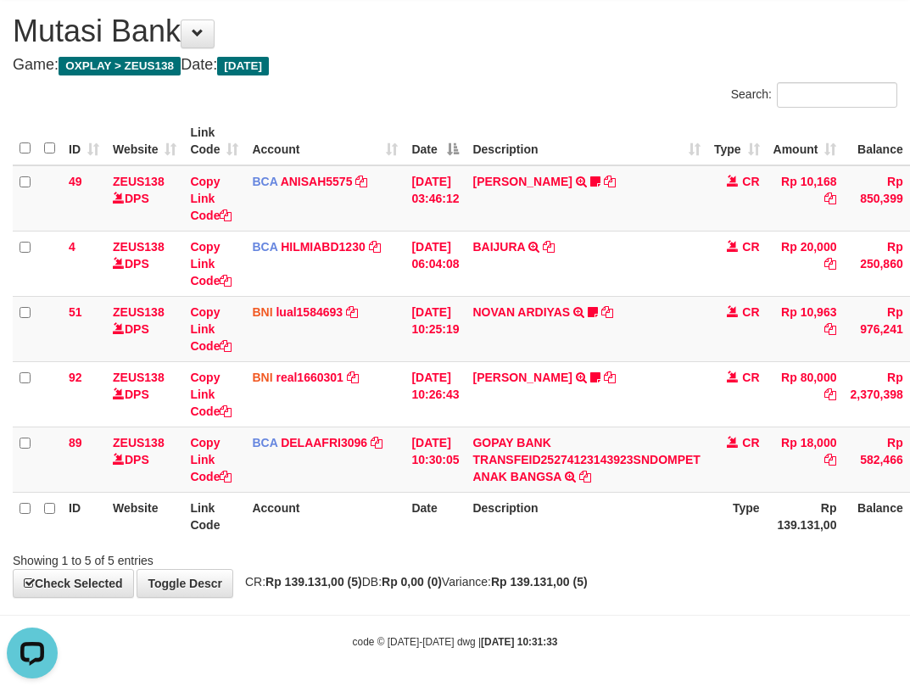
click at [636, 605] on body "Toggle navigation Home Bank Account List Load By Website Group [OXPLAY] ZEUS138…" at bounding box center [455, 322] width 910 height 738
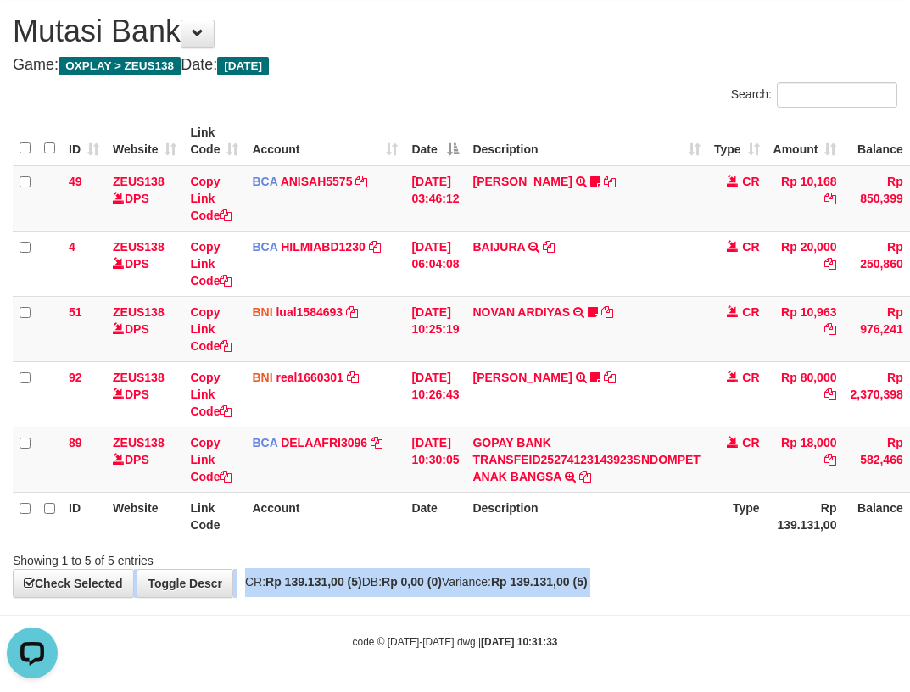
click at [909, 549] on html "Toggle navigation Home Bank Account List Load By Website Group [OXPLAY] ZEUS138…" at bounding box center [455, 322] width 910 height 738
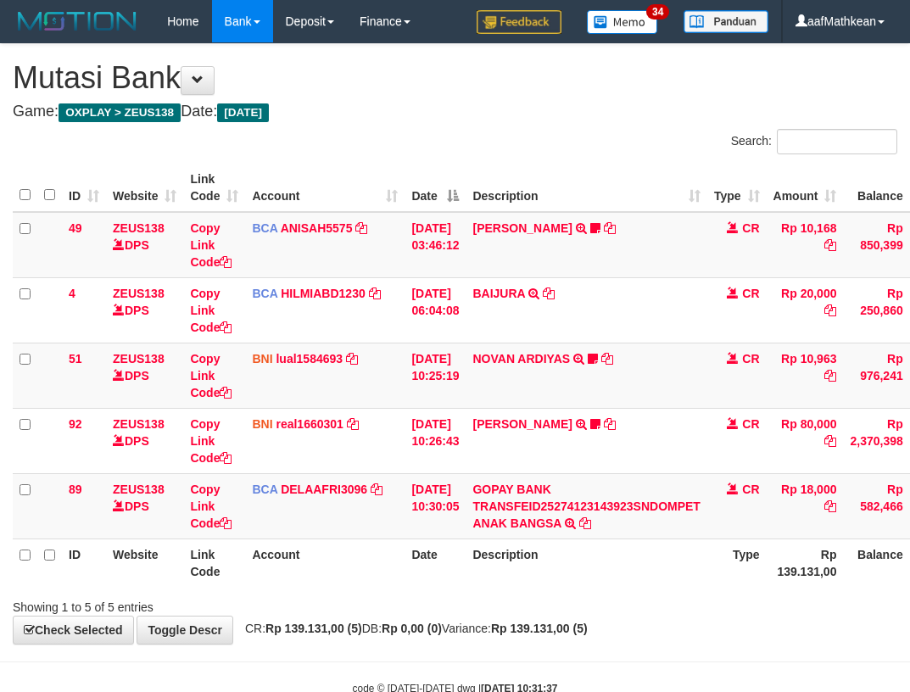
scroll to position [47, 62]
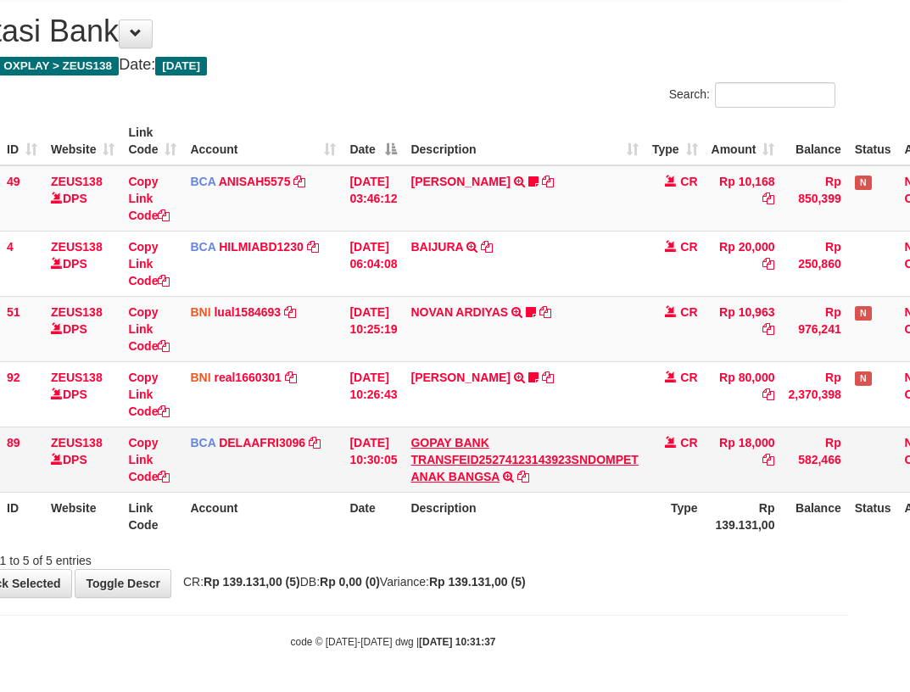
drag, startPoint x: 448, startPoint y: 432, endPoint x: 469, endPoint y: 443, distance: 23.1
click at [452, 434] on td "GOPAY BANK TRANSFEID25274123143923SNDOMPET ANAK BANGSA TRSF E-BANKING CR 0110/F…" at bounding box center [523, 458] width 241 height 65
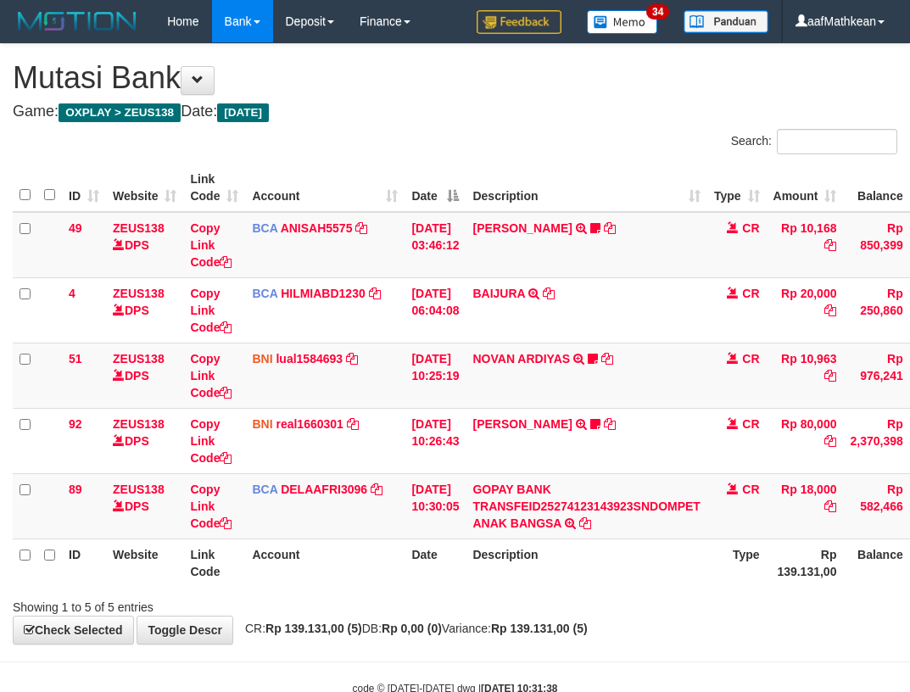
scroll to position [47, 62]
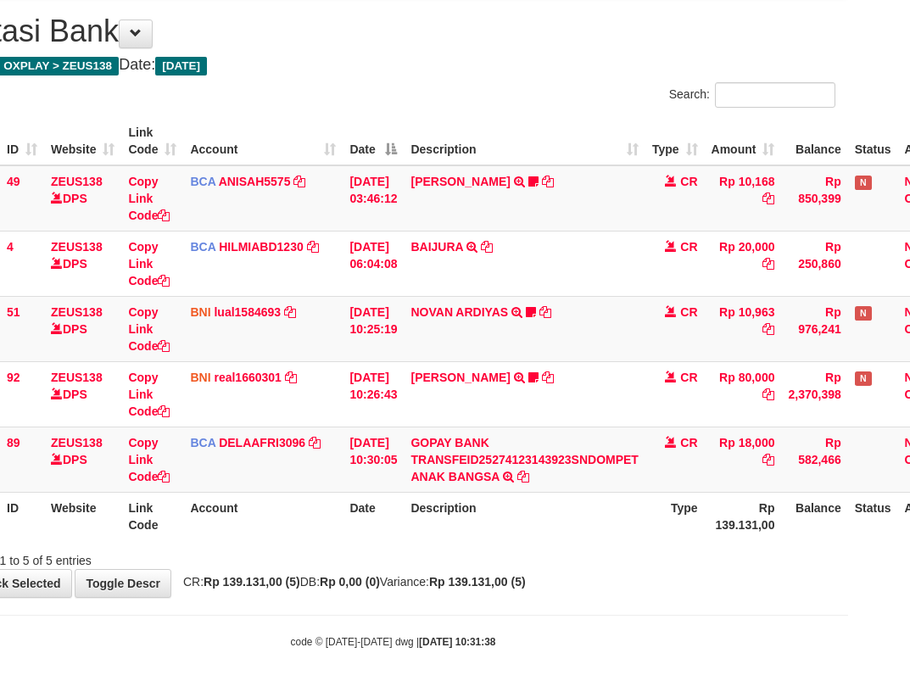
drag, startPoint x: 420, startPoint y: 592, endPoint x: 431, endPoint y: 594, distance: 11.3
click at [421, 593] on div "**********" at bounding box center [393, 296] width 910 height 599
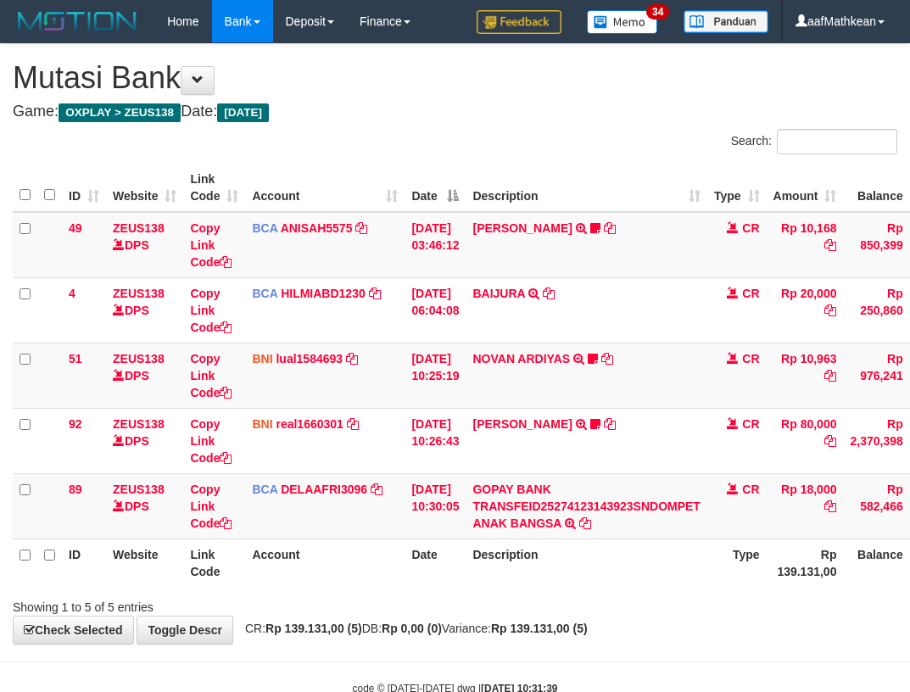
scroll to position [47, 62]
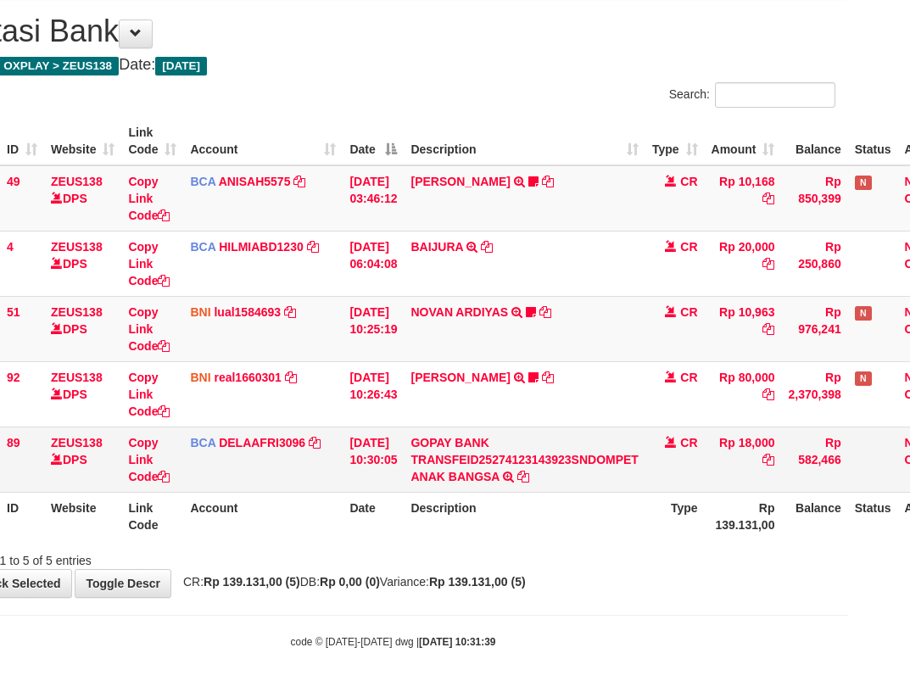
drag, startPoint x: 680, startPoint y: 473, endPoint x: 876, endPoint y: 462, distance: 196.1
click at [749, 469] on tr "89 ZEUS138 DPS Copy Link Code BCA DELAAFRI3096 DPS DELA AFRIANI mutasi_20251001…" at bounding box center [459, 458] width 1016 height 65
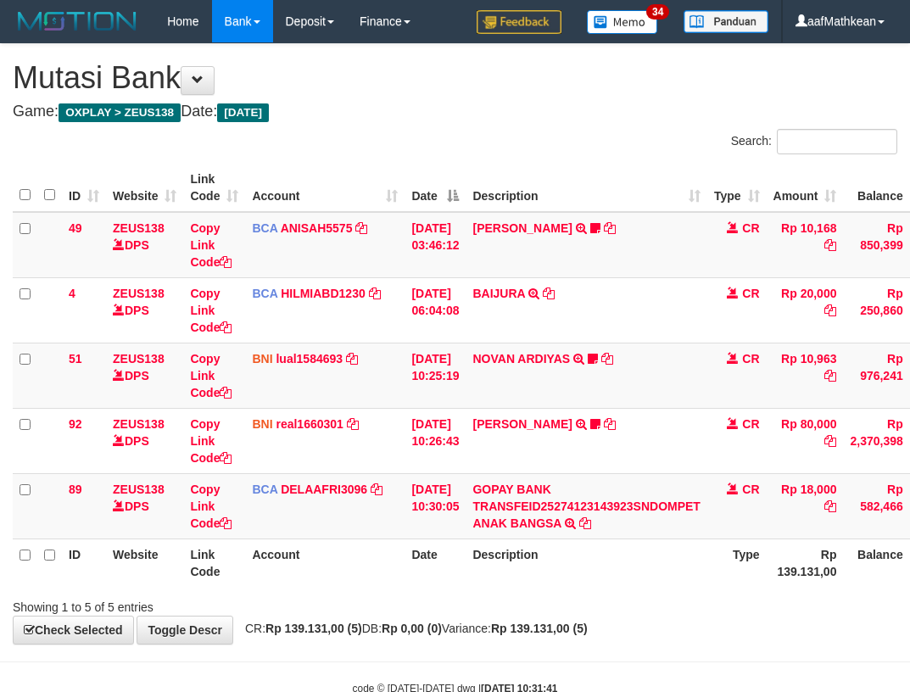
scroll to position [47, 62]
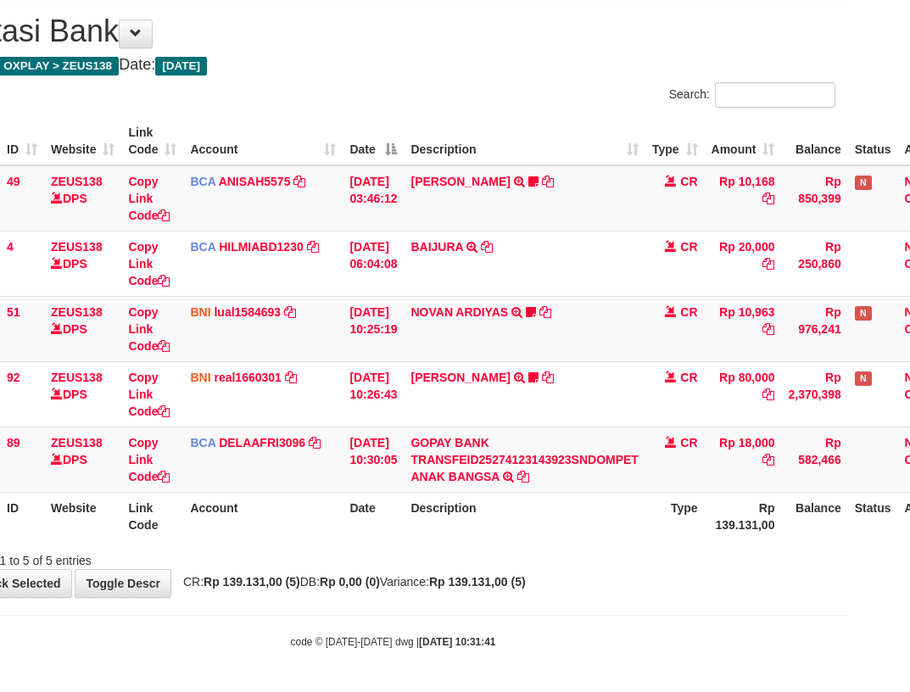
click at [638, 499] on th "Description" at bounding box center [523, 516] width 241 height 48
click at [551, 526] on th "Description" at bounding box center [523, 516] width 241 height 48
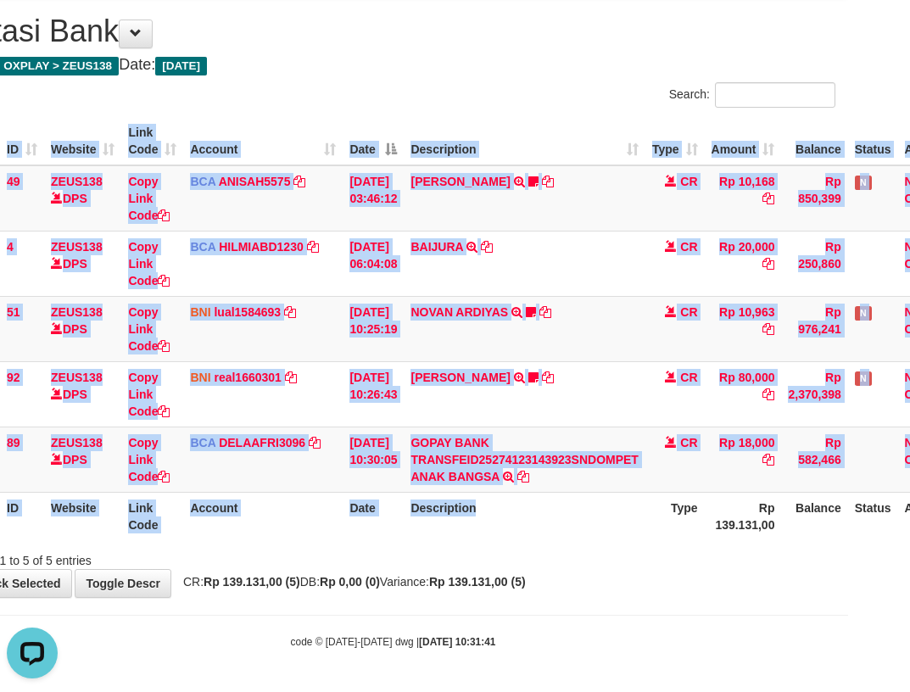
click at [554, 539] on th "Description" at bounding box center [523, 516] width 241 height 48
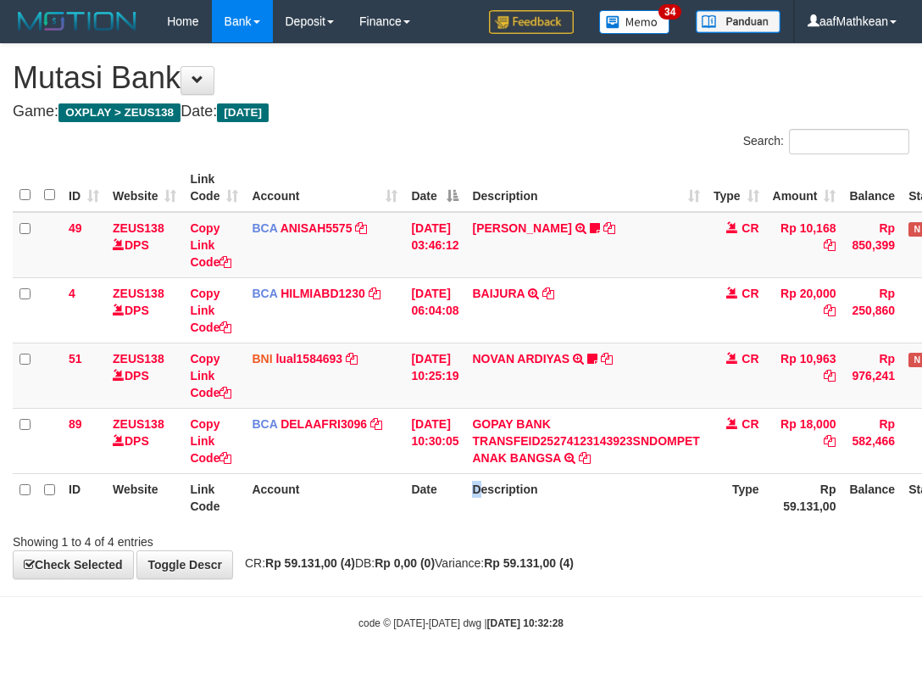
click at [474, 510] on tr "ID Website Link Code Account Date Description Type Rp 59.131,00 Balance Status …" at bounding box center [517, 497] width 1009 height 48
drag, startPoint x: 674, startPoint y: 540, endPoint x: 921, endPoint y: 570, distance: 248.4
click at [896, 567] on div "**********" at bounding box center [461, 311] width 922 height 534
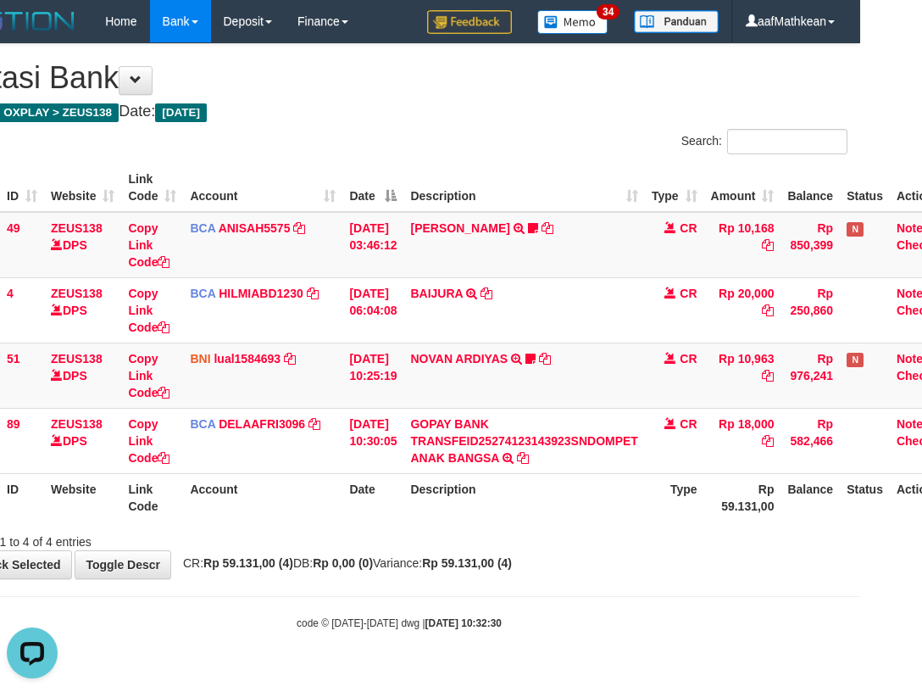
click at [317, 494] on th "Account" at bounding box center [262, 497] width 159 height 48
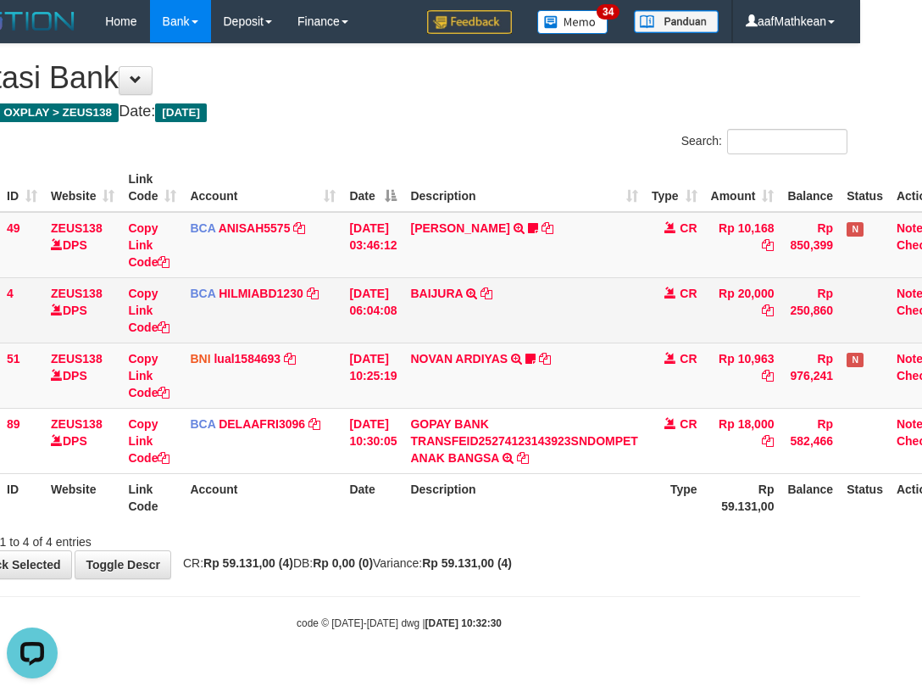
drag, startPoint x: 325, startPoint y: 498, endPoint x: 921, endPoint y: 337, distance: 617.3
click at [447, 470] on table "ID Website Link Code Account Date Description Type Amount Balance Status Action…" at bounding box center [455, 343] width 1009 height 358
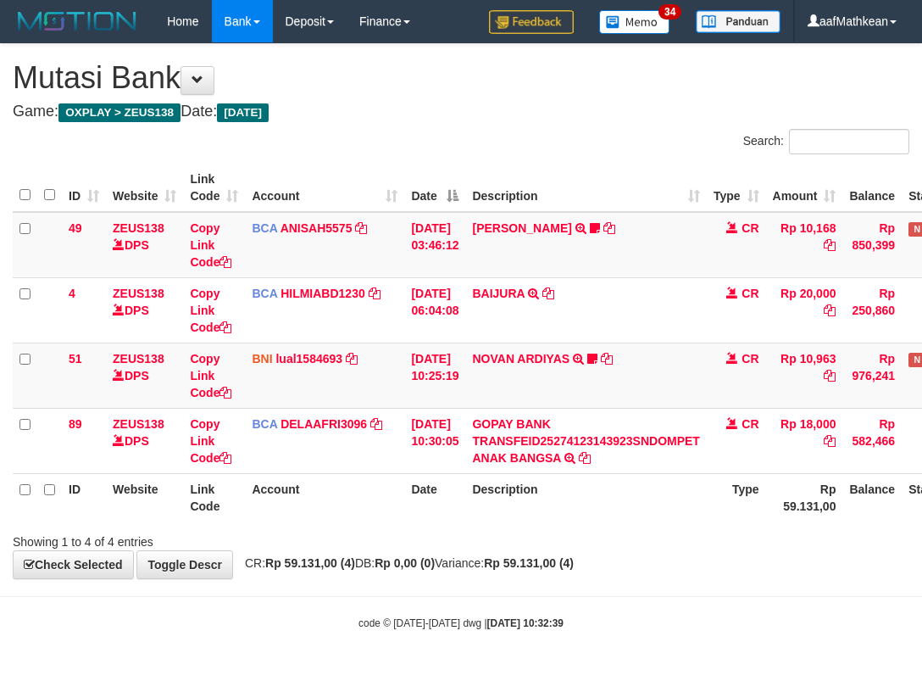
scroll to position [0, 62]
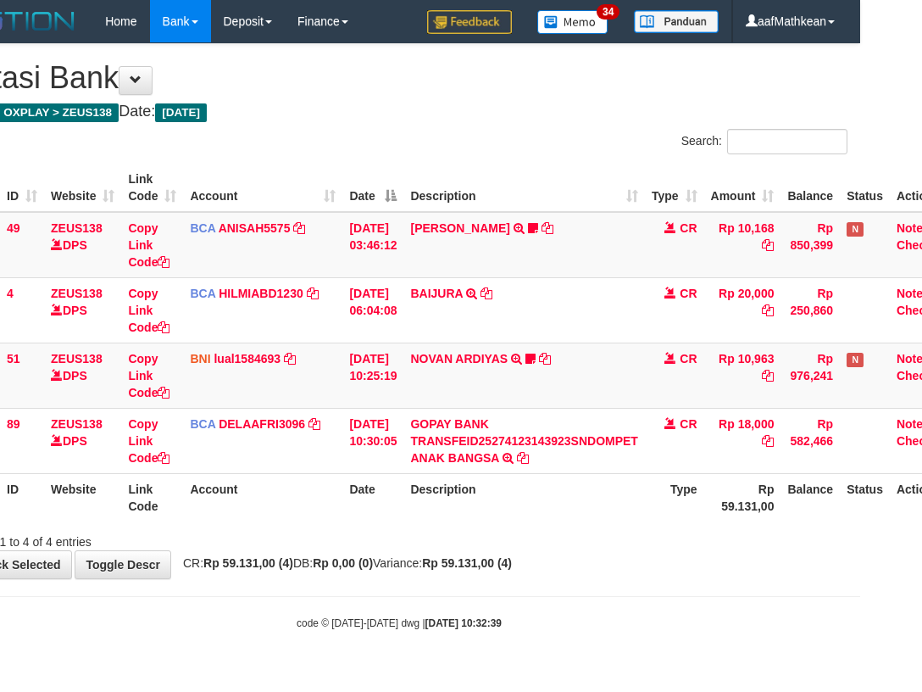
click at [513, 501] on th "Description" at bounding box center [523, 497] width 241 height 48
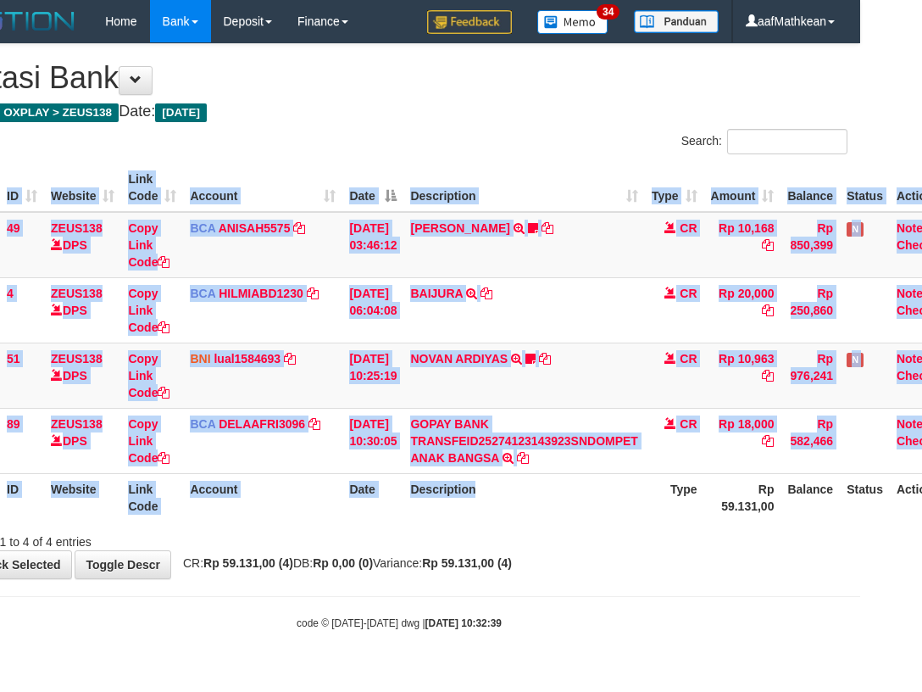
drag, startPoint x: 518, startPoint y: 522, endPoint x: 537, endPoint y: 525, distance: 18.8
click at [529, 524] on div "ID Website Link Code Account Date Description Type Amount Balance Status Action…" at bounding box center [399, 343] width 922 height 368
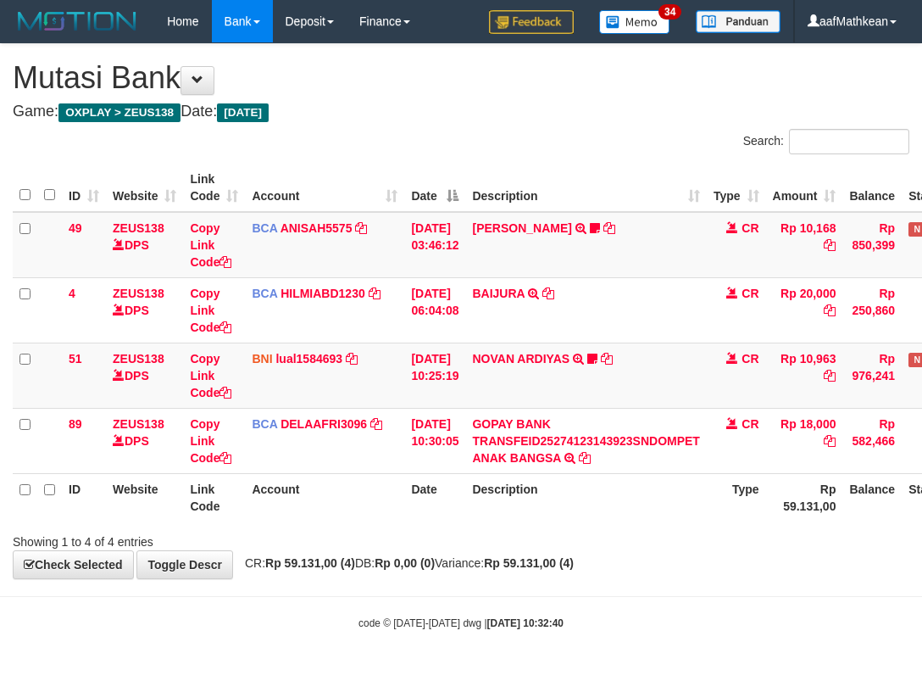
scroll to position [0, 62]
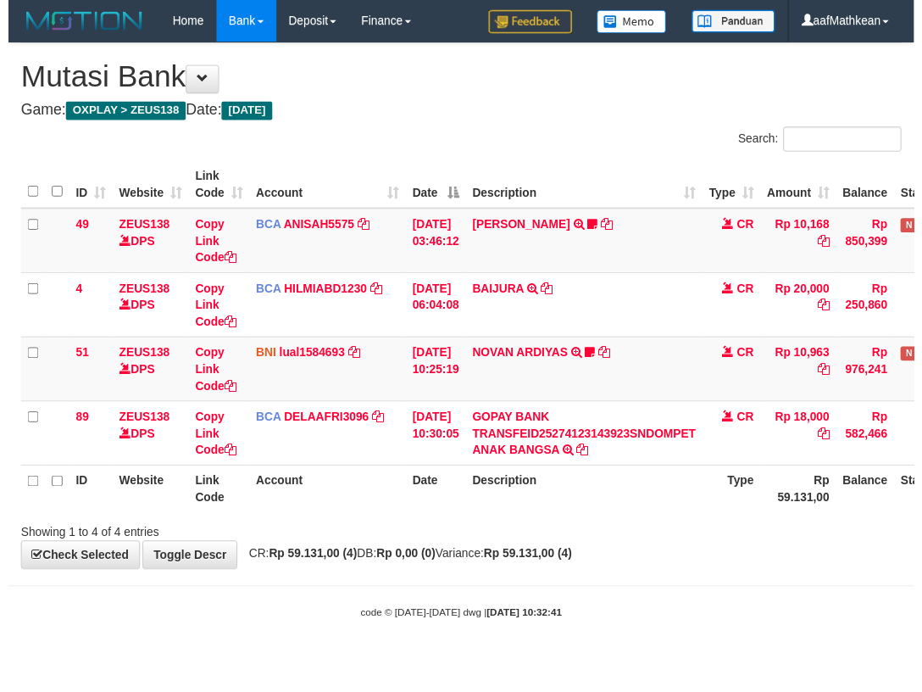
scroll to position [0, 62]
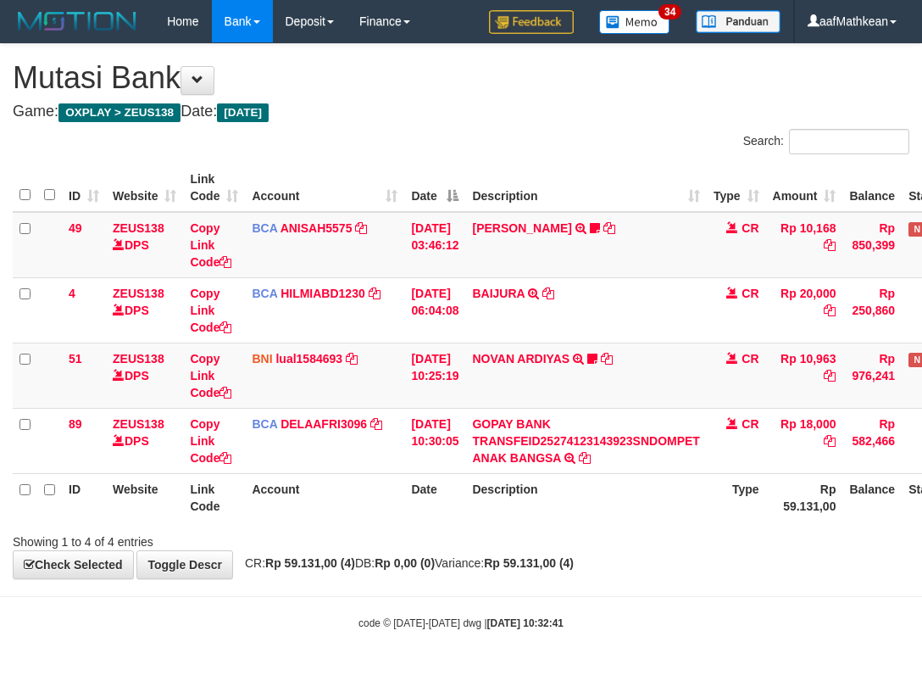
scroll to position [0, 62]
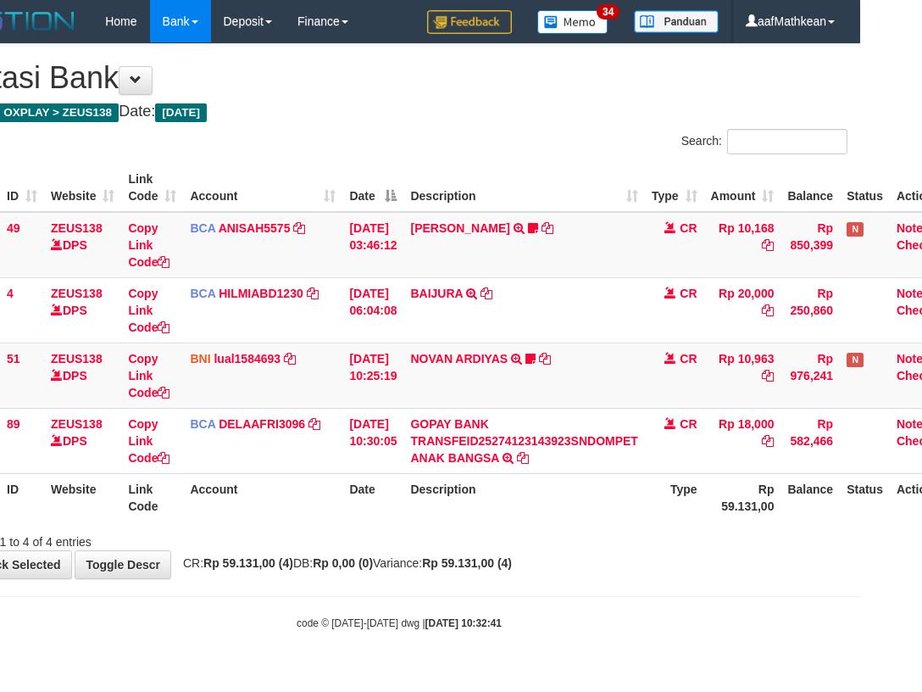
click at [588, 504] on th "Description" at bounding box center [523, 497] width 241 height 48
click at [567, 595] on body "Toggle navigation Home Bank Account List Load By Website Group [OXPLAY] ZEUS138…" at bounding box center [399, 336] width 922 height 673
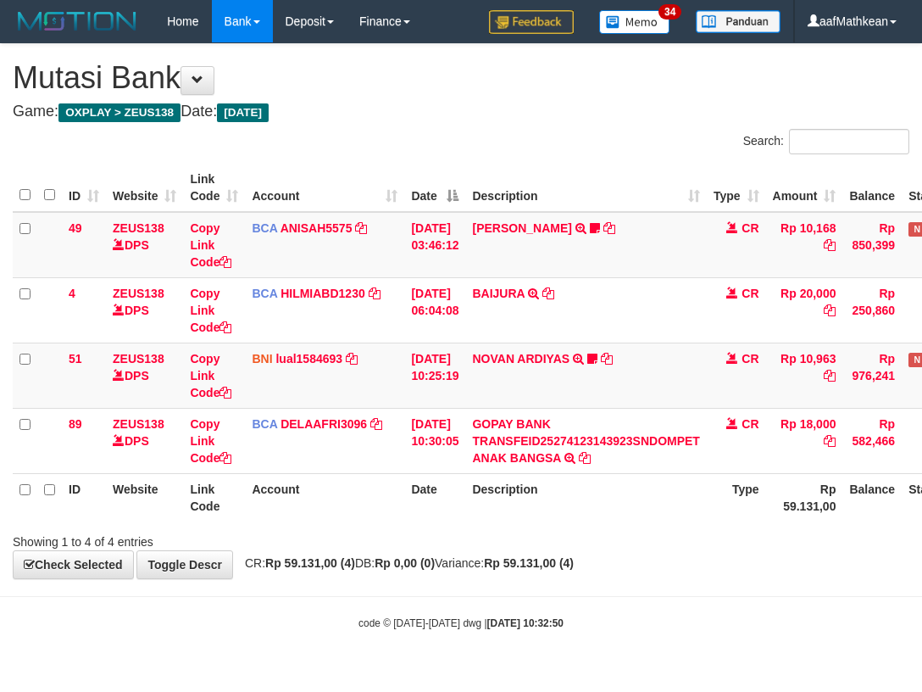
scroll to position [0, 62]
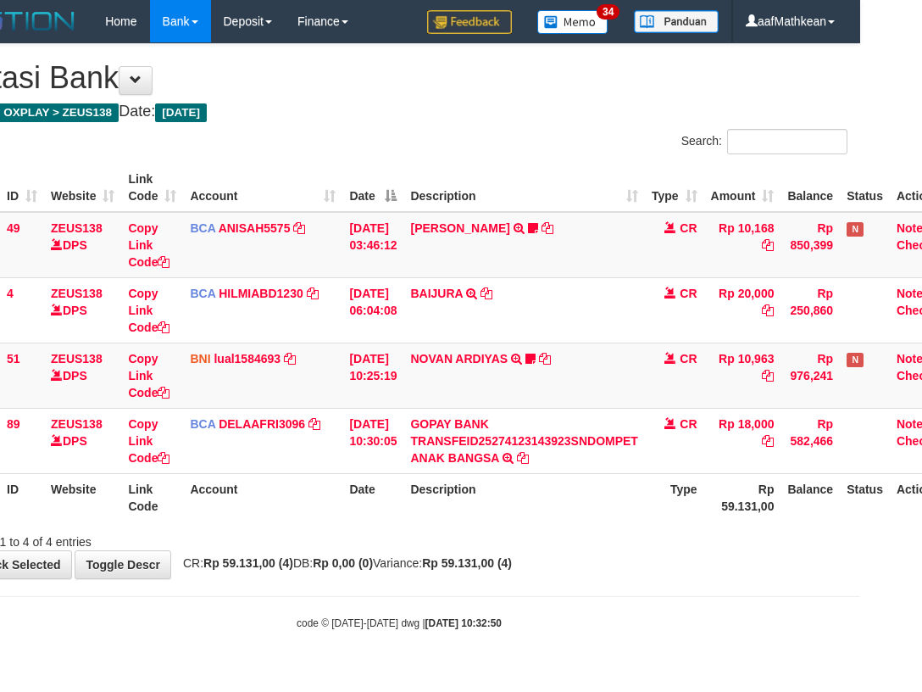
click at [534, 515] on th "Description" at bounding box center [523, 497] width 241 height 48
drag, startPoint x: 603, startPoint y: 251, endPoint x: 920, endPoint y: 409, distance: 354.4
click at [863, 403] on table "ID Website Link Code Account Date Description Type Amount Balance Status Action…" at bounding box center [455, 343] width 1009 height 358
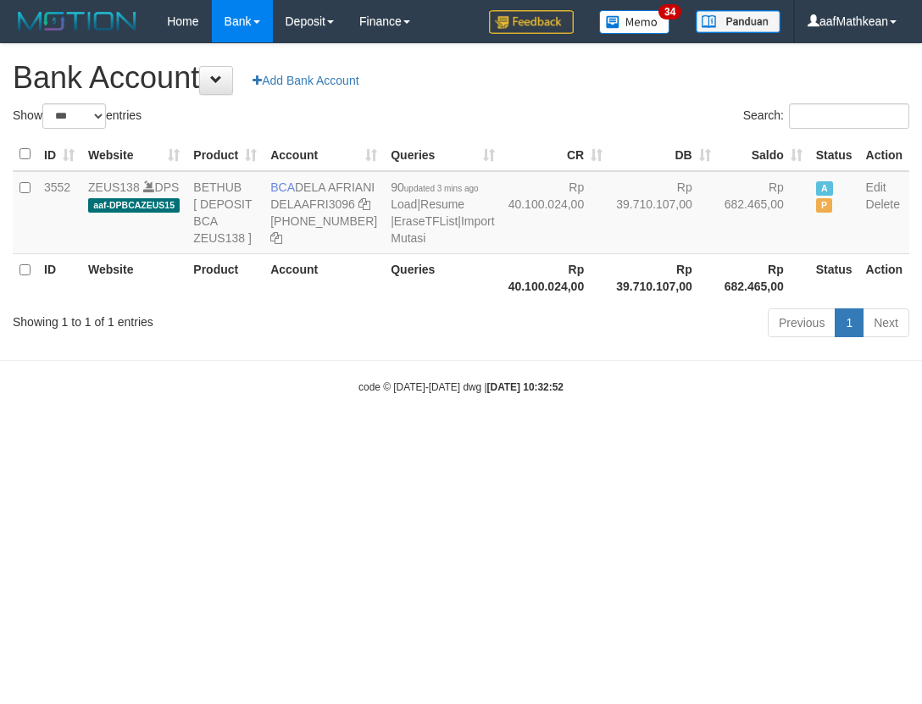
select select "***"
drag, startPoint x: 297, startPoint y: 185, endPoint x: 329, endPoint y: 208, distance: 39.5
click at [329, 208] on td "BCA DELA AFRIANI DELAAFRI3096 869-245-8639" at bounding box center [324, 212] width 120 height 83
copy td "DELA AFRIANI"
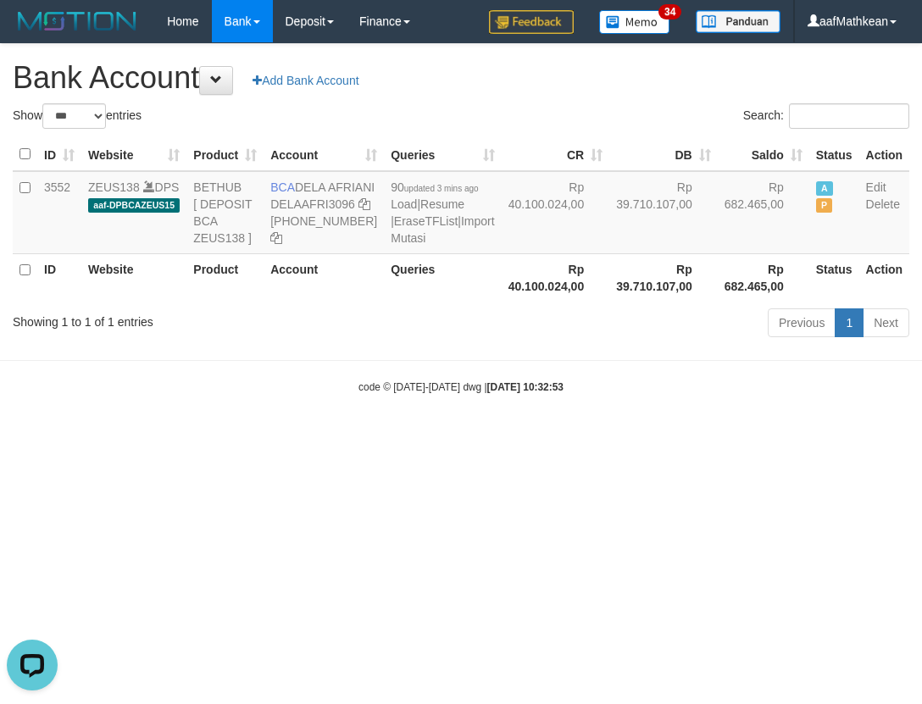
click at [294, 331] on div "Showing 1 to 1 of 1 entries" at bounding box center [192, 319] width 384 height 24
select select "***"
click at [769, 343] on div "Previous 1 Next" at bounding box center [653, 325] width 513 height 36
click at [359, 210] on icon at bounding box center [365, 204] width 12 height 12
drag, startPoint x: 274, startPoint y: 236, endPoint x: 369, endPoint y: 318, distance: 125.0
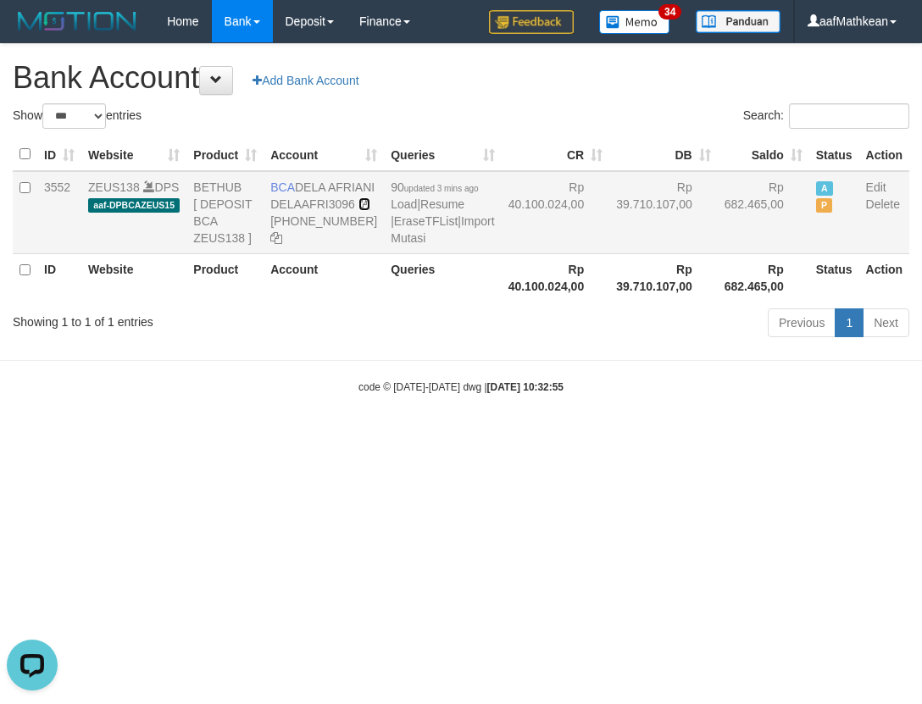
click at [359, 210] on icon at bounding box center [365, 204] width 12 height 12
click at [423, 437] on body "Toggle navigation Home Bank Account List Load By Website Group [OXPLAY] ZEUS138…" at bounding box center [461, 218] width 922 height 437
drag, startPoint x: 420, startPoint y: 472, endPoint x: 429, endPoint y: 459, distance: 16.5
click at [420, 437] on body "Toggle navigation Home Bank Account List Load By Website Group [OXPLAY] ZEUS138…" at bounding box center [461, 218] width 922 height 437
drag, startPoint x: 429, startPoint y: 459, endPoint x: 929, endPoint y: 431, distance: 500.9
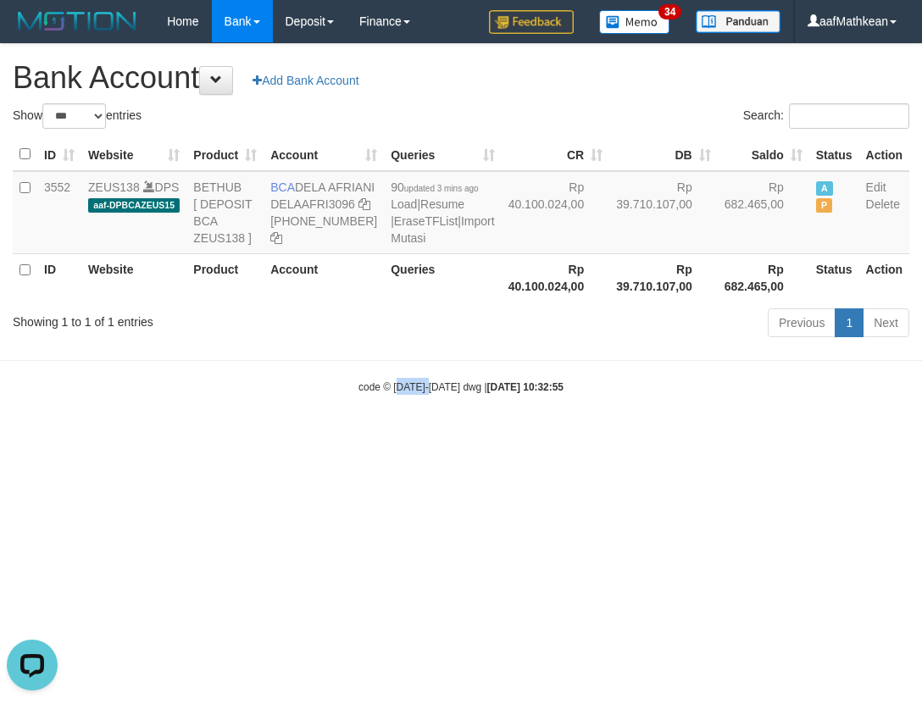
click at [921, 431] on html "Toggle navigation Home Bank Account List Load By Website Group [OXPLAY] ZEUS138…" at bounding box center [461, 218] width 922 height 437
select select "***"
drag, startPoint x: 492, startPoint y: 333, endPoint x: 476, endPoint y: 320, distance: 20.5
click at [502, 302] on th "Rp 40.100.024,00" at bounding box center [556, 277] width 109 height 48
click at [391, 245] on link "Import Mutasi" at bounding box center [442, 229] width 103 height 31
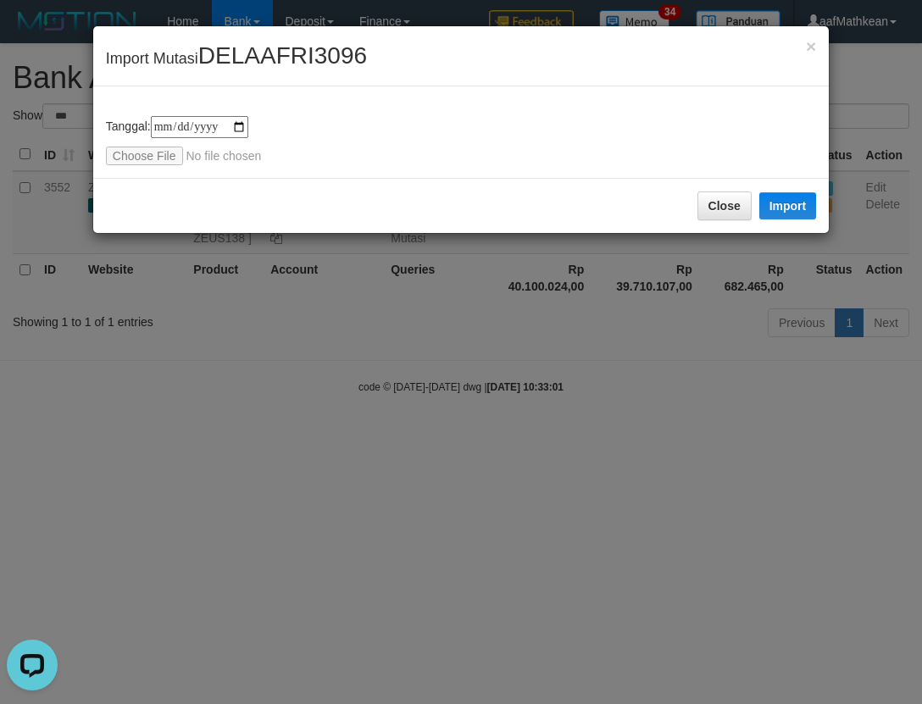
click at [149, 146] on div "**********" at bounding box center [461, 140] width 710 height 49
click at [162, 153] on input "file" at bounding box center [218, 156] width 225 height 19
type input "**********"
click at [783, 200] on button "Import" at bounding box center [789, 205] width 58 height 27
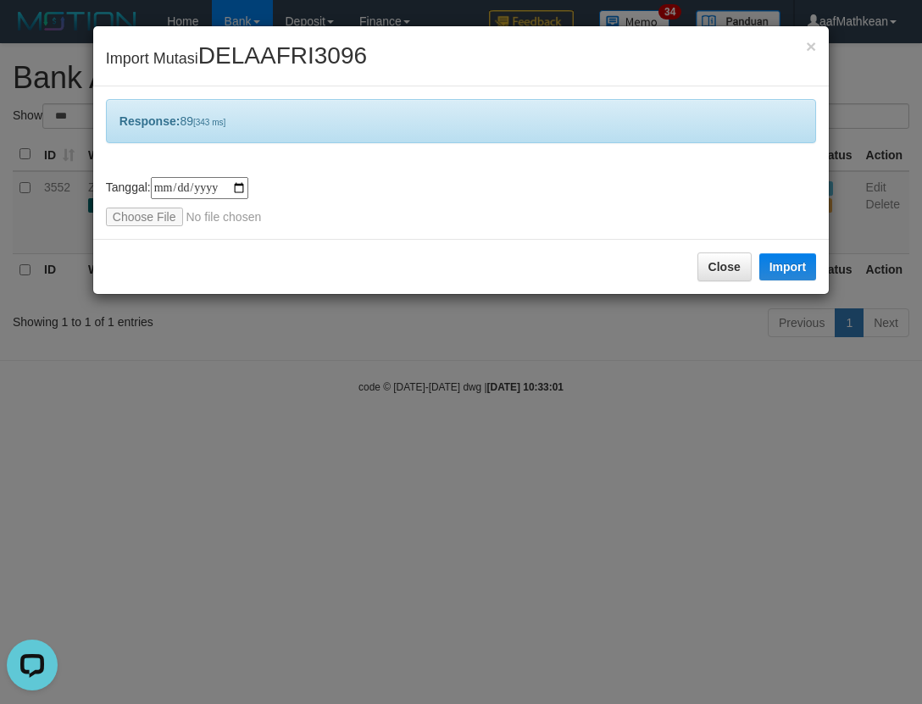
click at [509, 430] on div "**********" at bounding box center [461, 352] width 922 height 704
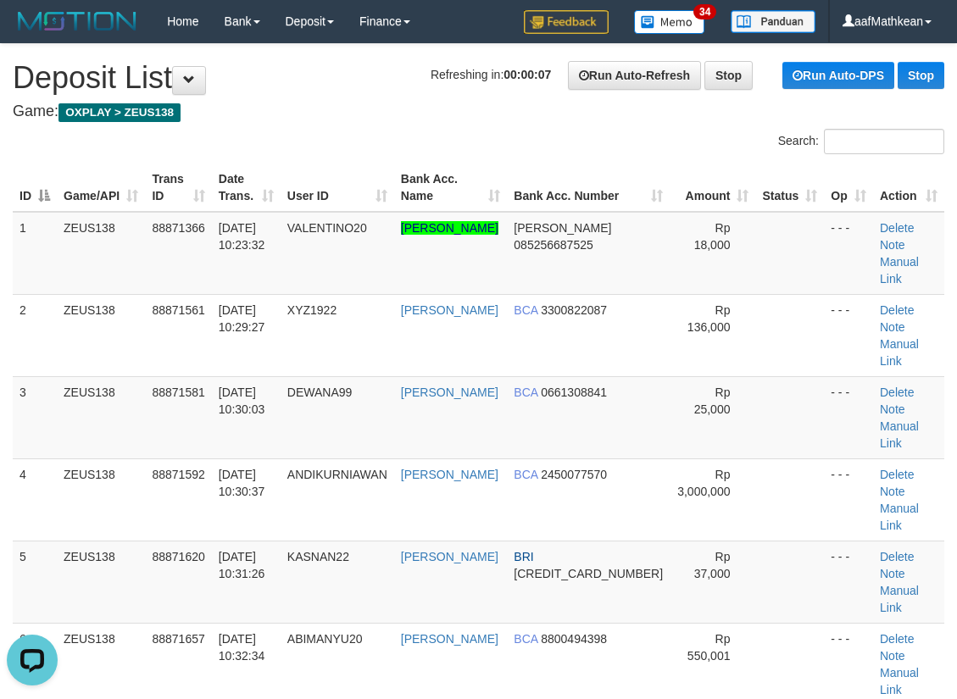
click at [215, 192] on th "Date Trans." at bounding box center [246, 188] width 69 height 48
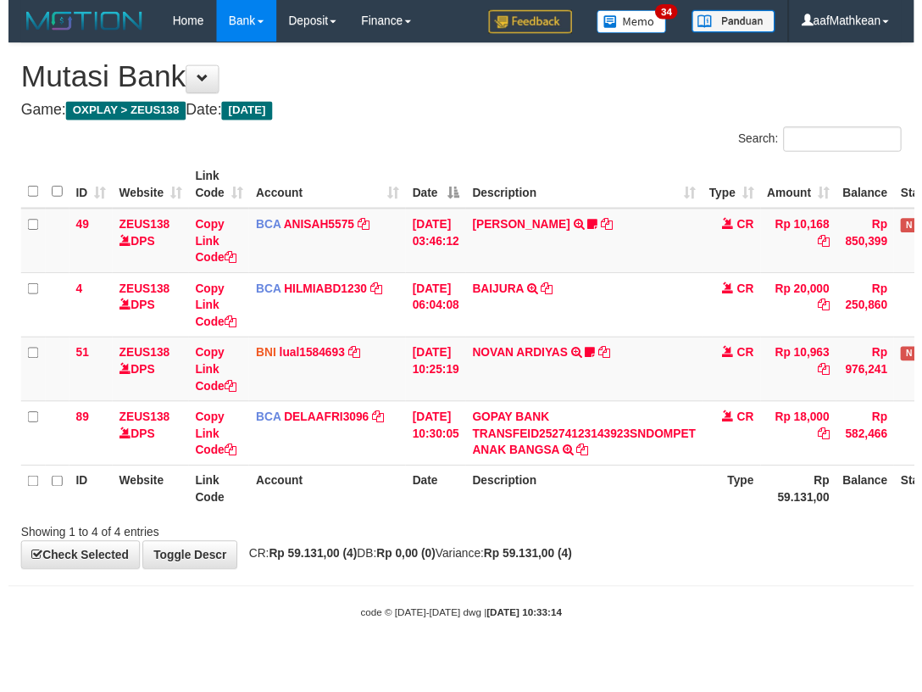
scroll to position [0, 62]
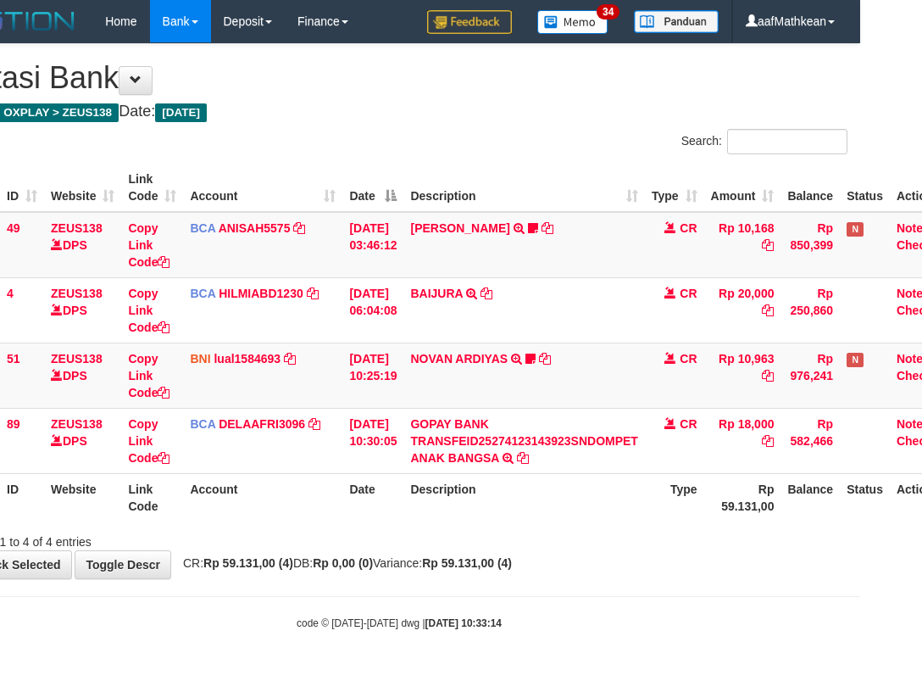
click at [614, 509] on th "Description" at bounding box center [523, 497] width 241 height 48
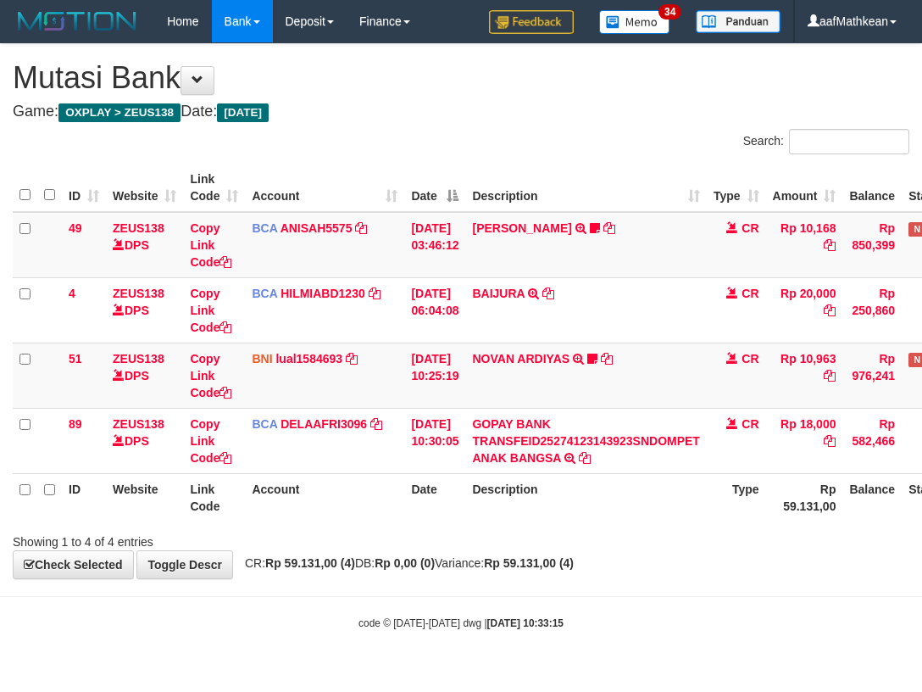
scroll to position [0, 62]
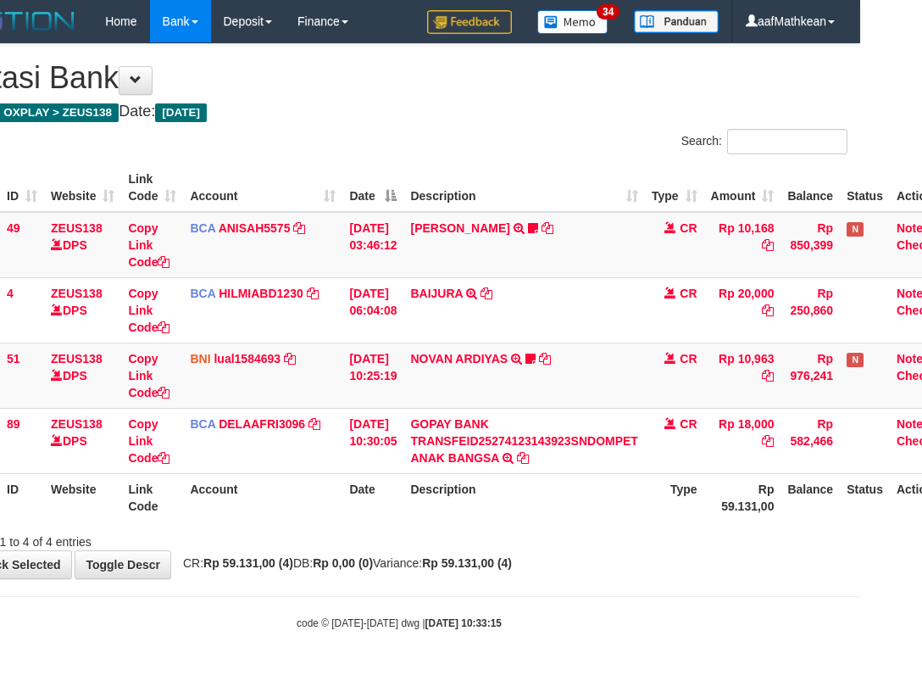
click at [401, 504] on th "Date" at bounding box center [372, 497] width 61 height 48
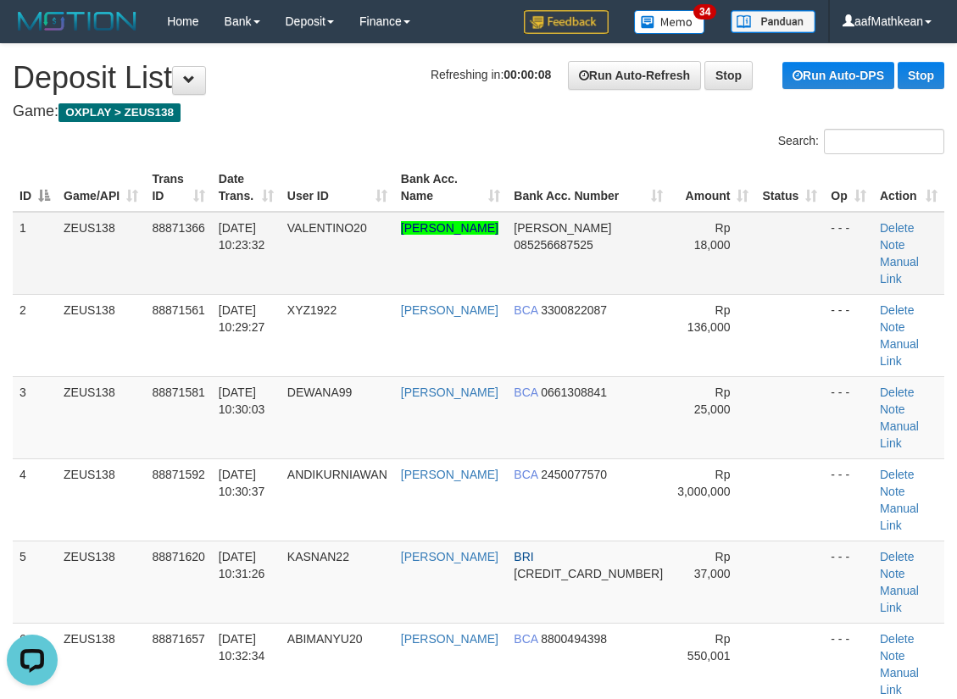
drag, startPoint x: 290, startPoint y: 260, endPoint x: 253, endPoint y: 276, distance: 39.8
click at [325, 261] on tr "1 ZEUS138 88871366 [DATE] 10:23:32 VALENTINO20 [PERSON_NAME] BENEDIO [PERSON_NA…" at bounding box center [479, 253] width 932 height 83
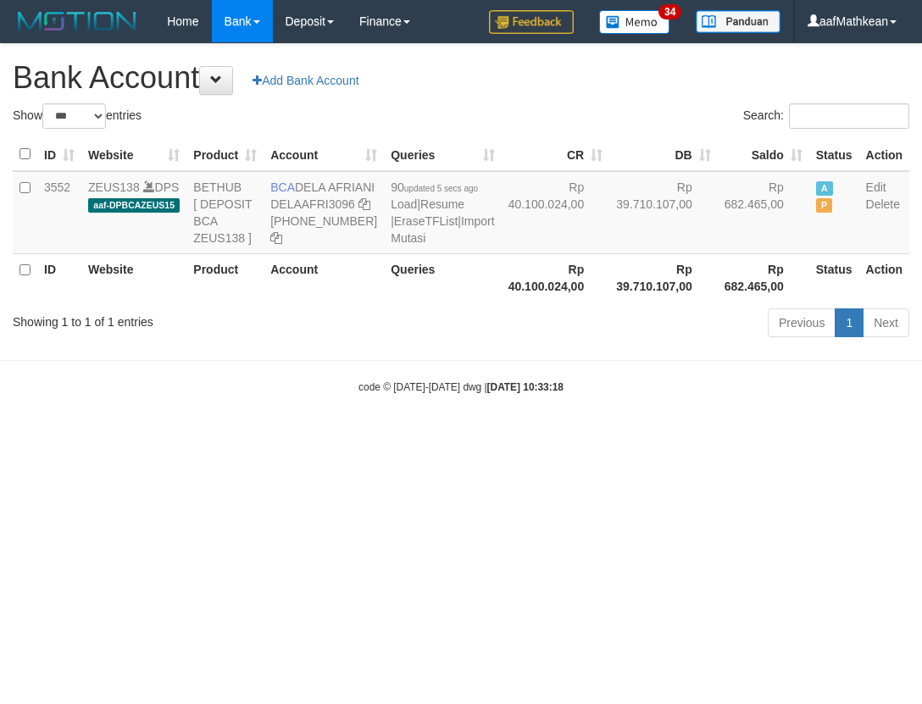
select select "***"
drag, startPoint x: 476, startPoint y: 220, endPoint x: 459, endPoint y: 462, distance: 243.0
click at [468, 399] on body "Toggle navigation Home Bank Account List Load By Website Group [OXPLAY] ZEUS138…" at bounding box center [461, 218] width 922 height 437
drag, startPoint x: 476, startPoint y: 465, endPoint x: 388, endPoint y: 337, distance: 155.4
click at [468, 437] on body "Toggle navigation Home Bank Account List Load By Website Group [OXPLAY] ZEUS138…" at bounding box center [461, 218] width 922 height 437
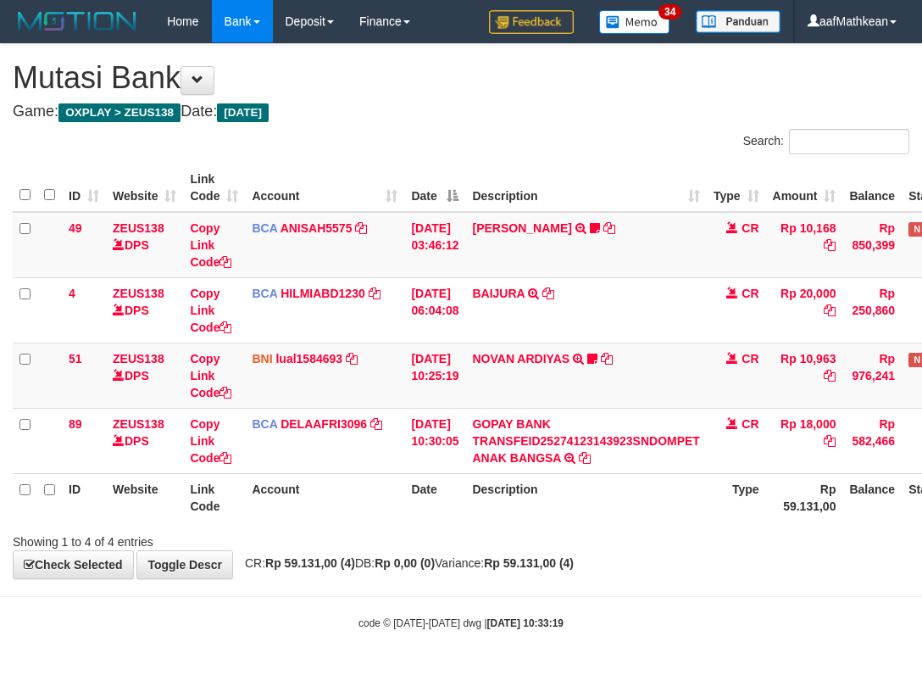
scroll to position [0, 62]
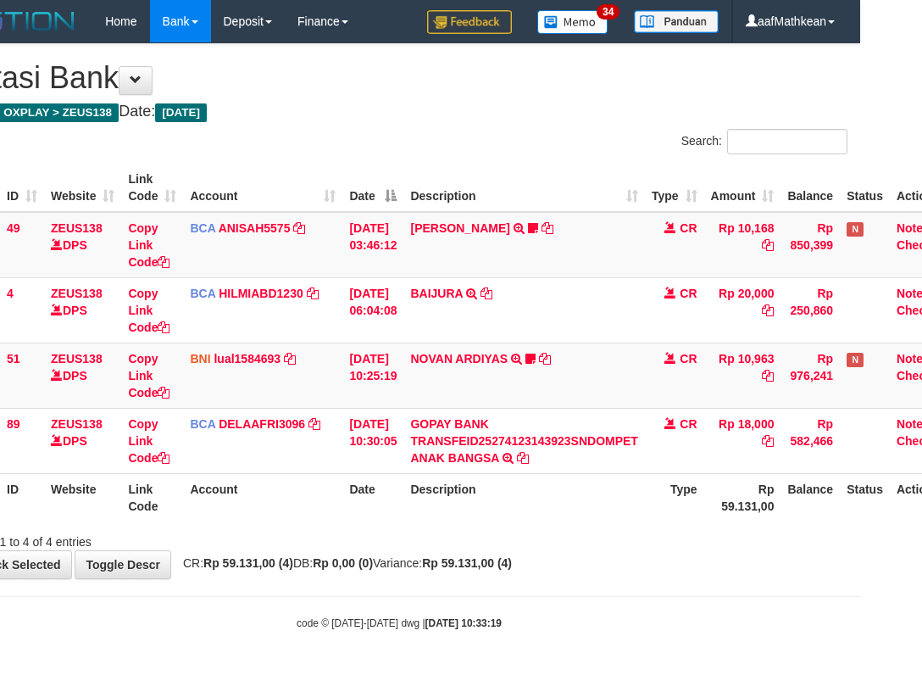
drag, startPoint x: 712, startPoint y: 506, endPoint x: 890, endPoint y: 536, distance: 180.5
click at [704, 517] on th "Type" at bounding box center [674, 497] width 59 height 48
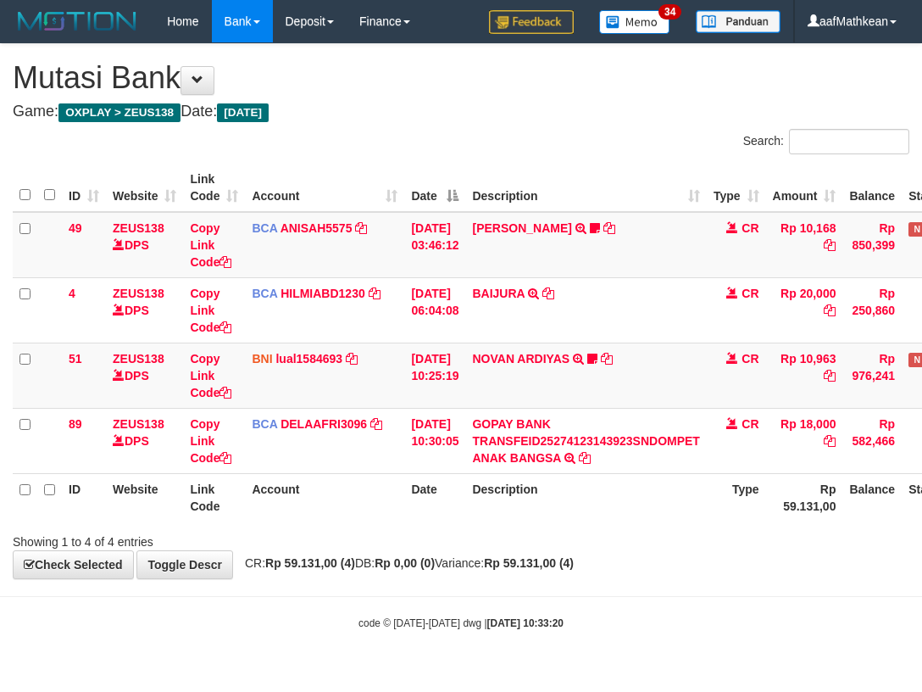
scroll to position [0, 62]
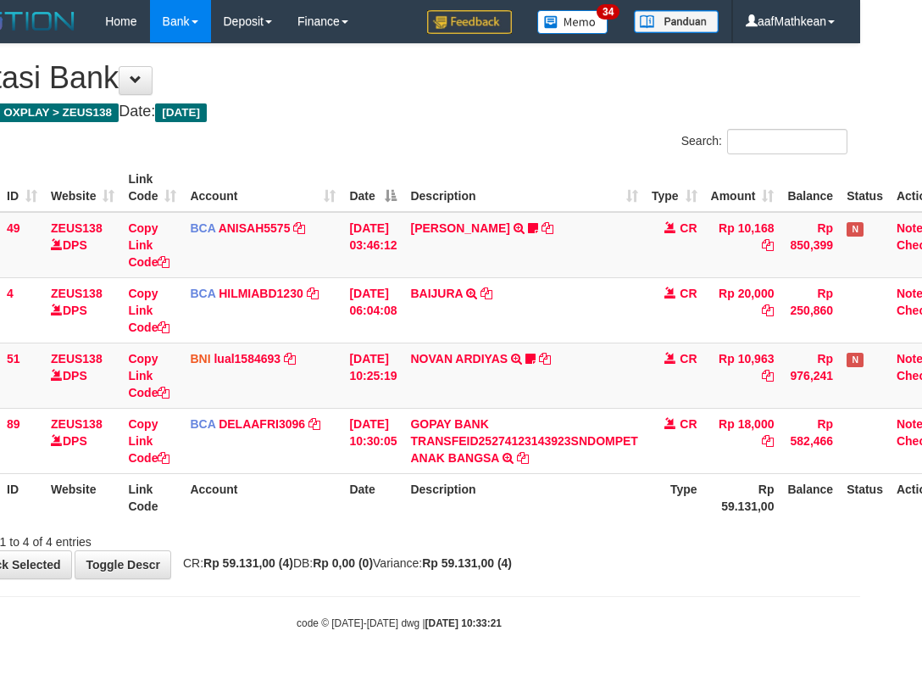
click at [405, 544] on div "Showing 1 to 4 of 4 entries" at bounding box center [399, 538] width 922 height 24
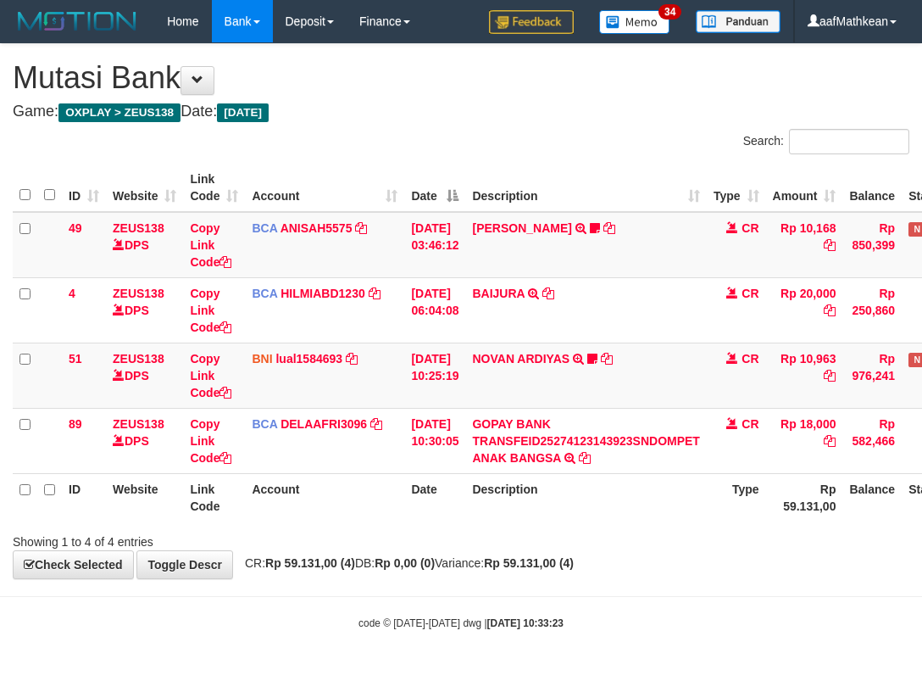
scroll to position [0, 62]
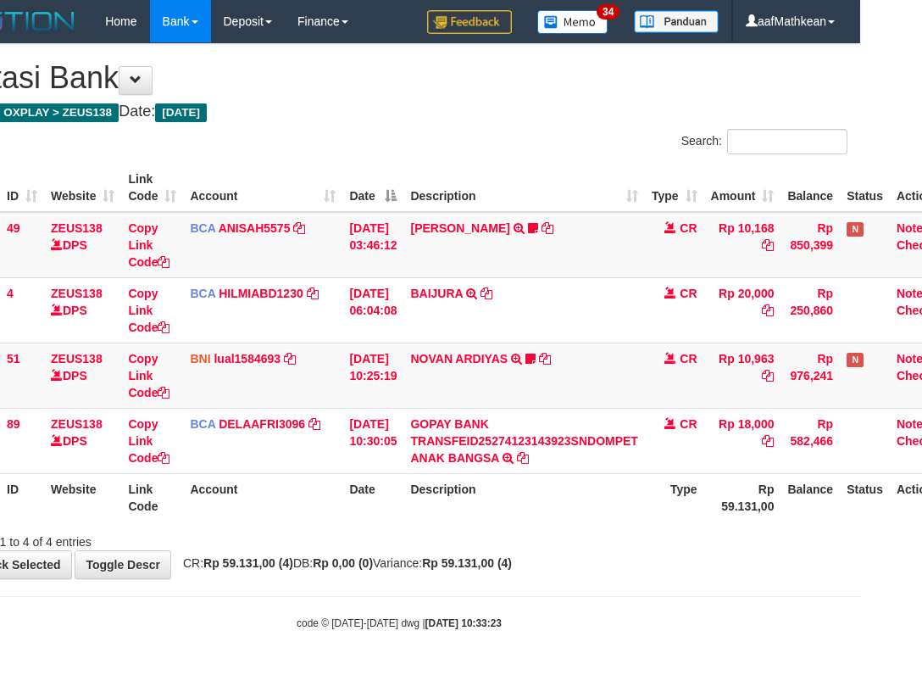
click at [552, 533] on div "Showing 1 to 4 of 4 entries" at bounding box center [399, 538] width 922 height 24
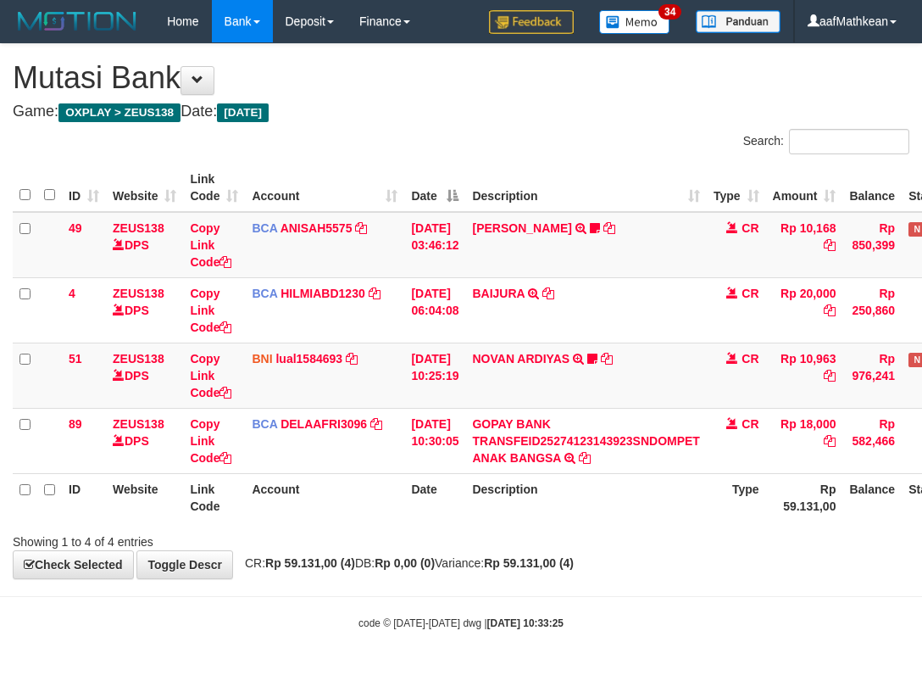
scroll to position [0, 62]
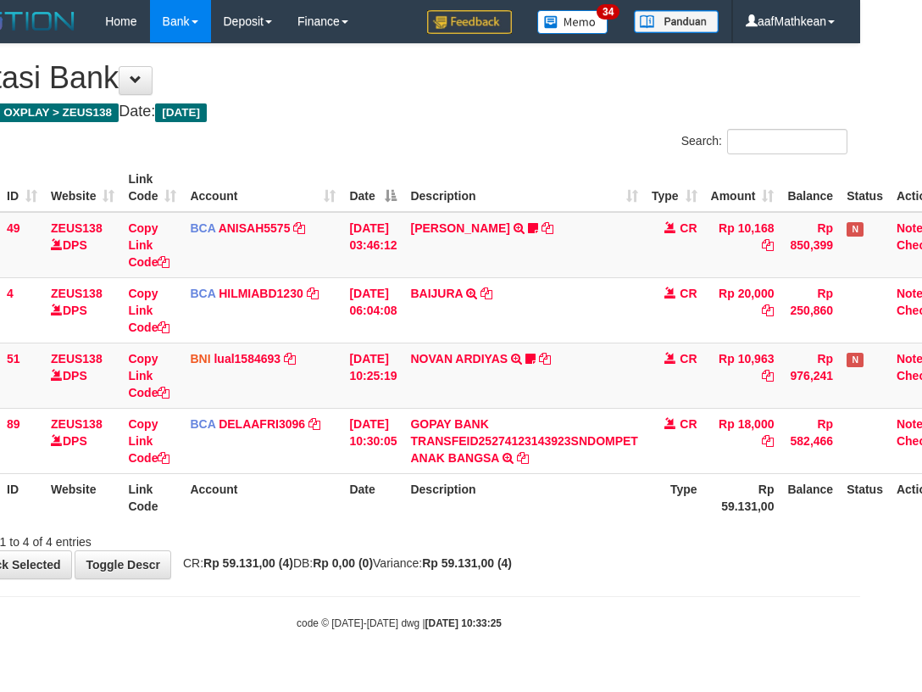
drag, startPoint x: 0, startPoint y: 0, endPoint x: 564, endPoint y: 537, distance: 778.2
click at [564, 537] on div "Showing 1 to 4 of 4 entries" at bounding box center [399, 538] width 922 height 24
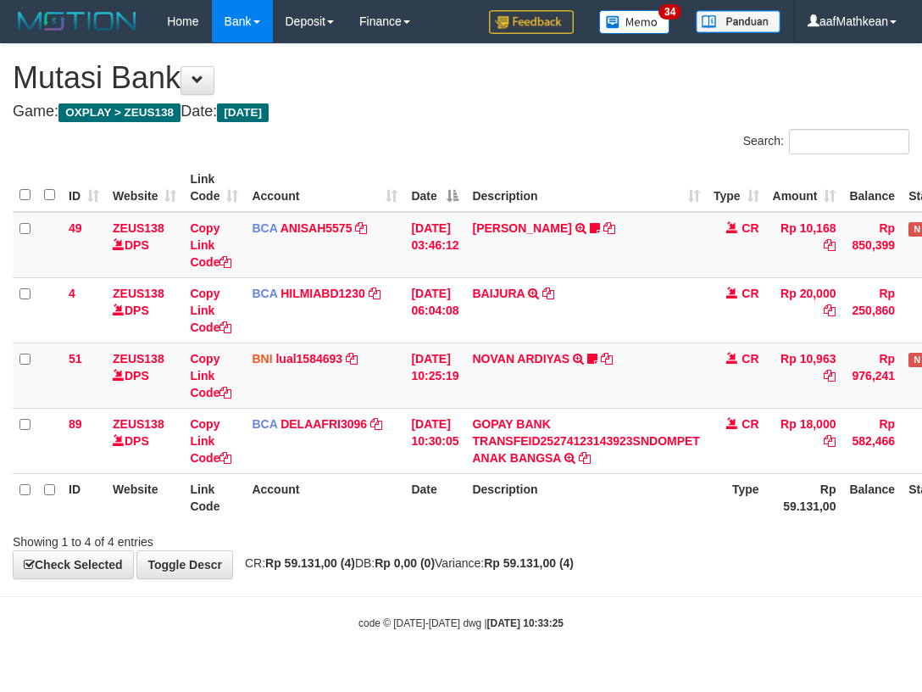
scroll to position [0, 62]
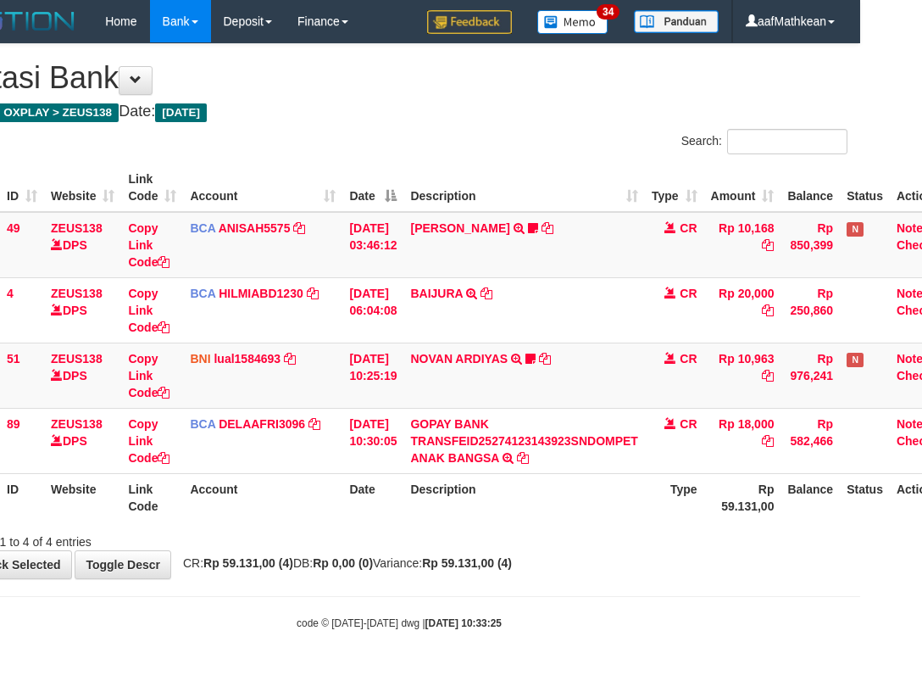
drag, startPoint x: 0, startPoint y: 0, endPoint x: 565, endPoint y: 537, distance: 779.5
click at [565, 537] on div "Showing 1 to 4 of 4 entries" at bounding box center [399, 538] width 922 height 24
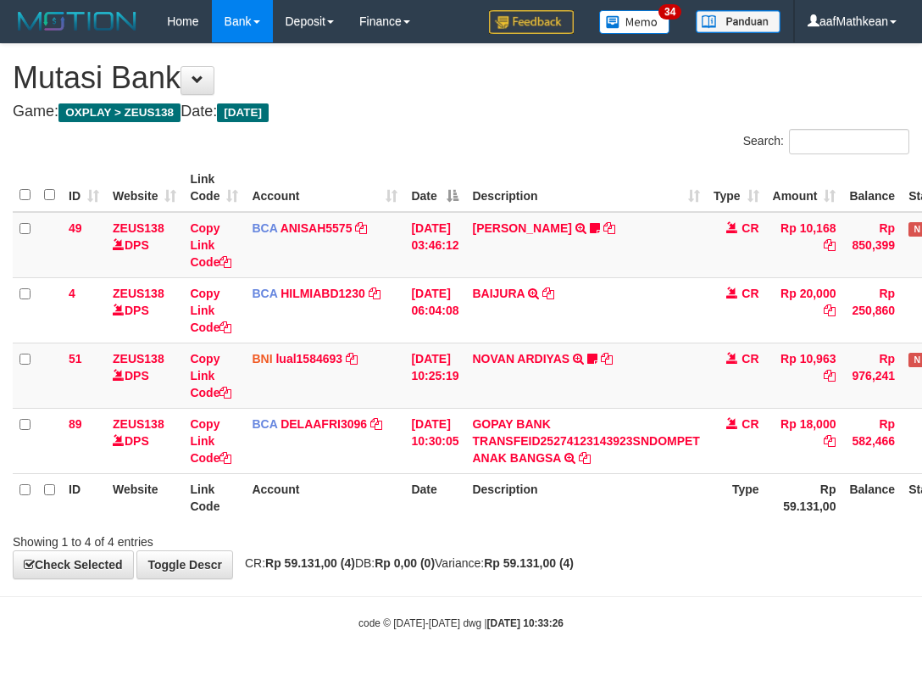
scroll to position [0, 62]
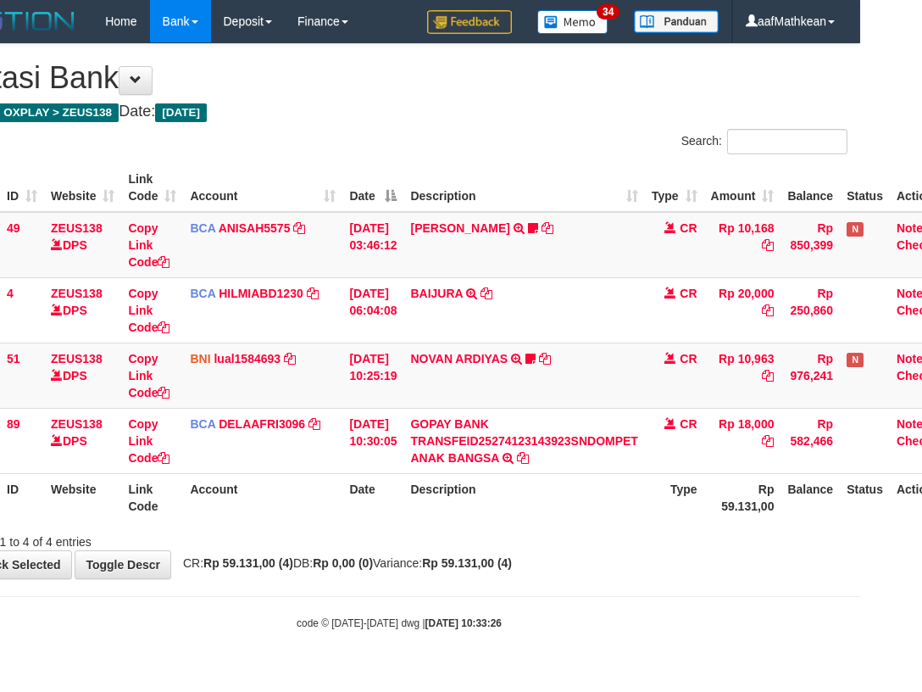
click at [570, 527] on div "Search: ID Website Link Code Account Date Description Type Amount Balance Statu…" at bounding box center [399, 339] width 897 height 421
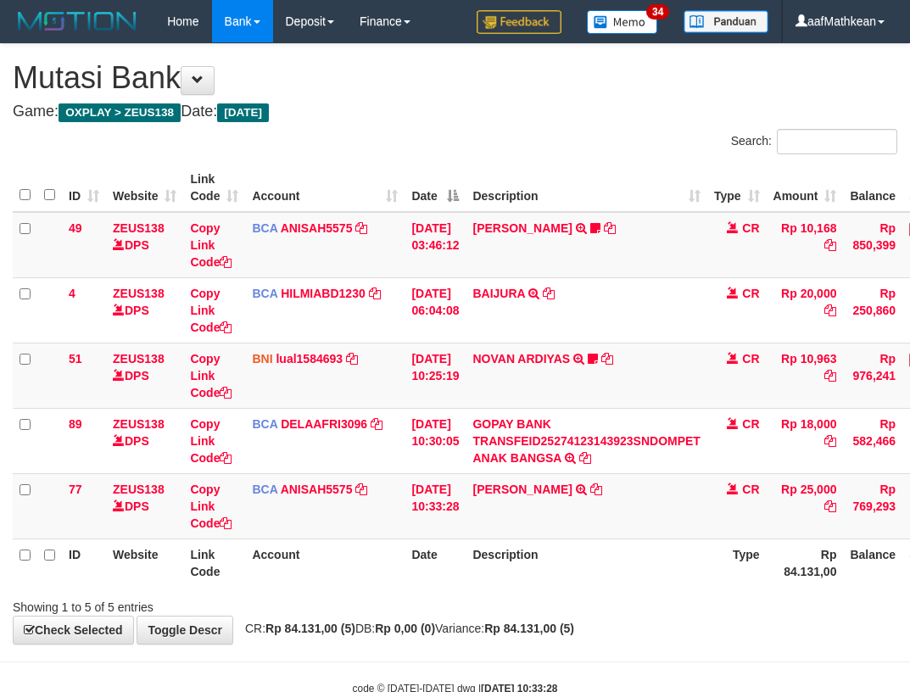
scroll to position [0, 62]
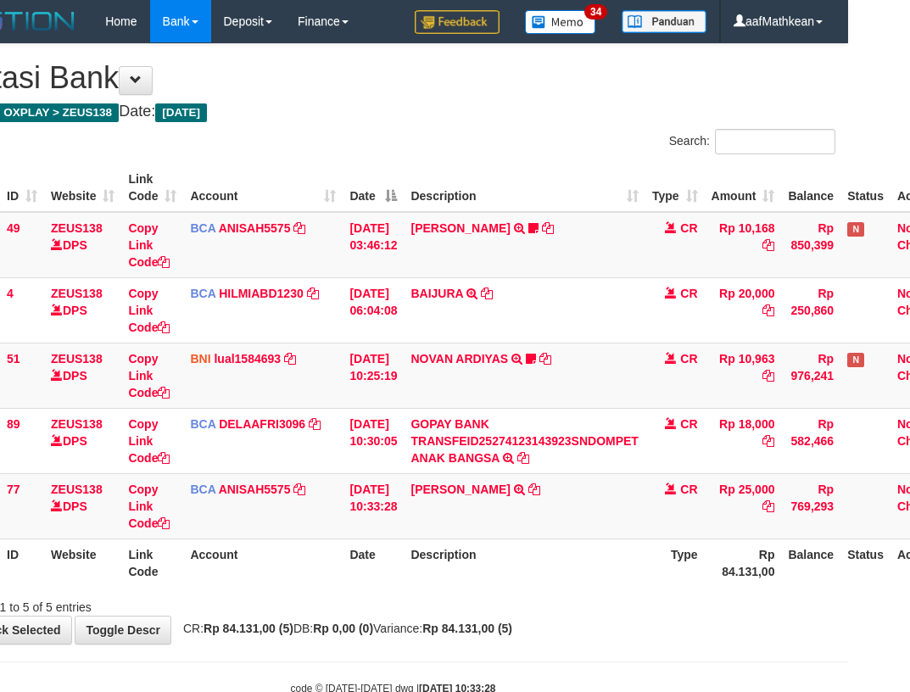
drag, startPoint x: 0, startPoint y: 0, endPoint x: 512, endPoint y: 557, distance: 756.5
click at [512, 557] on th "Description" at bounding box center [523, 562] width 241 height 48
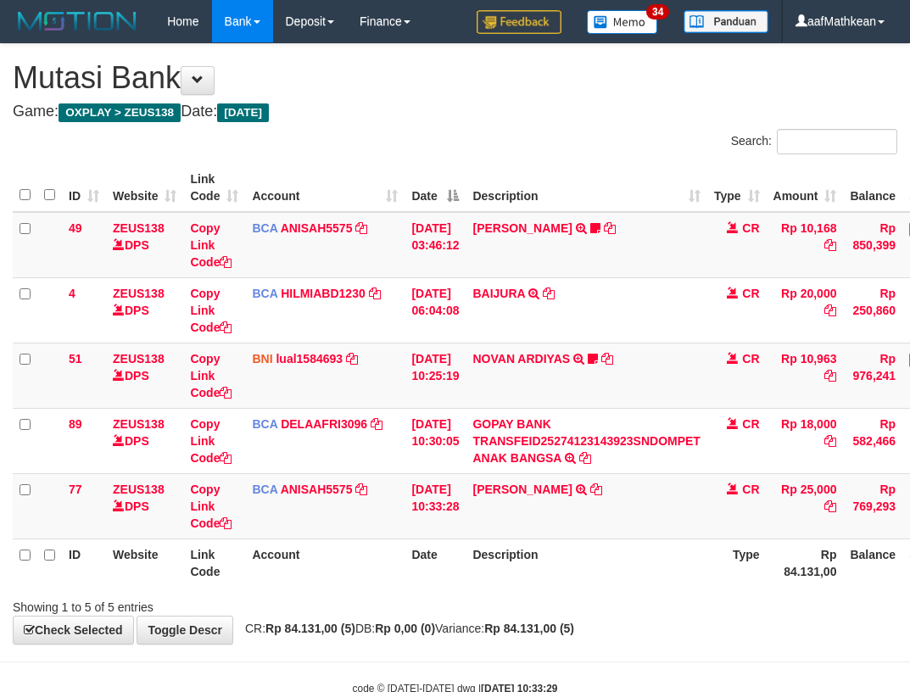
scroll to position [0, 62]
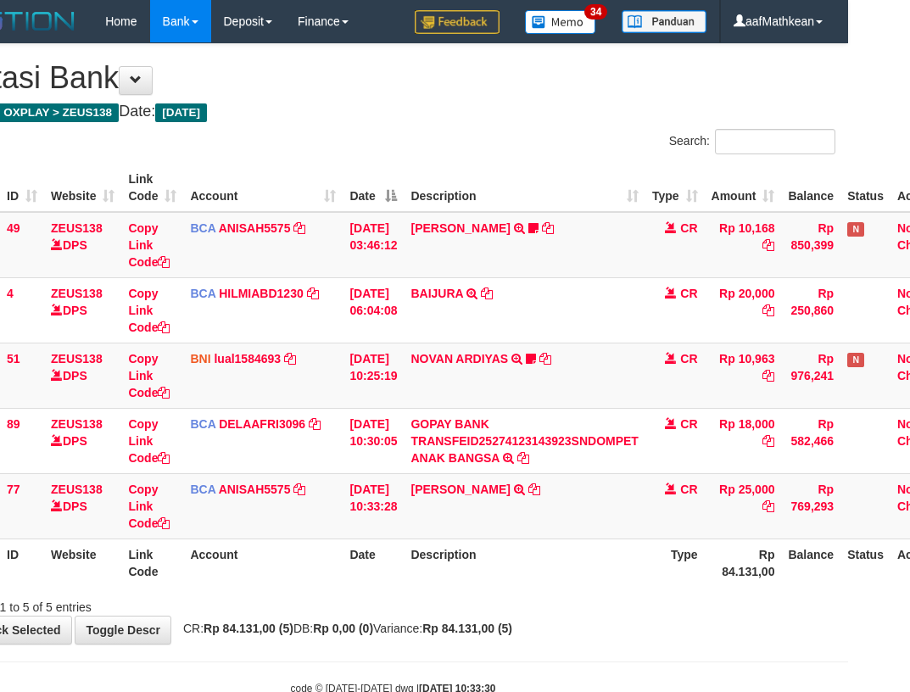
click at [511, 550] on th "Description" at bounding box center [523, 562] width 241 height 48
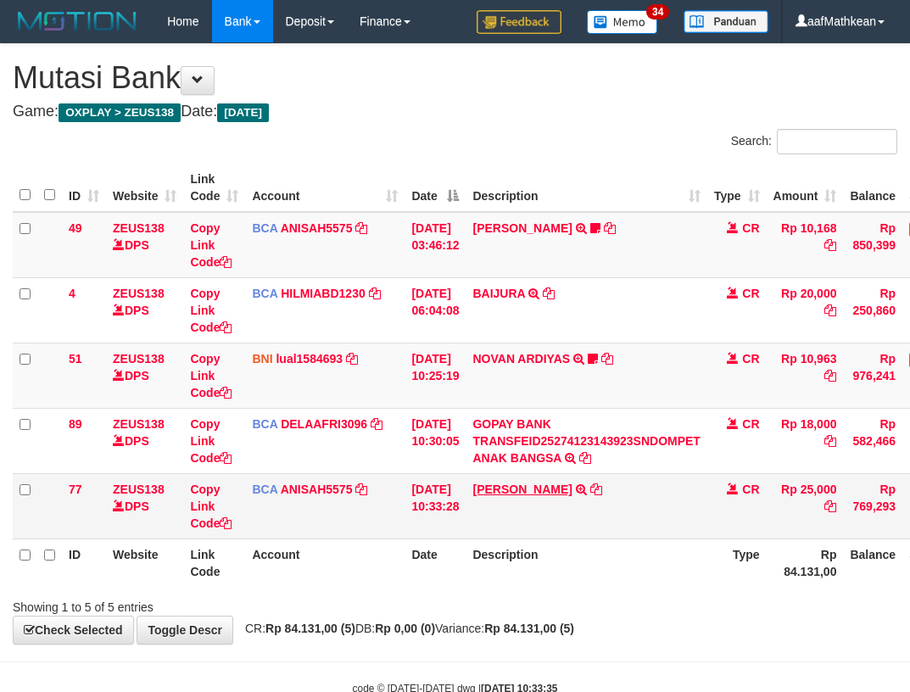
scroll to position [0, 62]
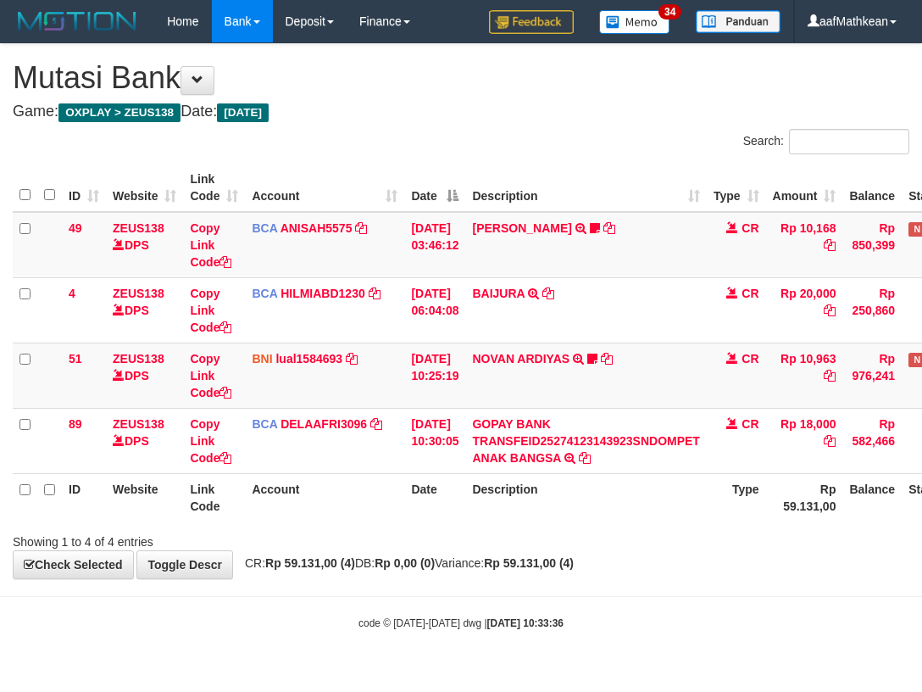
scroll to position [0, 62]
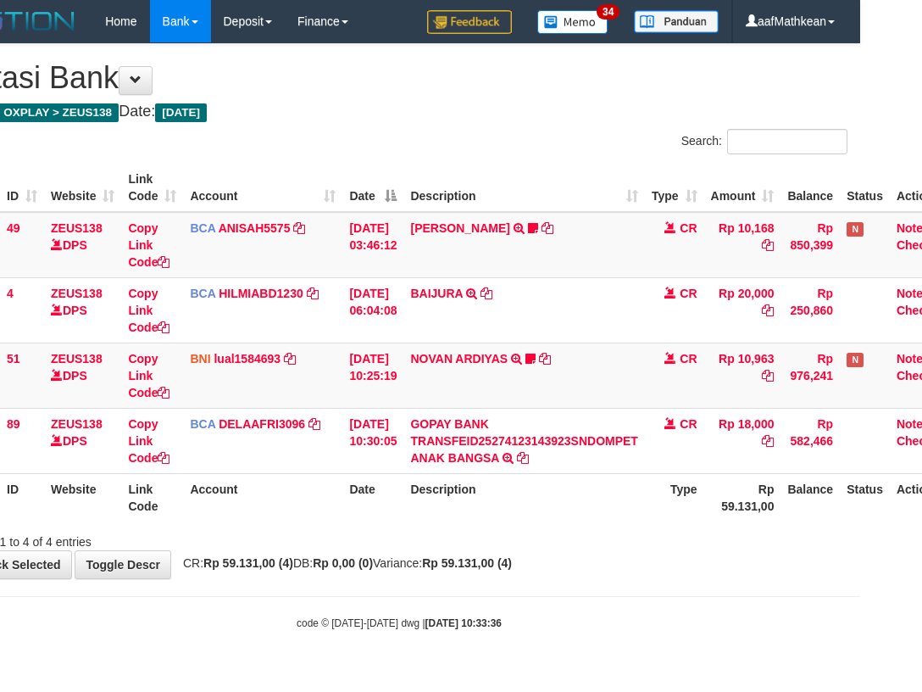
click at [391, 537] on div "Showing 1 to 4 of 4 entries" at bounding box center [399, 538] width 922 height 24
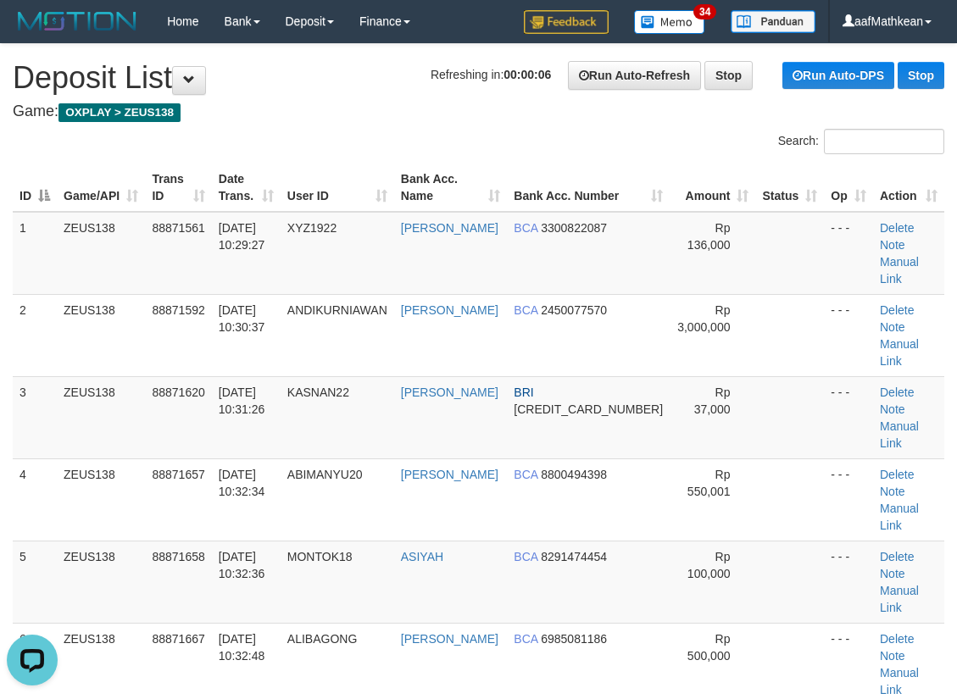
drag, startPoint x: 283, startPoint y: 97, endPoint x: 231, endPoint y: 130, distance: 61.4
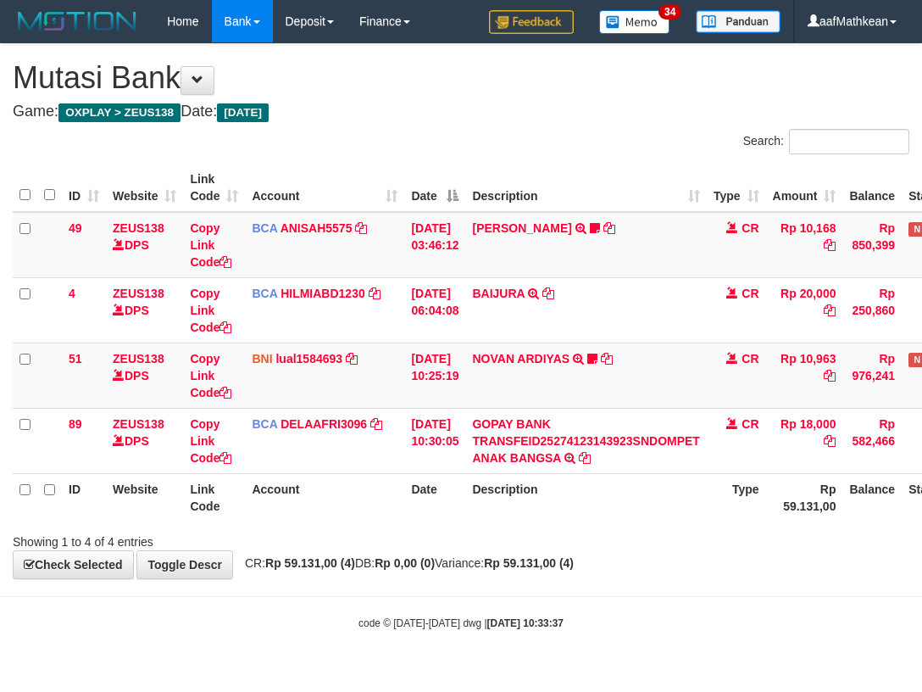
scroll to position [0, 62]
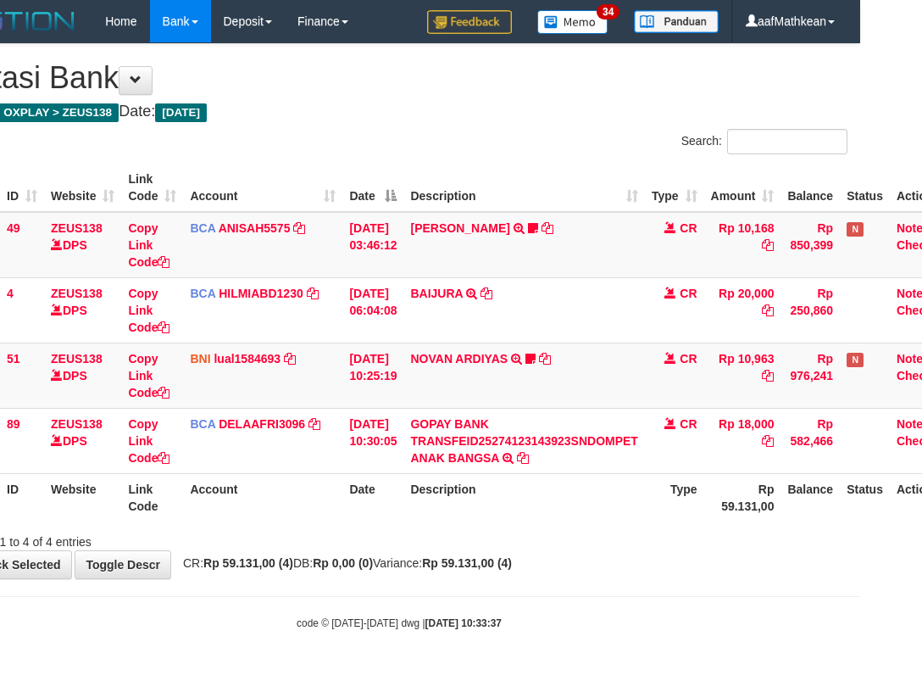
click at [287, 482] on th "Account" at bounding box center [262, 497] width 159 height 48
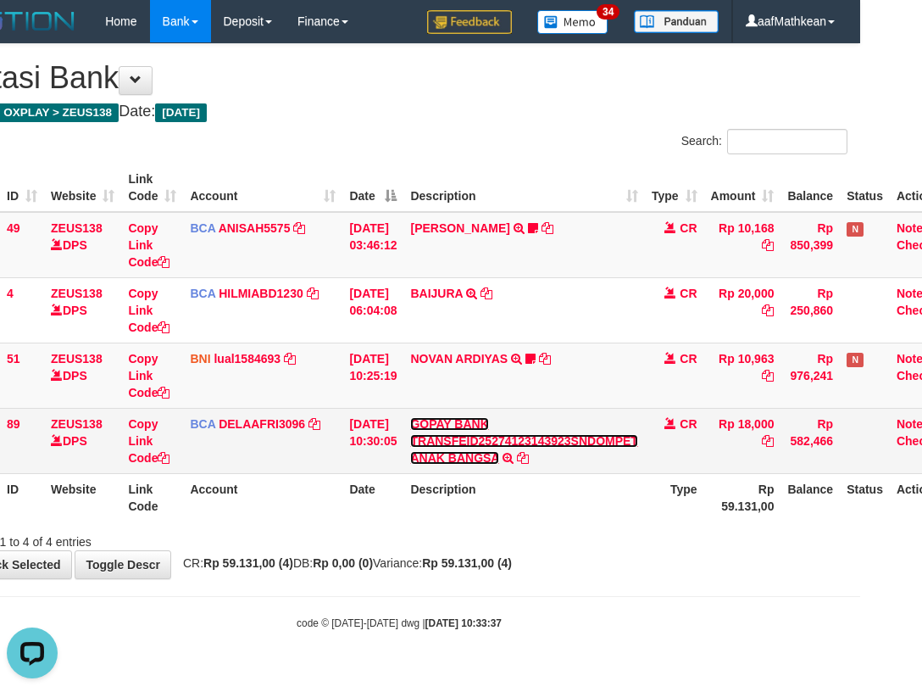
scroll to position [0, 0]
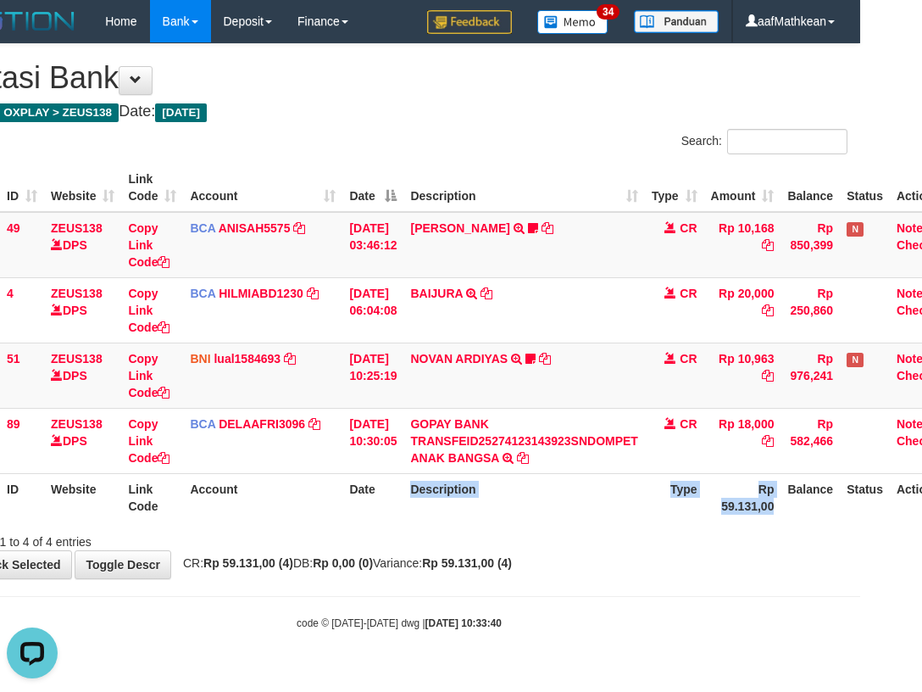
click at [388, 557] on div "**********" at bounding box center [399, 311] width 922 height 534
drag, startPoint x: 365, startPoint y: 571, endPoint x: 380, endPoint y: 566, distance: 15.3
click at [370, 570] on div "**********" at bounding box center [399, 311] width 922 height 534
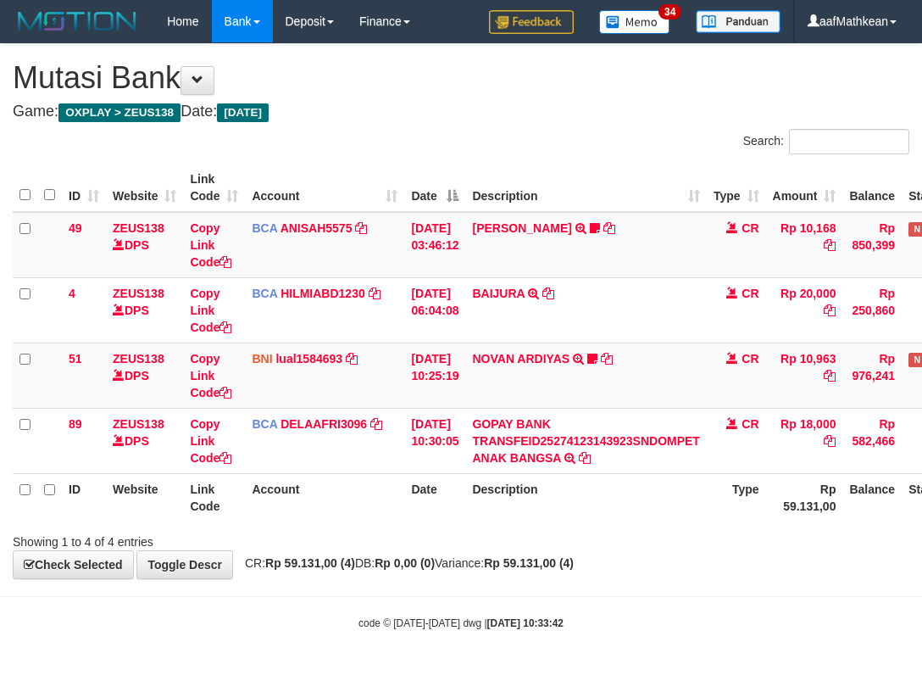
scroll to position [0, 62]
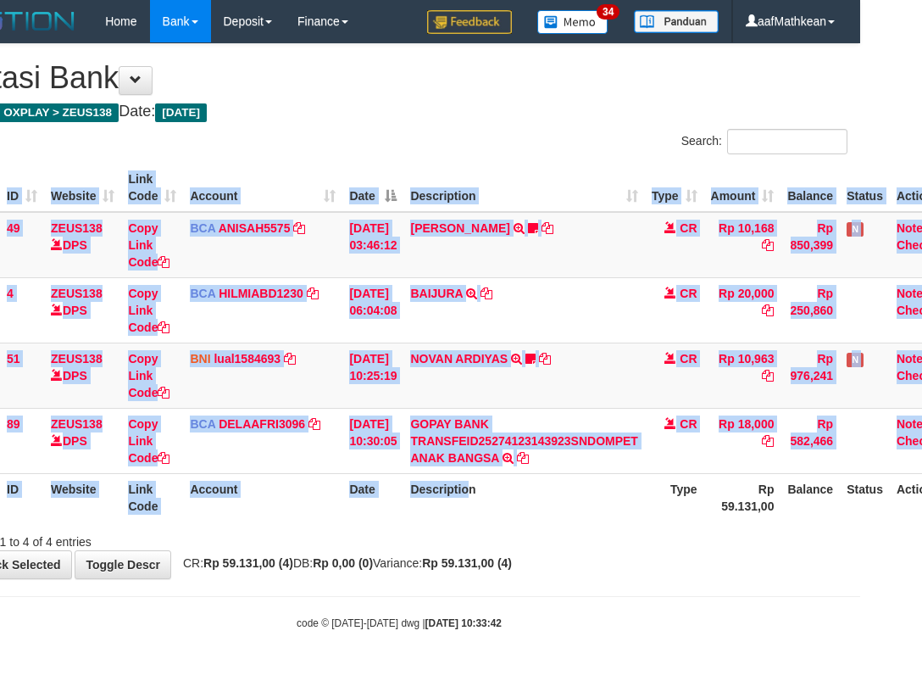
click at [481, 520] on div "ID Website Link Code Account Date Description Type Amount Balance Status Action…" at bounding box center [399, 343] width 922 height 368
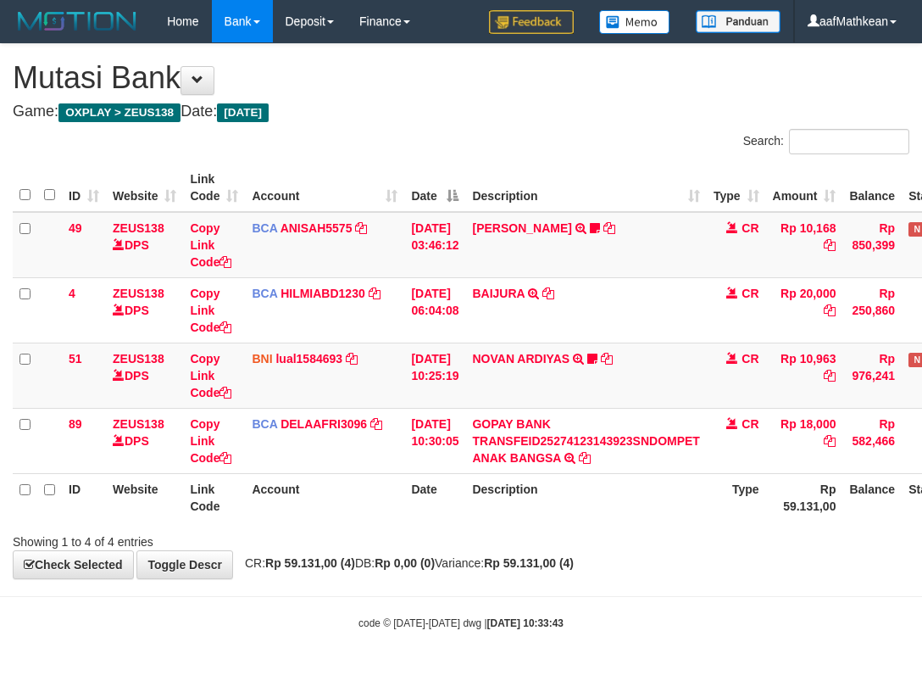
scroll to position [0, 62]
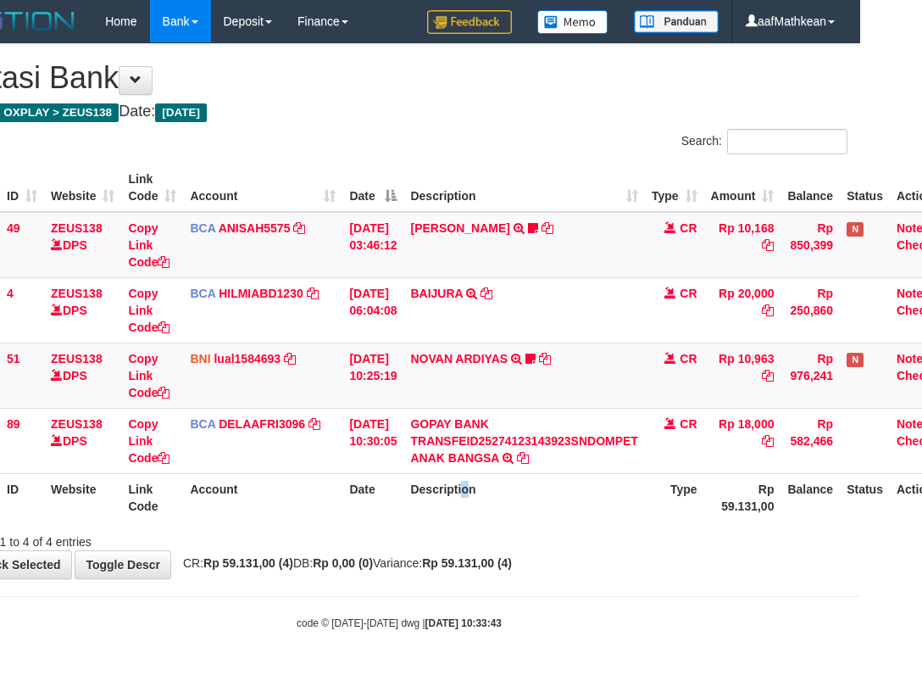
click at [481, 520] on th "Description" at bounding box center [523, 497] width 241 height 48
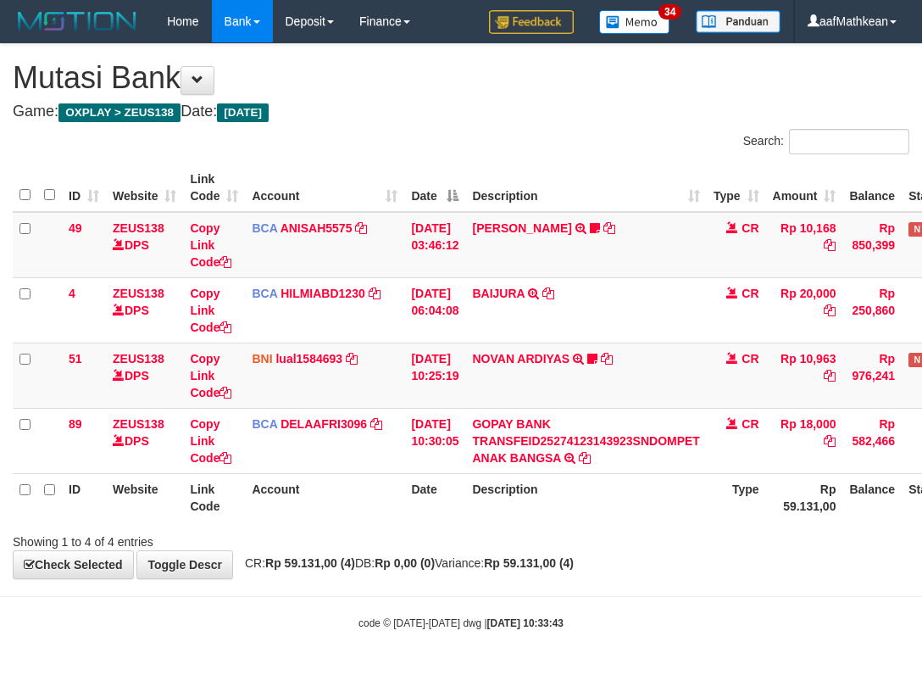
click at [494, 510] on th "Description" at bounding box center [585, 497] width 241 height 48
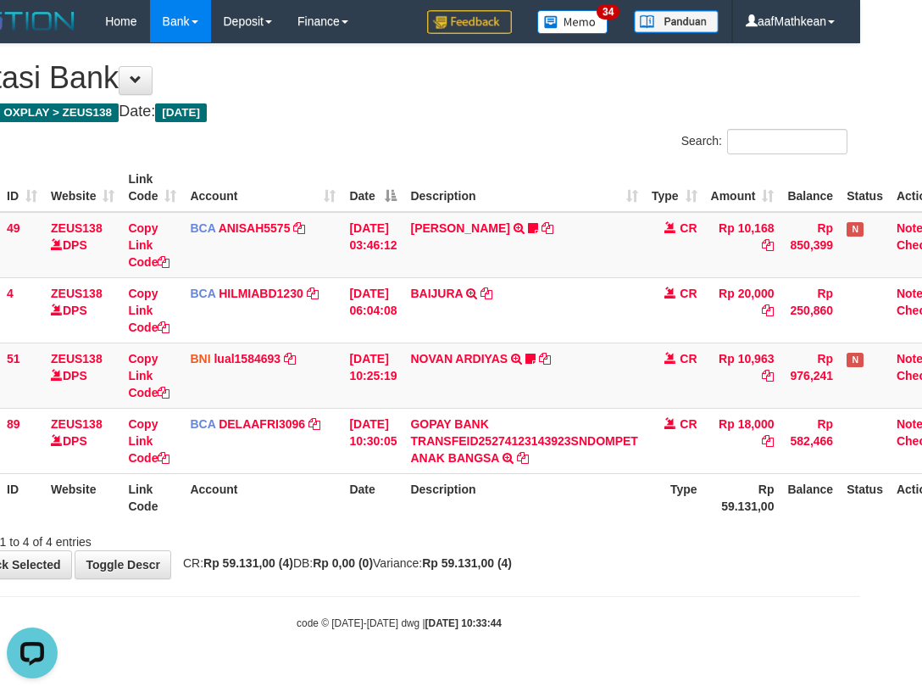
drag, startPoint x: 576, startPoint y: 510, endPoint x: 763, endPoint y: 403, distance: 215.3
click at [572, 518] on th "Description" at bounding box center [523, 497] width 241 height 48
click at [650, 462] on div "Search: ID Website Link Code Account Date Description Type Amount Balance Statu…" at bounding box center [399, 339] width 897 height 421
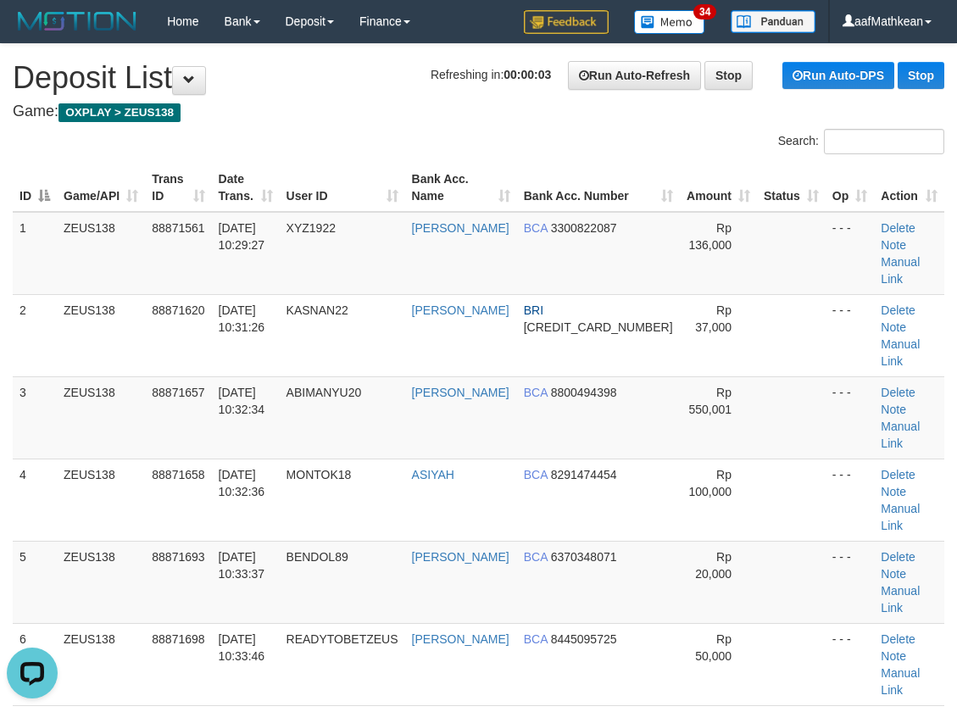
drag, startPoint x: 391, startPoint y: 152, endPoint x: 355, endPoint y: 163, distance: 37.3
click at [381, 153] on div "Search: ID Game/API Trans ID Date Trans. User ID Bank Acc. Name Bank Acc. Numbe…" at bounding box center [479, 456] width 932 height 654
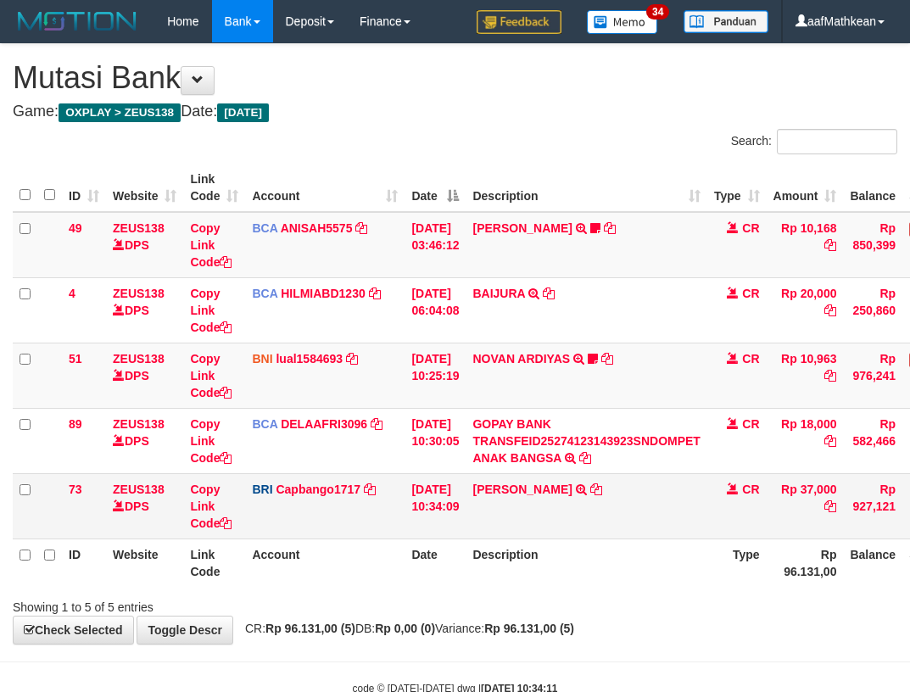
scroll to position [0, 62]
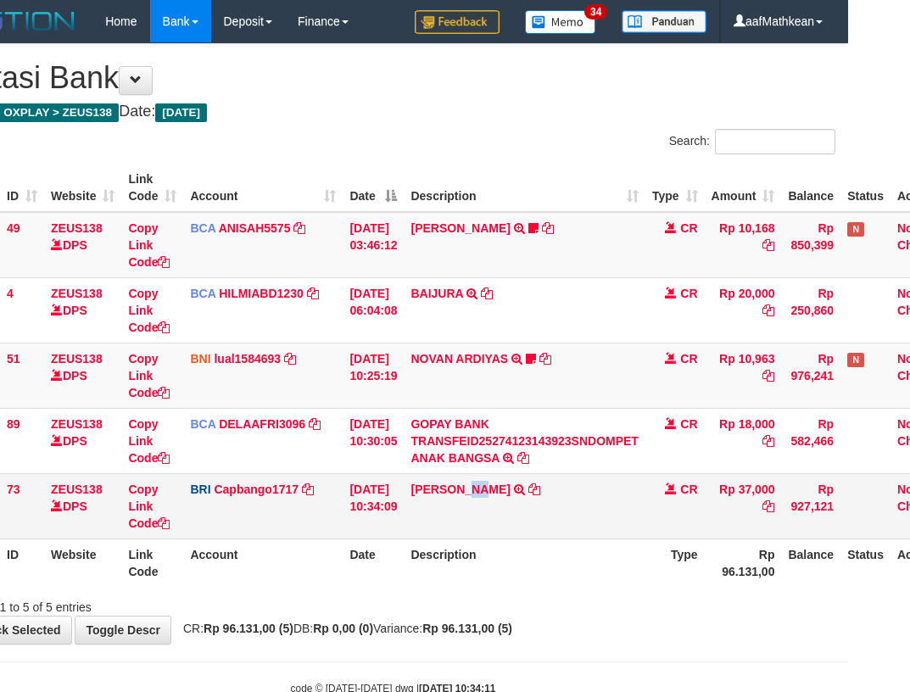
click at [513, 512] on td "[PERSON_NAME] TRANSFER NBMB [PERSON_NAME] TO HELMI" at bounding box center [523, 505] width 241 height 65
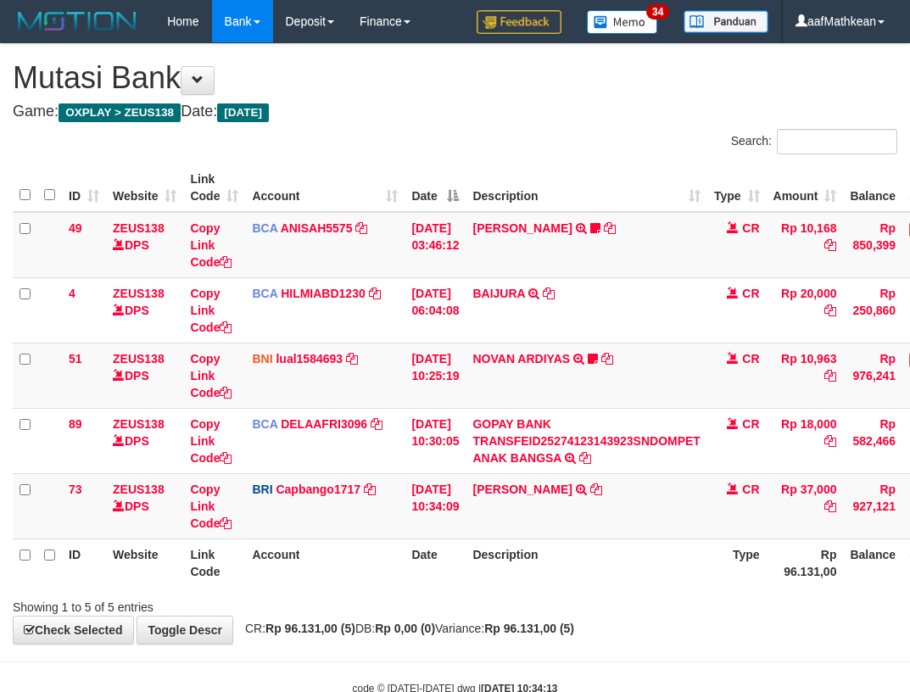
scroll to position [0, 92]
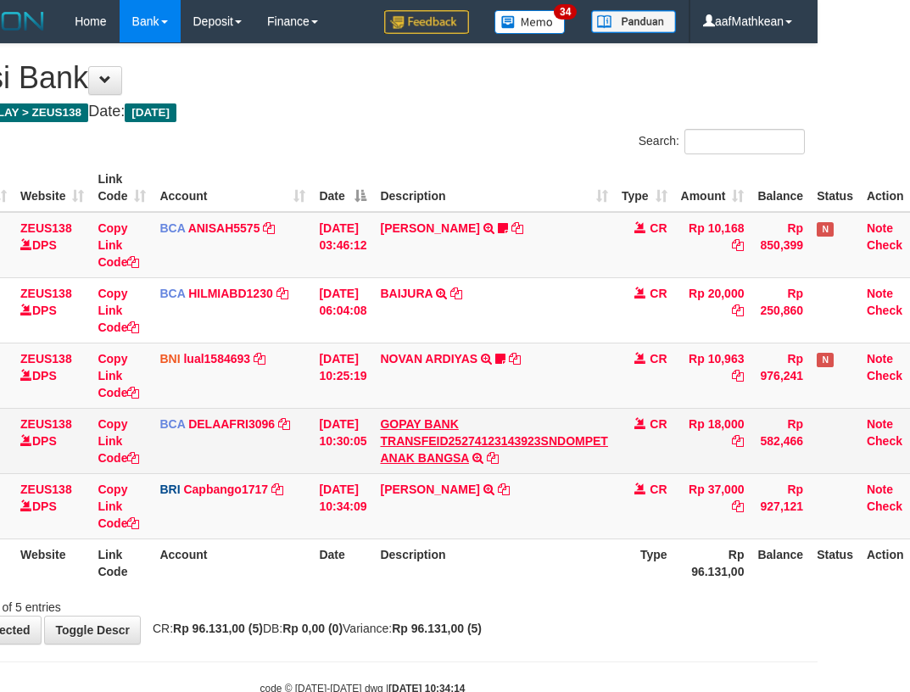
click at [431, 418] on tbody "49 ZEUS138 DPS Copy Link Code BCA ANISAH5575 DPS ANISAH mutasi_20251001_3827 | …" at bounding box center [424, 375] width 1009 height 327
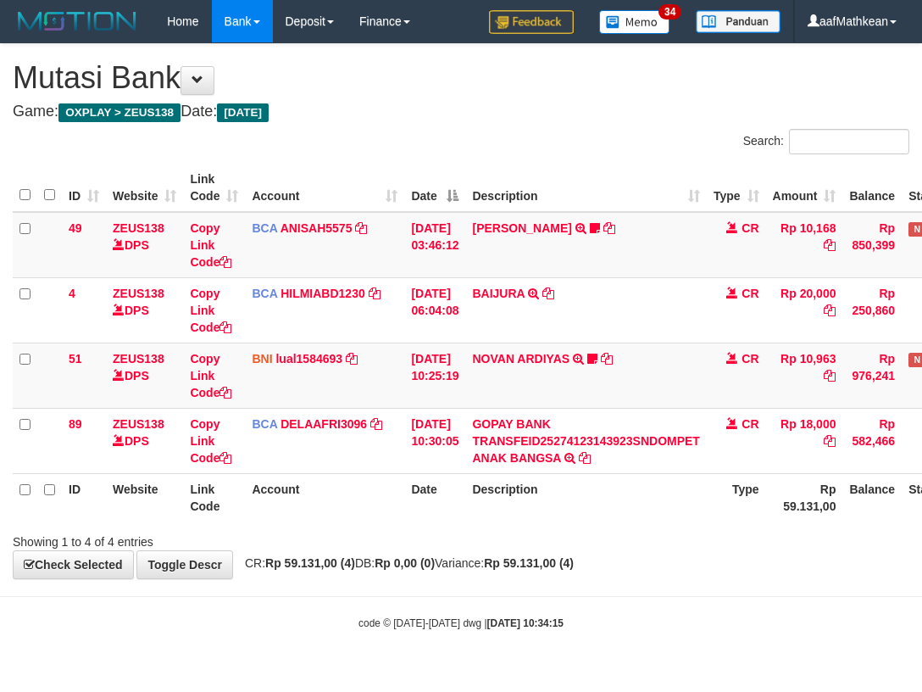
scroll to position [0, 92]
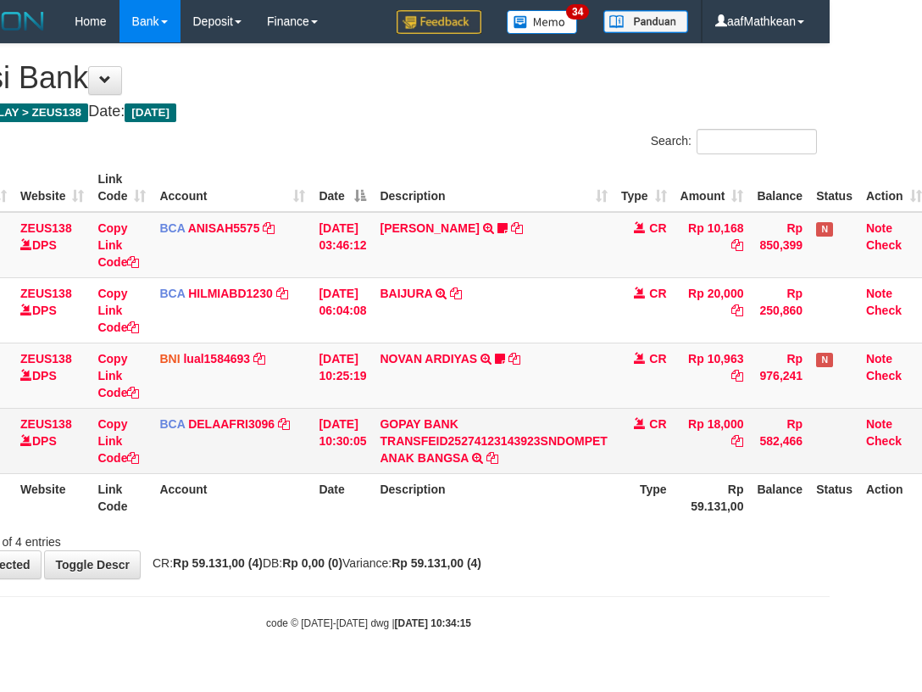
click at [353, 422] on td "[DATE] 10:30:05" at bounding box center [342, 440] width 61 height 65
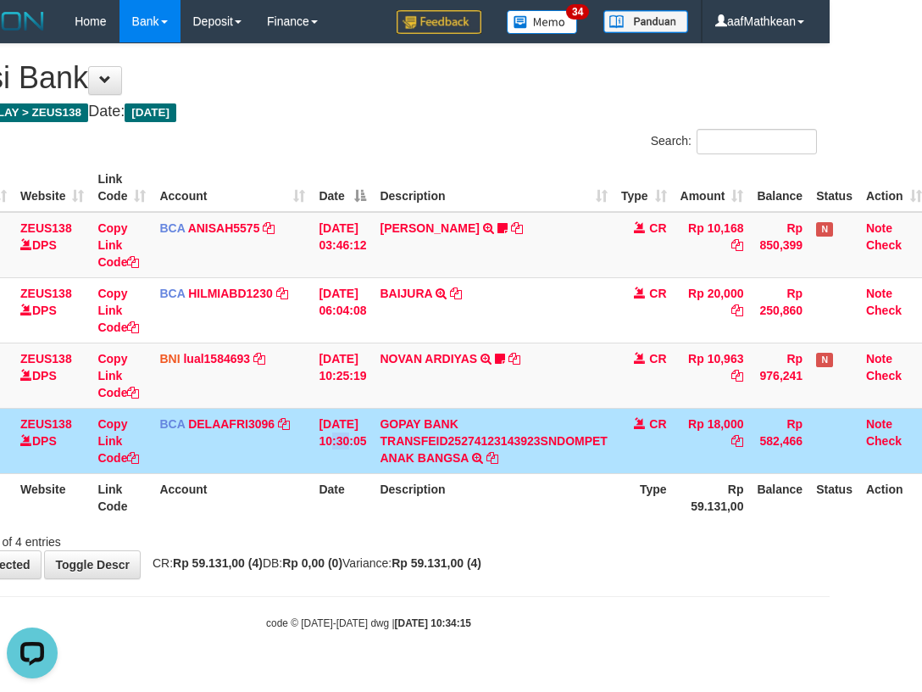
scroll to position [0, 0]
click at [525, 484] on th "Description" at bounding box center [493, 497] width 241 height 48
drag, startPoint x: 245, startPoint y: 526, endPoint x: 915, endPoint y: 562, distance: 671.5
click at [292, 528] on div "Showing 1 to 4 of 4 entries" at bounding box center [369, 538] width 922 height 24
click at [397, 567] on span "CR: Rp 59.131,00 (4) DB: Rp 0,00 (0) Variance: Rp 59.131,00 (4)" at bounding box center [312, 563] width 337 height 14
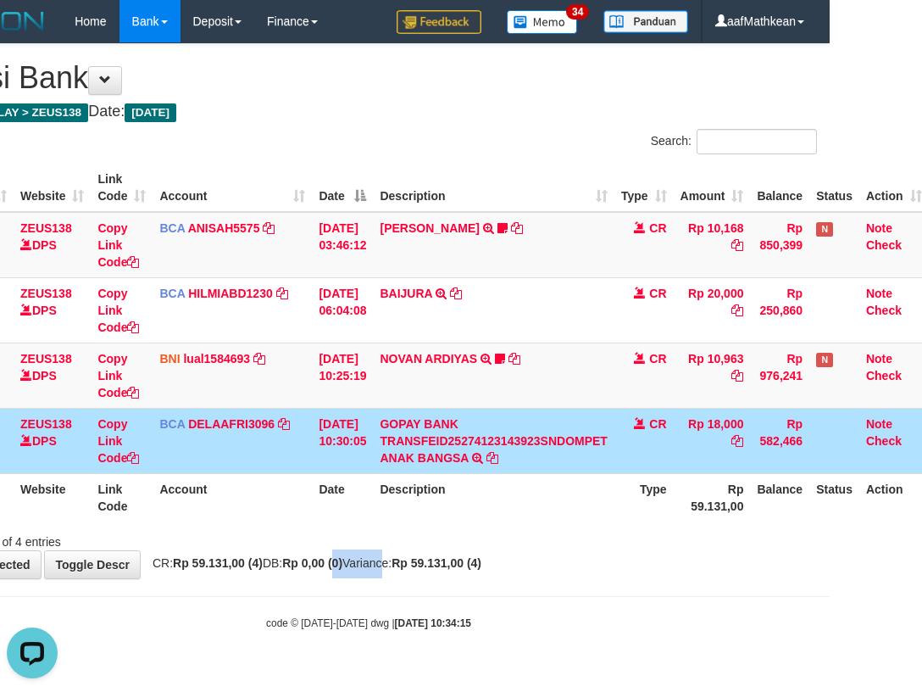
drag, startPoint x: 505, startPoint y: 506, endPoint x: 788, endPoint y: 499, distance: 283.2
click at [509, 506] on th "Description" at bounding box center [493, 497] width 241 height 48
click at [632, 570] on div "**********" at bounding box center [369, 311] width 922 height 534
click at [581, 402] on td "NOVAN ARDIYAS TRANSFER DARI SDR NOVAN ARDIYAS Bri124" at bounding box center [493, 374] width 241 height 65
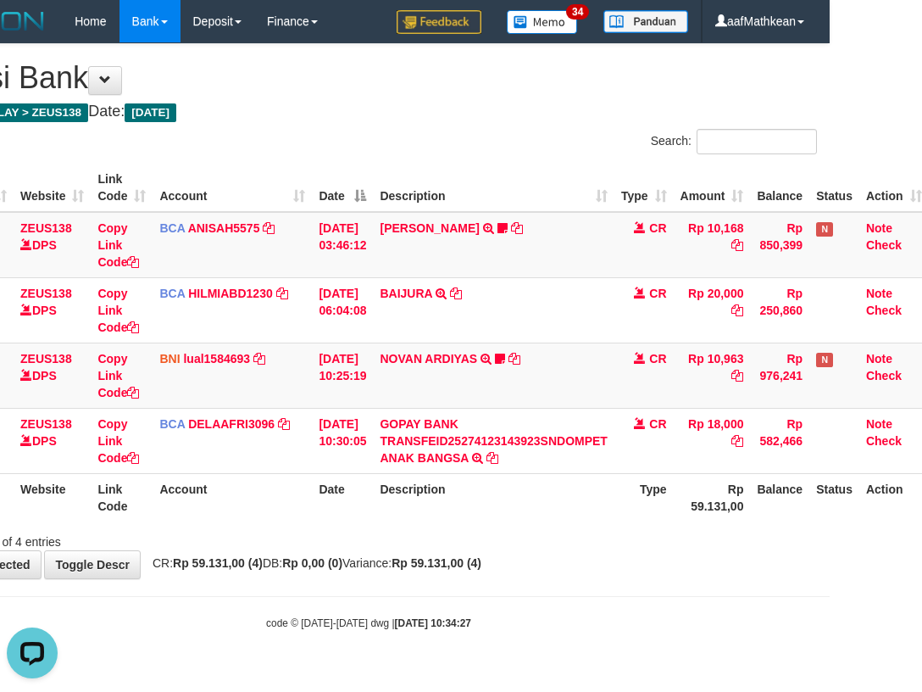
click at [284, 495] on th "Account" at bounding box center [232, 497] width 159 height 48
drag, startPoint x: 438, startPoint y: 469, endPoint x: 618, endPoint y: 474, distance: 179.8
click at [492, 470] on td "GOPAY BANK TRANSFEID25274123143923SNDOMPET ANAK BANGSA TRSF E-BANKING CR 0110/F…" at bounding box center [493, 440] width 241 height 65
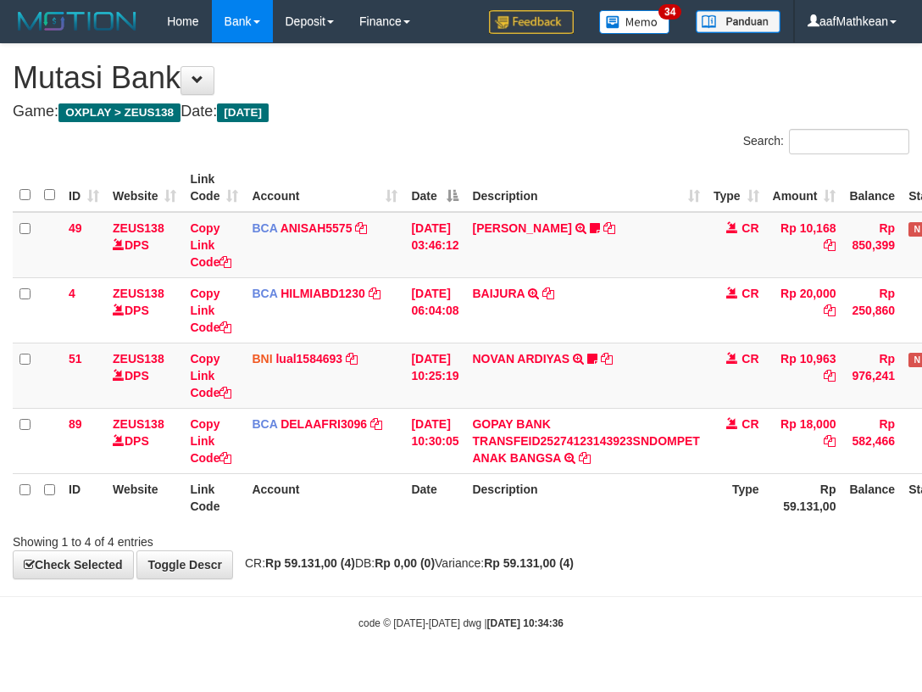
scroll to position [0, 92]
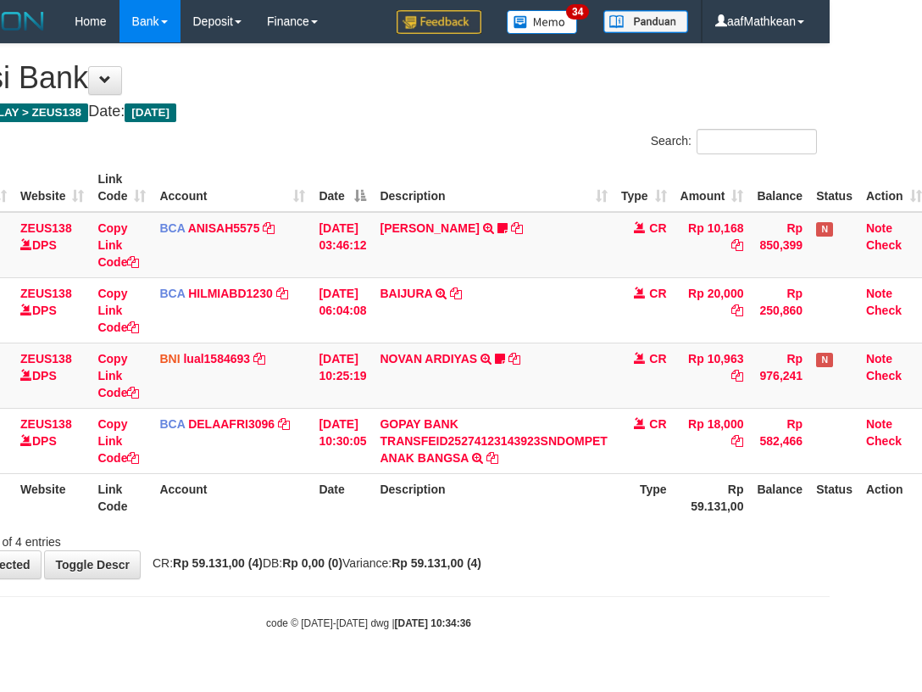
click at [475, 551] on div "**********" at bounding box center [369, 311] width 922 height 534
drag, startPoint x: 483, startPoint y: 559, endPoint x: 492, endPoint y: 554, distance: 10.2
click at [486, 559] on div "**********" at bounding box center [369, 311] width 922 height 534
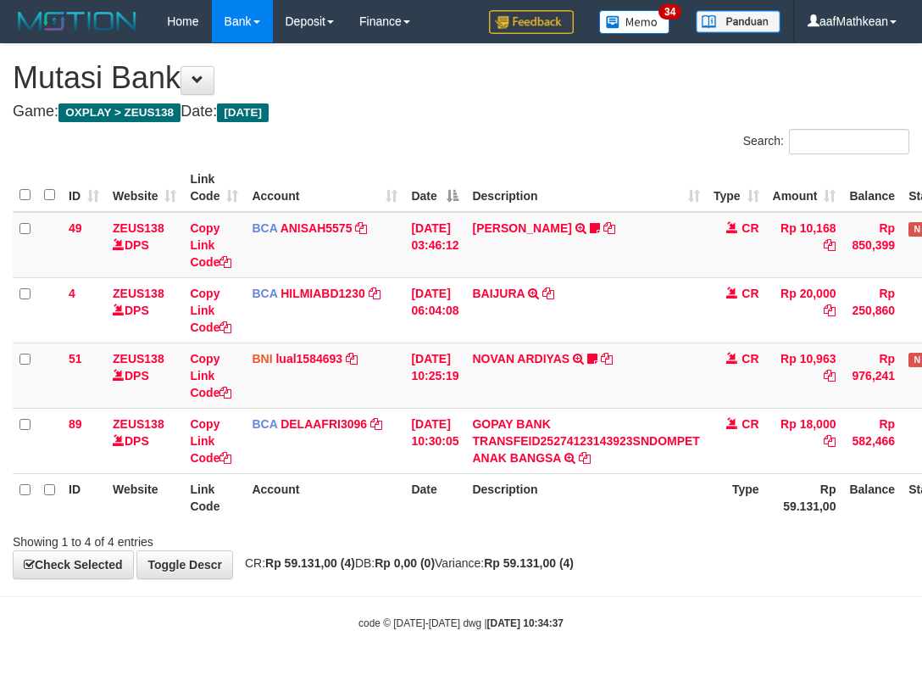
scroll to position [0, 92]
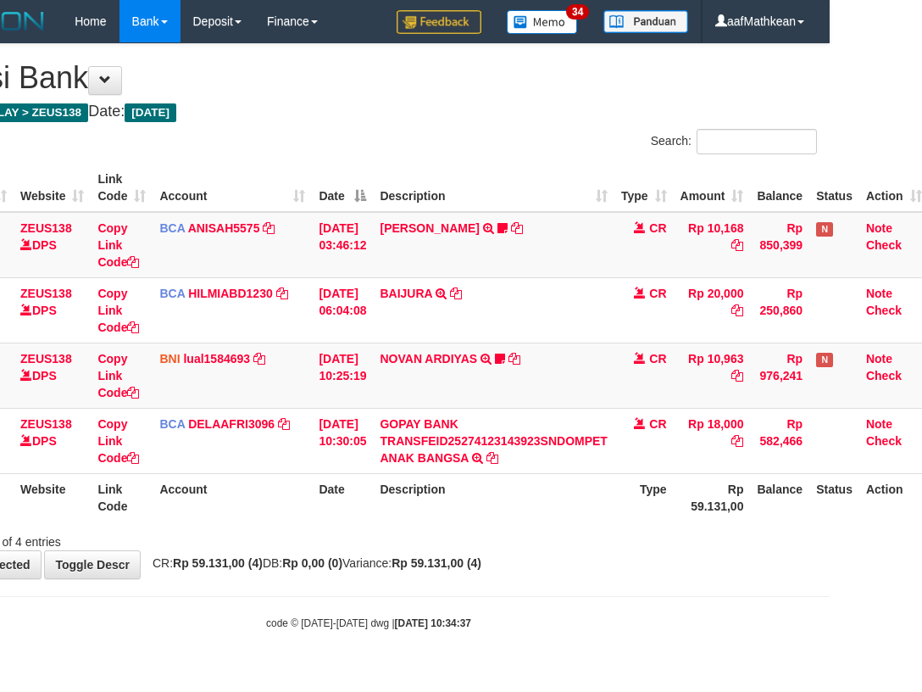
click at [523, 533] on div "Showing 1 to 4 of 4 entries" at bounding box center [369, 538] width 922 height 24
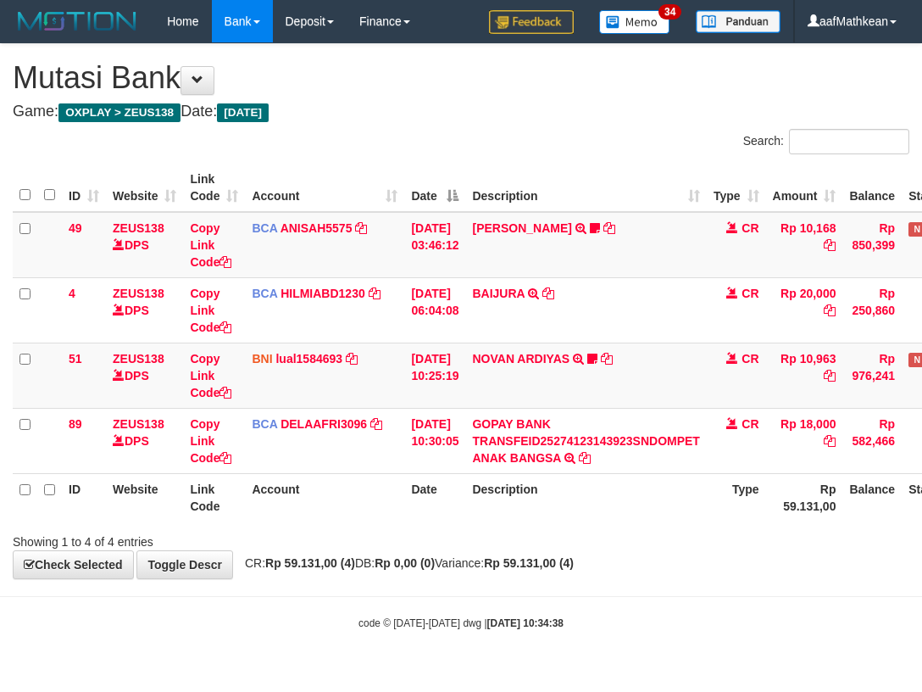
drag, startPoint x: 0, startPoint y: 0, endPoint x: 518, endPoint y: 532, distance: 742.7
click at [518, 532] on div "Showing 1 to 4 of 4 entries" at bounding box center [461, 538] width 922 height 24
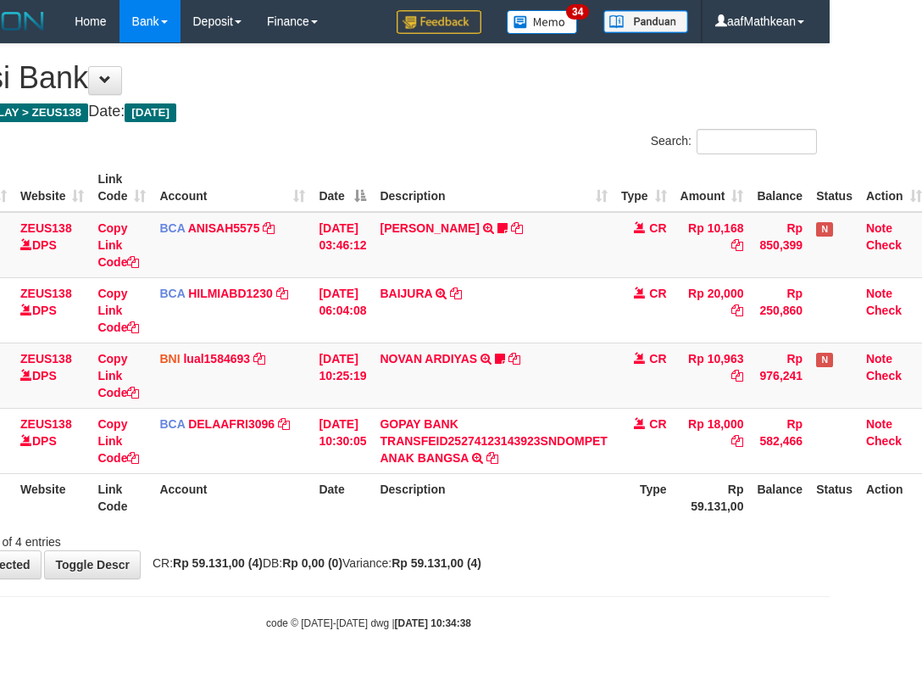
click at [518, 532] on div "Showing 1 to 4 of 4 entries" at bounding box center [369, 538] width 922 height 24
click at [511, 515] on th "Description" at bounding box center [493, 497] width 241 height 48
drag, startPoint x: 586, startPoint y: 487, endPoint x: 570, endPoint y: 507, distance: 25.3
click at [571, 509] on th "Description" at bounding box center [493, 497] width 241 height 48
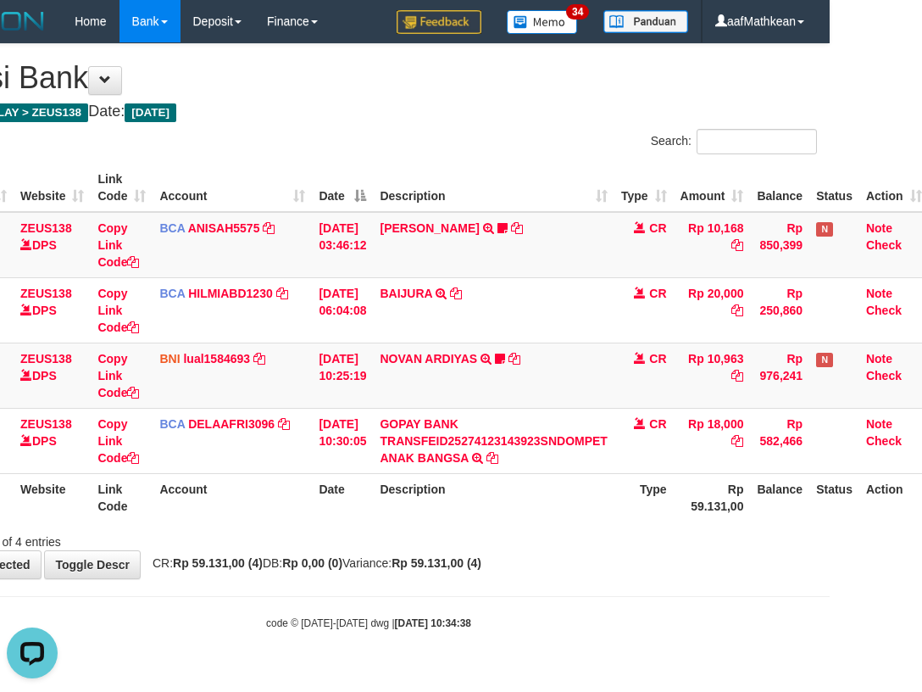
click at [561, 510] on th "Description" at bounding box center [493, 497] width 241 height 48
click at [552, 551] on div "**********" at bounding box center [369, 311] width 922 height 534
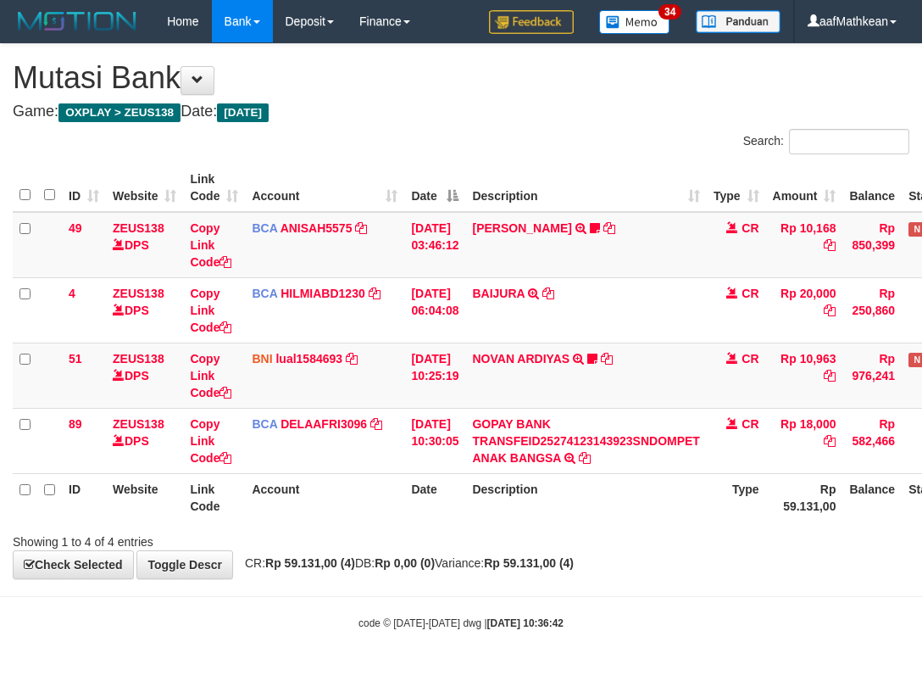
scroll to position [0, 92]
click at [546, 520] on th "Description" at bounding box center [585, 497] width 241 height 48
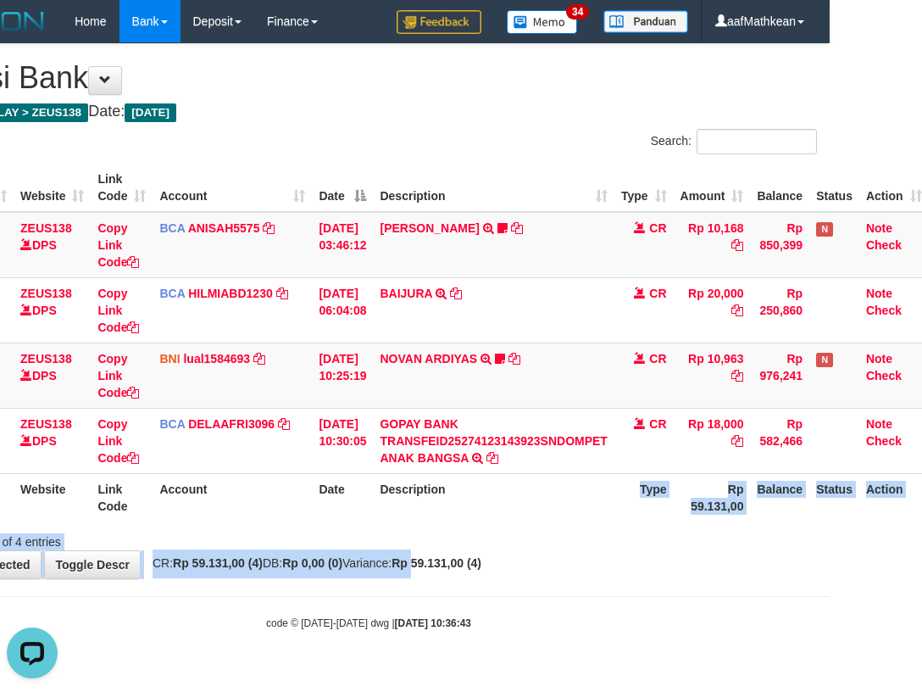
drag, startPoint x: 475, startPoint y: 516, endPoint x: 461, endPoint y: 572, distance: 57.6
click at [461, 572] on div "**********" at bounding box center [369, 311] width 922 height 534
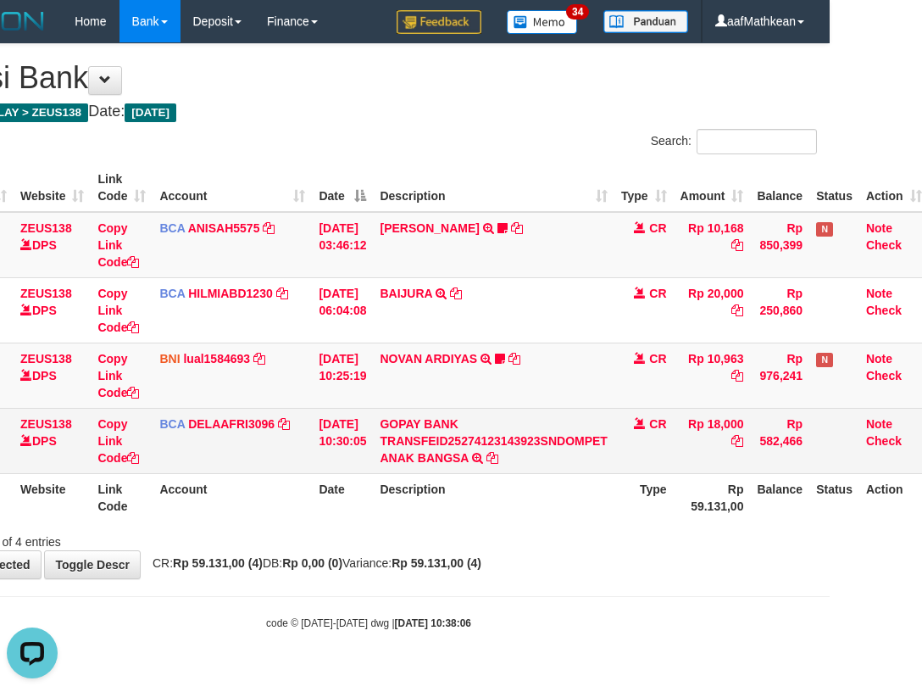
click at [455, 431] on td "GOPAY BANK TRANSFEID25274123143923SNDOMPET ANAK BANGSA TRSF E-BANKING CR 0110/F…" at bounding box center [493, 440] width 241 height 65
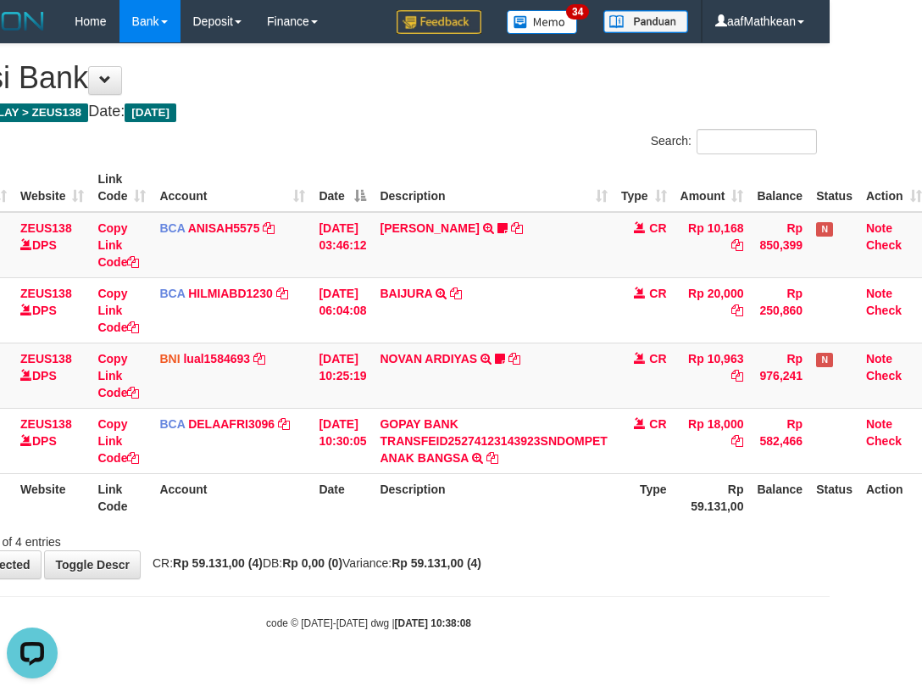
click at [427, 471] on tbody "49 ZEUS138 DPS Copy Link Code BCA ANISAH5575 DPS ANISAH mutasi_20251001_3827 | …" at bounding box center [424, 343] width 1009 height 262
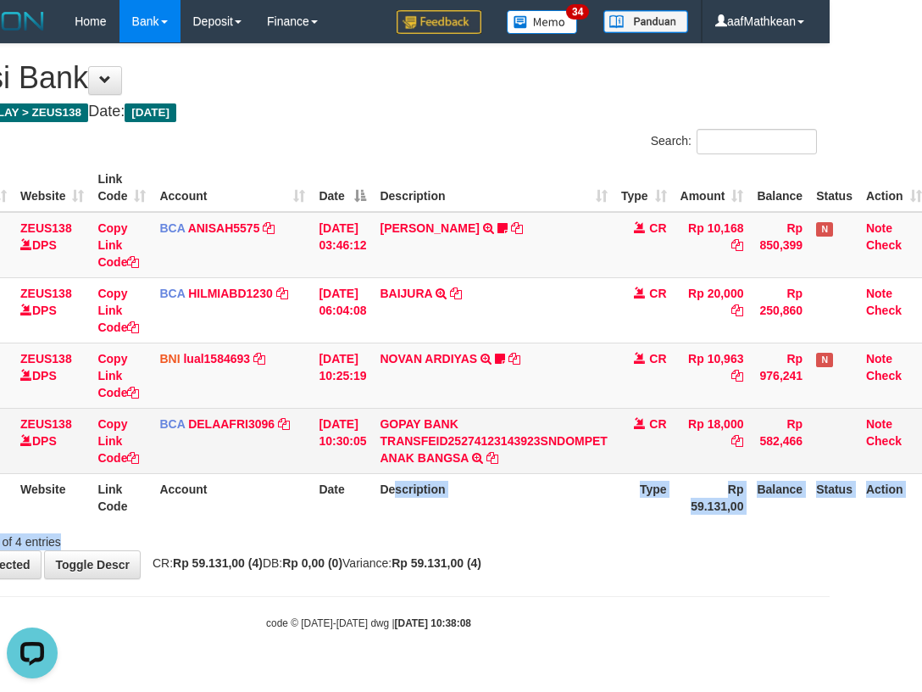
drag, startPoint x: 426, startPoint y: 522, endPoint x: 484, endPoint y: 465, distance: 81.5
click at [469, 531] on div "Search: ID Website Link Code Account Date Description Type Amount Balance Statu…" at bounding box center [368, 339] width 897 height 421
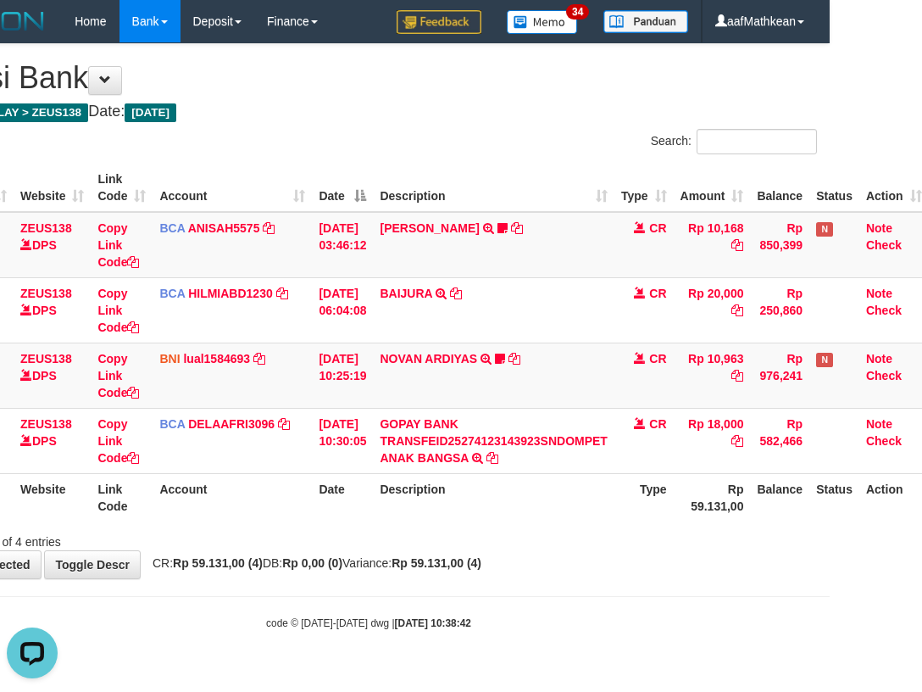
click at [504, 442] on table "ID Website Link Code Account Date Description Type Amount Balance Status Action…" at bounding box center [424, 343] width 1009 height 358
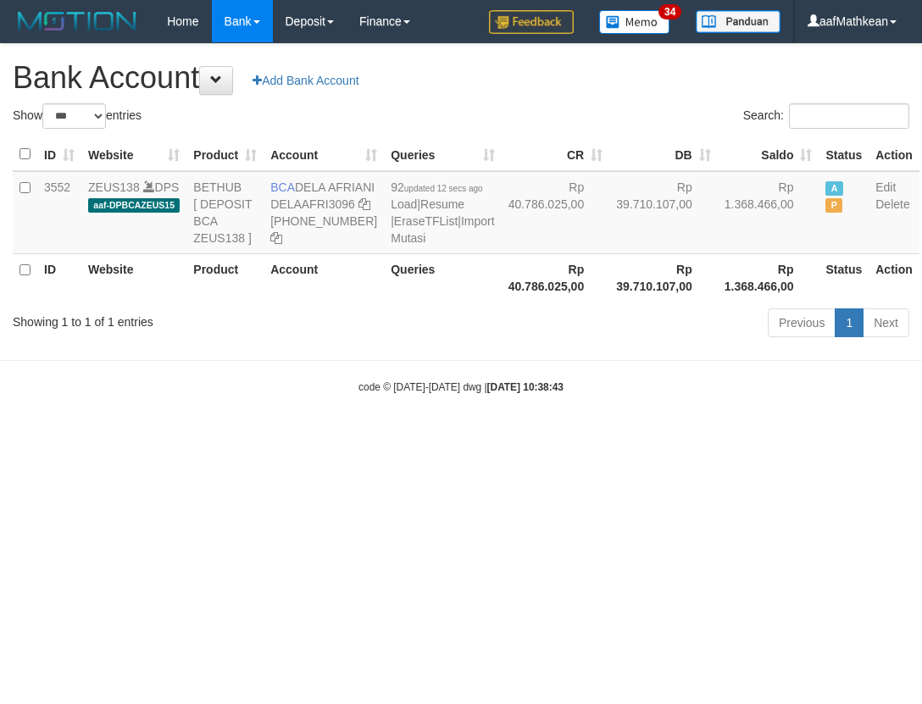
select select "***"
click at [310, 195] on td "BCA DELA AFRIANI DELAAFRI3096 869-245-8639" at bounding box center [324, 212] width 120 height 83
drag, startPoint x: 300, startPoint y: 188, endPoint x: 330, endPoint y: 203, distance: 33.4
click at [330, 203] on td "BCA DELA AFRIANI DELAAFRI3096 869-245-8639" at bounding box center [324, 212] width 120 height 83
copy td "DELA AFRIANI"
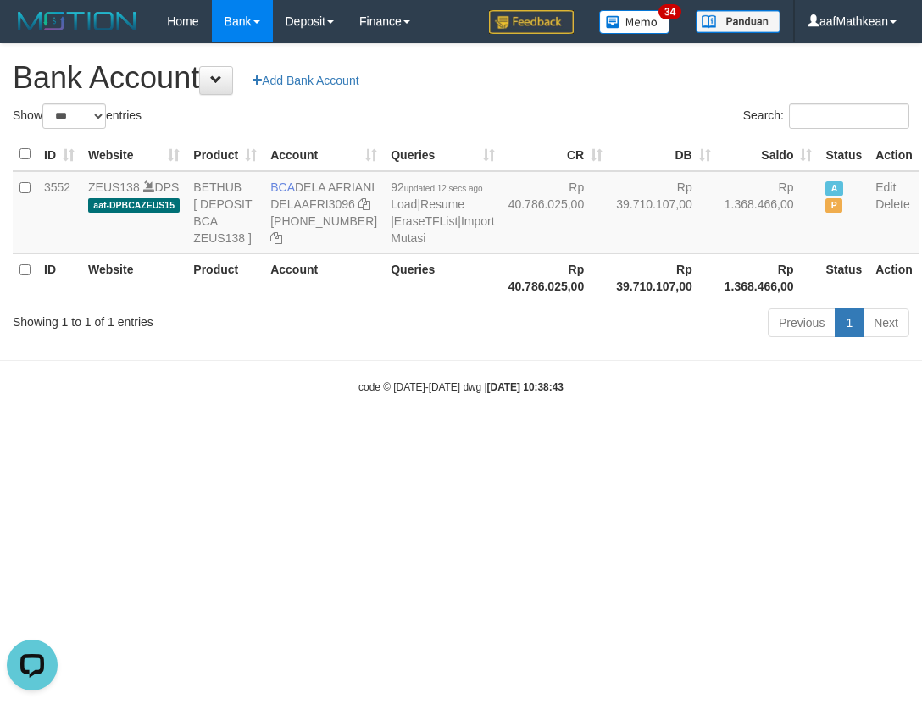
click at [448, 437] on body "Toggle navigation Home Bank Account List Load By Website Group [OXPLAY] ZEUS138…" at bounding box center [461, 218] width 922 height 437
click at [467, 437] on body "Toggle navigation Home Bank Account List Load By Website Group [OXPLAY] ZEUS138…" at bounding box center [461, 218] width 922 height 437
select select "***"
click at [533, 425] on body "Toggle navigation Home Bank Account List Load By Website Group [OXPLAY] ZEUS138…" at bounding box center [461, 218] width 922 height 437
select select "***"
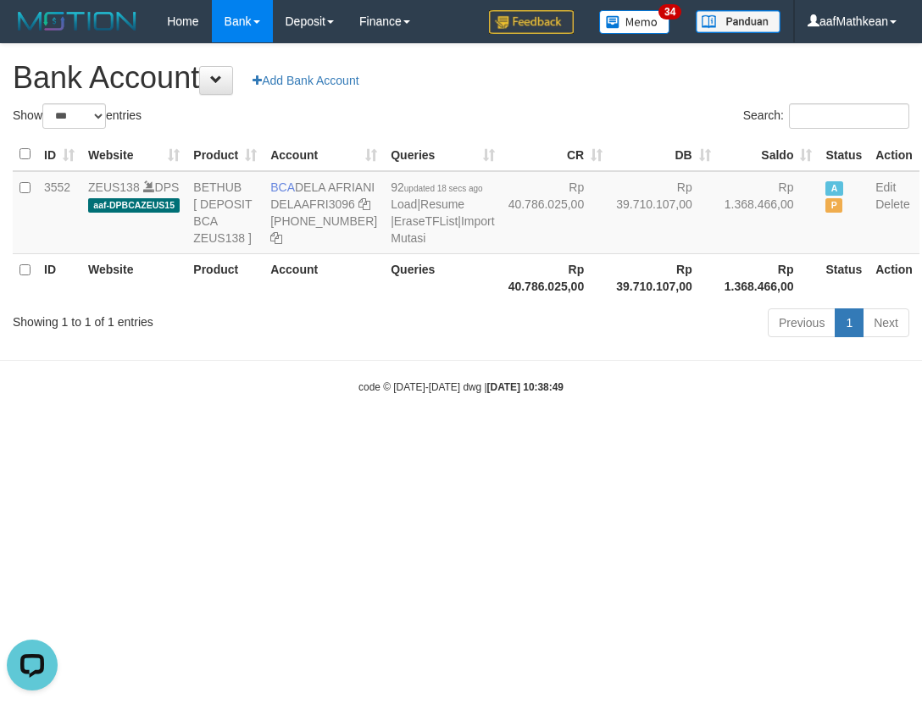
click at [521, 437] on html "Toggle navigation Home Bank Account List Load By Website Group [OXPLAY] ZEUS138…" at bounding box center [461, 218] width 922 height 437
drag, startPoint x: 520, startPoint y: 506, endPoint x: 531, endPoint y: 497, distance: 15.1
click at [521, 437] on html "Toggle navigation Home Bank Account List Load By Website Group [OXPLAY] ZEUS138…" at bounding box center [461, 218] width 922 height 437
select select "***"
click at [553, 437] on html "Toggle navigation Home Bank Account List Load By Website Group [OXPLAY] ZEUS138…" at bounding box center [461, 218] width 922 height 437
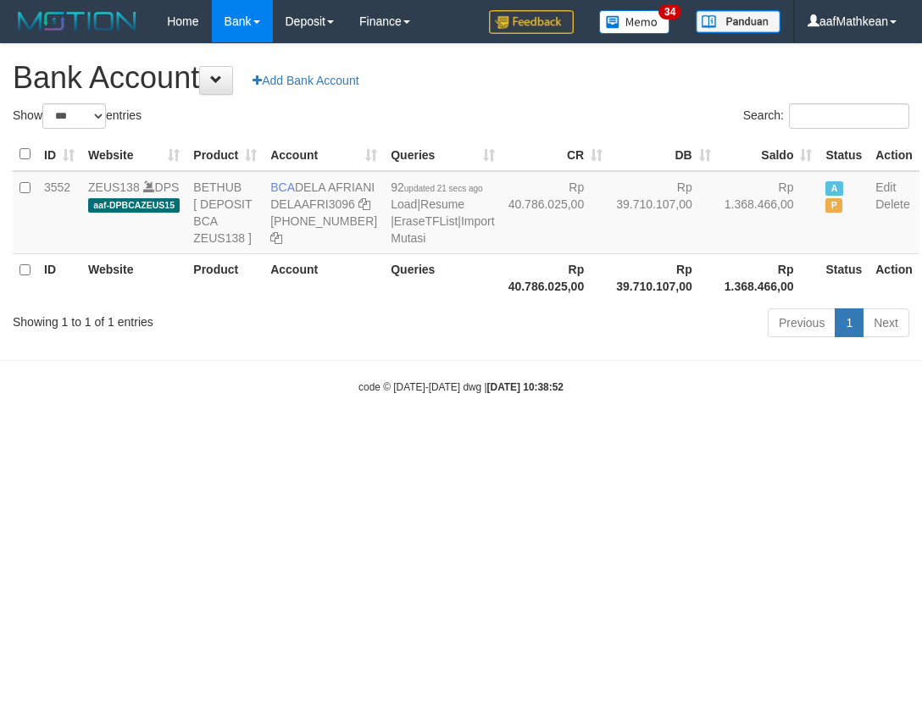
click at [553, 437] on html "Toggle navigation Home Bank Account List Load By Website Group [OXPLAY] ZEUS138…" at bounding box center [461, 218] width 922 height 437
click at [551, 437] on html "Toggle navigation Home Bank Account List Load By Website Group [OXPLAY] ZEUS138…" at bounding box center [461, 218] width 922 height 437
click at [607, 437] on body "Toggle navigation Home Bank Account List Load By Website Group [OXPLAY] ZEUS138…" at bounding box center [461, 218] width 922 height 437
